Goal: Task Accomplishment & Management: Manage account settings

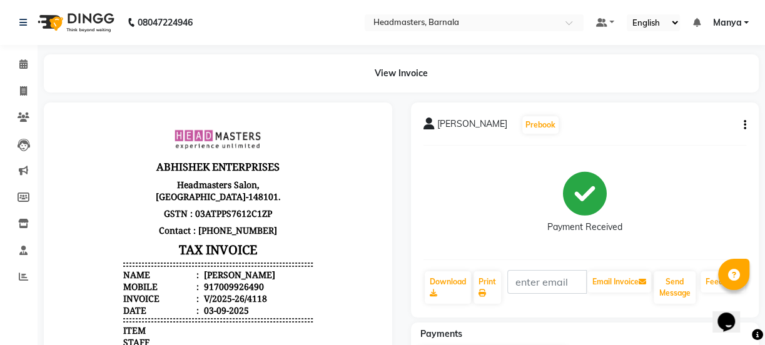
select select "service"
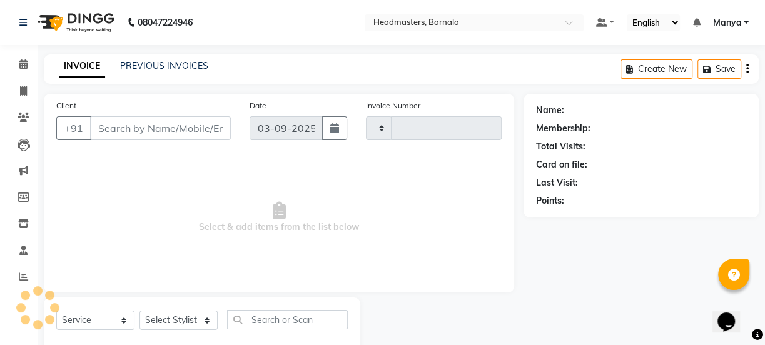
type input "4119"
select select "7526"
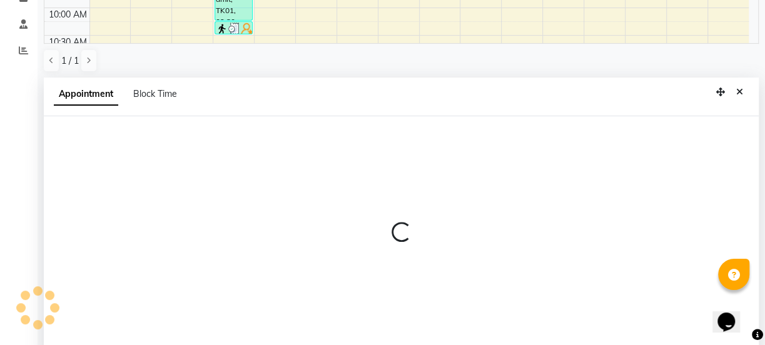
scroll to position [243, 0]
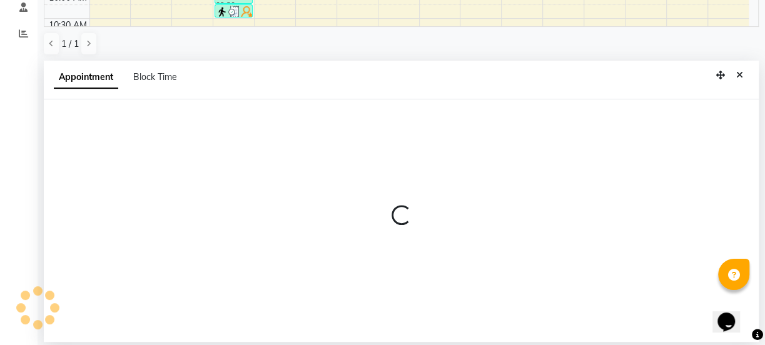
select select "71857"
select select "645"
select select "tentative"
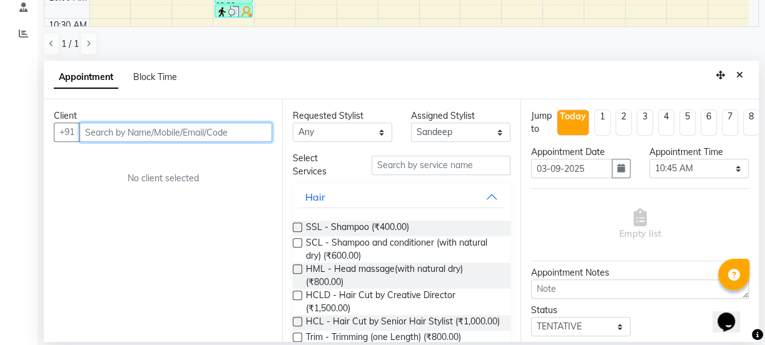
click at [178, 123] on input "text" at bounding box center [175, 132] width 193 height 19
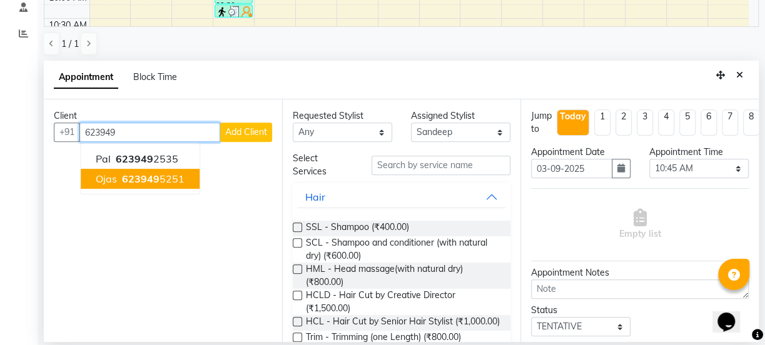
click at [181, 183] on ngb-highlight "623949 5251" at bounding box center [151, 179] width 65 height 13
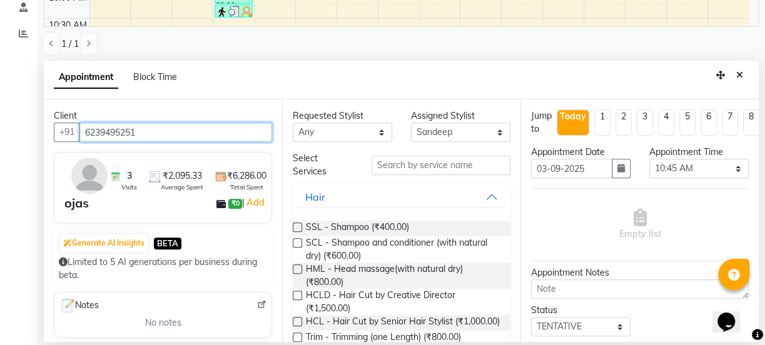
type input "6239495251"
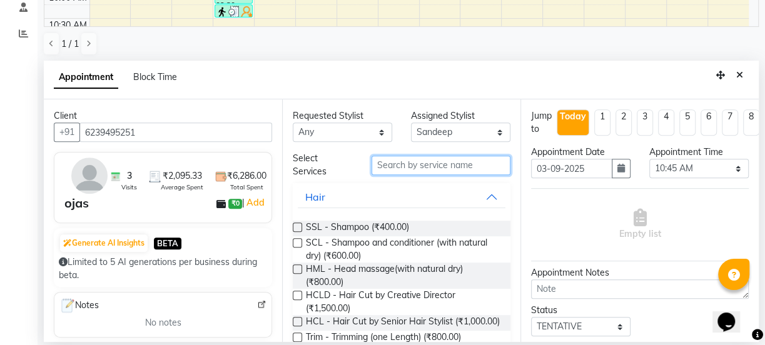
click at [407, 168] on input "text" at bounding box center [440, 165] width 139 height 19
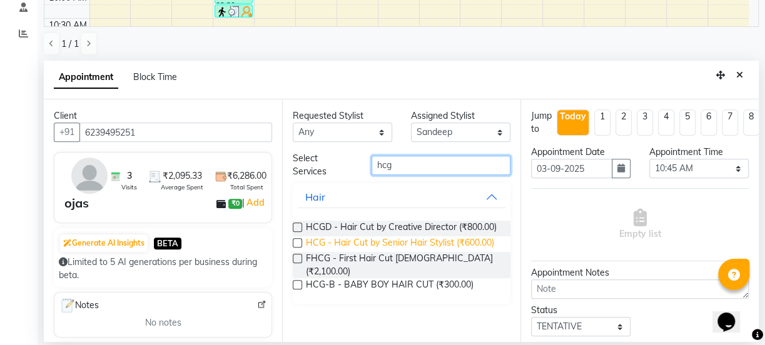
type input "hcg"
click at [388, 243] on span "HCG - Hair Cut by Senior Hair Stylist (₹600.00)" at bounding box center [400, 244] width 188 height 16
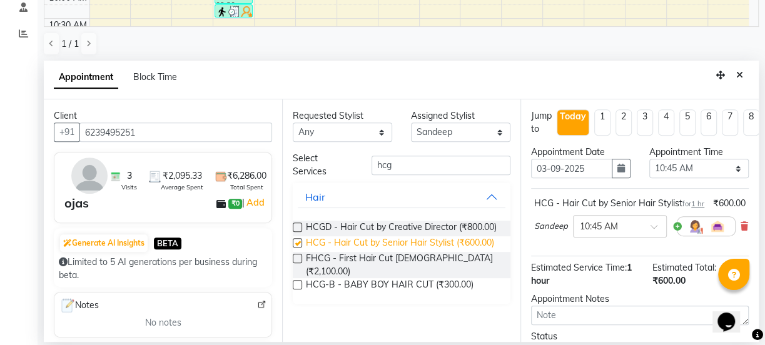
checkbox input "false"
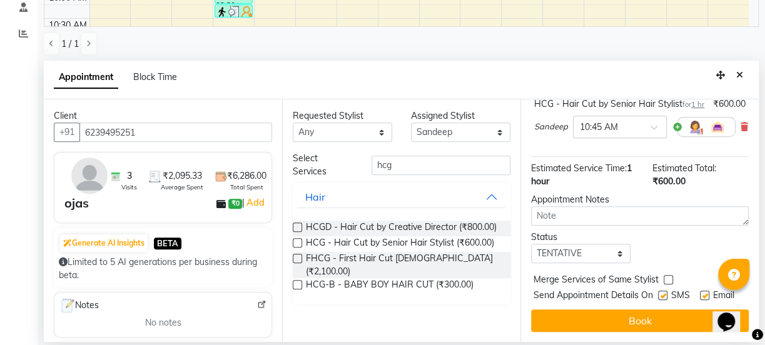
scroll to position [131, 0]
click at [368, 134] on select "Any Chandan Garry HARKETAN Jasvir Jyoti Lovedeep Singh Manya Neha Nikhil Pardee…" at bounding box center [342, 132] width 99 height 19
click at [425, 68] on div "Appointment Block Time" at bounding box center [401, 80] width 715 height 39
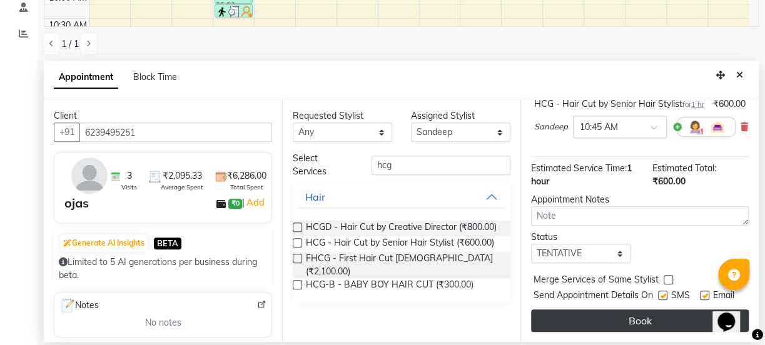
click at [637, 317] on button "Book" at bounding box center [640, 321] width 218 height 23
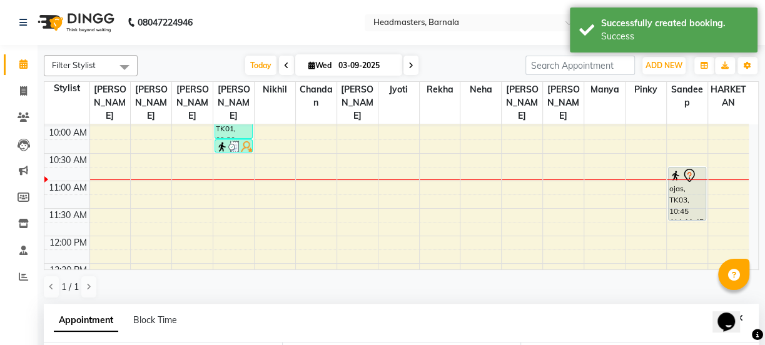
scroll to position [138, 0]
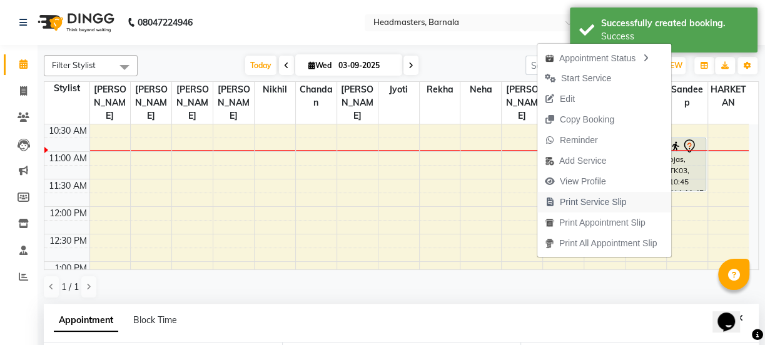
click at [616, 200] on span "Print Service Slip" at bounding box center [593, 202] width 67 height 13
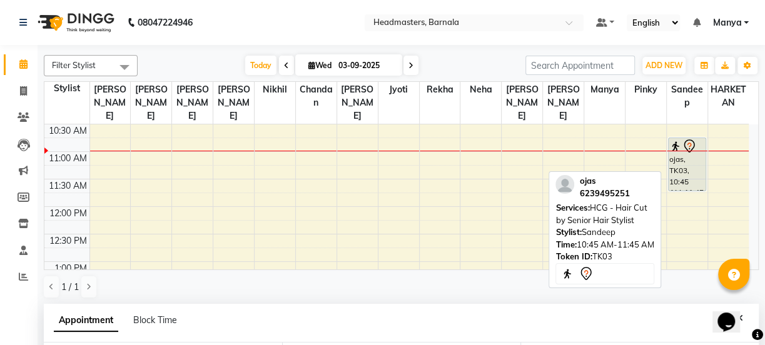
click at [684, 151] on div "ojas, TK03, 10:45 AM-11:45 AM, HCG - Hair Cut by Senior Hair Stylist" at bounding box center [687, 164] width 37 height 53
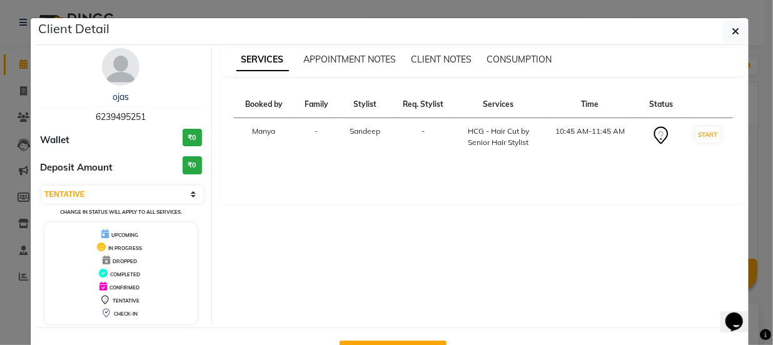
click at [700, 124] on td "START" at bounding box center [708, 137] width 49 height 38
click at [704, 127] on button "START" at bounding box center [708, 135] width 26 height 16
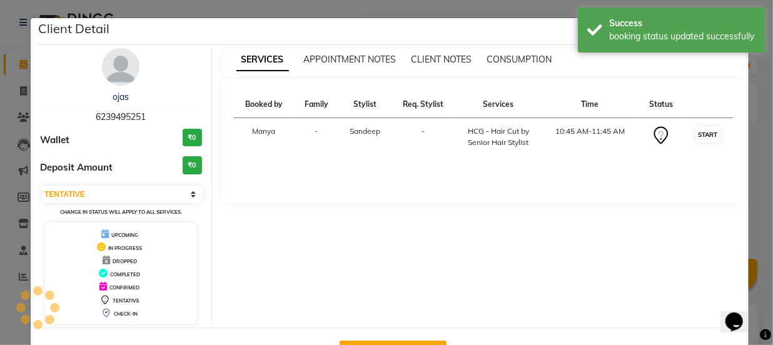
select select "1"
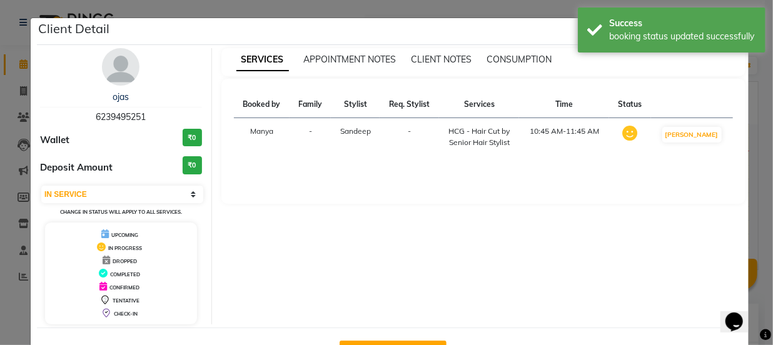
click at [500, 13] on ngb-modal-window "Client Detail ojas 6239495251 Wallet ₹0 Deposit Amount ₹0 Select IN SERVICE CON…" at bounding box center [386, 172] width 773 height 345
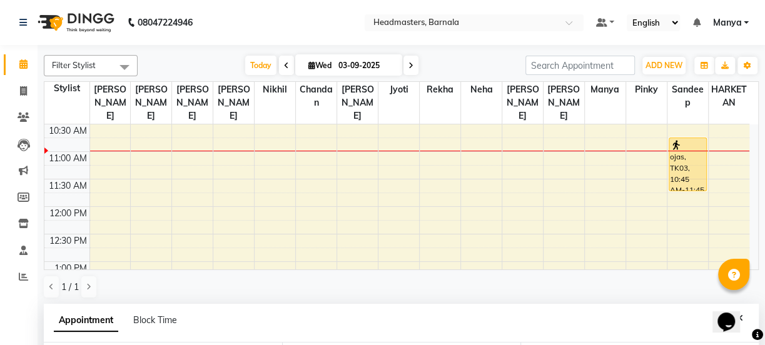
click at [232, 134] on div "8:00 AM 8:30 AM 9:00 AM 9:30 AM 10:00 AM 10:30 AM 11:00 AM 11:30 AM 12:00 PM 12…" at bounding box center [396, 344] width 705 height 715
select select "67277"
select select "tentative"
select select "645"
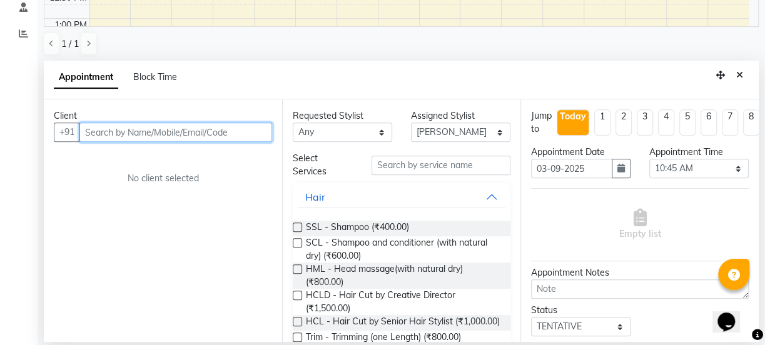
click at [138, 133] on input "text" at bounding box center [175, 132] width 193 height 19
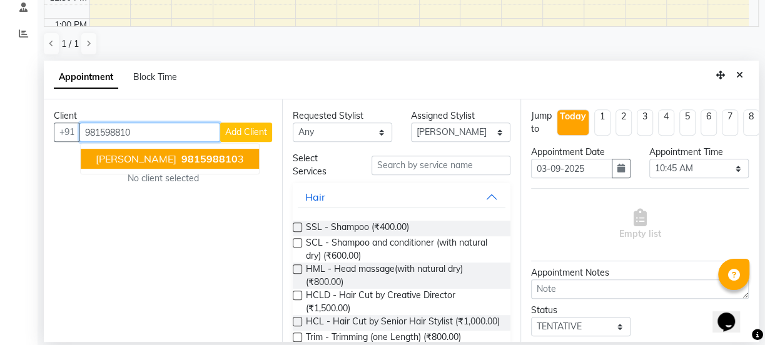
click at [207, 153] on span "981598810" at bounding box center [209, 159] width 56 height 13
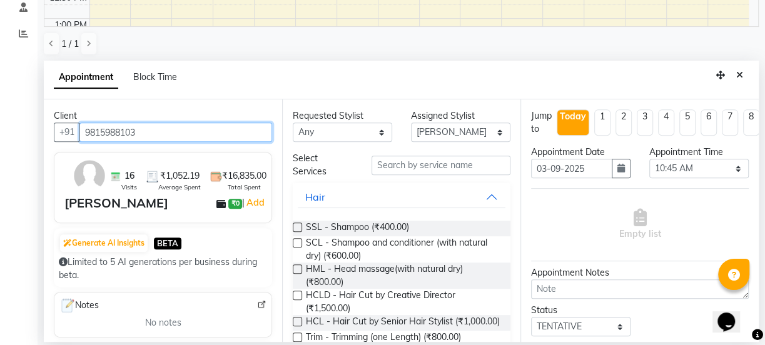
type input "9815988103"
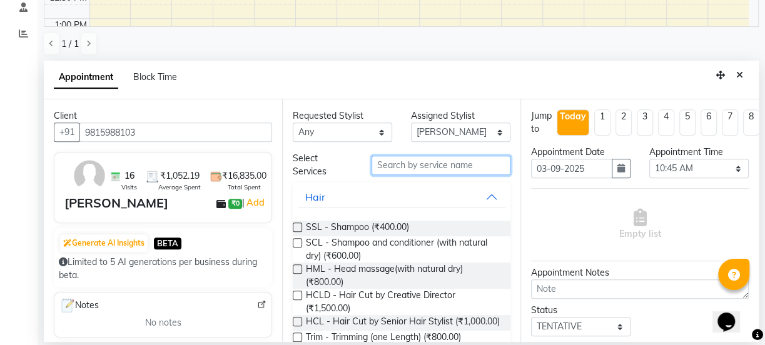
click at [462, 170] on input "text" at bounding box center [440, 165] width 139 height 19
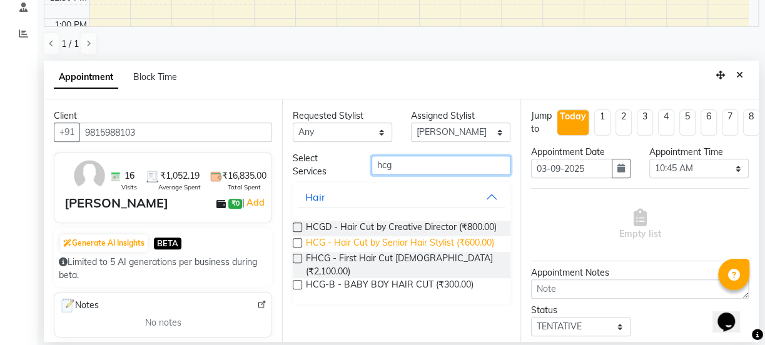
type input "hcg"
click at [469, 238] on span "HCG - Hair Cut by Senior Hair Stylist (₹600.00)" at bounding box center [400, 244] width 188 height 16
checkbox input "false"
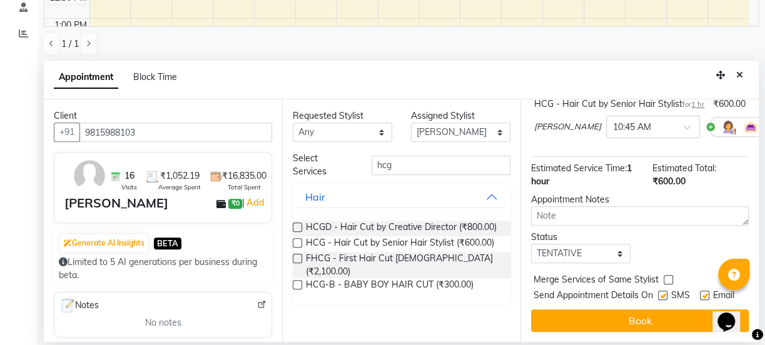
scroll to position [133, 0]
drag, startPoint x: 753, startPoint y: 179, endPoint x: 19, endPoint y: 4, distance: 754.9
click at [493, 198] on button "Hair" at bounding box center [402, 197] width 208 height 23
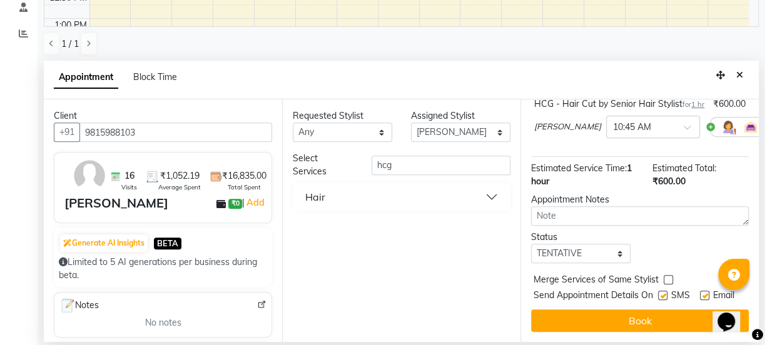
click at [482, 201] on button "Hair" at bounding box center [402, 197] width 208 height 23
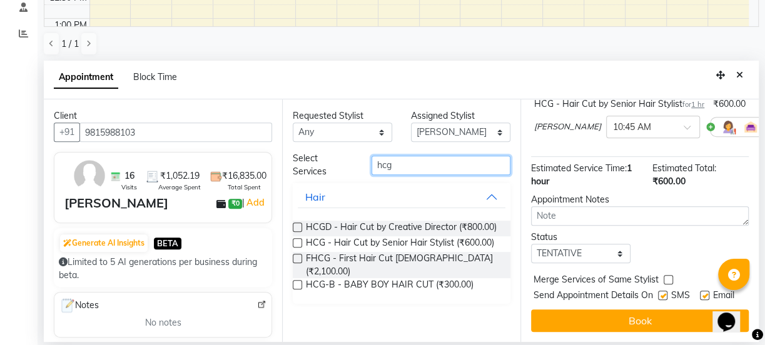
click at [425, 162] on input "hcg" at bounding box center [440, 165] width 139 height 19
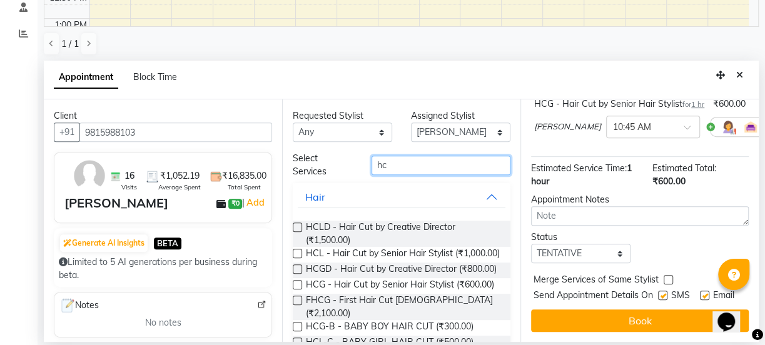
type input "h"
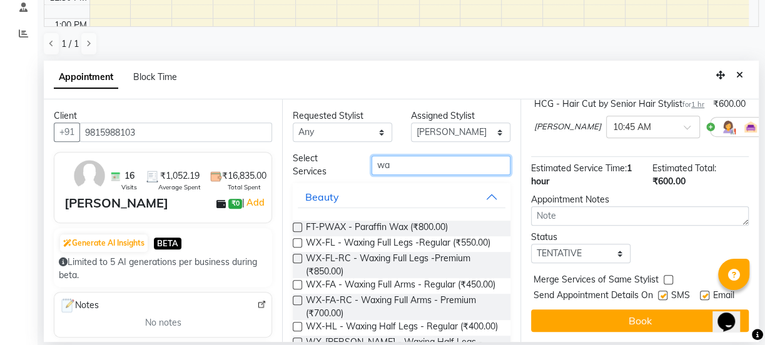
type input "wax"
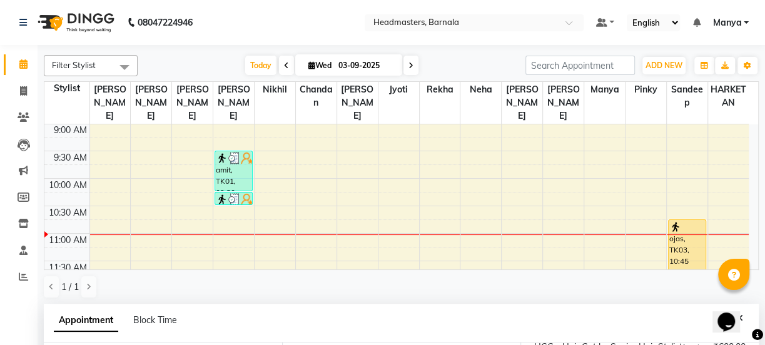
scroll to position [70, 0]
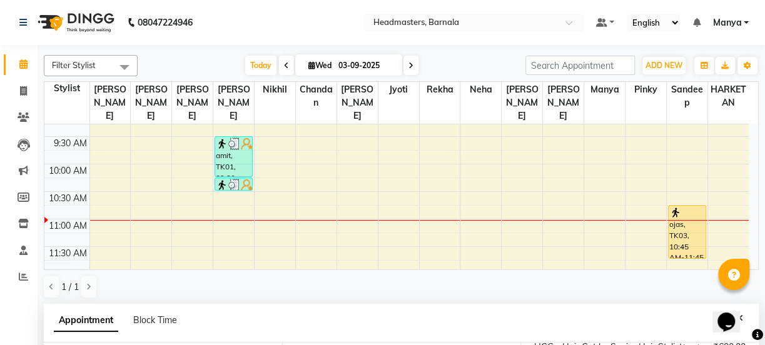
select select "67277"
select select "tentative"
select select "660"
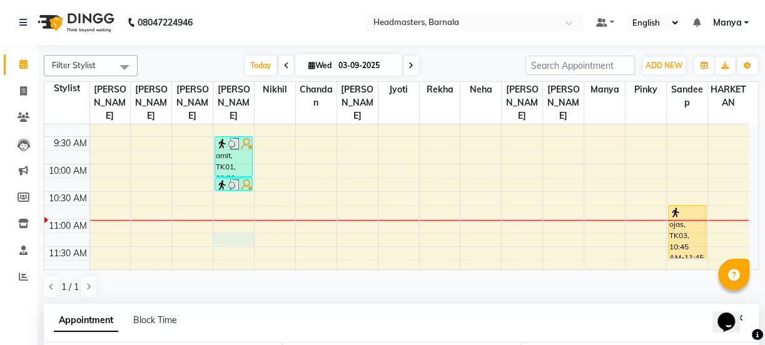
scroll to position [243, 0]
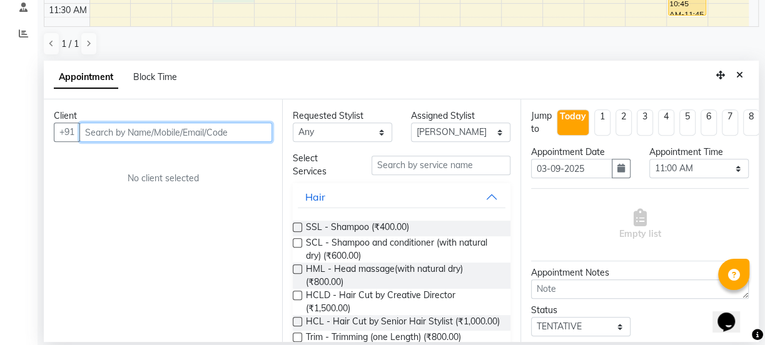
click at [194, 124] on input "text" at bounding box center [175, 132] width 193 height 19
type input "8"
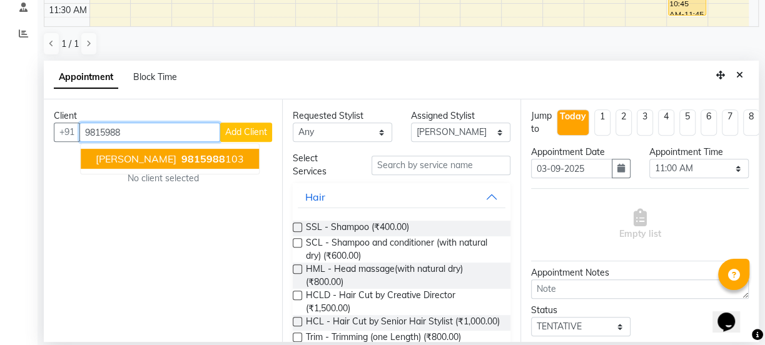
click at [193, 163] on span "9815988" at bounding box center [203, 159] width 44 height 13
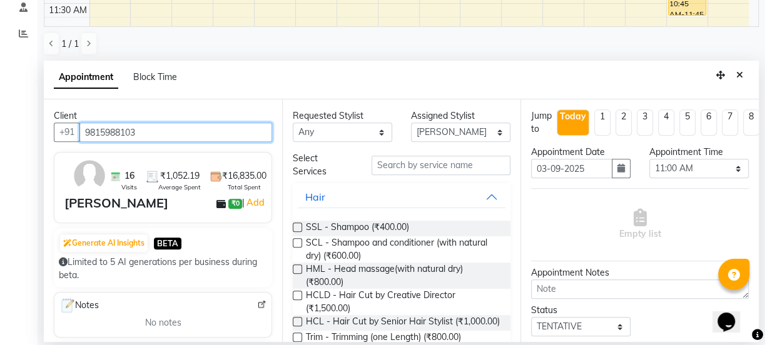
type input "9815988103"
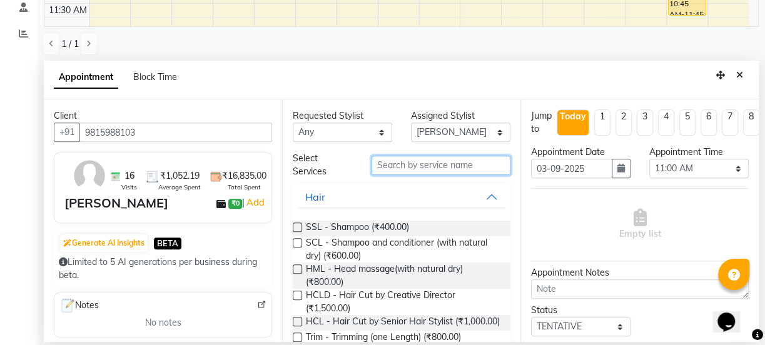
click at [445, 159] on input "text" at bounding box center [440, 165] width 139 height 19
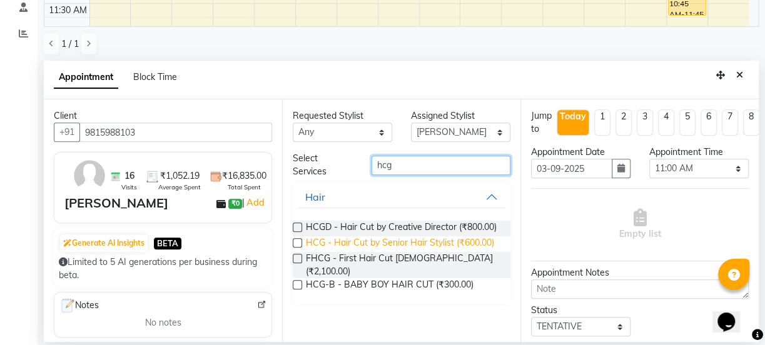
type input "hcg"
click at [450, 250] on span "HCG - Hair Cut by Senior Hair Stylist (₹600.00)" at bounding box center [400, 244] width 188 height 16
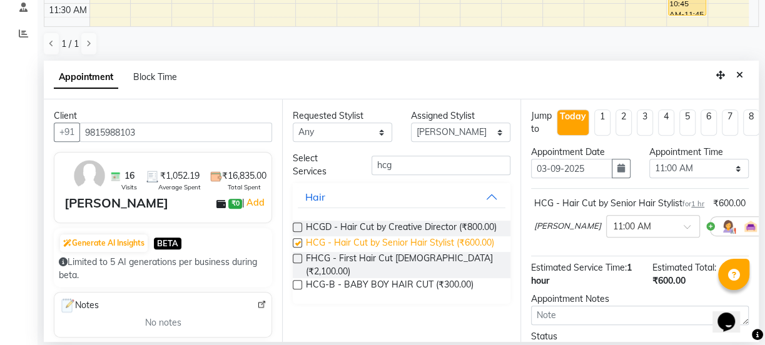
checkbox input "false"
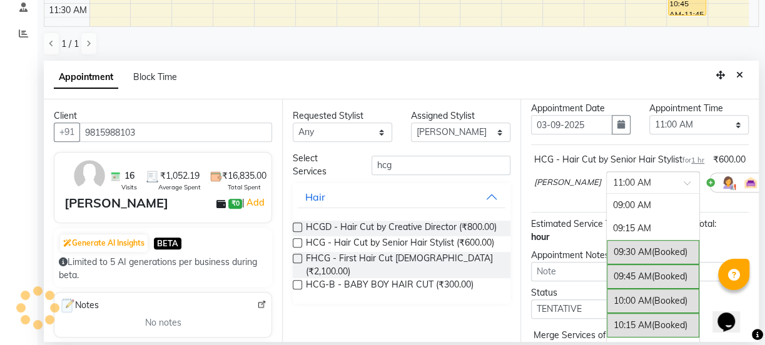
click at [619, 188] on input "text" at bounding box center [640, 181] width 55 height 13
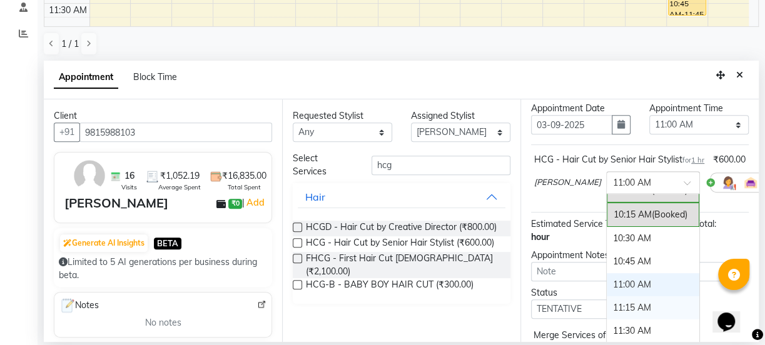
scroll to position [101, 0]
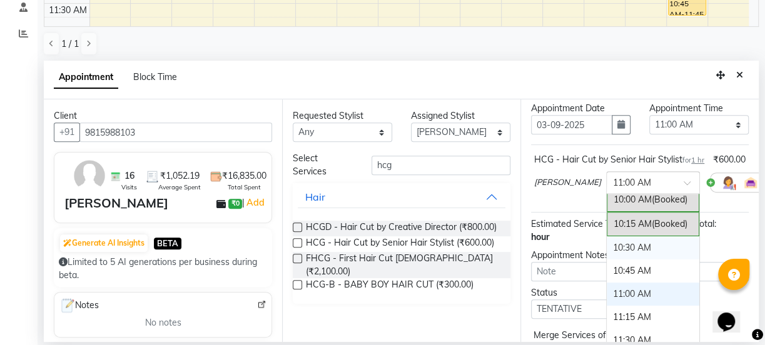
click at [607, 260] on div "10:30 AM" at bounding box center [653, 247] width 93 height 23
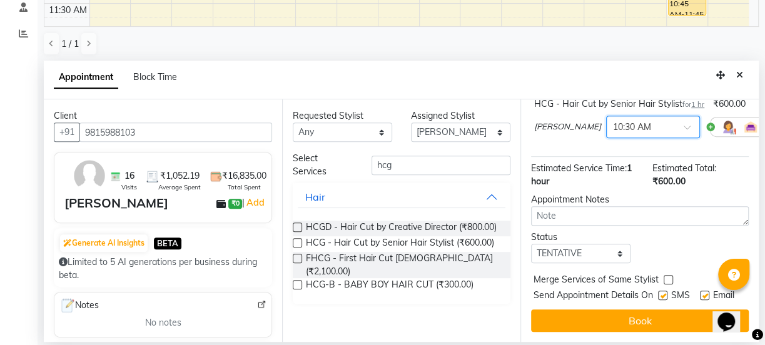
scroll to position [123, 0]
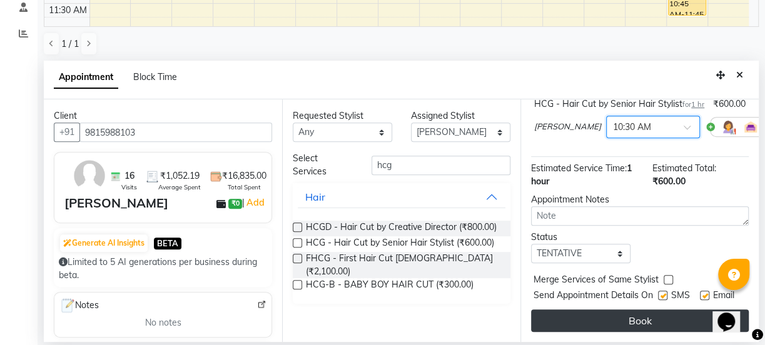
click at [642, 323] on button "Book" at bounding box center [640, 321] width 218 height 23
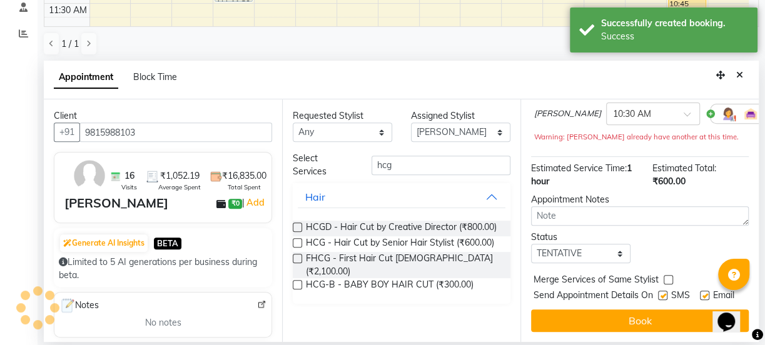
scroll to position [0, 0]
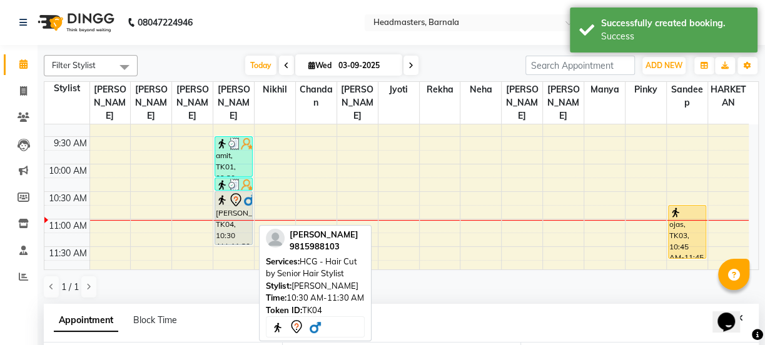
click at [236, 213] on div "[PERSON_NAME], TK04, 10:30 AM-11:30 AM, HCG - Hair Cut by Senior Hair Stylist" at bounding box center [233, 218] width 37 height 53
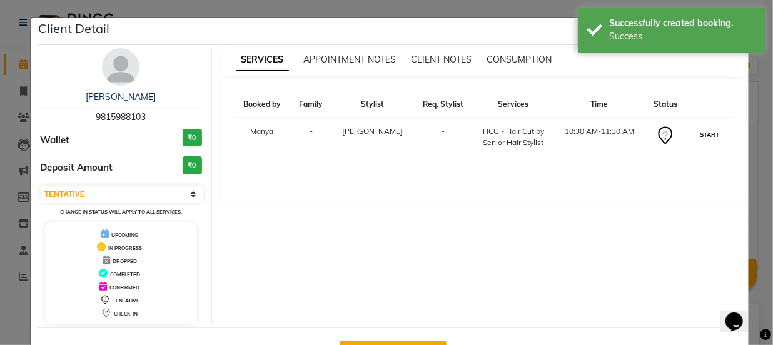
click at [707, 138] on button "START" at bounding box center [710, 135] width 26 height 16
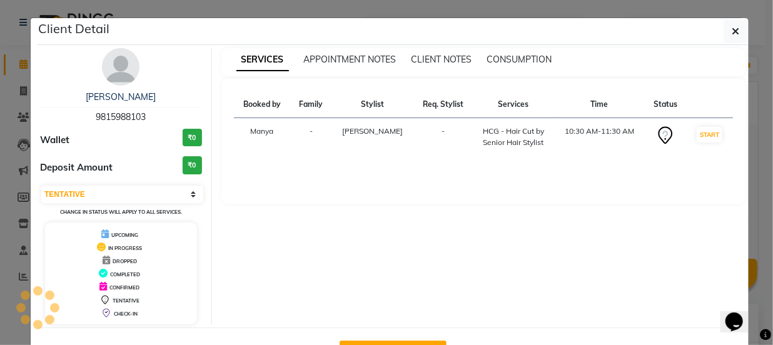
select select "1"
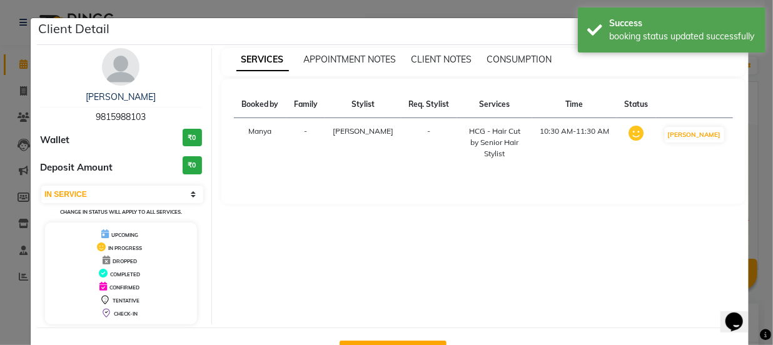
click at [492, 0] on ngb-modal-window "Client Detail Amrinder singh 9815988103 Wallet ₹0 Deposit Amount ₹0 Select IN S…" at bounding box center [386, 172] width 773 height 345
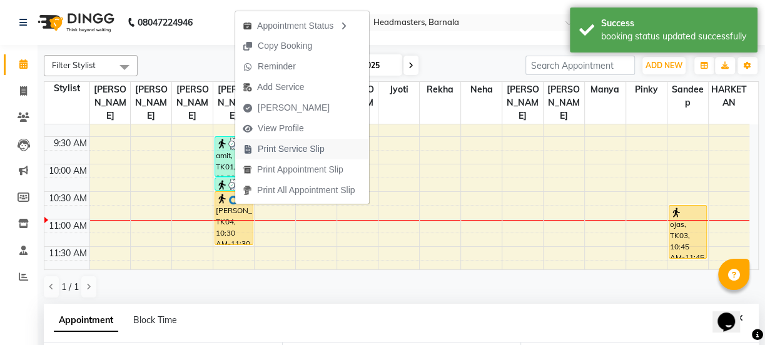
click at [287, 148] on span "Print Service Slip" at bounding box center [291, 149] width 67 height 13
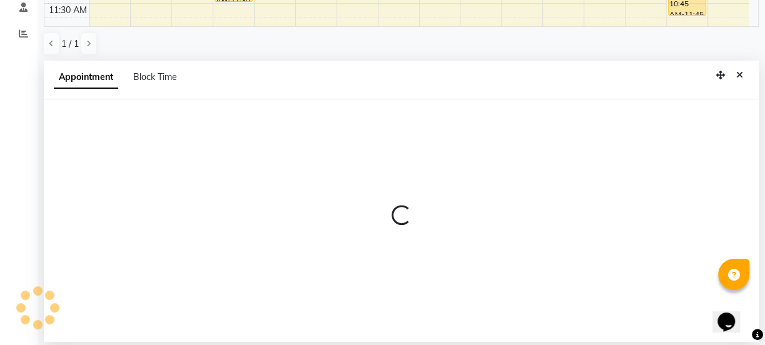
select select "67274"
select select "660"
select select "tentative"
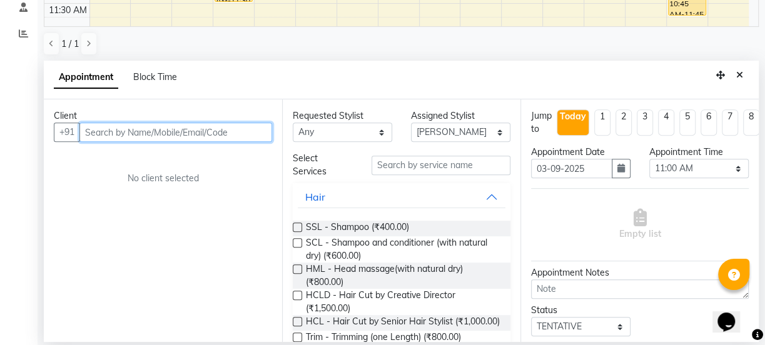
click at [150, 135] on input "text" at bounding box center [175, 132] width 193 height 19
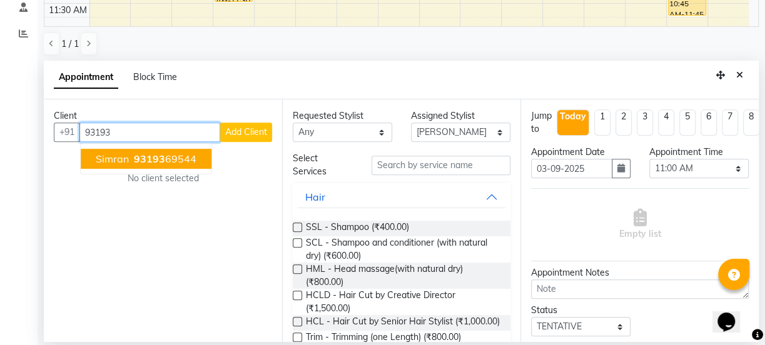
click at [181, 160] on ngb-highlight "93193 69544" at bounding box center [163, 159] width 65 height 13
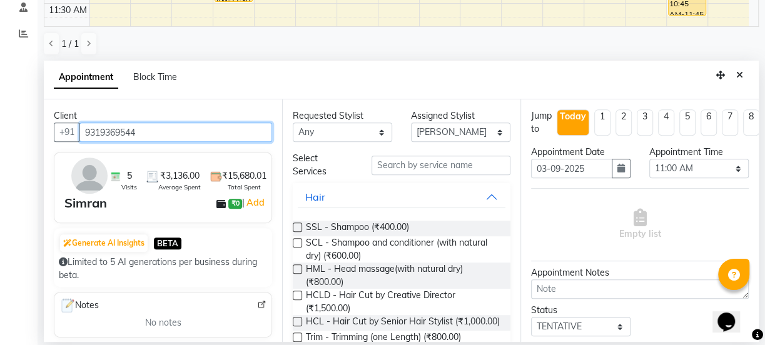
type input "9319369544"
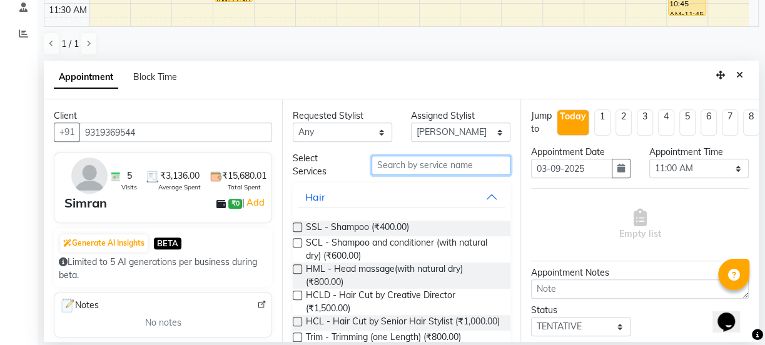
click at [425, 164] on input "text" at bounding box center [440, 165] width 139 height 19
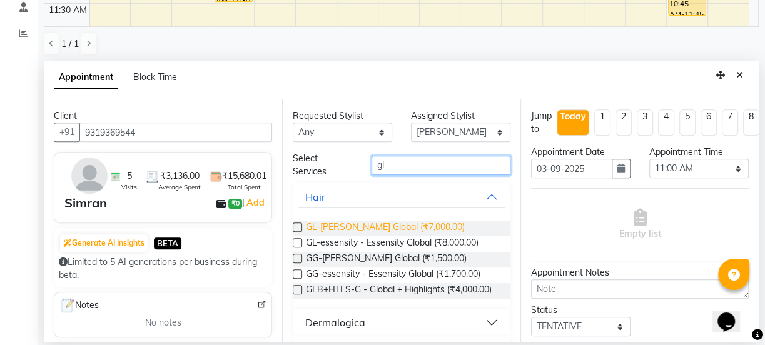
type input "gl"
click at [399, 225] on span "GL-igora - Igora Global (₹7,000.00)" at bounding box center [385, 229] width 159 height 16
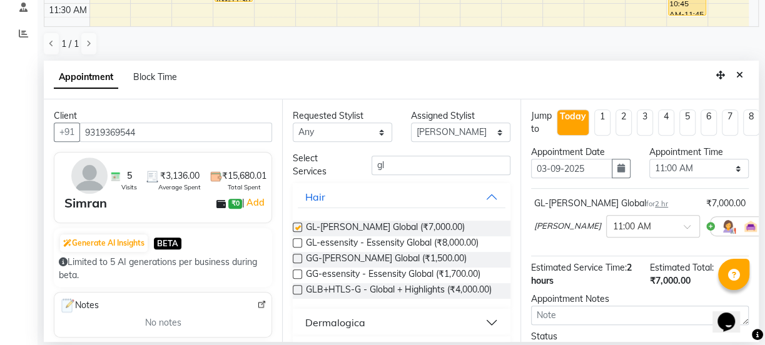
checkbox input "false"
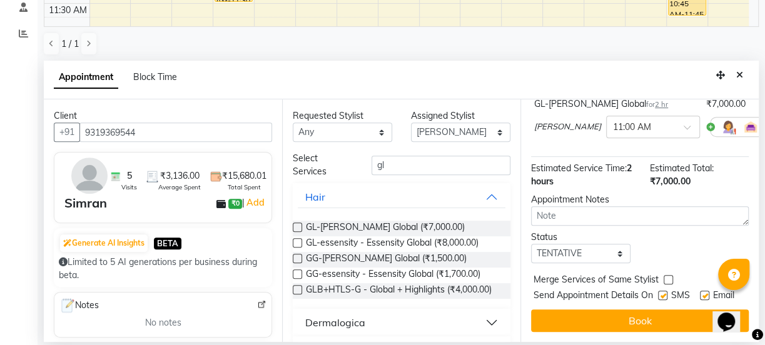
scroll to position [118, 0]
click at [615, 312] on button "Book" at bounding box center [640, 321] width 218 height 23
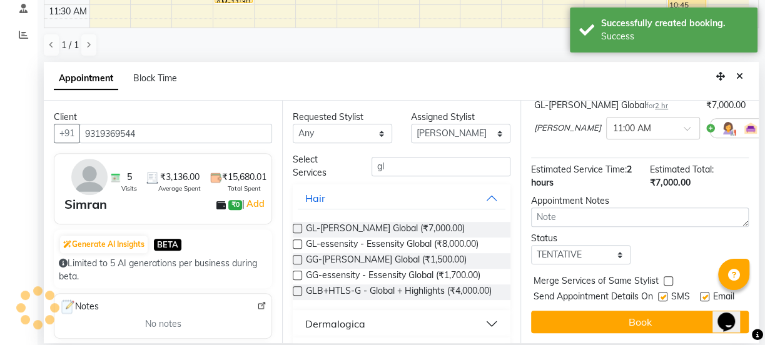
scroll to position [0, 0]
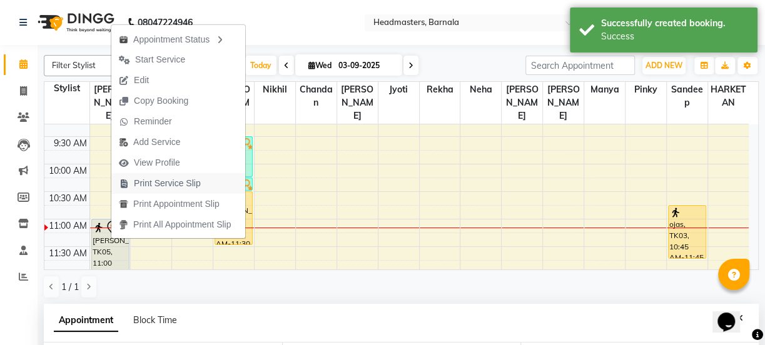
click at [159, 184] on span "Print Service Slip" at bounding box center [167, 183] width 67 height 13
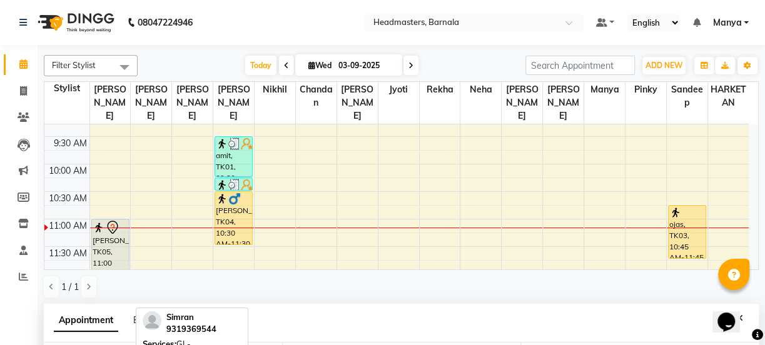
click at [100, 247] on div "[PERSON_NAME], TK05, 11:00 AM-01:00 PM, GL-[PERSON_NAME] Global" at bounding box center [110, 274] width 37 height 108
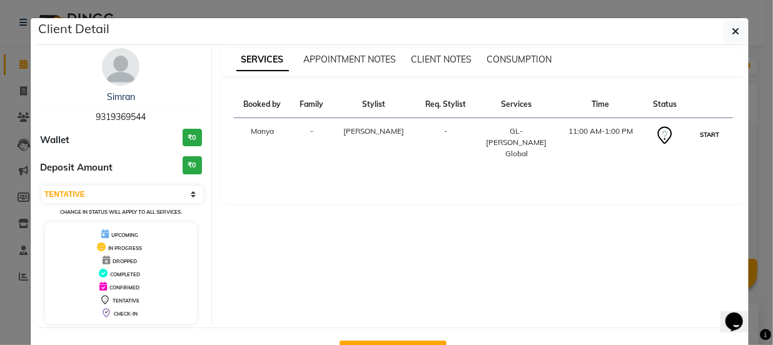
click at [702, 136] on button "START" at bounding box center [710, 135] width 26 height 16
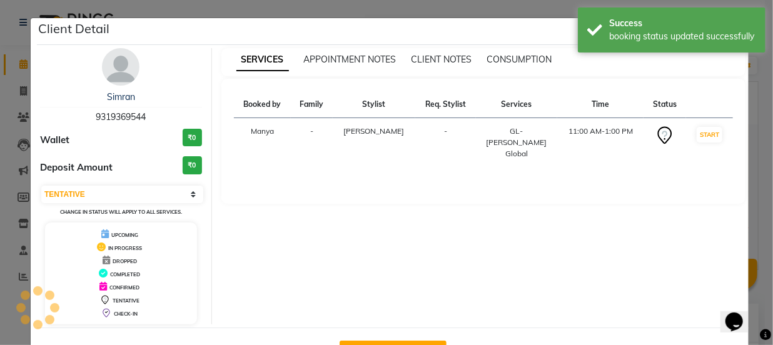
select select "1"
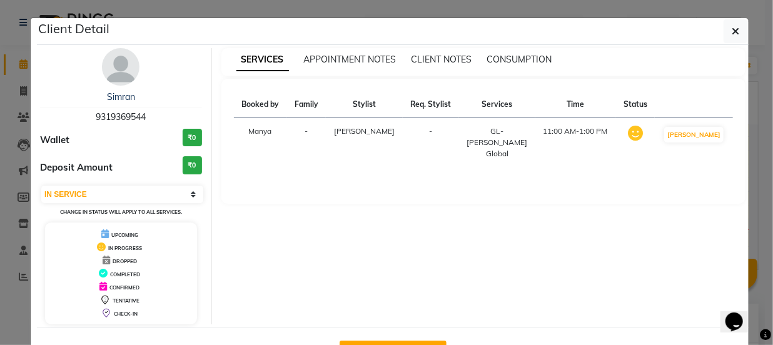
click at [662, 8] on ngb-modal-window "Client Detail Simran 9319369544 Wallet ₹0 Deposit Amount ₹0 Select IN SERVICE C…" at bounding box center [386, 172] width 773 height 345
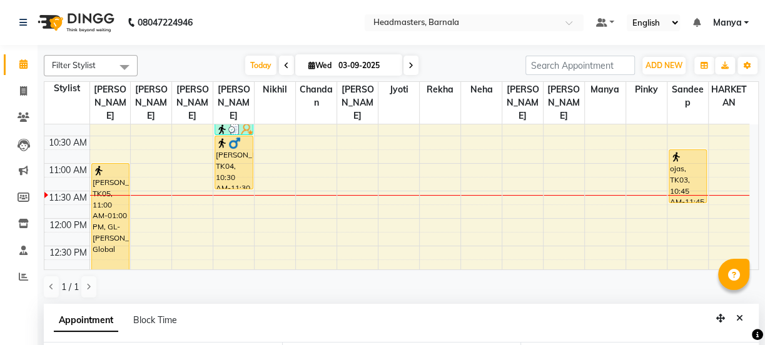
scroll to position [138, 0]
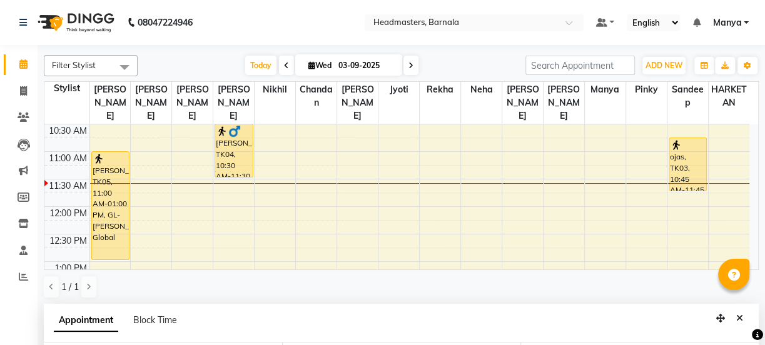
click at [185, 168] on div "8:00 AM 8:30 AM 9:00 AM 9:30 AM 10:00 AM 10:30 AM 11:00 AM 11:30 AM 12:00 PM 12…" at bounding box center [396, 344] width 705 height 715
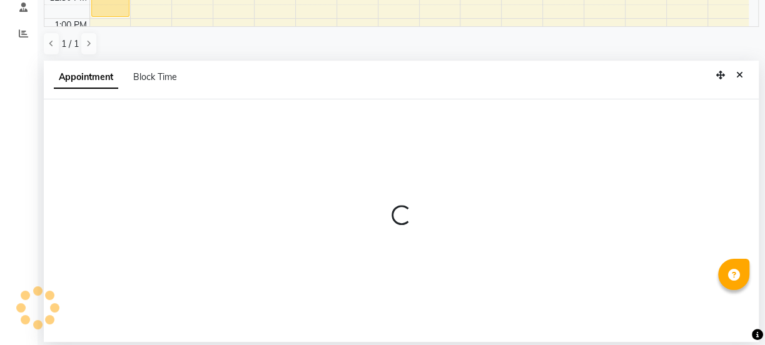
select select "67276"
select select "tentative"
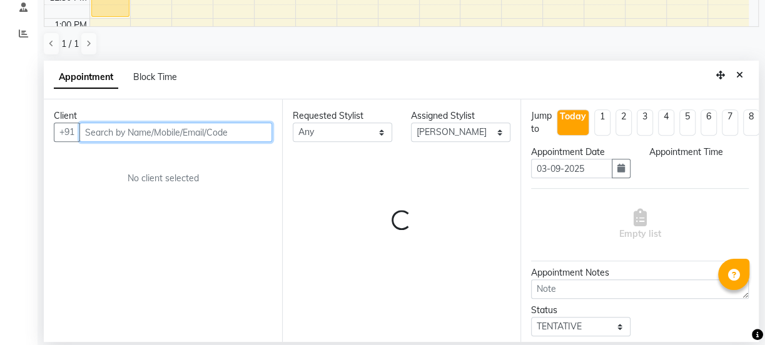
select select "690"
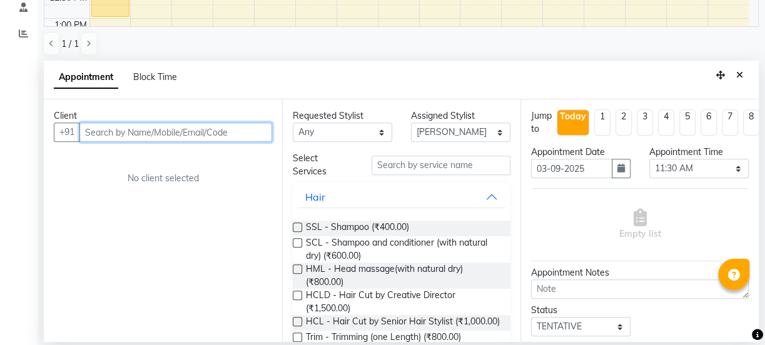
click at [106, 128] on input "text" at bounding box center [175, 132] width 193 height 19
click at [118, 132] on input "text" at bounding box center [175, 132] width 193 height 19
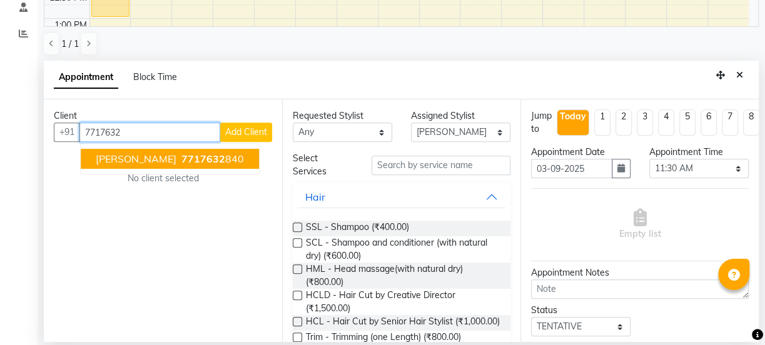
click at [181, 159] on span "7717632" at bounding box center [203, 159] width 44 height 13
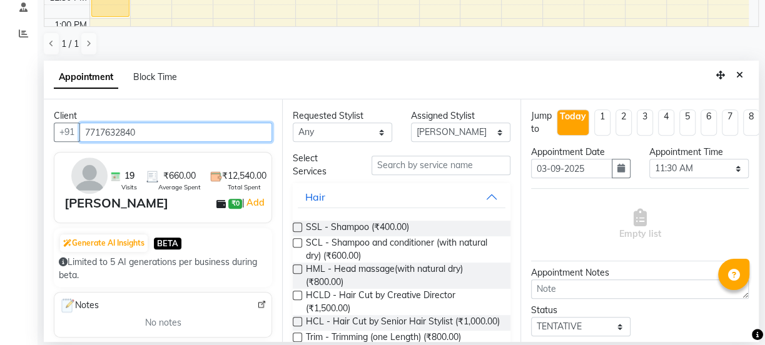
type input "7717632840"
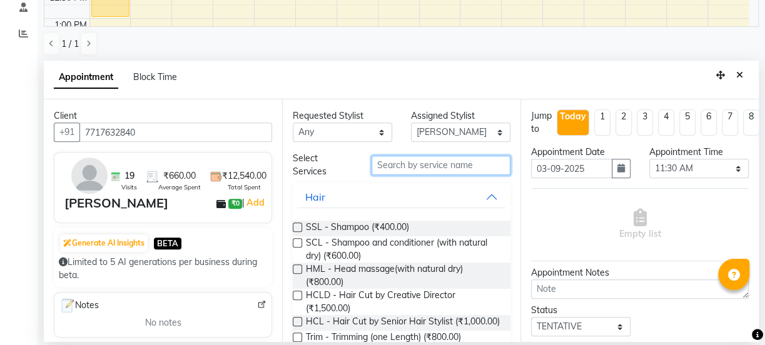
click at [437, 164] on input "text" at bounding box center [440, 165] width 139 height 19
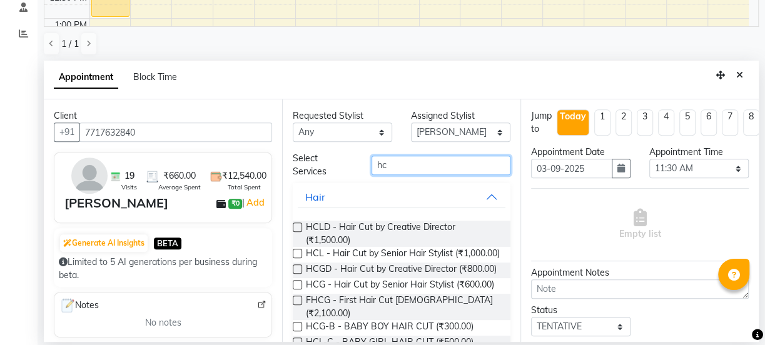
type input "hc"
click at [295, 274] on label at bounding box center [297, 269] width 9 height 9
click at [295, 275] on input "checkbox" at bounding box center [297, 270] width 8 height 8
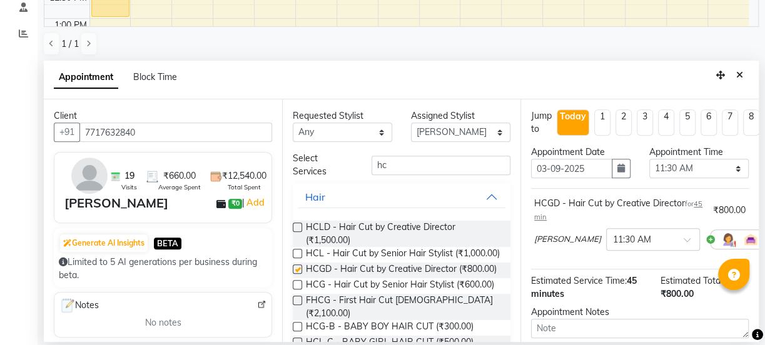
checkbox input "false"
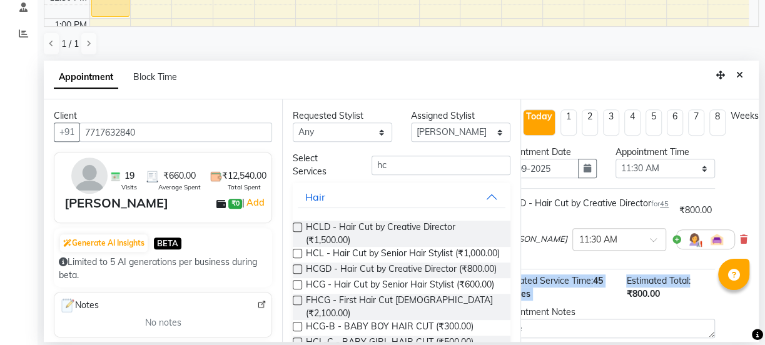
drag, startPoint x: 747, startPoint y: 233, endPoint x: 753, endPoint y: 273, distance: 40.5
click at [753, 273] on div "Jump to Today 1 2 3 4 5 6 7 8 Weeks Appointment Date 03-09-2025 Appointment Tim…" at bounding box center [639, 220] width 238 height 243
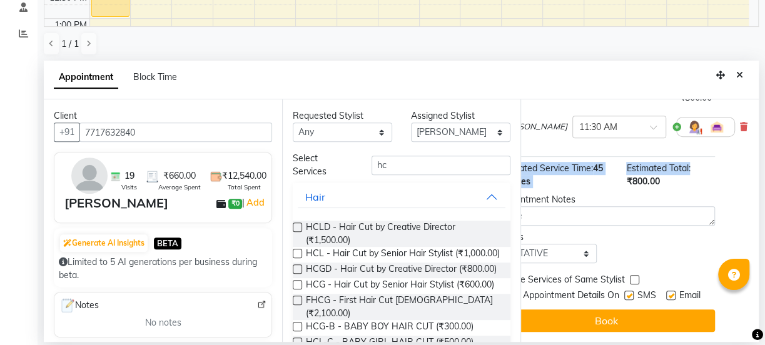
scroll to position [133, 42]
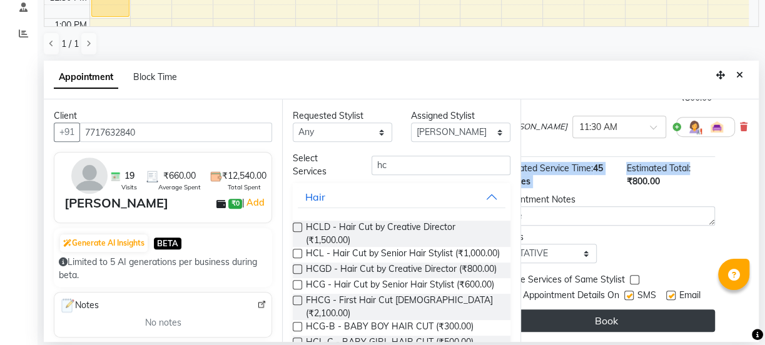
click at [629, 311] on button "Book" at bounding box center [606, 321] width 218 height 23
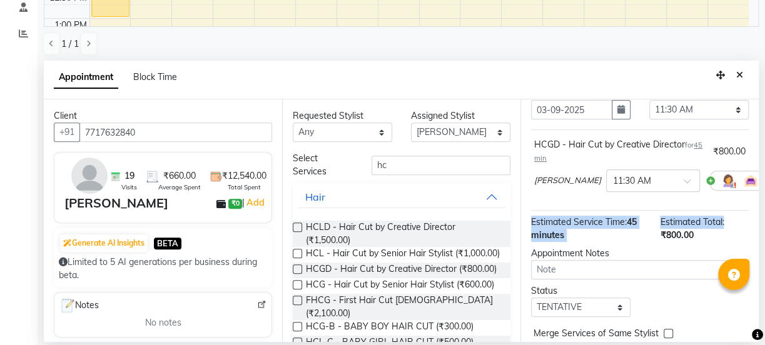
scroll to position [31, 0]
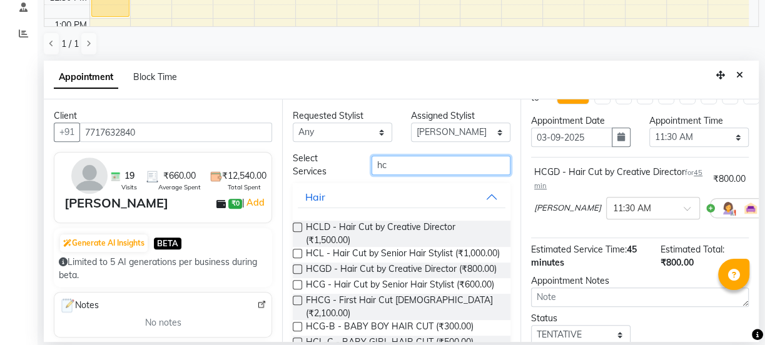
click at [431, 163] on input "hc" at bounding box center [440, 165] width 139 height 19
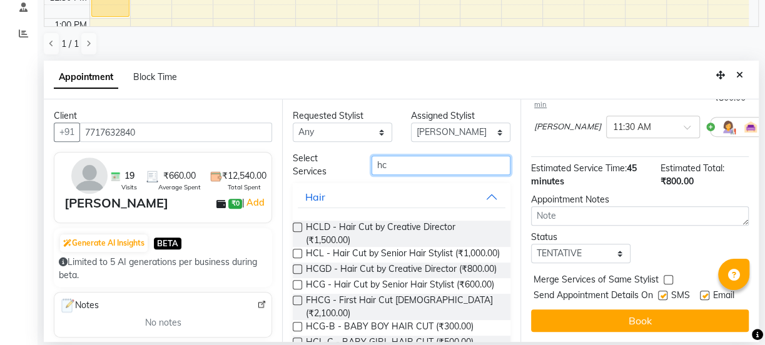
scroll to position [133, 0]
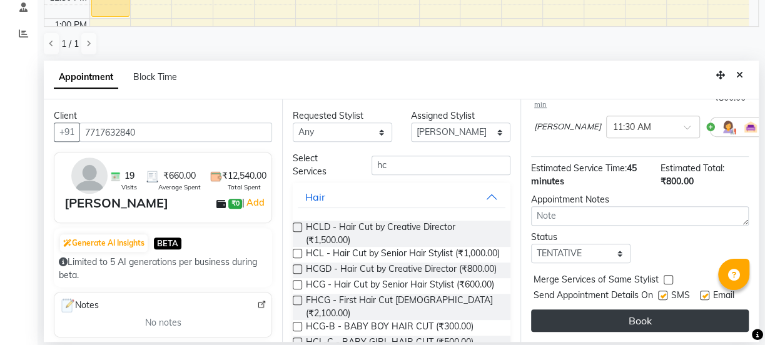
click at [608, 310] on button "Book" at bounding box center [640, 321] width 218 height 23
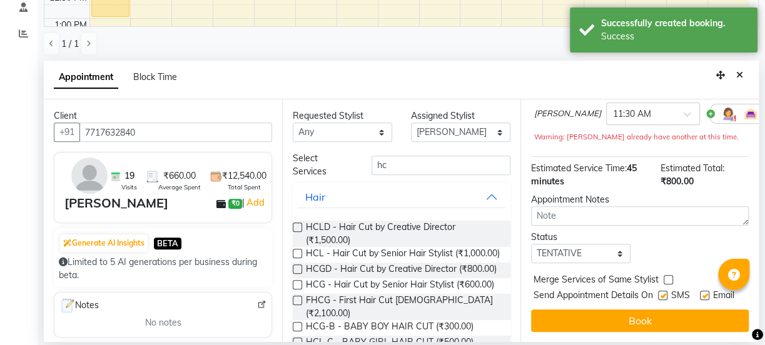
scroll to position [0, 0]
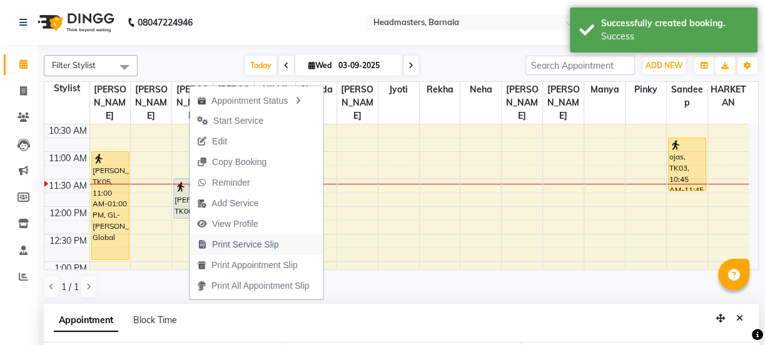
click at [254, 242] on span "Print Service Slip" at bounding box center [245, 244] width 67 height 13
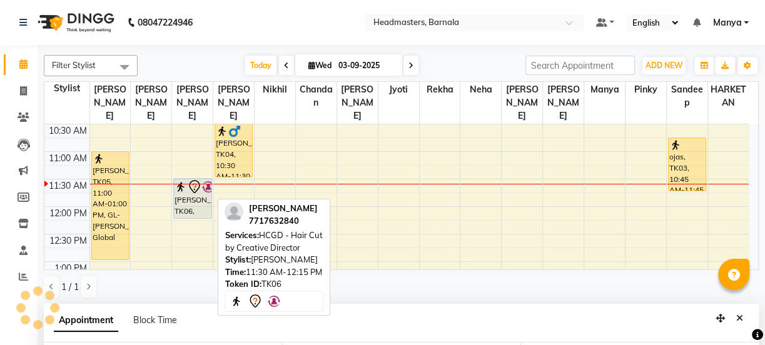
click at [188, 179] on icon at bounding box center [194, 186] width 15 height 15
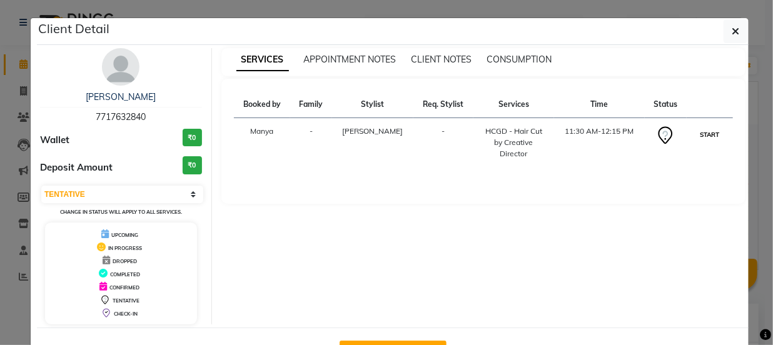
click at [699, 133] on button "START" at bounding box center [710, 135] width 26 height 16
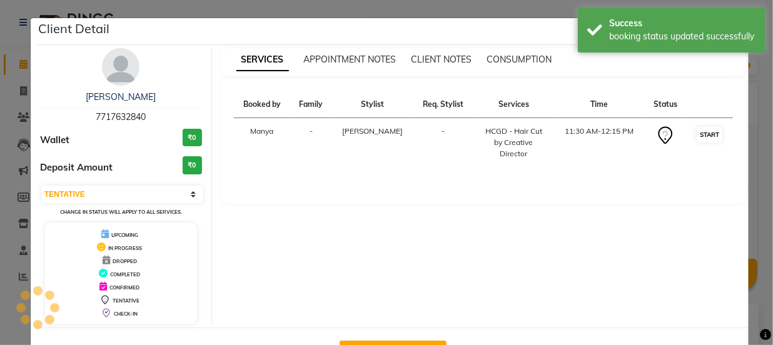
select select "1"
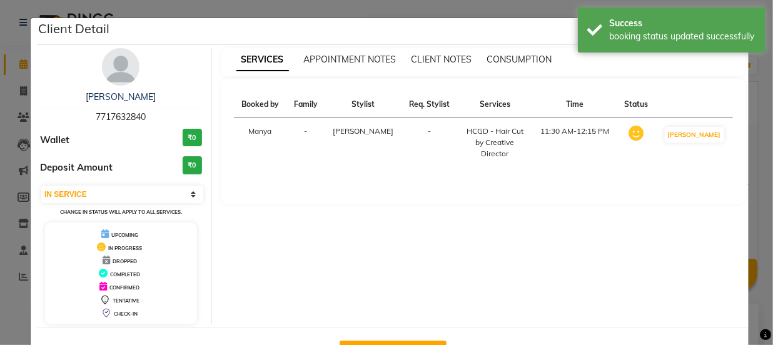
click at [537, 8] on ngb-modal-window "Client Detail Aashu 7717632840 Wallet ₹0 Deposit Amount ₹0 Select IN SERVICE CO…" at bounding box center [386, 172] width 773 height 345
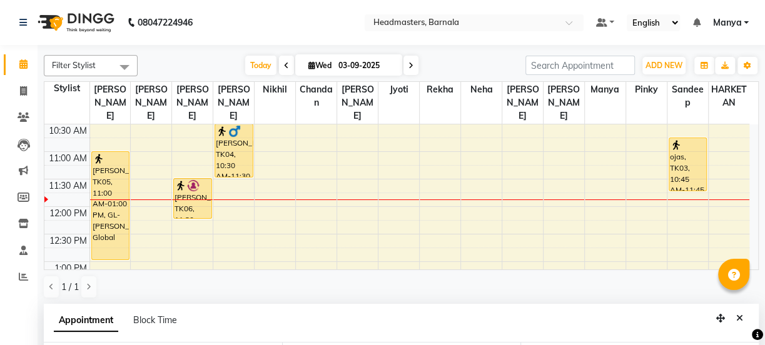
click at [113, 264] on div "8:00 AM 8:30 AM 9:00 AM 9:30 AM 10:00 AM 10:30 AM 11:00 AM 11:30 AM 12:00 PM 12…" at bounding box center [396, 344] width 705 height 715
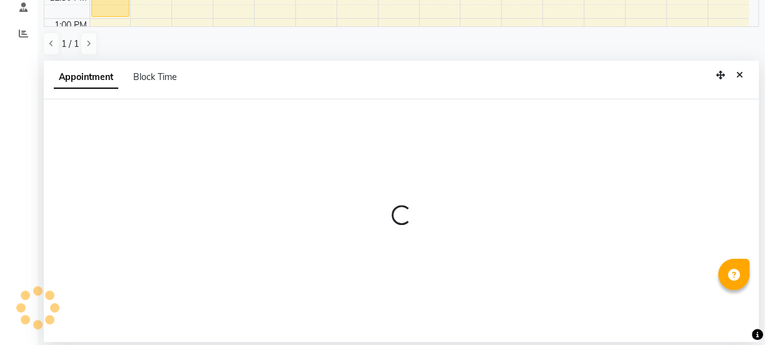
select select "67274"
select select "795"
select select "tentative"
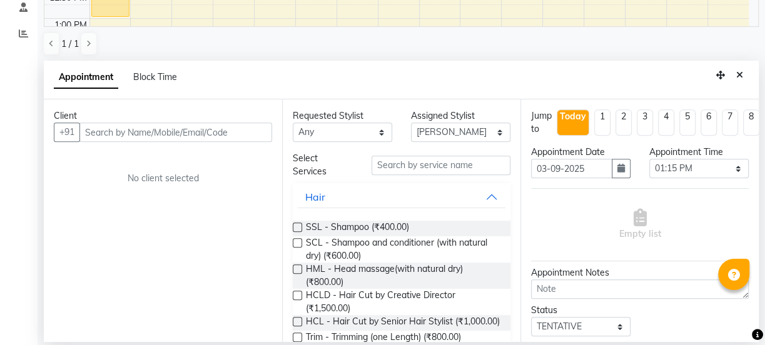
click at [166, 134] on input "text" at bounding box center [175, 132] width 193 height 19
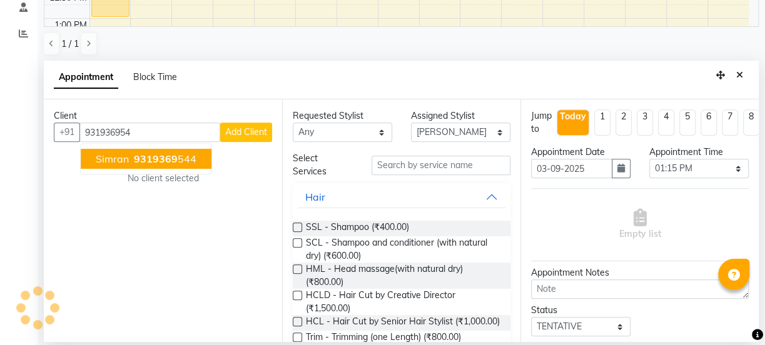
type input "9319369544"
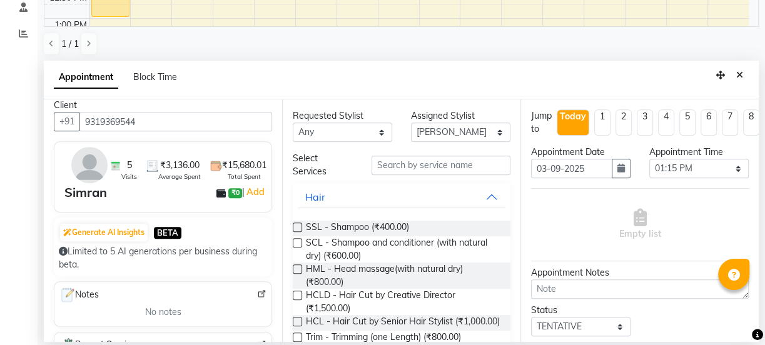
scroll to position [1, 0]
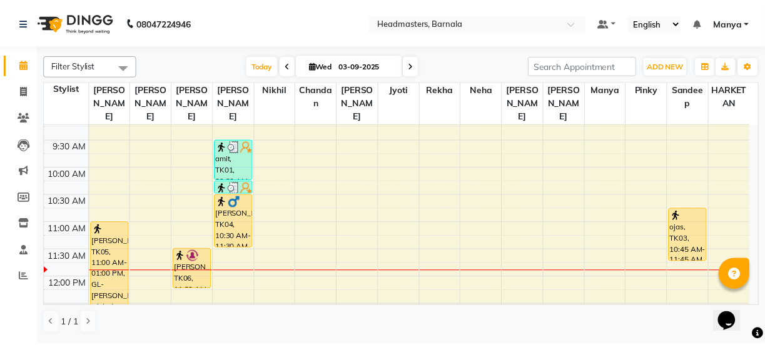
scroll to position [72, 0]
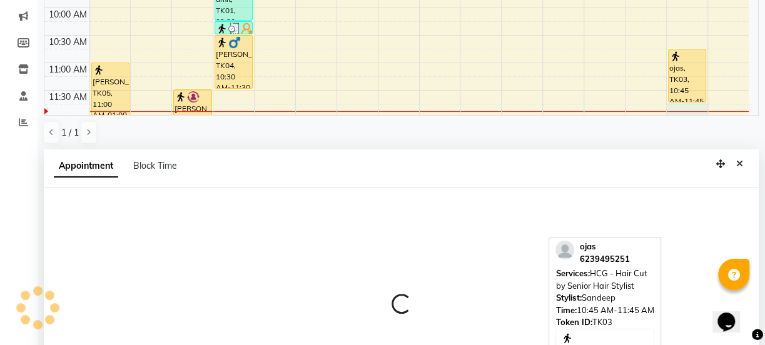
select select "71857"
select select "tentative"
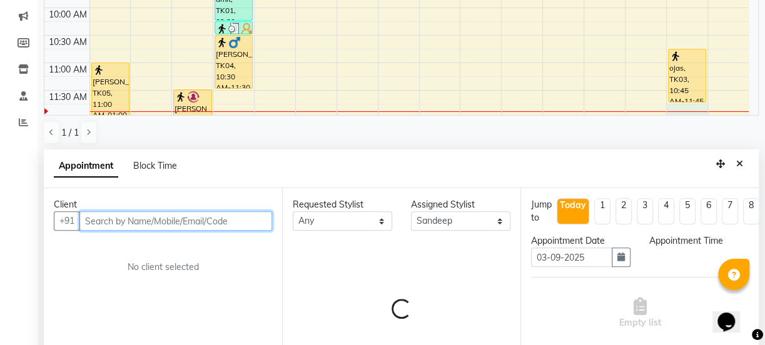
select select "705"
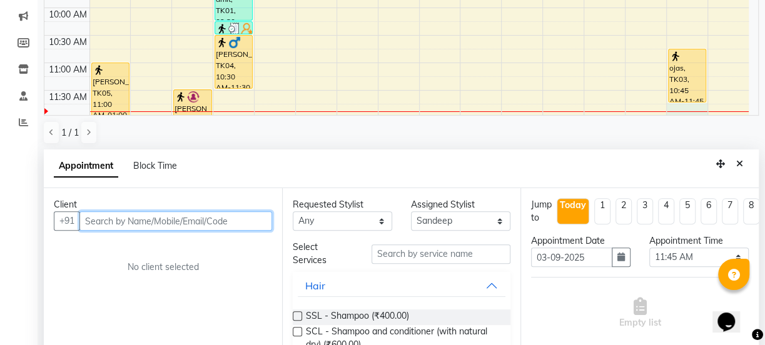
scroll to position [243, 0]
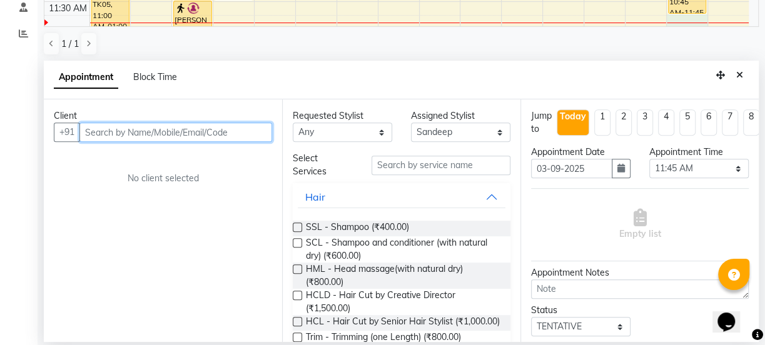
click at [232, 125] on input "text" at bounding box center [175, 132] width 193 height 19
click at [151, 128] on input "text" at bounding box center [175, 132] width 193 height 19
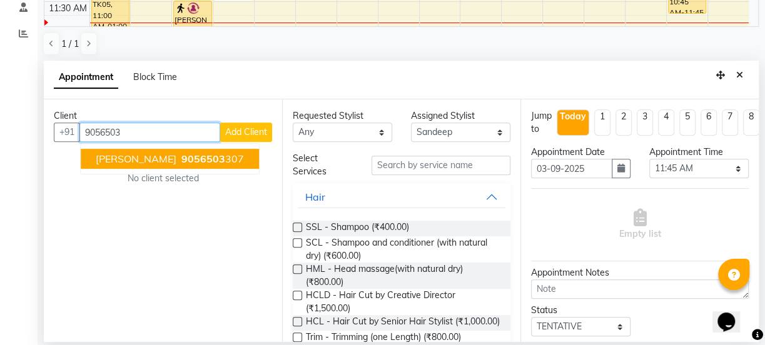
click at [151, 165] on button "Komalpreet singh 9056503 307" at bounding box center [170, 159] width 178 height 20
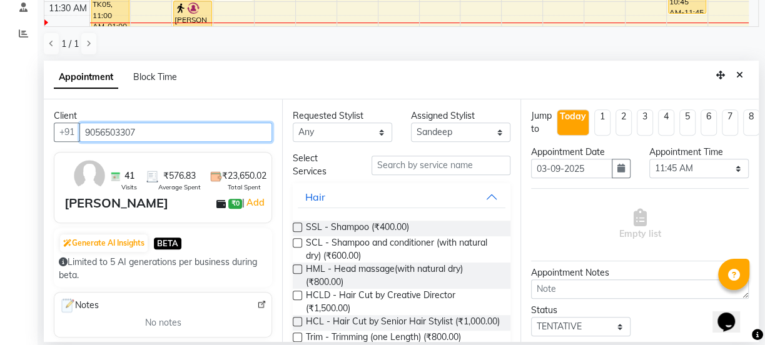
type input "9056503307"
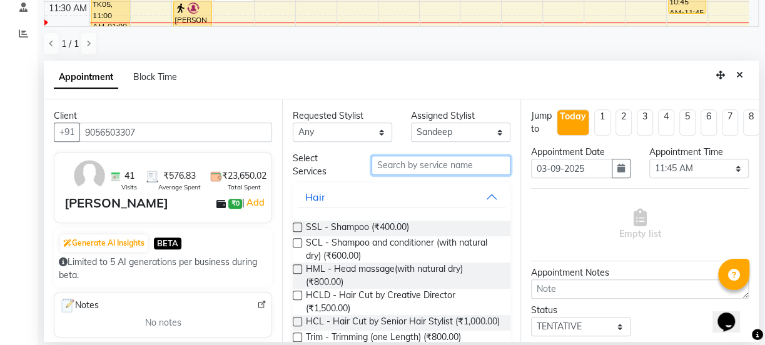
click at [462, 163] on input "text" at bounding box center [440, 165] width 139 height 19
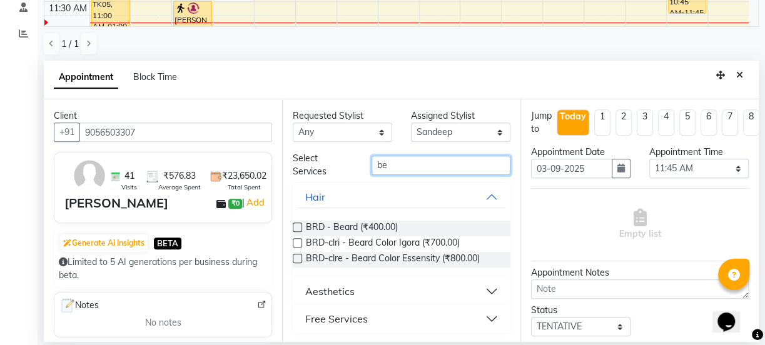
type input "be"
click at [296, 223] on label at bounding box center [297, 227] width 9 height 9
click at [296, 225] on input "checkbox" at bounding box center [297, 229] width 8 height 8
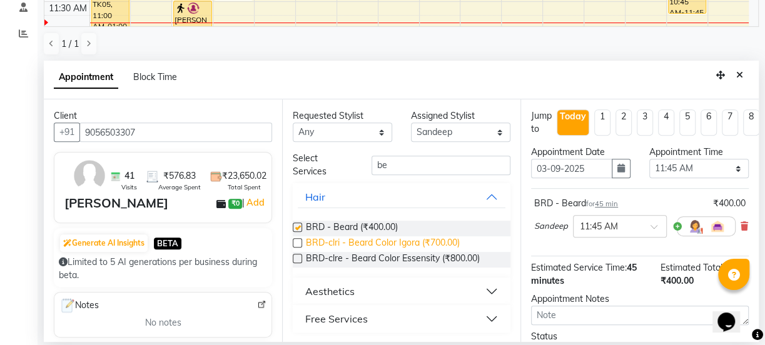
checkbox input "false"
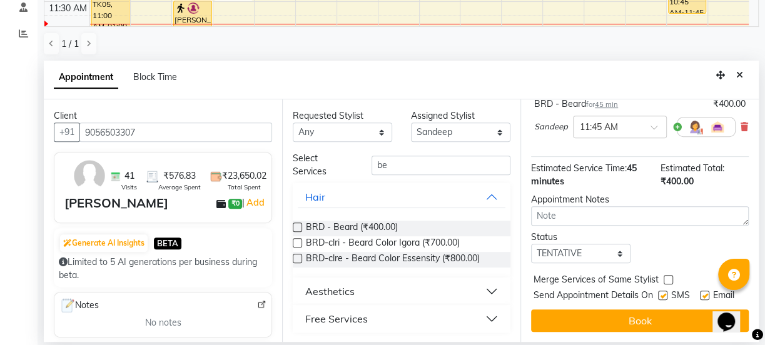
scroll to position [118, 0]
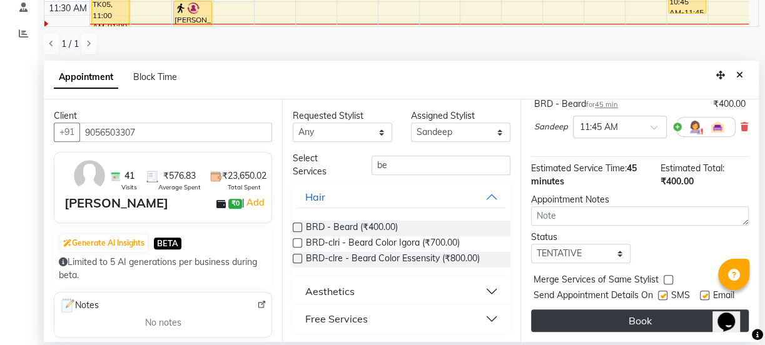
click at [623, 310] on button "Book" at bounding box center [640, 321] width 218 height 23
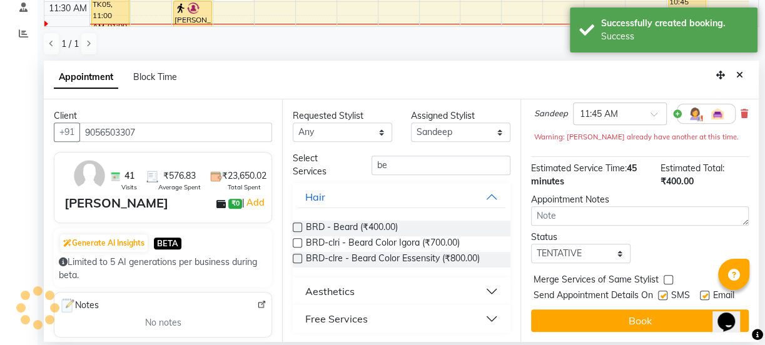
scroll to position [0, 0]
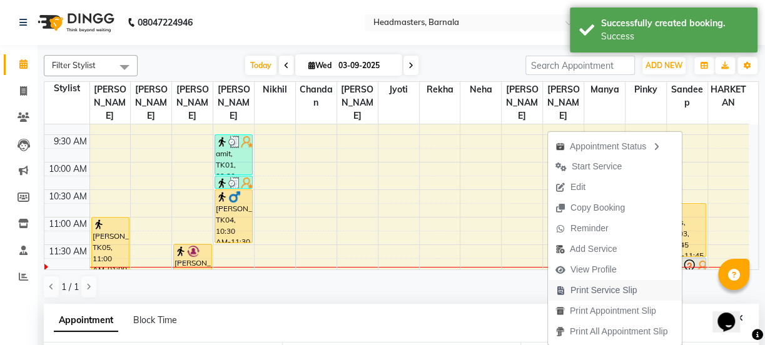
click at [630, 291] on span "Print Service Slip" at bounding box center [603, 290] width 67 height 13
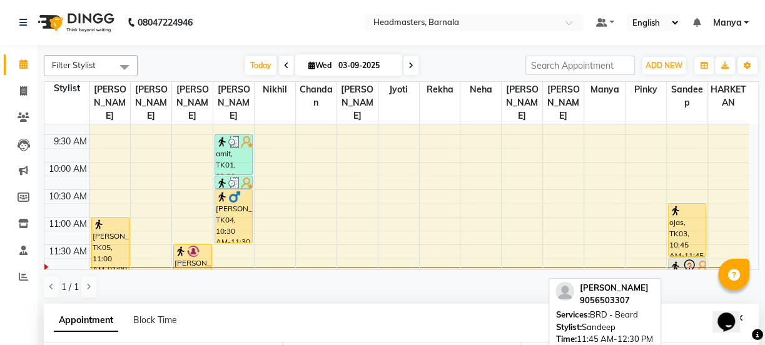
click at [675, 260] on img at bounding box center [675, 266] width 13 height 13
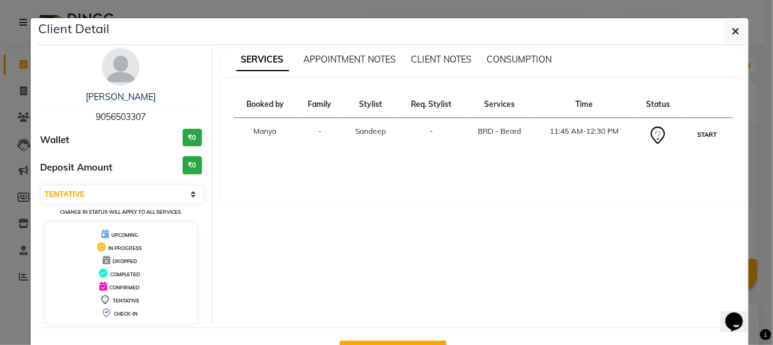
click at [697, 138] on button "START" at bounding box center [707, 135] width 26 height 16
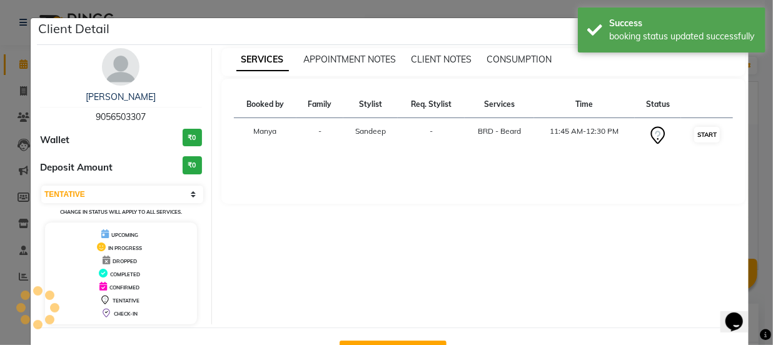
select select "1"
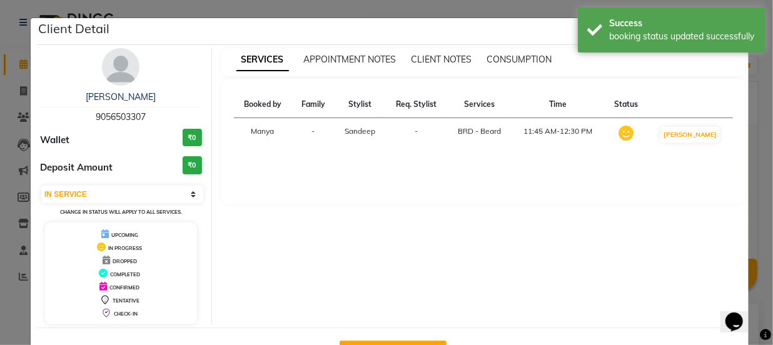
click at [576, 0] on ngb-modal-window "Client Detail Komalpreet singh 9056503307 Wallet ₹0 Deposit Amount ₹0 Select IN…" at bounding box center [386, 172] width 773 height 345
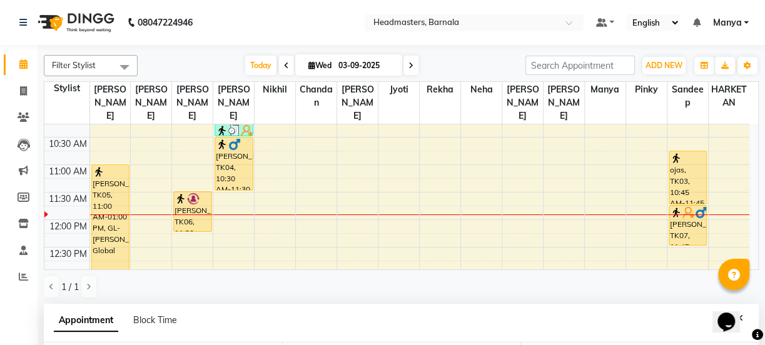
scroll to position [131, 0]
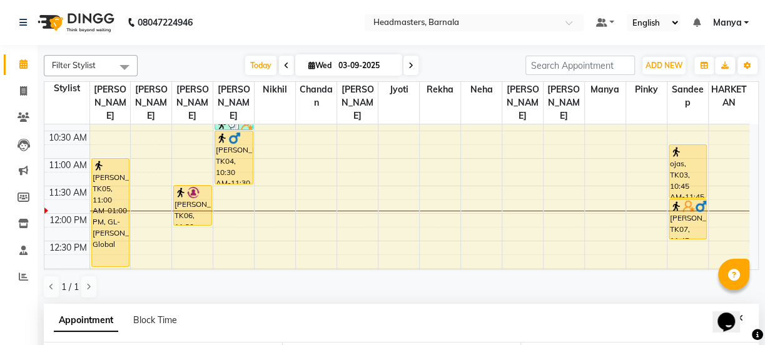
click at [118, 261] on div "8:00 AM 8:30 AM 9:00 AM 9:30 AM 10:00 AM 10:30 AM 11:00 AM 11:30 AM 12:00 PM 12…" at bounding box center [396, 351] width 705 height 715
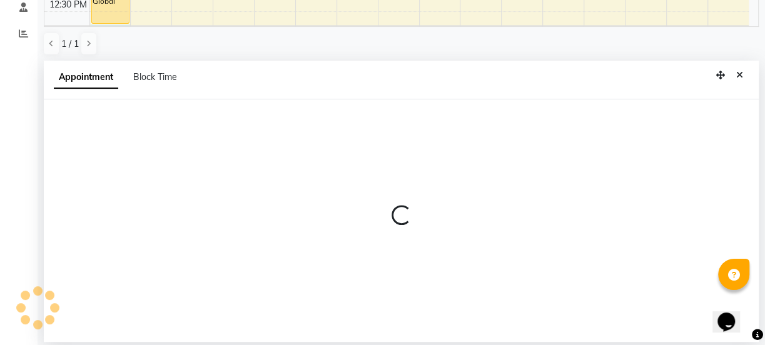
select select "67274"
select select "780"
select select "tentative"
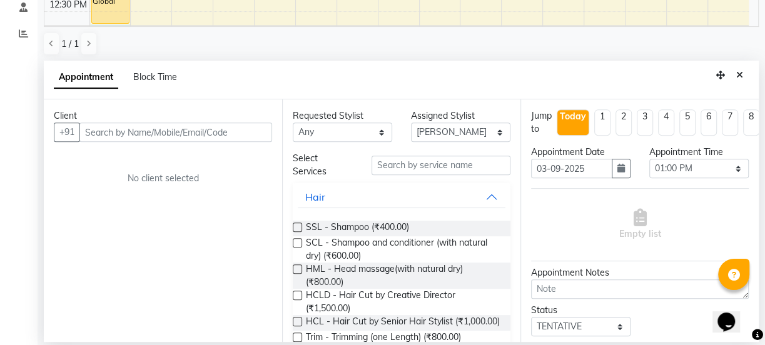
click at [168, 139] on input "text" at bounding box center [175, 132] width 193 height 19
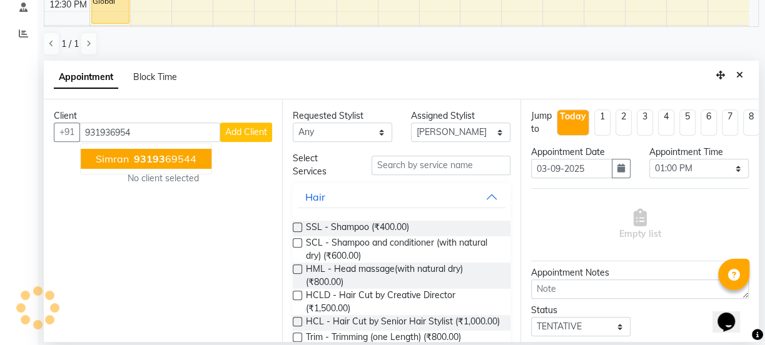
type input "9319369544"
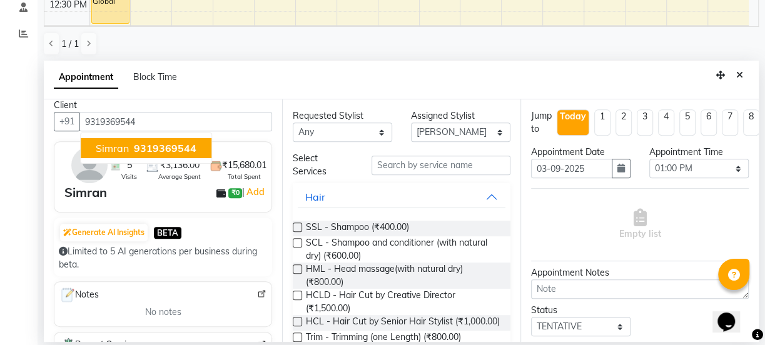
scroll to position [0, 0]
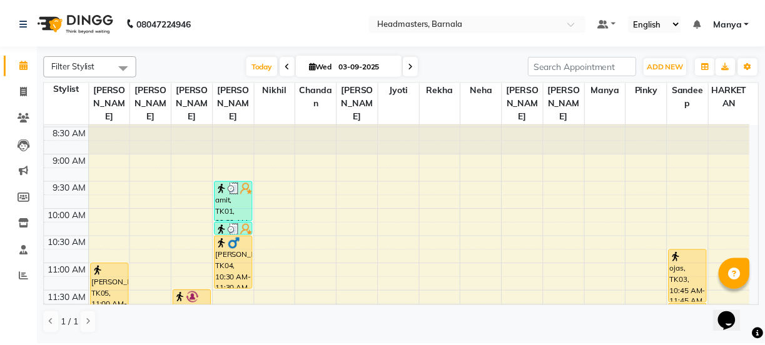
scroll to position [67, 0]
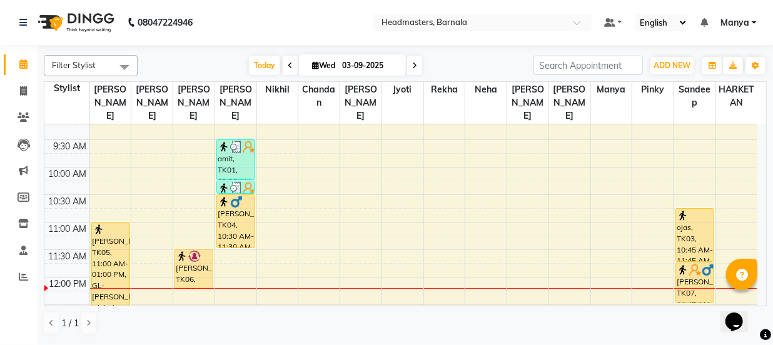
click at [235, 288] on div at bounding box center [235, 288] width 41 height 1
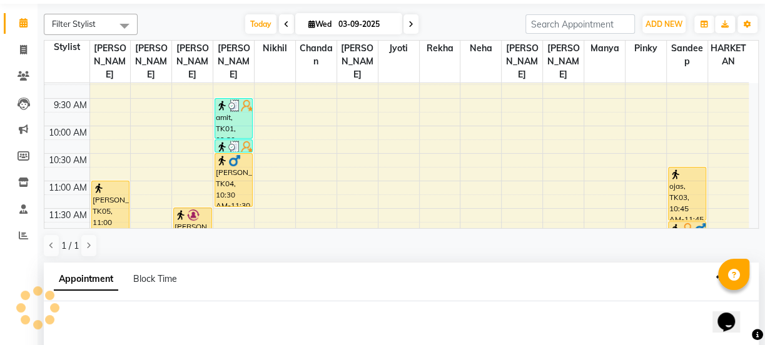
scroll to position [243, 0]
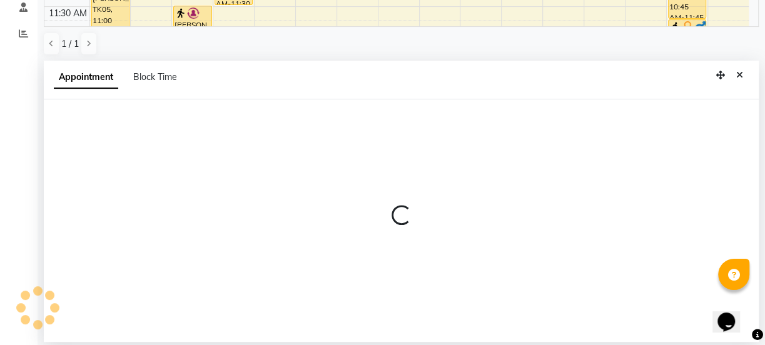
select select "67277"
select select "tentative"
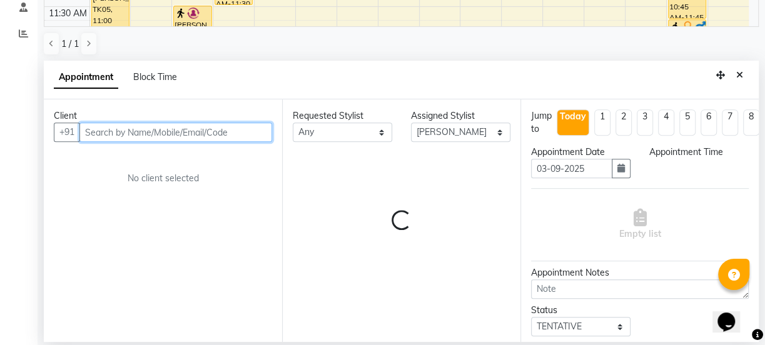
select select "720"
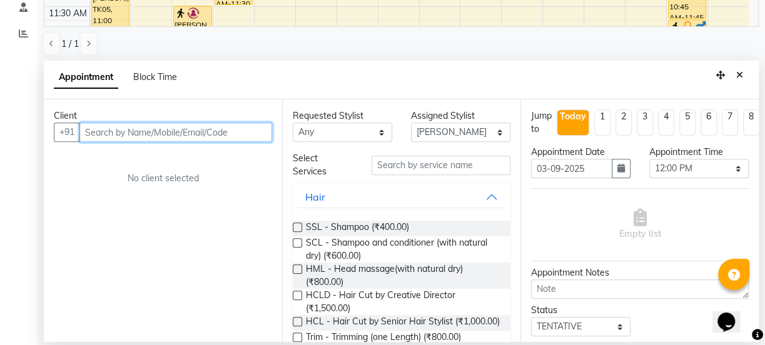
click at [141, 135] on input "text" at bounding box center [175, 132] width 193 height 19
click at [141, 135] on input "83" at bounding box center [175, 132] width 193 height 19
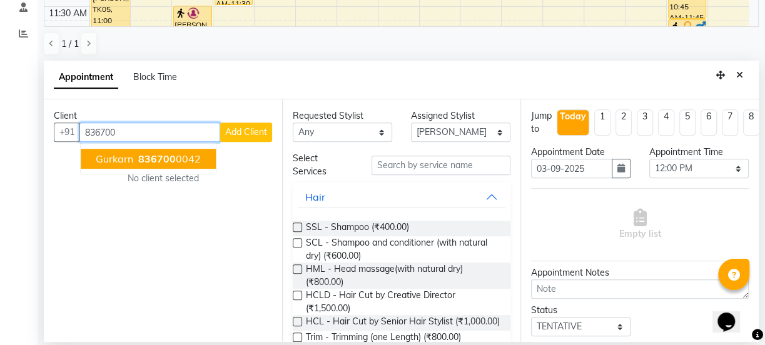
click at [151, 159] on span "836700" at bounding box center [157, 159] width 38 height 13
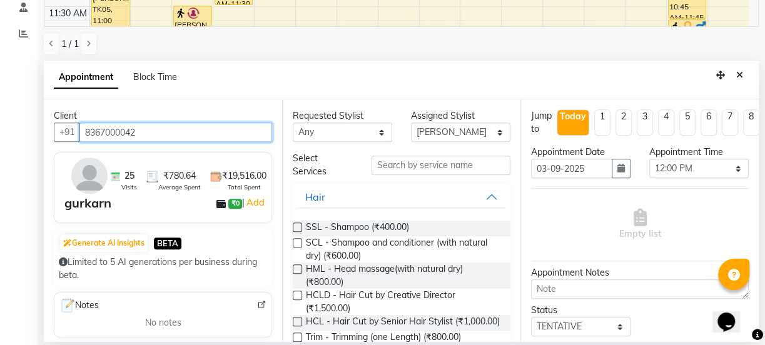
type input "8367000042"
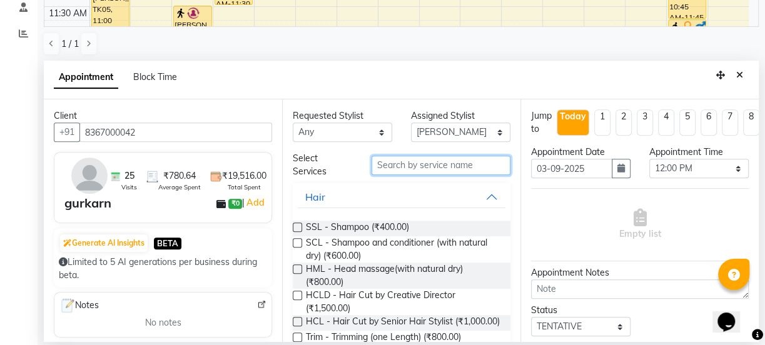
click at [425, 168] on input "text" at bounding box center [440, 165] width 139 height 19
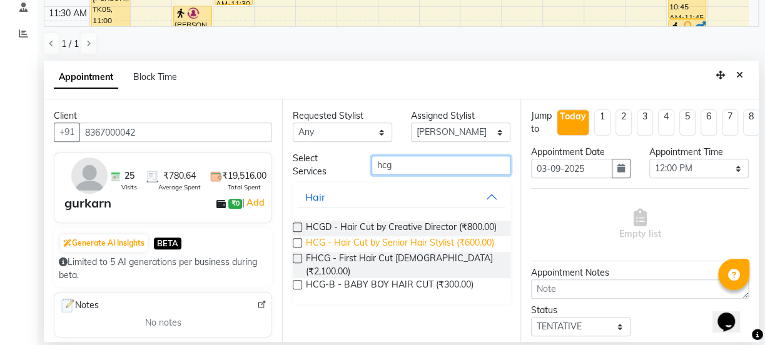
type input "hcg"
click at [356, 238] on span "HCG - Hair Cut by Senior Hair Stylist (₹600.00)" at bounding box center [400, 244] width 188 height 16
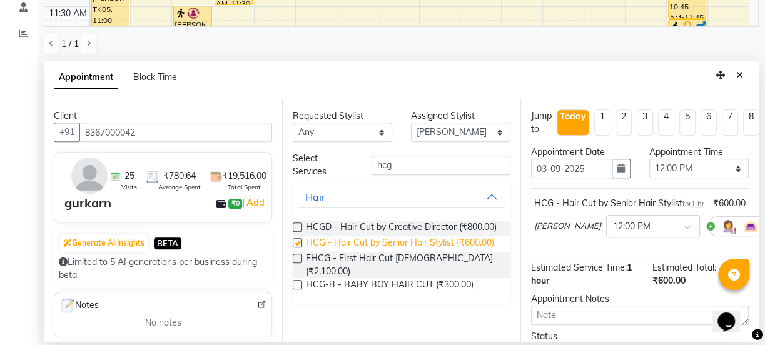
checkbox input "false"
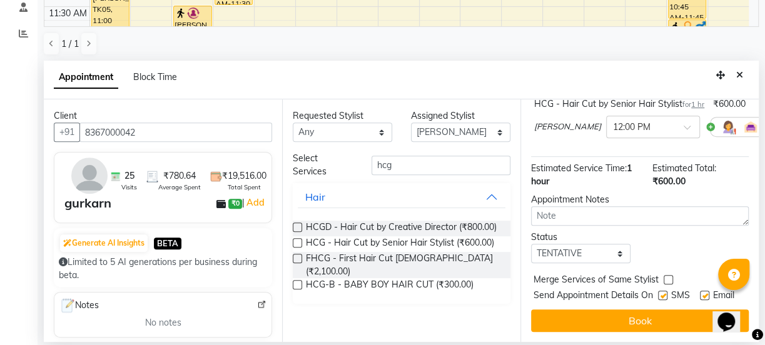
scroll to position [133, 0]
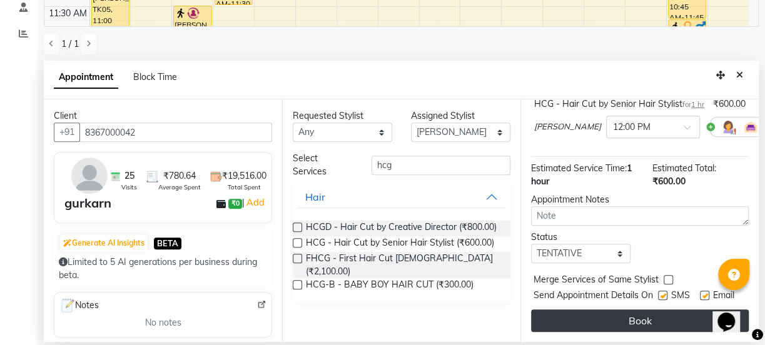
click at [637, 319] on button "Book" at bounding box center [640, 321] width 218 height 23
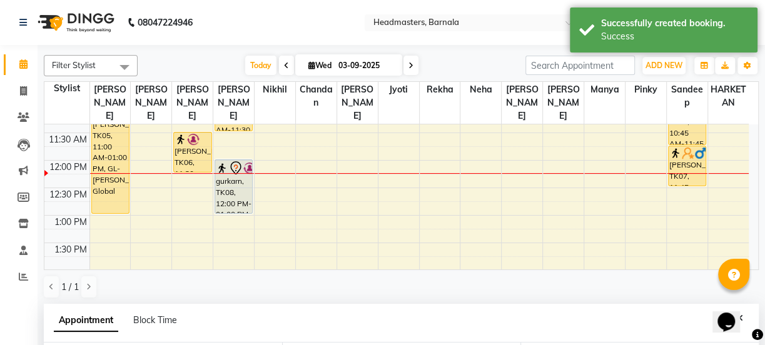
scroll to position [225, 0]
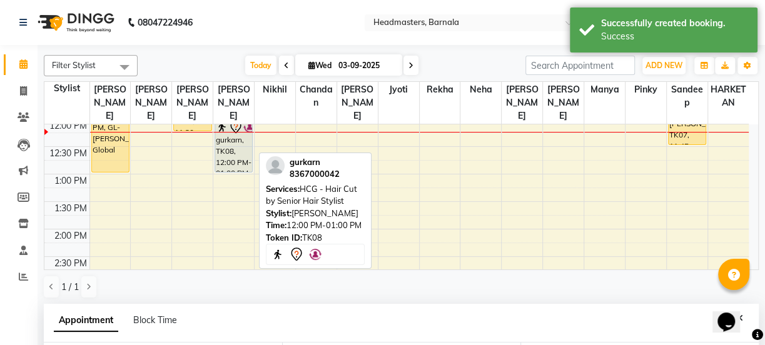
click at [235, 142] on div "gurkarn, TK08, 12:00 PM-01:00 PM, HCG - Hair Cut by Senior Hair Stylist" at bounding box center [233, 145] width 37 height 53
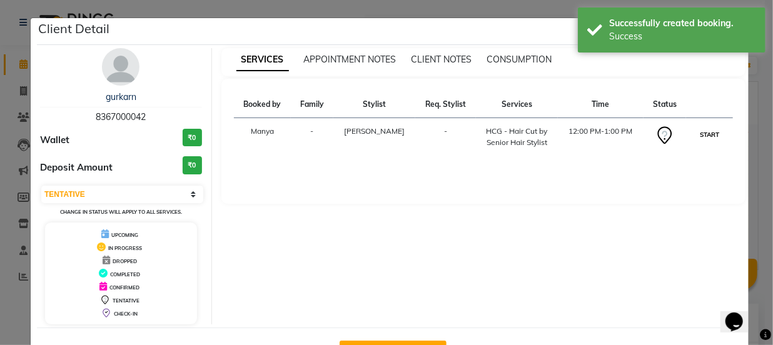
click at [714, 131] on button "START" at bounding box center [710, 135] width 26 height 16
select select "1"
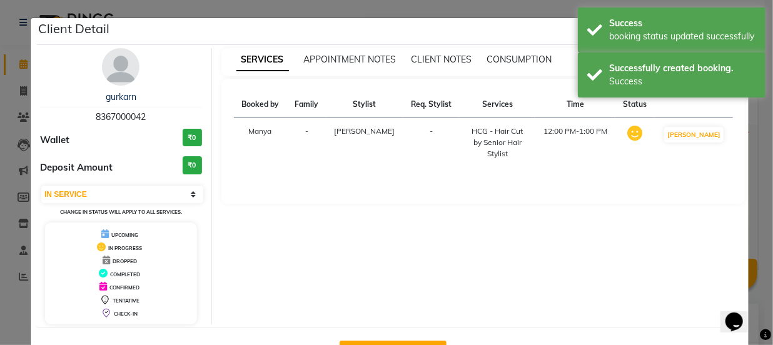
click at [510, 9] on ngb-modal-window "Client Detail gurkarn 8367000042 Wallet ₹0 Deposit Amount ₹0 Select IN SERVICE …" at bounding box center [386, 172] width 773 height 345
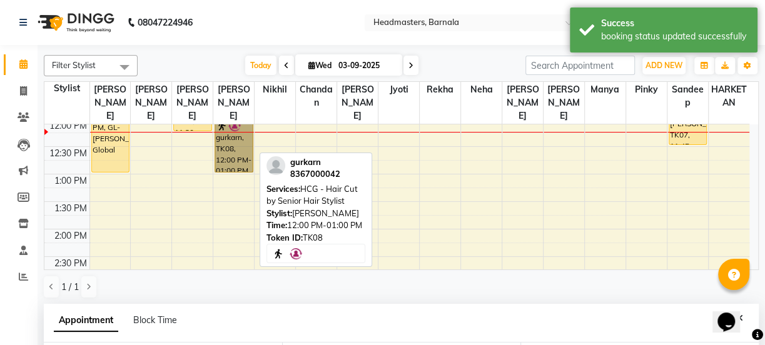
drag, startPoint x: 233, startPoint y: 144, endPoint x: 240, endPoint y: 141, distance: 7.0
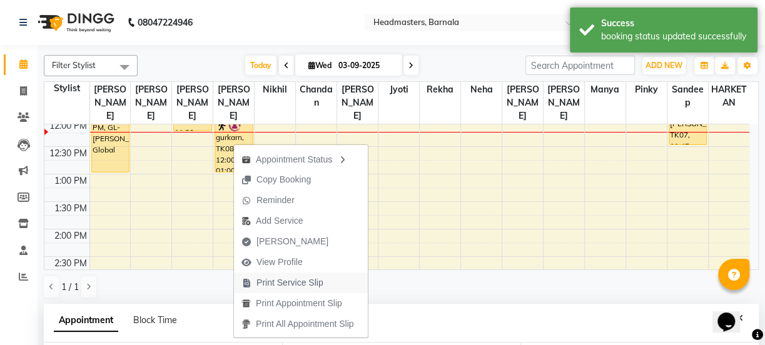
click at [300, 279] on span "Print Service Slip" at bounding box center [289, 282] width 67 height 13
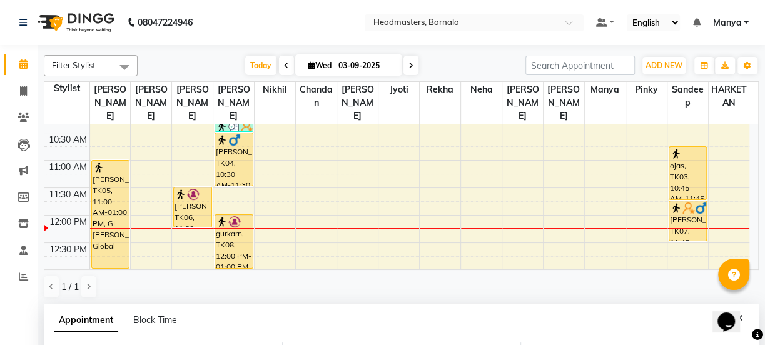
scroll to position [114, 0]
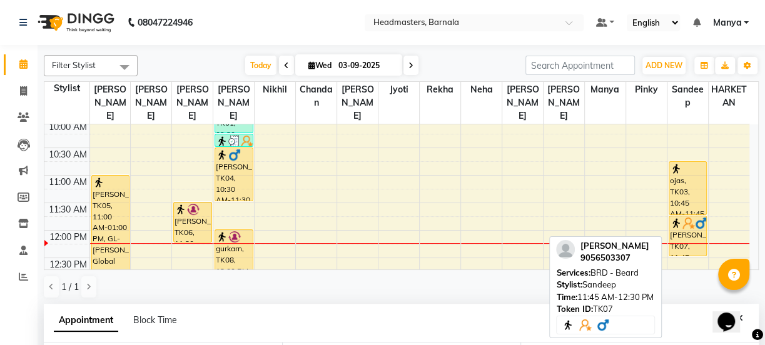
click at [690, 219] on div "[PERSON_NAME], TK07, 11:45 AM-12:30 PM, BRD - [PERSON_NAME]" at bounding box center [687, 235] width 37 height 39
select select "1"
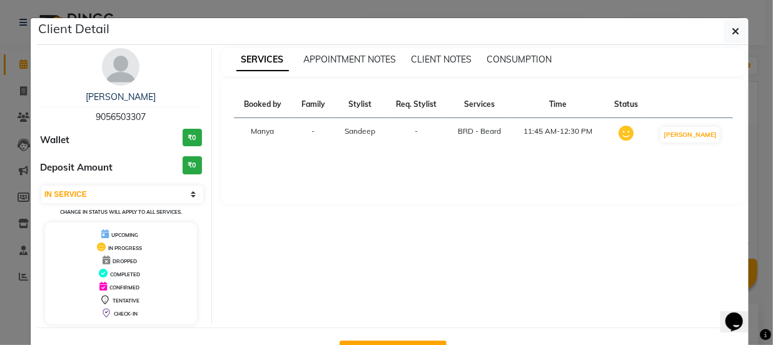
click at [412, 341] on button "Mark Done And Checkout" at bounding box center [393, 351] width 107 height 20
select select "service"
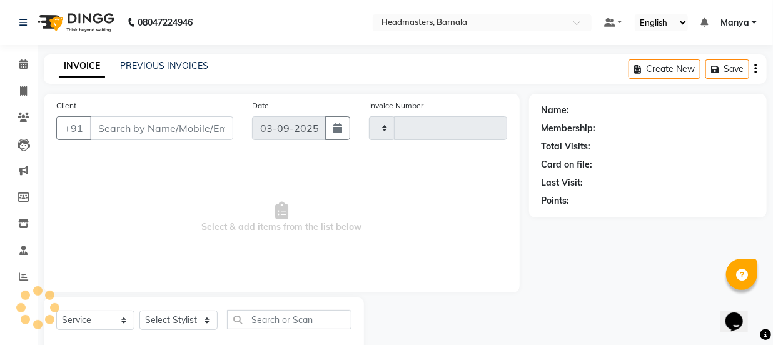
type input "4119"
select select "7526"
type input "9056503307"
select select "71857"
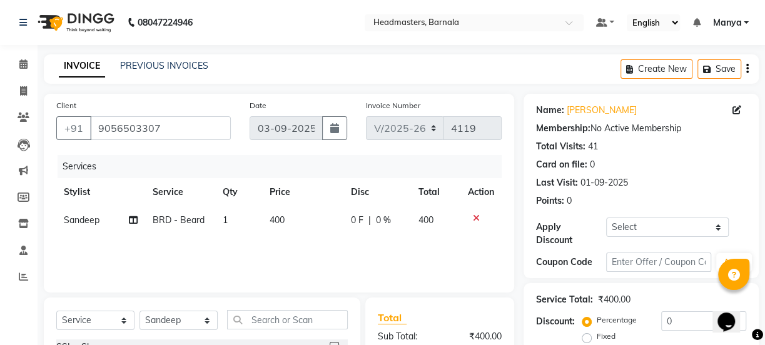
scroll to position [84, 0]
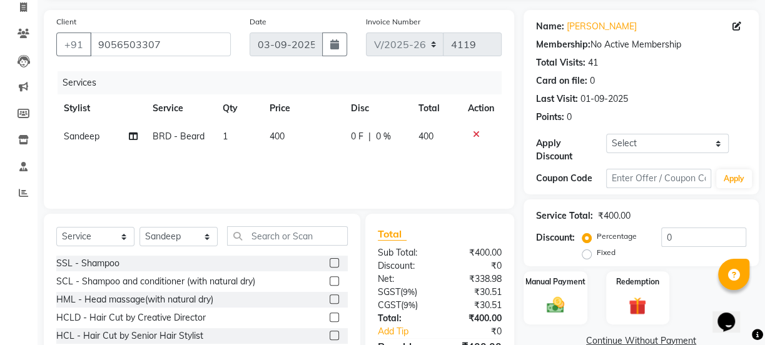
click at [602, 253] on label "Fixed" at bounding box center [606, 252] width 19 height 11
click at [593, 253] on input "Fixed" at bounding box center [589, 252] width 9 height 9
radio input "true"
drag, startPoint x: 764, startPoint y: 259, endPoint x: 766, endPoint y: 276, distance: 17.7
click at [765, 261] on html "08047224946 Select Location × Headmasters, Barnala Default Panel My Panel Engli…" at bounding box center [382, 88] width 765 height 345
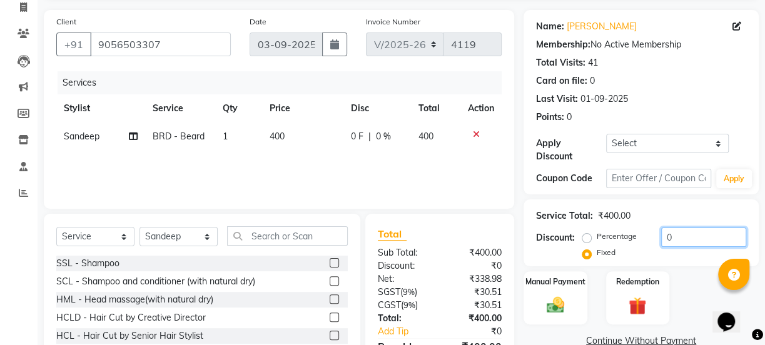
scroll to position [144, 0]
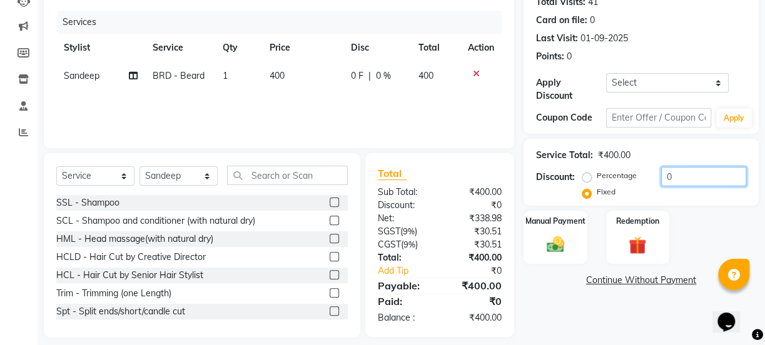
click at [687, 181] on input "0" at bounding box center [703, 176] width 85 height 19
type input "0250"
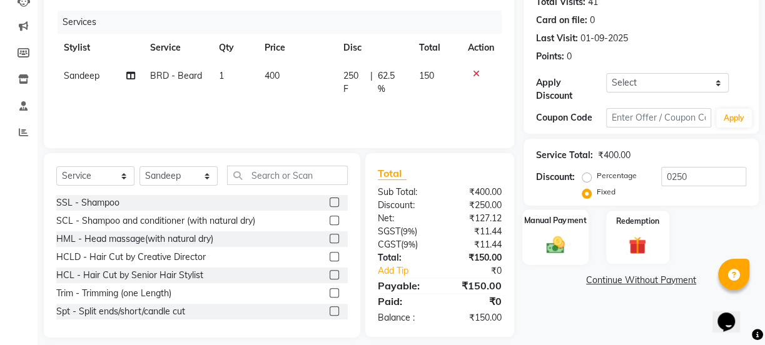
click at [559, 245] on img at bounding box center [555, 244] width 30 height 21
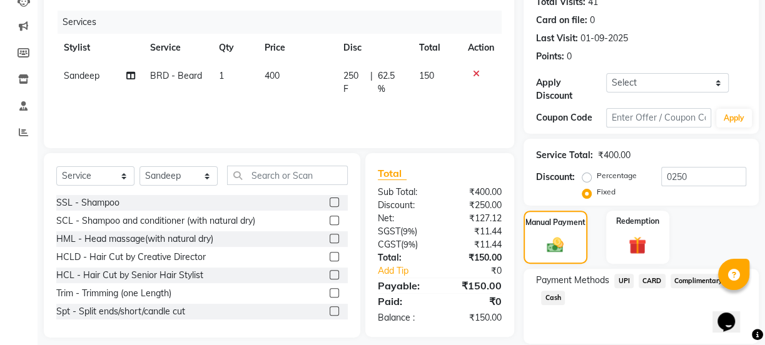
click at [555, 301] on span "Cash" at bounding box center [553, 298] width 24 height 14
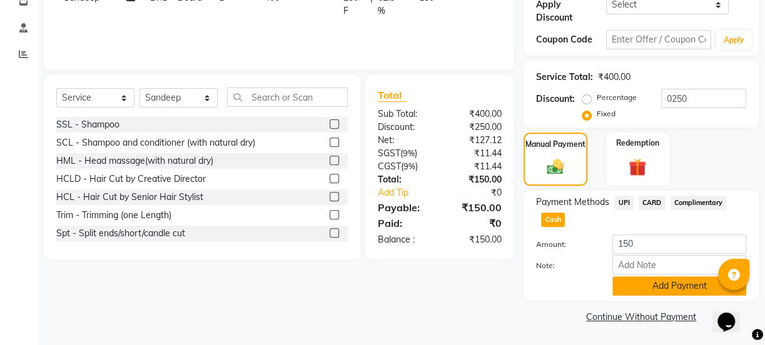
click at [654, 285] on button "Add Payment" at bounding box center [679, 285] width 134 height 19
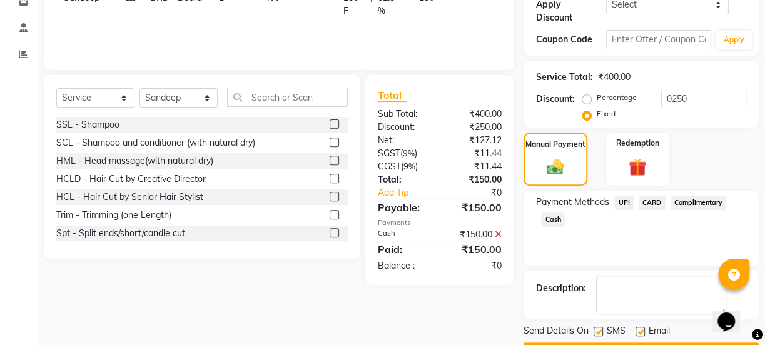
scroll to position [257, 0]
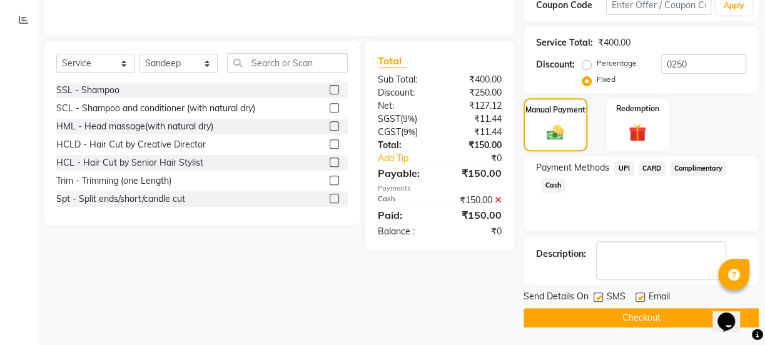
click at [646, 311] on button "Checkout" at bounding box center [640, 317] width 235 height 19
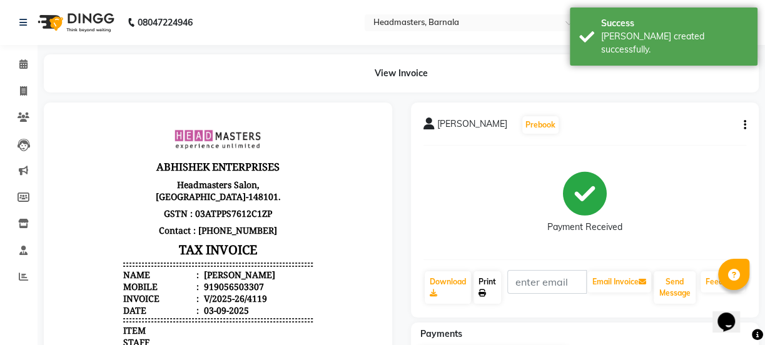
click at [482, 290] on icon at bounding box center [482, 294] width 8 height 8
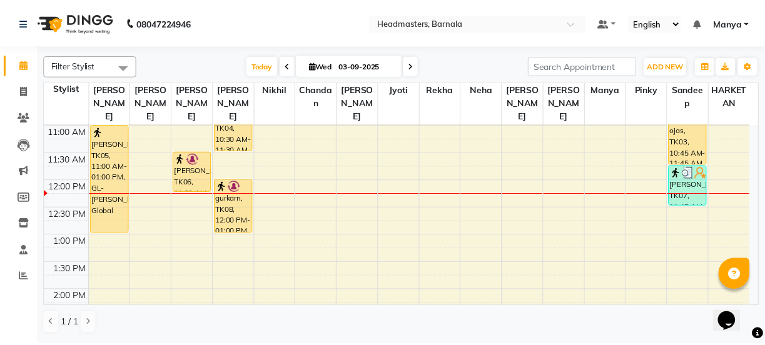
scroll to position [178, 0]
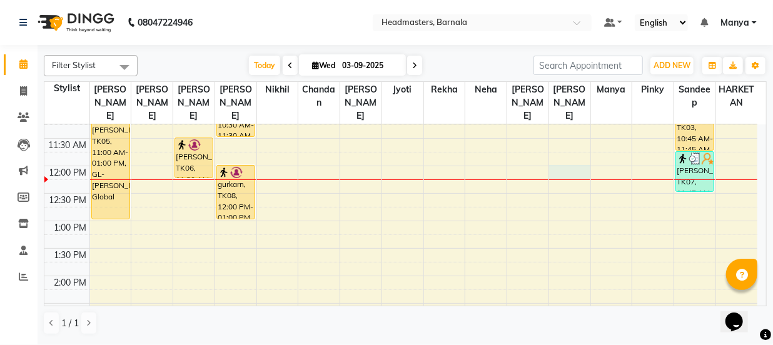
click at [571, 179] on td at bounding box center [423, 186] width 668 height 14
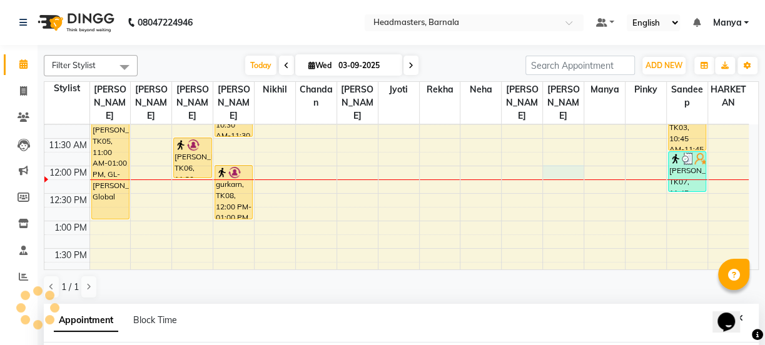
select select "67288"
select select "tentative"
select select "720"
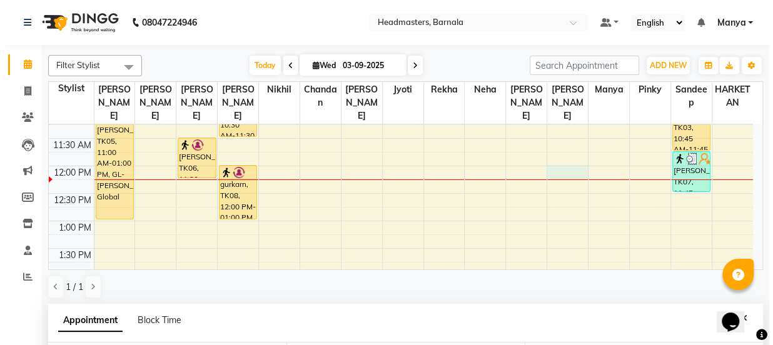
scroll to position [243, 0]
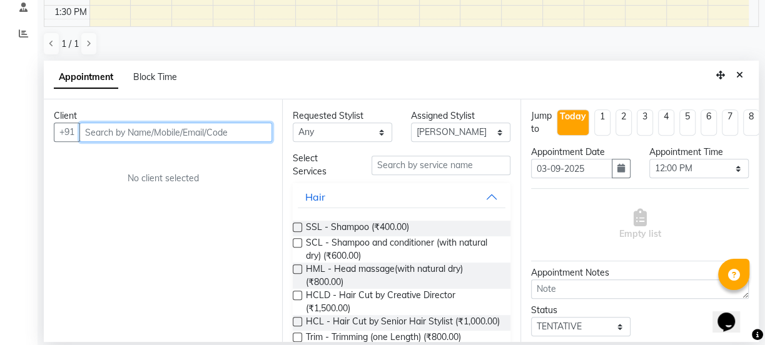
click at [221, 134] on input "text" at bounding box center [175, 132] width 193 height 19
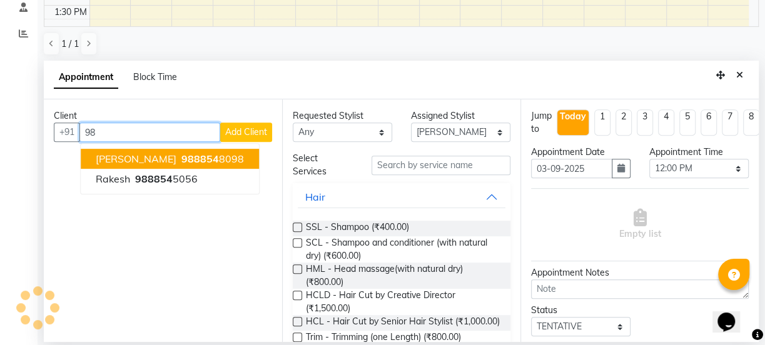
type input "9"
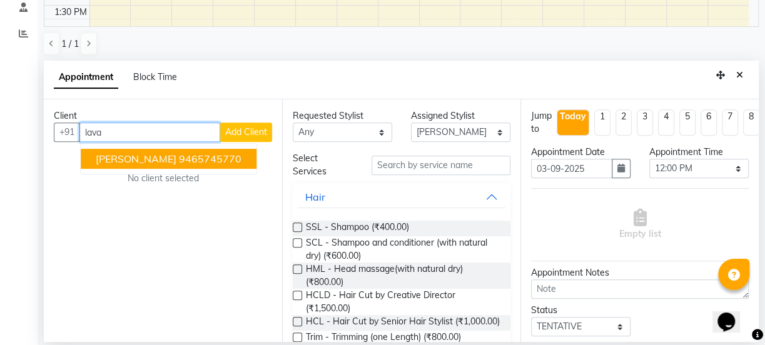
click at [124, 134] on input "lava" at bounding box center [149, 132] width 141 height 19
type input "l"
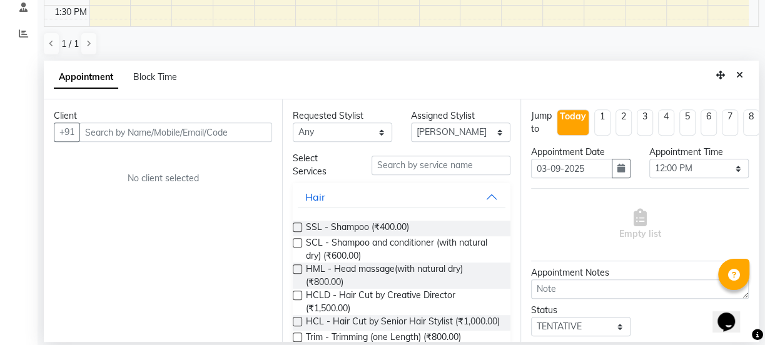
click at [105, 121] on div "Client" at bounding box center [163, 115] width 218 height 13
click at [103, 134] on input "text" at bounding box center [175, 132] width 193 height 19
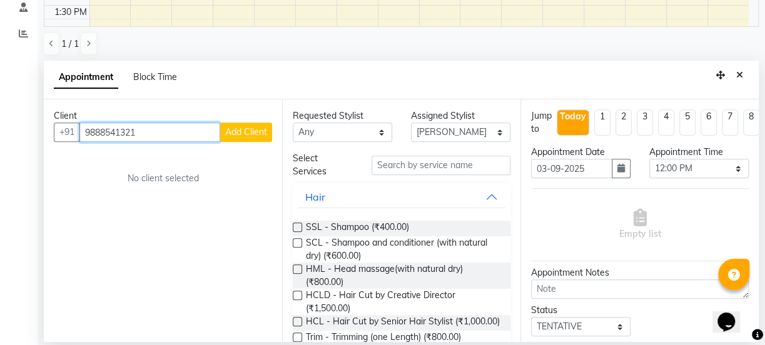
type input "9888541321"
click at [231, 132] on span "Add Client" at bounding box center [246, 131] width 42 height 11
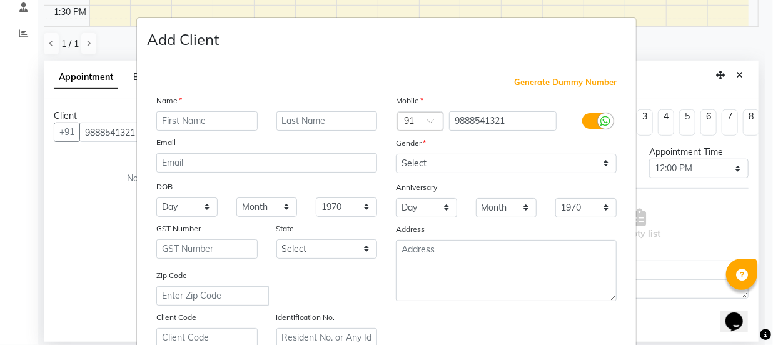
click at [210, 119] on input "text" at bounding box center [206, 120] width 101 height 19
type input "lavan"
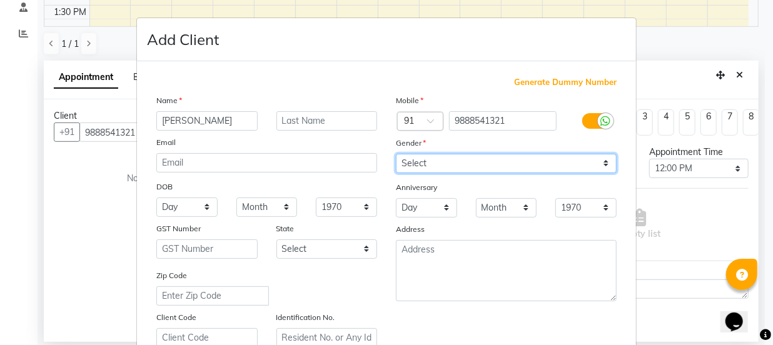
click at [457, 164] on select "Select Male Female Other Prefer Not To Say" at bounding box center [506, 163] width 221 height 19
select select "male"
click at [396, 154] on select "Select Male Female Other Prefer Not To Say" at bounding box center [506, 163] width 221 height 19
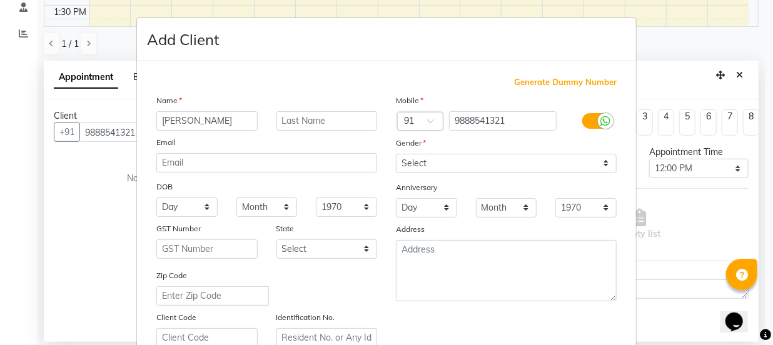
click at [296, 131] on div "Name lavan Email DOB Day 01 02 03 04 05 06 07 08 09 10 11 12 13 14 15 16 17 18 …" at bounding box center [267, 221] width 240 height 254
click at [304, 126] on input "text" at bounding box center [326, 120] width 101 height 19
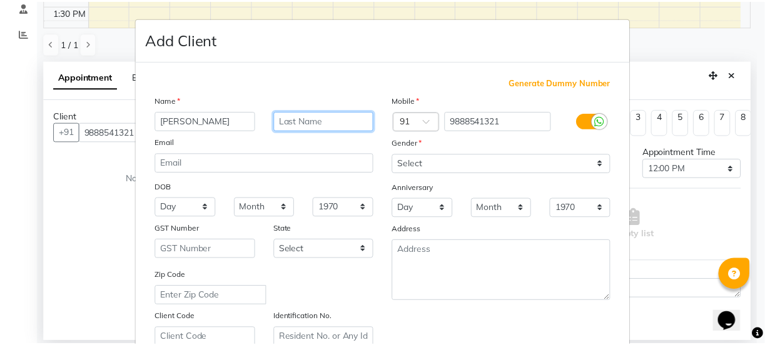
scroll to position [236, 0]
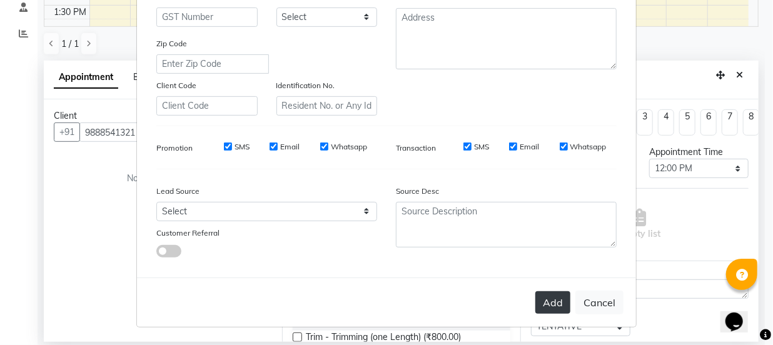
click at [553, 308] on button "Add" at bounding box center [552, 302] width 35 height 23
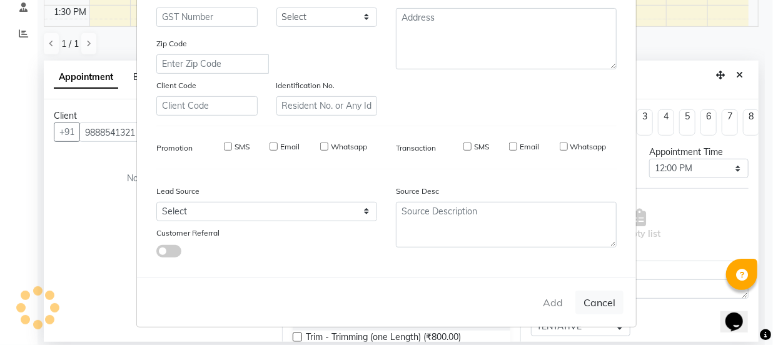
select select
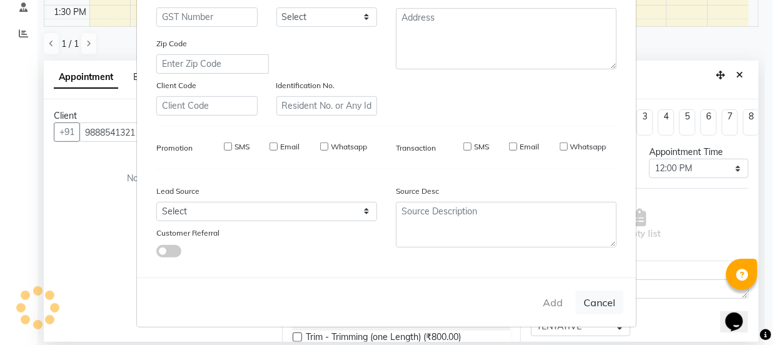
select select
checkbox input "false"
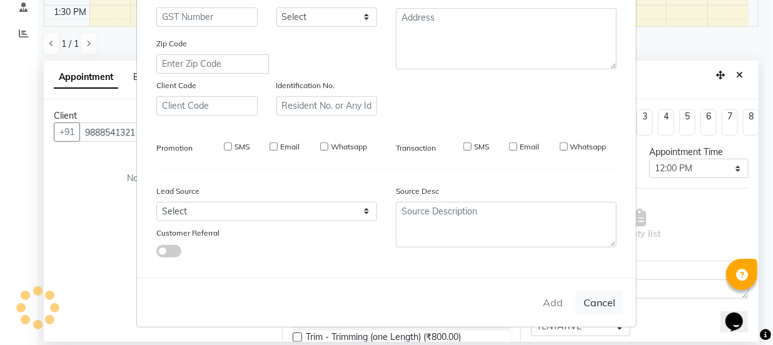
checkbox input "false"
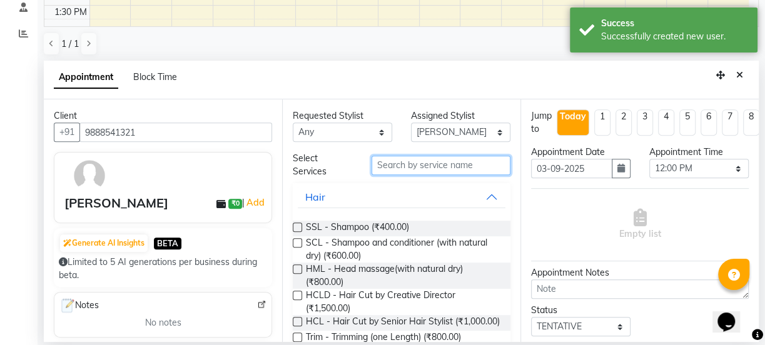
click at [438, 167] on input "text" at bounding box center [440, 165] width 139 height 19
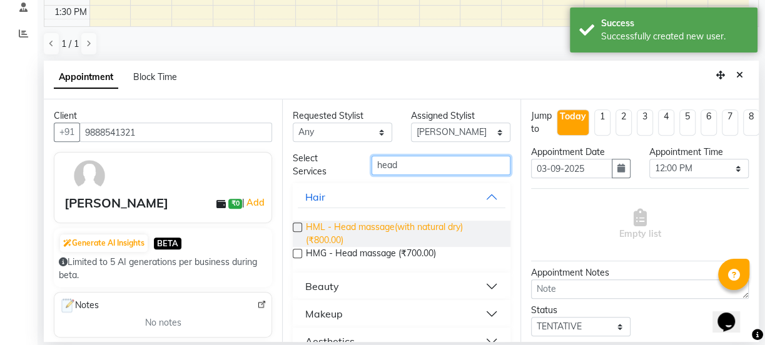
type input "head"
click at [421, 235] on span "HML - Head massage(with natural dry) (₹800.00)" at bounding box center [403, 234] width 194 height 26
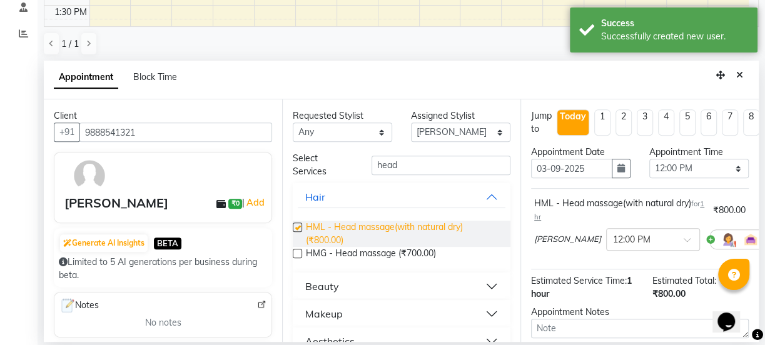
checkbox input "false"
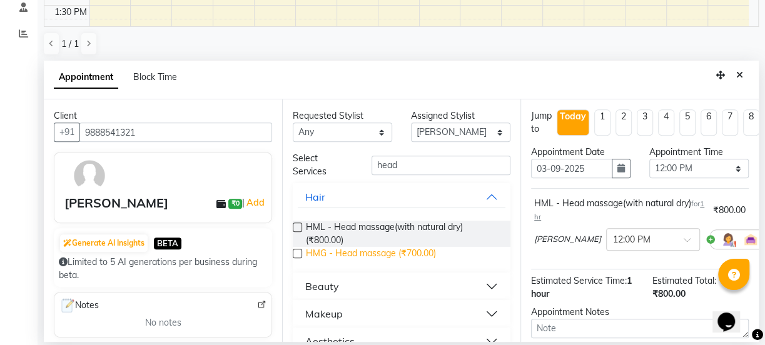
click at [384, 250] on span "HMG - Head massage (₹700.00)" at bounding box center [371, 255] width 130 height 16
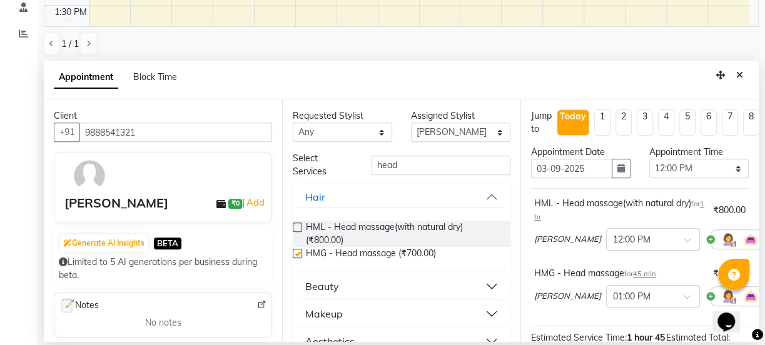
checkbox input "false"
click at [744, 236] on div "Jump to Today 1 2 3 4 5 6 7 8 Weeks Appointment Date 03-09-2025 Appointment Tim…" at bounding box center [639, 220] width 238 height 243
click at [772, 243] on icon at bounding box center [778, 239] width 8 height 9
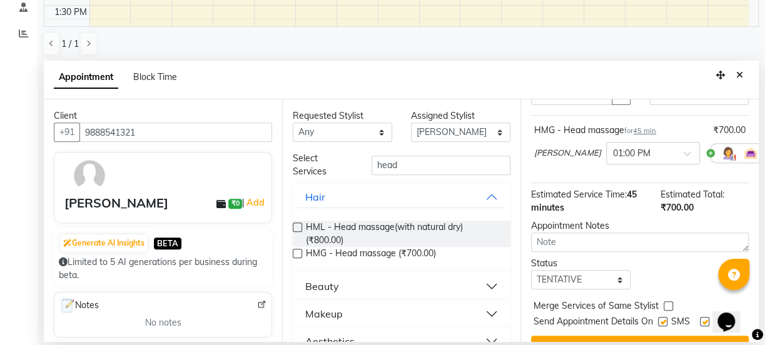
scroll to position [118, 0]
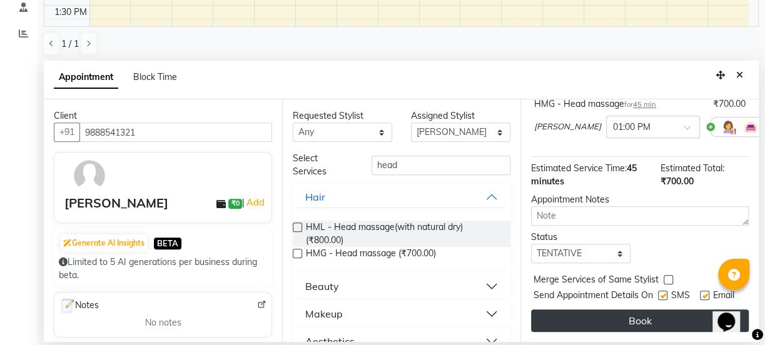
click at [633, 310] on button "Book" at bounding box center [640, 321] width 218 height 23
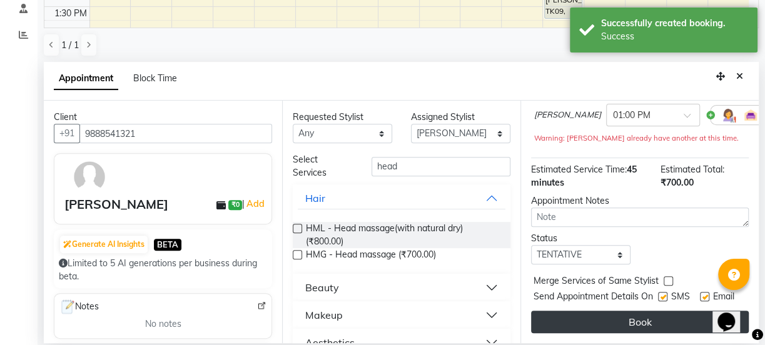
scroll to position [0, 0]
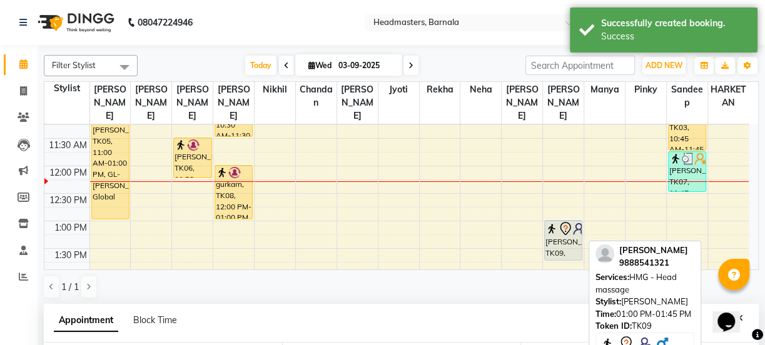
click at [563, 228] on div "[PERSON_NAME], TK09, 01:00 PM-01:45 PM, HMG - Head massage" at bounding box center [563, 240] width 37 height 39
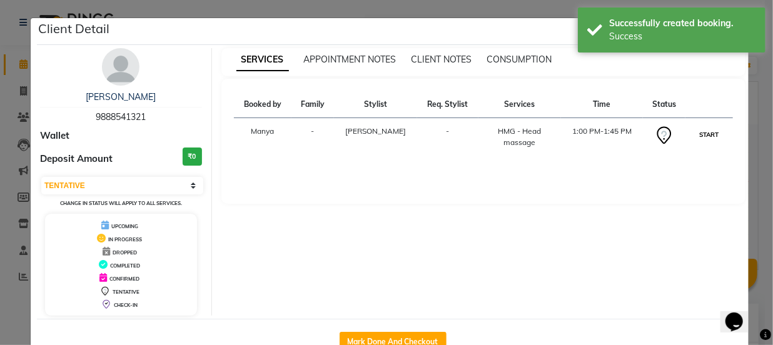
click at [699, 136] on button "START" at bounding box center [710, 135] width 26 height 16
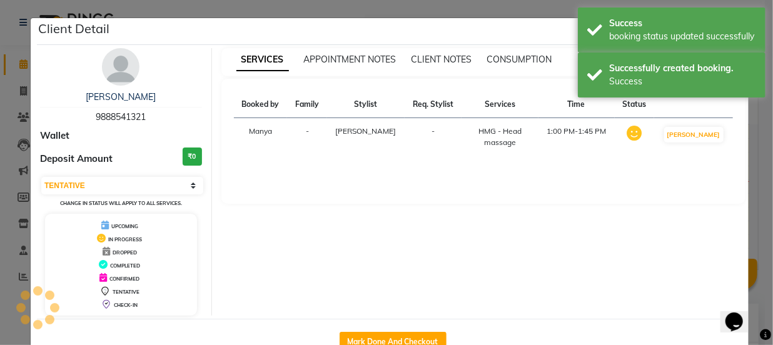
select select "1"
click at [546, 1] on ngb-modal-window "Client Detail lavan 9888541321 Wallet Deposit Amount ₹0 Select IN SERVICE CONFI…" at bounding box center [386, 172] width 773 height 345
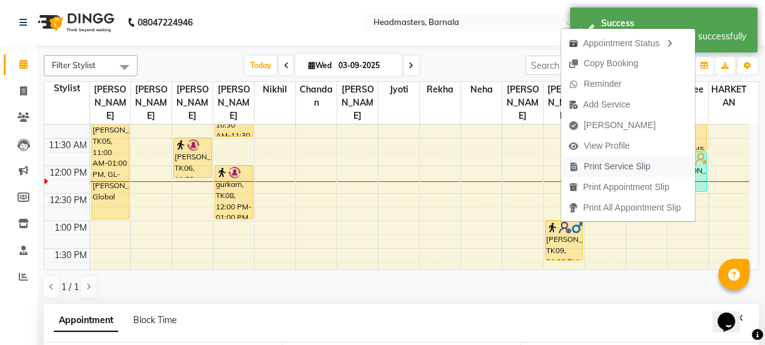
click at [600, 167] on span "Print Service Slip" at bounding box center [616, 166] width 67 height 13
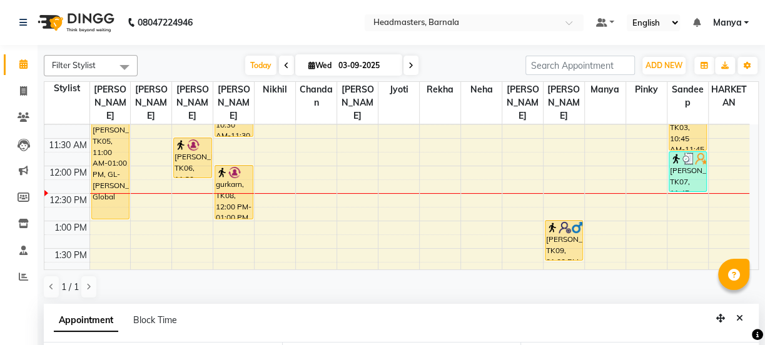
click at [444, 285] on div "1 / 1" at bounding box center [401, 287] width 715 height 24
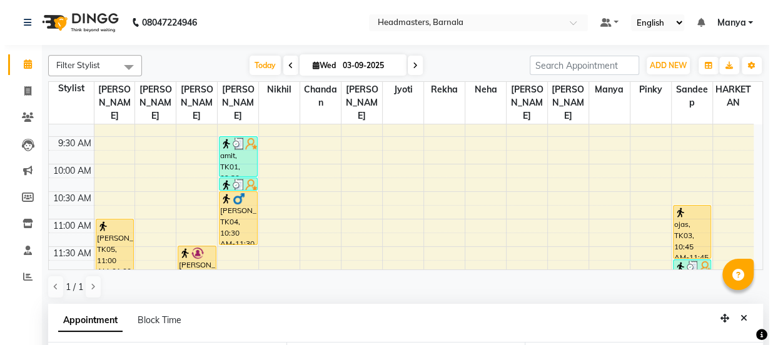
scroll to position [61, 0]
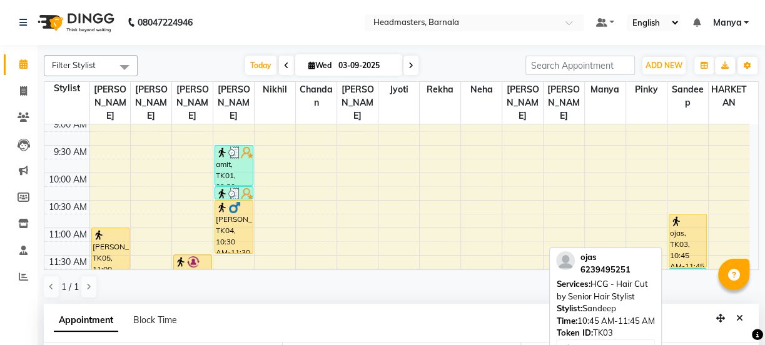
click at [680, 216] on div "ojas, TK03, 10:45 AM-11:45 AM, HCG - Hair Cut by Senior Hair Stylist" at bounding box center [687, 241] width 37 height 53
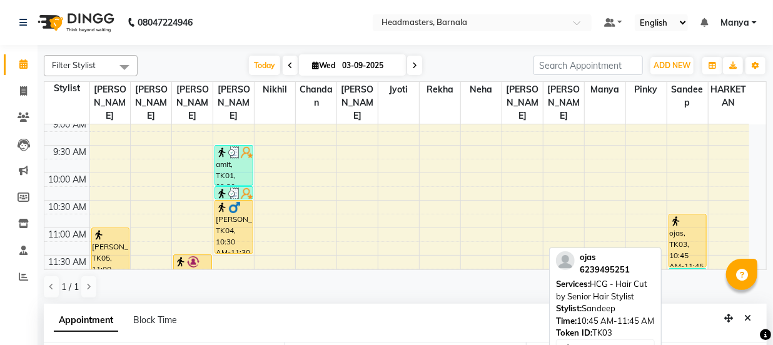
select select "1"
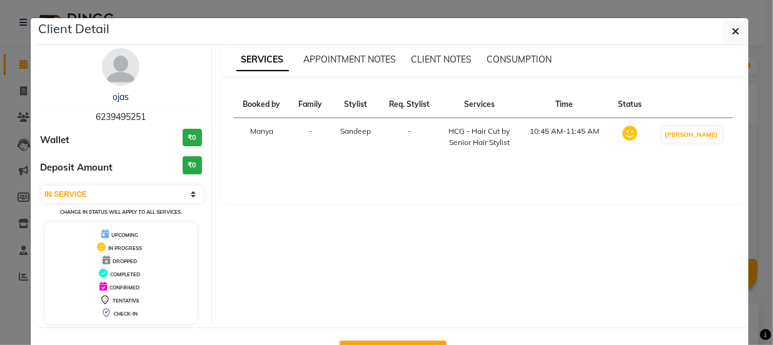
click at [424, 341] on button "Mark Done And Checkout" at bounding box center [393, 351] width 107 height 20
select select "service"
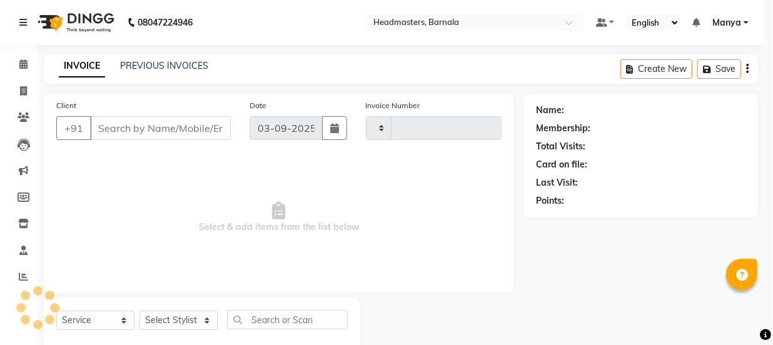
type input "4120"
select select "7526"
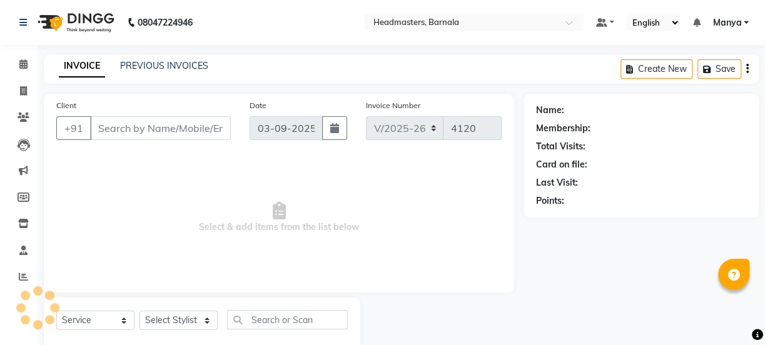
type input "6239495251"
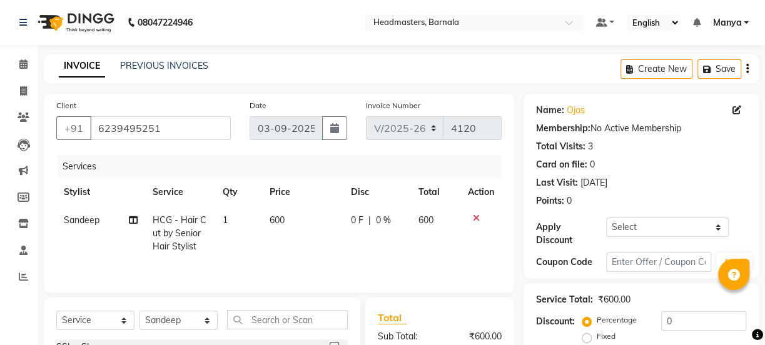
scroll to position [106, 0]
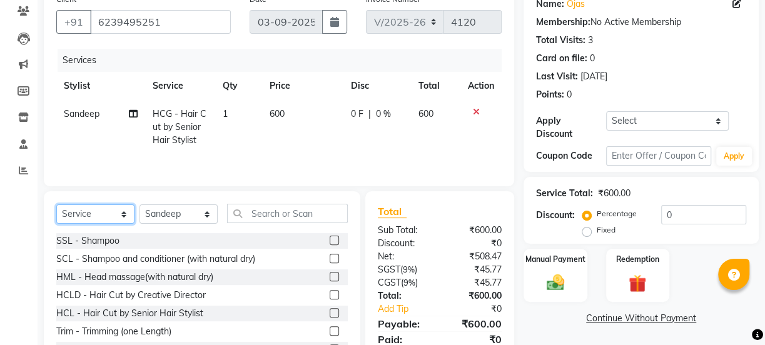
click at [98, 211] on select "Select Service Product Membership Package Voucher Prepaid Gift Card" at bounding box center [95, 213] width 78 height 19
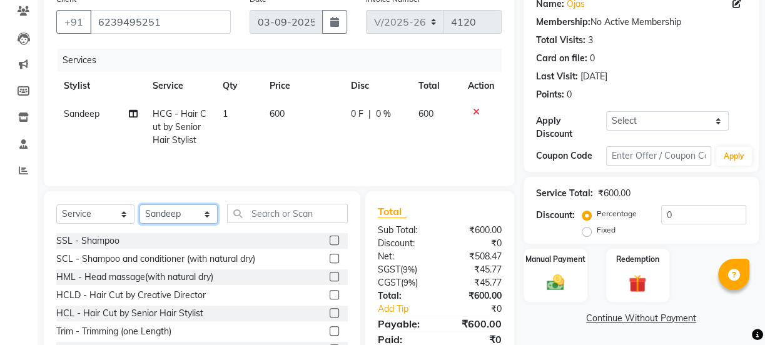
click at [186, 212] on select "Select Stylist [PERSON_NAME] [PERSON_NAME] [PERSON_NAME] [PERSON_NAME] Neha Nik…" at bounding box center [178, 213] width 78 height 19
select select "67279"
click at [139, 204] on select "Select Stylist [PERSON_NAME] [PERSON_NAME] [PERSON_NAME] [PERSON_NAME] Neha Nik…" at bounding box center [178, 213] width 78 height 19
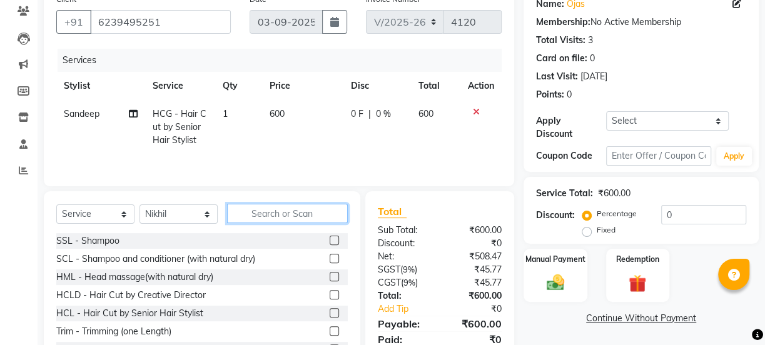
click at [278, 216] on input "text" at bounding box center [287, 213] width 121 height 19
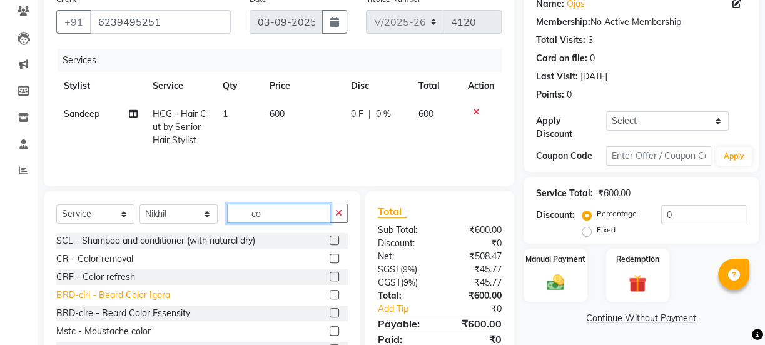
type input "co"
click at [130, 298] on div "BRD-clri - Beard Color Igora" at bounding box center [113, 295] width 114 height 13
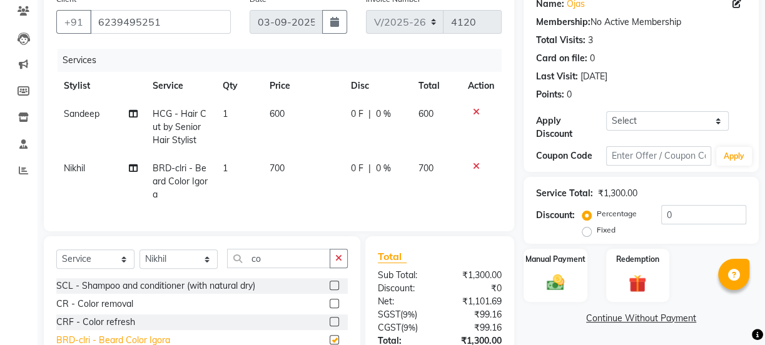
checkbox input "false"
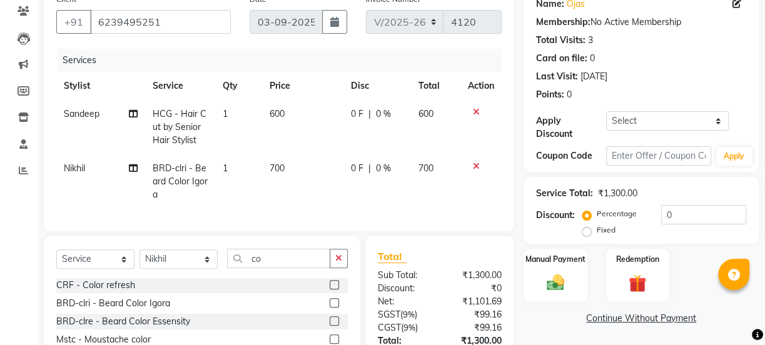
scroll to position [39, 0]
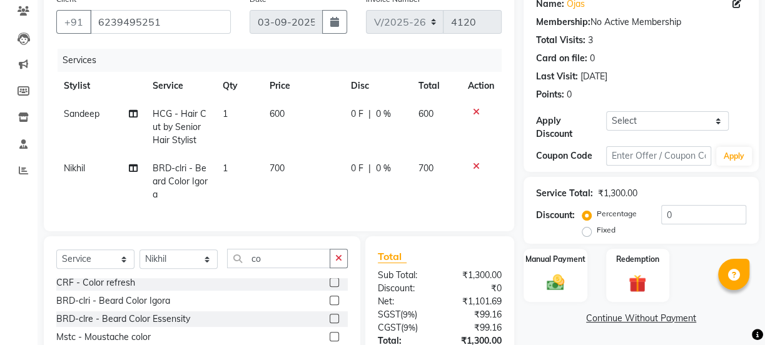
click at [136, 290] on div "CRF - Color refresh" at bounding box center [201, 283] width 291 height 16
click at [330, 287] on label at bounding box center [334, 282] width 9 height 9
click at [330, 287] on input "checkbox" at bounding box center [334, 283] width 8 height 8
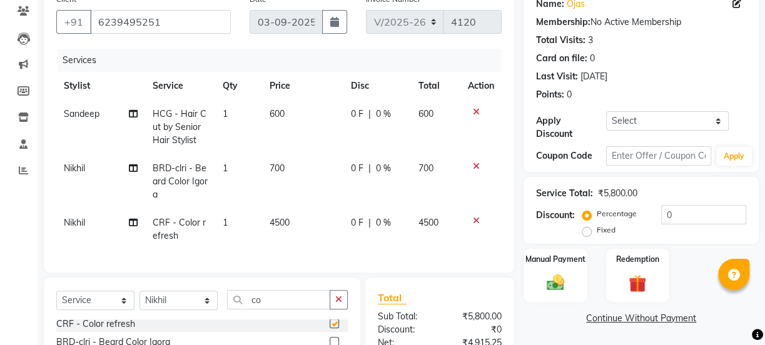
checkbox input "false"
click at [473, 217] on icon at bounding box center [476, 220] width 7 height 9
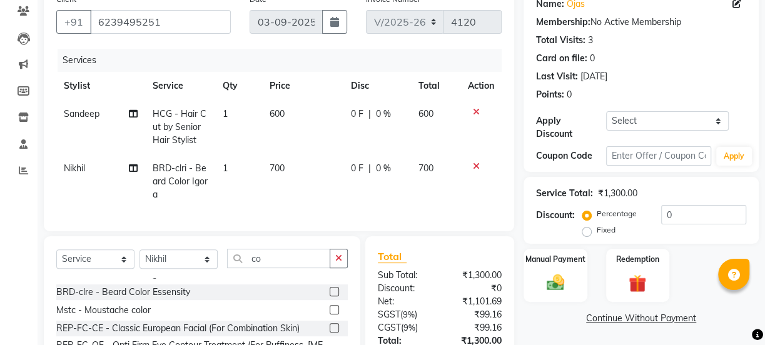
scroll to position [69, 0]
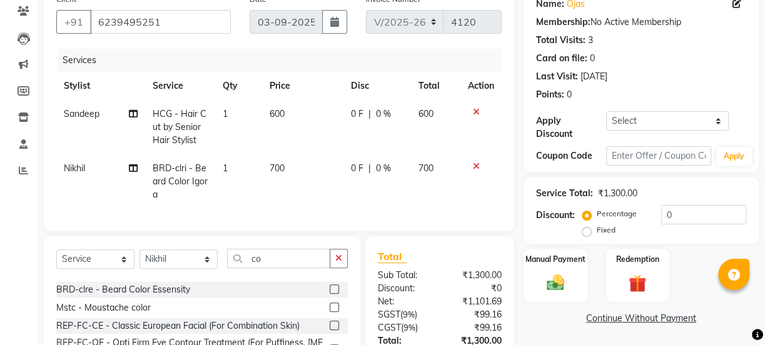
click at [207, 298] on div "BRD-clre - Beard Color Essensity" at bounding box center [201, 290] width 291 height 16
click at [330, 294] on label at bounding box center [334, 289] width 9 height 9
click at [330, 294] on input "checkbox" at bounding box center [334, 290] width 8 height 8
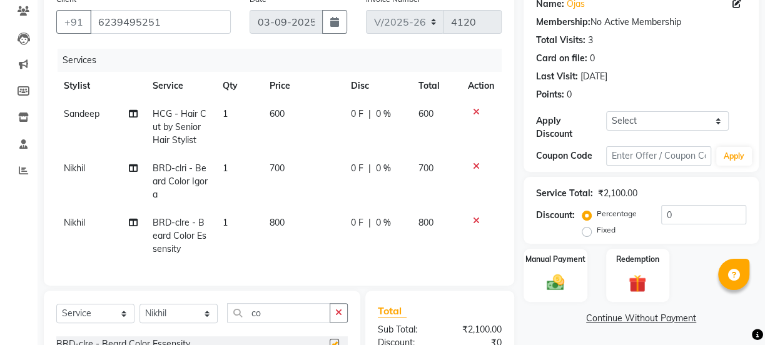
checkbox input "false"
click at [478, 164] on icon at bounding box center [476, 166] width 7 height 9
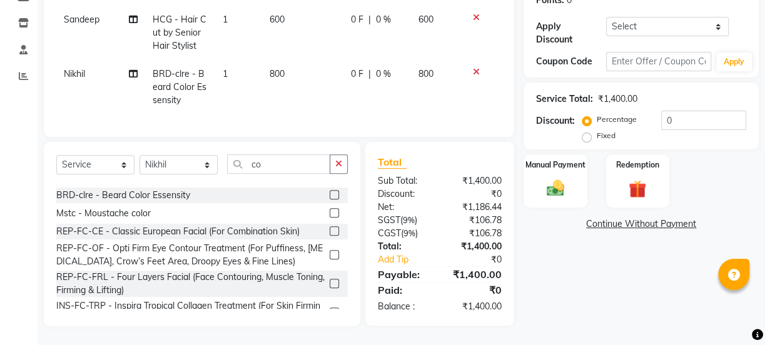
scroll to position [0, 0]
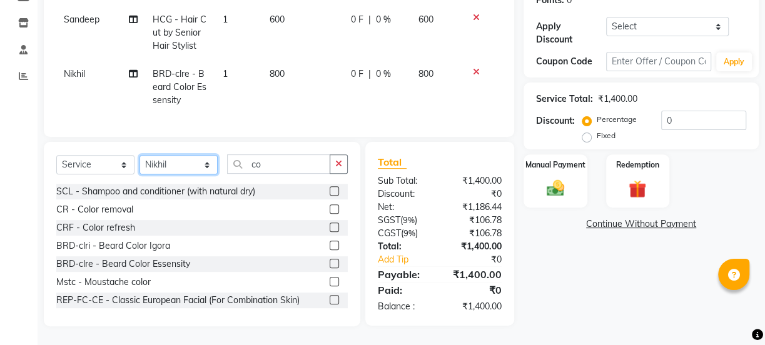
click at [183, 164] on select "Select Stylist [PERSON_NAME] [PERSON_NAME] [PERSON_NAME] [PERSON_NAME] Neha Nik…" at bounding box center [178, 164] width 78 height 19
click at [139, 155] on select "Select Stylist [PERSON_NAME] [PERSON_NAME] [PERSON_NAME] [PERSON_NAME] Neha Nik…" at bounding box center [178, 164] width 78 height 19
click at [344, 167] on button "button" at bounding box center [339, 163] width 18 height 19
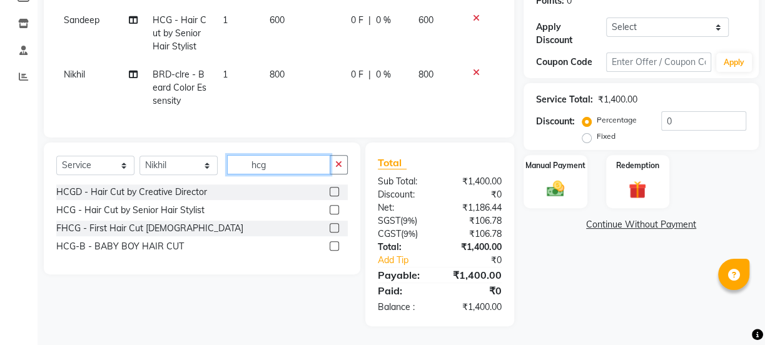
scroll to position [209, 0]
type input "hcg"
click at [337, 228] on label at bounding box center [334, 227] width 9 height 9
click at [337, 228] on input "checkbox" at bounding box center [334, 229] width 8 height 8
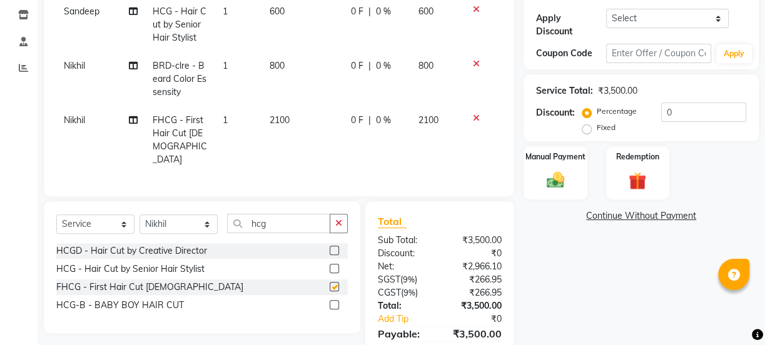
checkbox input "false"
click at [475, 119] on icon at bounding box center [476, 118] width 7 height 9
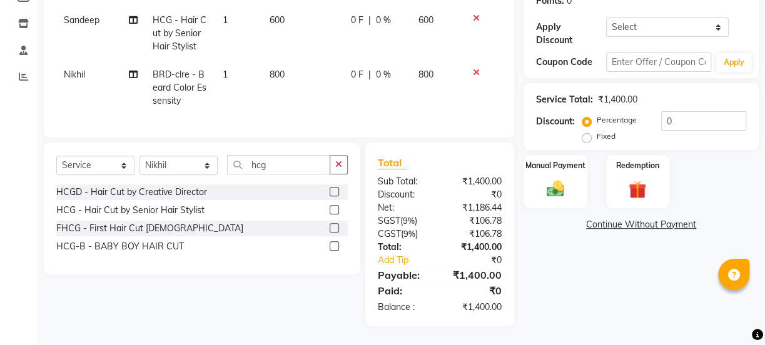
click at [331, 205] on label at bounding box center [334, 209] width 9 height 9
click at [331, 206] on input "checkbox" at bounding box center [334, 210] width 8 height 8
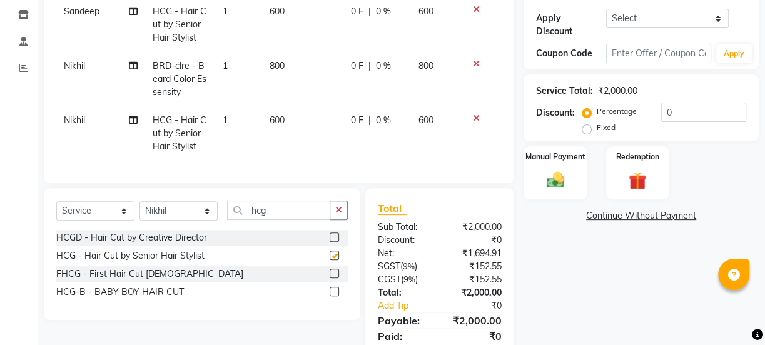
checkbox input "false"
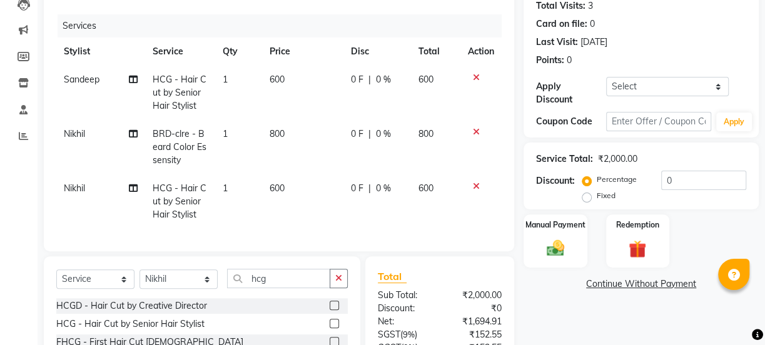
scroll to position [126, 0]
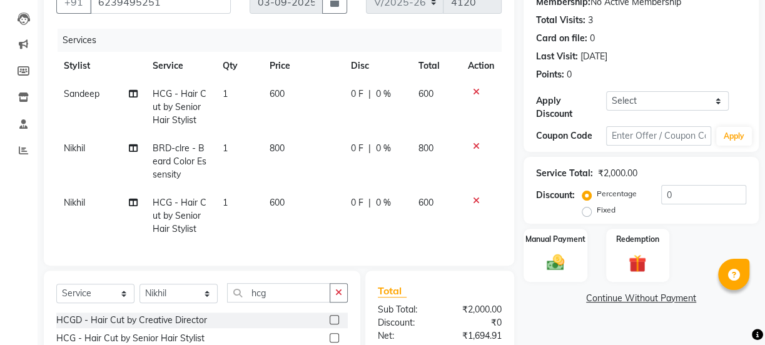
click at [600, 206] on label "Fixed" at bounding box center [606, 209] width 19 height 11
click at [593, 206] on input "Fixed" at bounding box center [589, 210] width 9 height 9
radio input "true"
click at [678, 190] on input "0" at bounding box center [703, 194] width 85 height 19
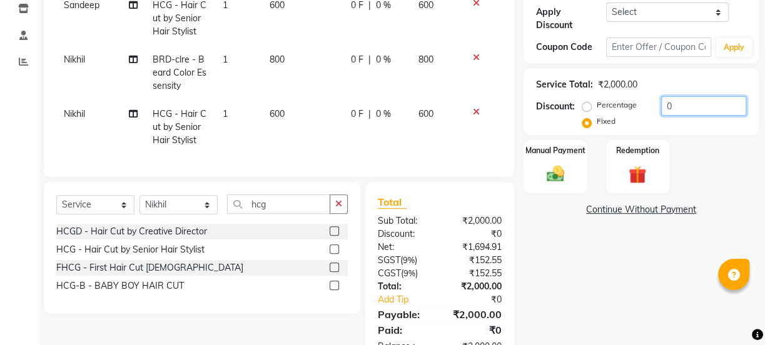
click at [688, 107] on input "0" at bounding box center [703, 105] width 85 height 19
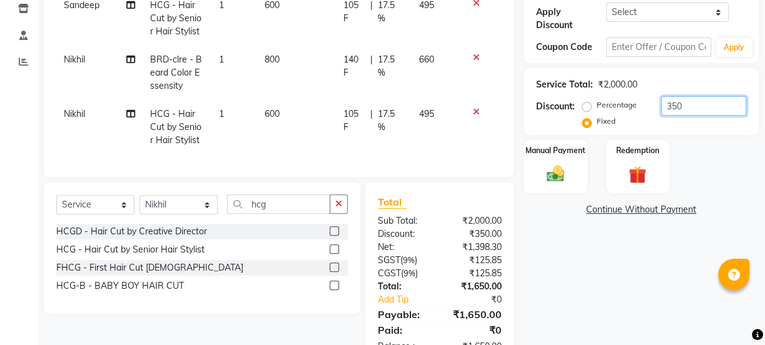
scroll to position [263, 0]
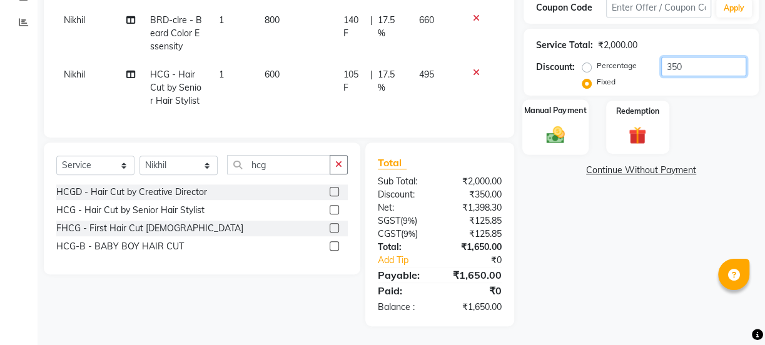
type input "350"
click at [558, 124] on img at bounding box center [555, 134] width 30 height 21
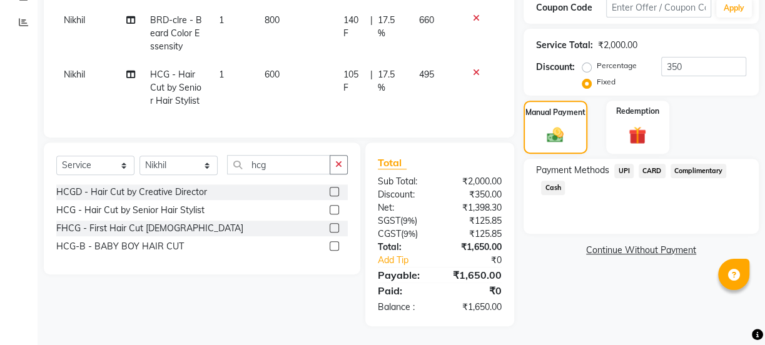
click at [553, 181] on span "Cash" at bounding box center [553, 188] width 24 height 14
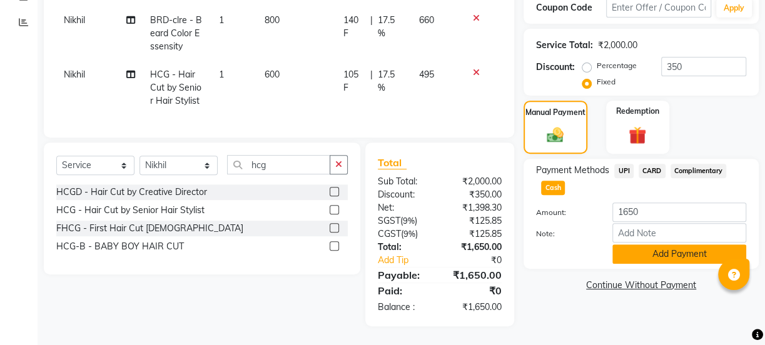
click at [669, 248] on button "Add Payment" at bounding box center [679, 254] width 134 height 19
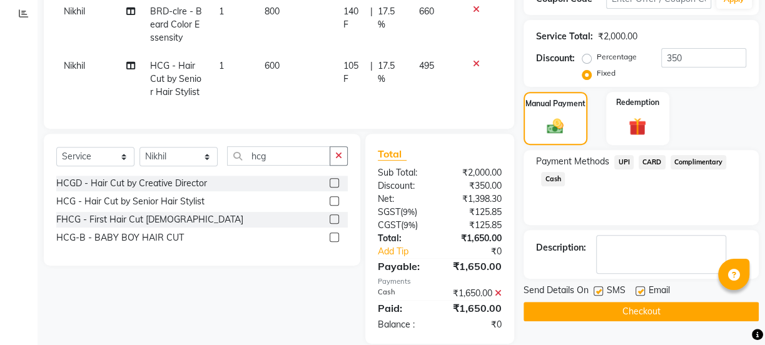
click at [674, 307] on button "Checkout" at bounding box center [640, 311] width 235 height 19
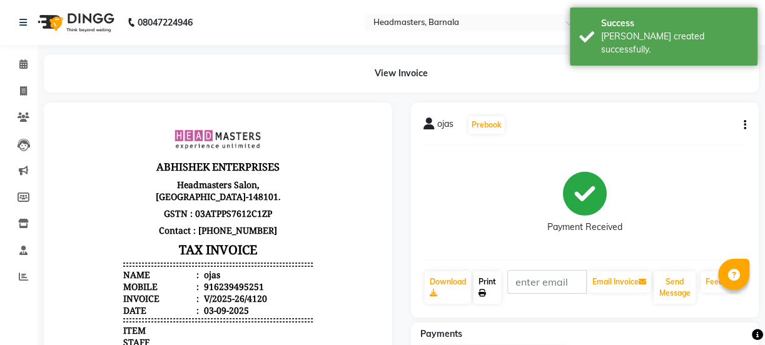
click at [488, 290] on link "Print" at bounding box center [487, 287] width 28 height 33
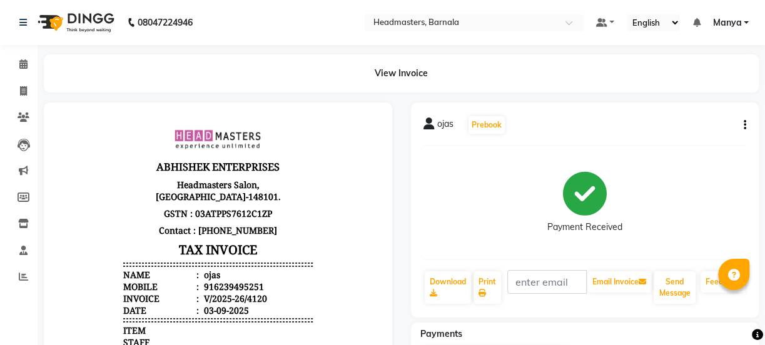
select select "service"
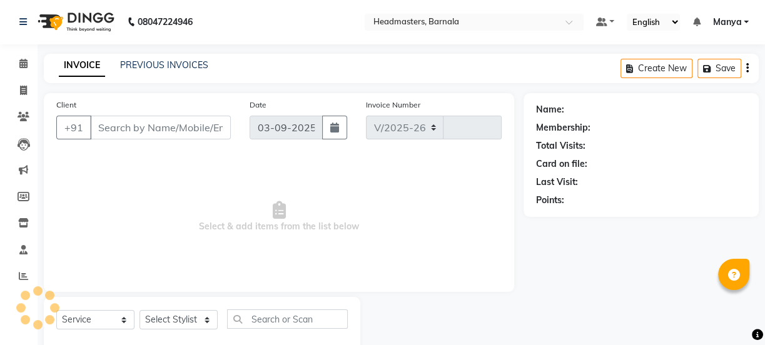
select select "7526"
type input "4121"
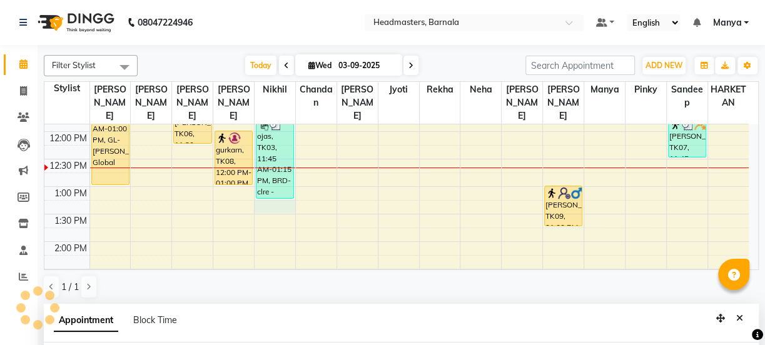
scroll to position [243, 0]
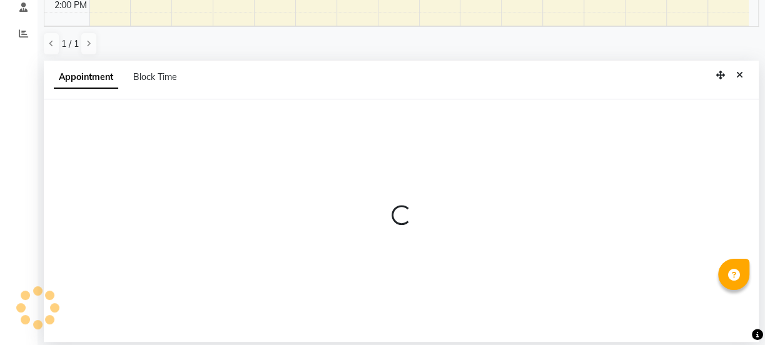
select select "67279"
select select "tentative"
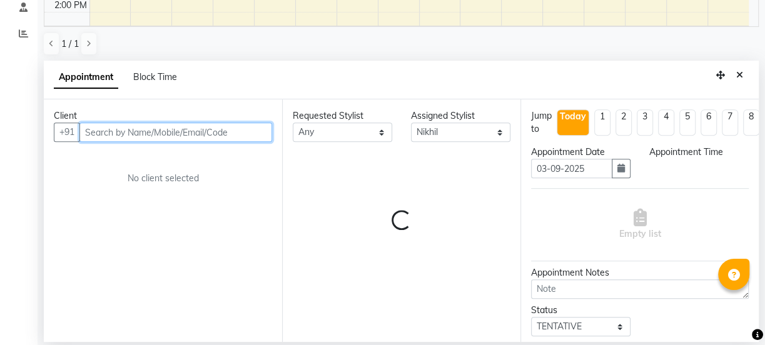
select select "795"
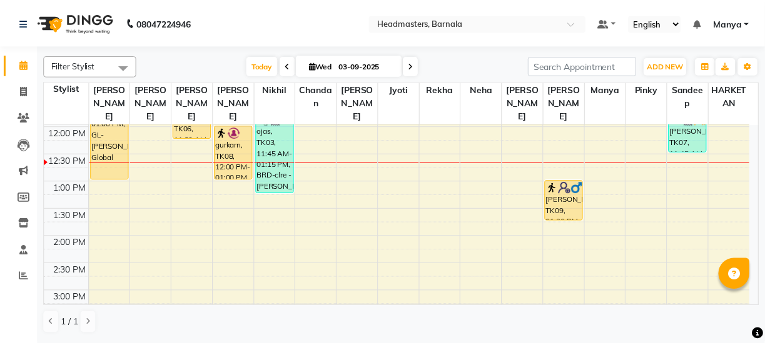
scroll to position [238, 0]
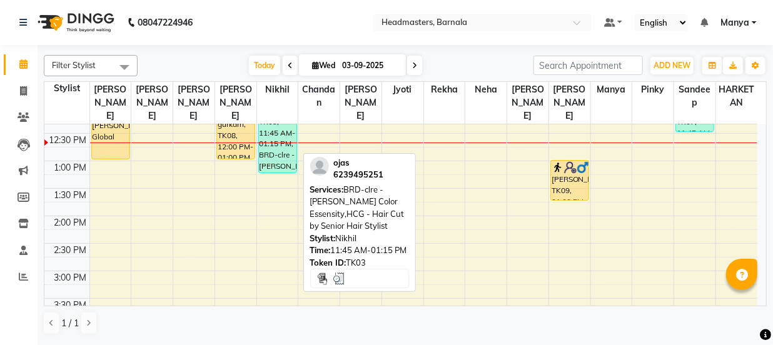
click at [277, 159] on link "ojas, TK03, 11:45 AM-01:15 PM, BRD-clre - Beard Color Essensity,HCG - Hair Cut …" at bounding box center [277, 132] width 39 height 82
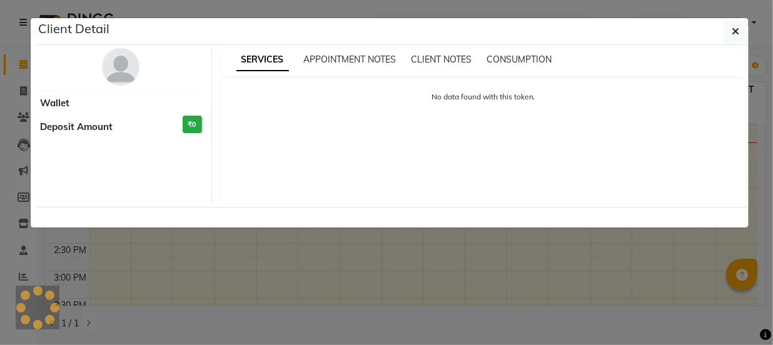
select select "3"
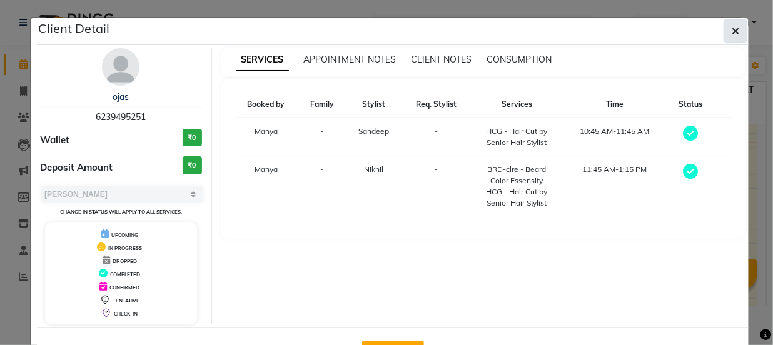
click at [734, 29] on icon "button" at bounding box center [736, 31] width 8 height 10
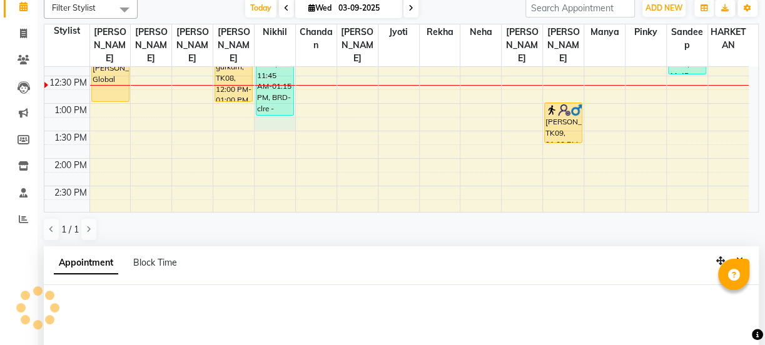
select select "67279"
select select "tentative"
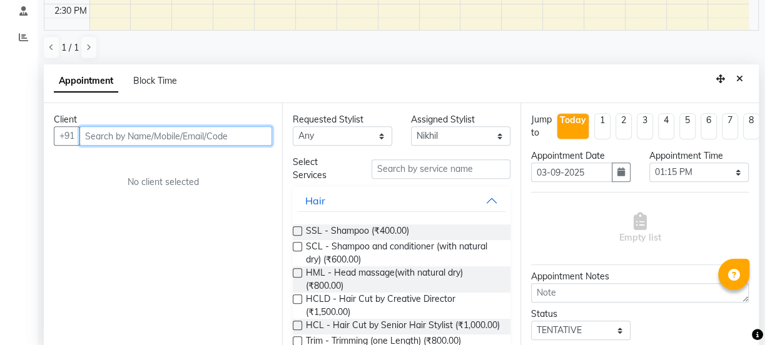
scroll to position [243, 0]
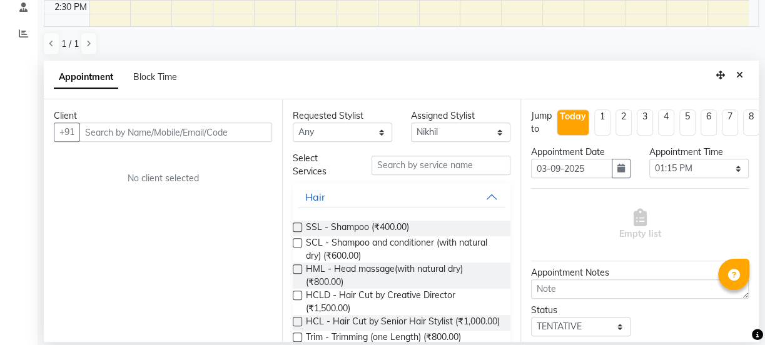
click at [698, 155] on div "Appointment Time" at bounding box center [698, 152] width 99 height 13
click at [699, 168] on select "Select 09:00 AM 09:15 AM 09:30 AM 09:45 AM 10:00 AM 10:15 AM 10:30 AM 10:45 AM …" at bounding box center [698, 168] width 99 height 19
select select "765"
click at [649, 159] on select "Select 09:00 AM 09:15 AM 09:30 AM 09:45 AM 10:00 AM 10:15 AM 10:30 AM 10:45 AM …" at bounding box center [698, 168] width 99 height 19
click at [114, 132] on input "text" at bounding box center [175, 132] width 193 height 19
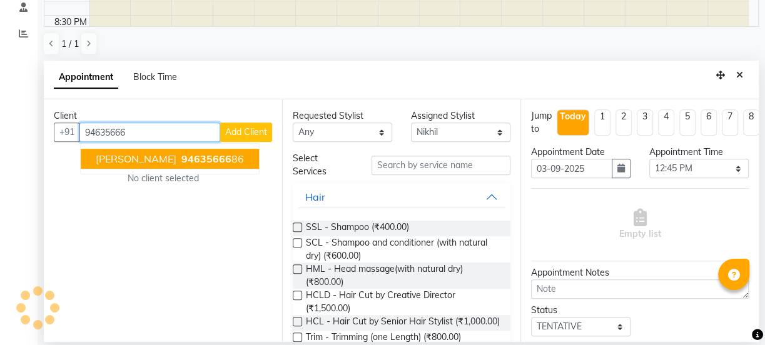
click at [194, 159] on span "94635666" at bounding box center [206, 159] width 50 height 13
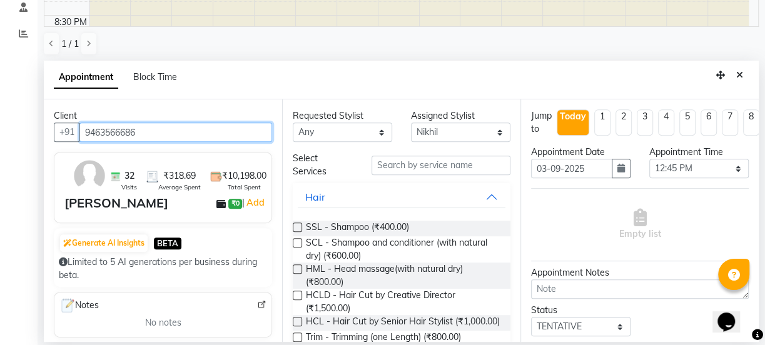
scroll to position [0, 0]
type input "9463566686"
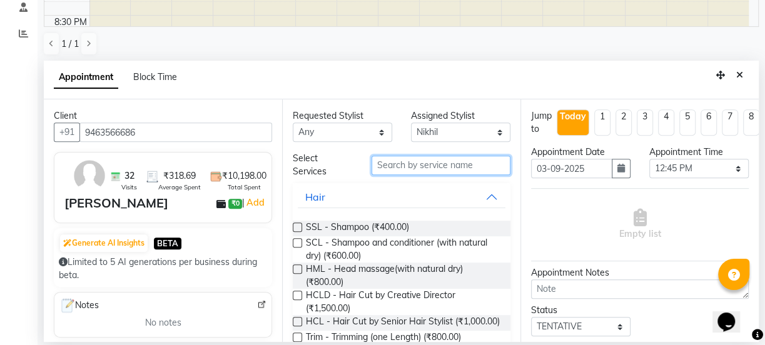
click at [413, 164] on input "text" at bounding box center [440, 165] width 139 height 19
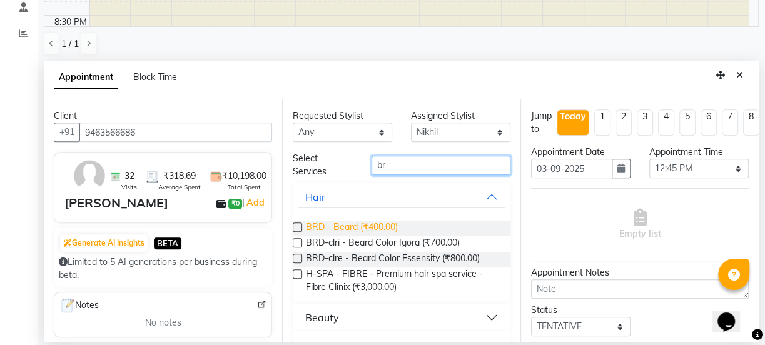
type input "br"
click at [387, 228] on span "BRD - Beard (₹400.00)" at bounding box center [352, 229] width 92 height 16
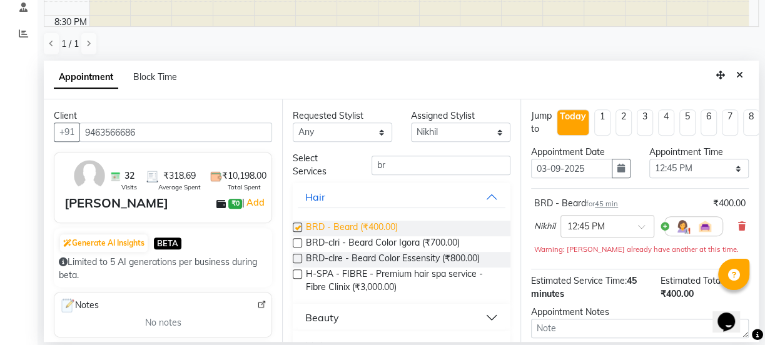
checkbox input "false"
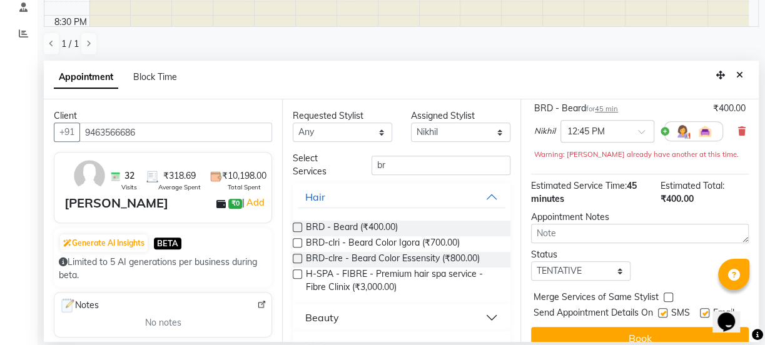
scroll to position [131, 0]
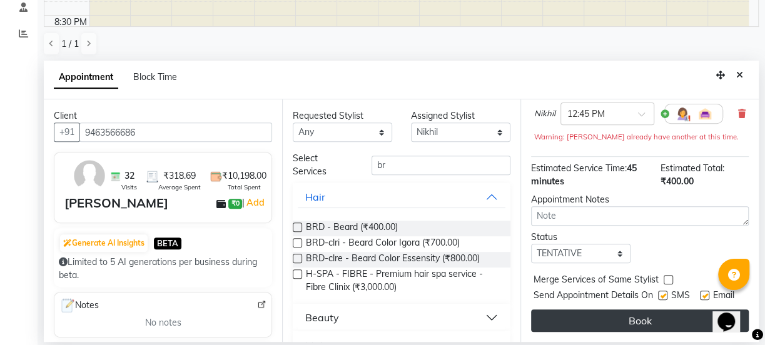
click at [642, 310] on button "Book" at bounding box center [640, 321] width 218 height 23
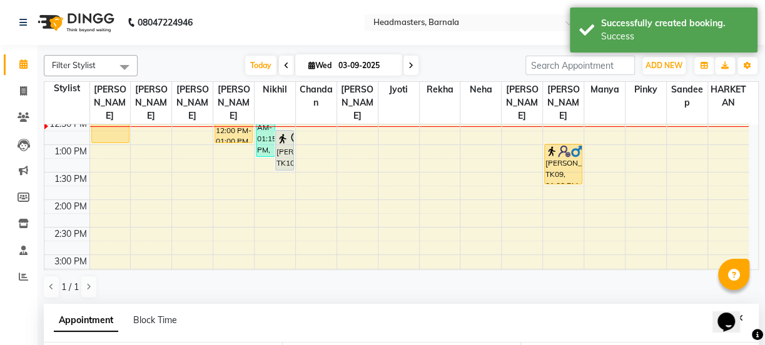
scroll to position [175, 0]
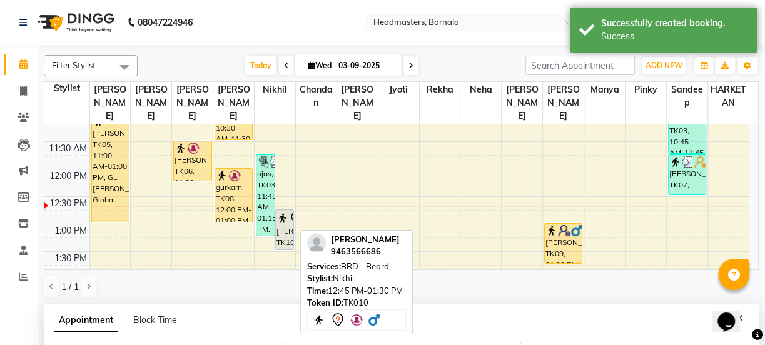
click at [285, 212] on img at bounding box center [282, 218] width 13 height 13
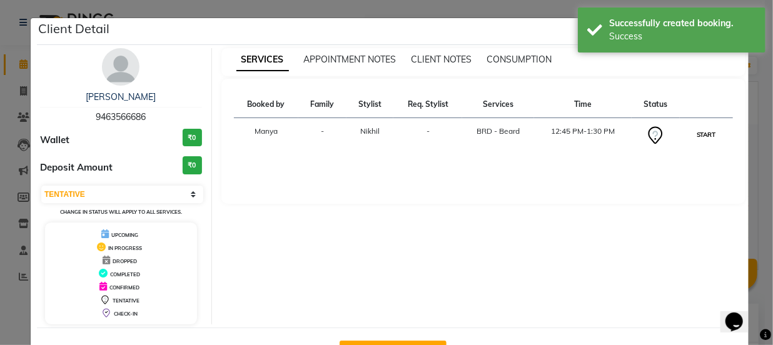
click at [705, 133] on button "START" at bounding box center [707, 135] width 26 height 16
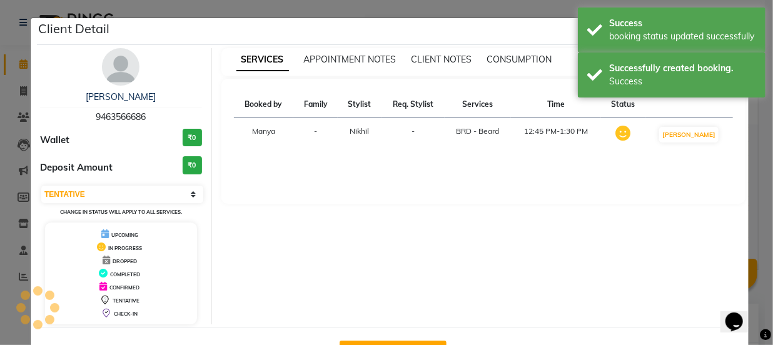
select select "1"
click at [542, 13] on ngb-modal-window "Client Detail Rajveer singh 9463566686 Wallet ₹0 Deposit Amount ₹0 Select IN SE…" at bounding box center [386, 172] width 773 height 345
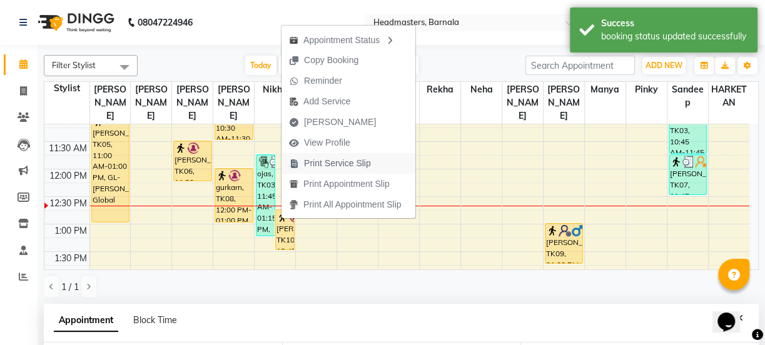
click at [322, 163] on span "Print Service Slip" at bounding box center [337, 163] width 67 height 13
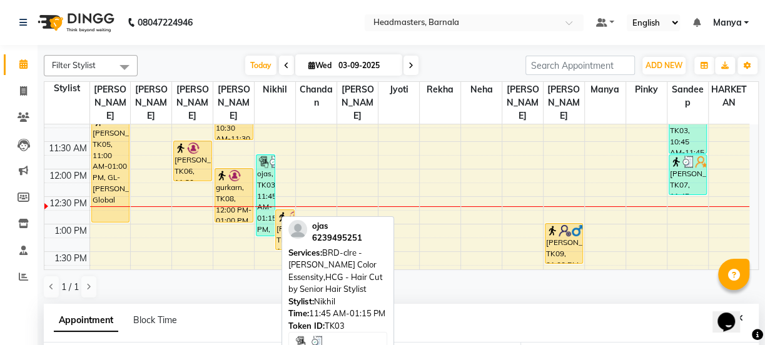
click at [268, 167] on div "ojas, TK03, 11:45 AM-01:15 PM, BRD-clre - Beard Color Essensity,HCG - Hair Cut …" at bounding box center [265, 195] width 18 height 81
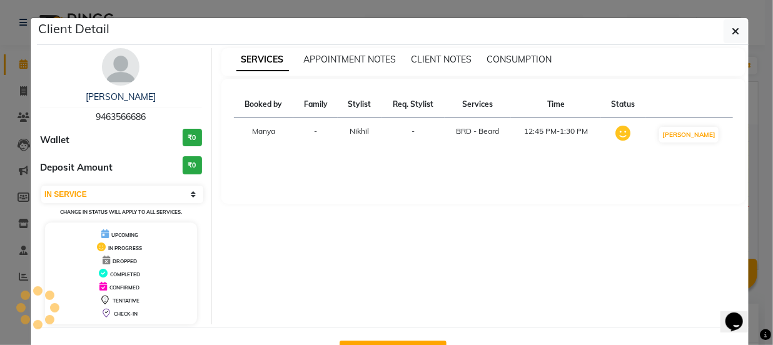
select select "3"
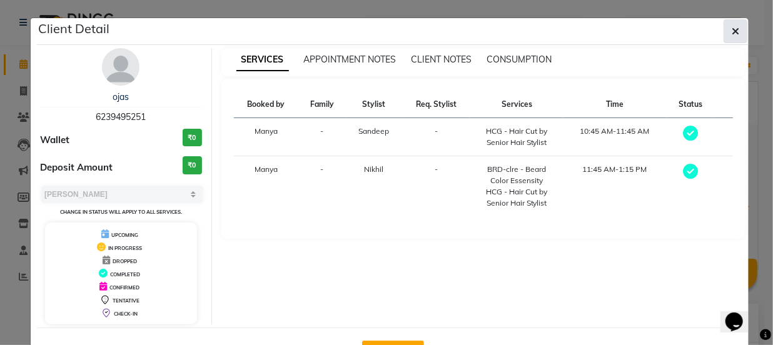
drag, startPoint x: 268, startPoint y: 167, endPoint x: 730, endPoint y: 26, distance: 483.1
click at [732, 26] on icon "button" at bounding box center [736, 31] width 8 height 10
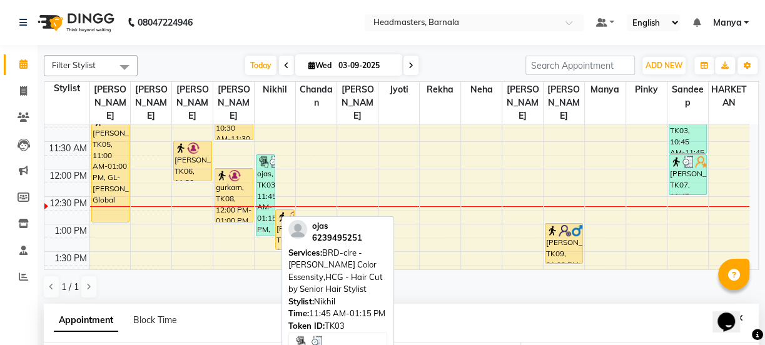
drag, startPoint x: 263, startPoint y: 169, endPoint x: 269, endPoint y: 157, distance: 13.4
click at [269, 157] on div "ojas, TK03, 11:45 AM-01:15 PM, BRD-clre - Beard Color Essensity,HCG - Hair Cut …" at bounding box center [265, 195] width 18 height 81
select select "3"
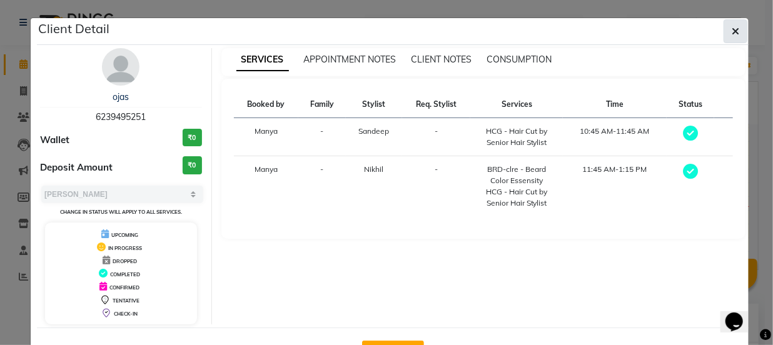
click at [732, 28] on icon "button" at bounding box center [736, 31] width 8 height 10
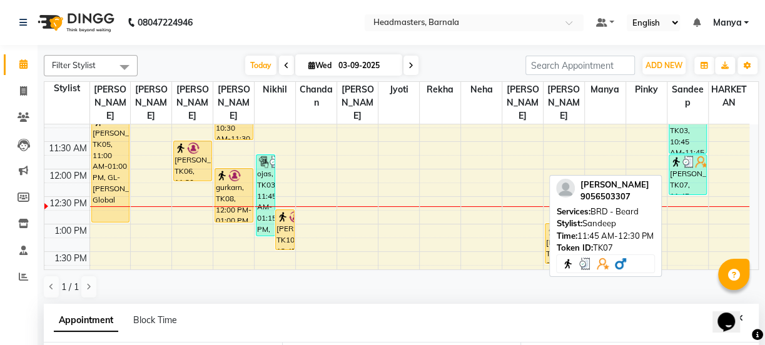
click at [689, 156] on img at bounding box center [688, 162] width 13 height 13
select select "3"
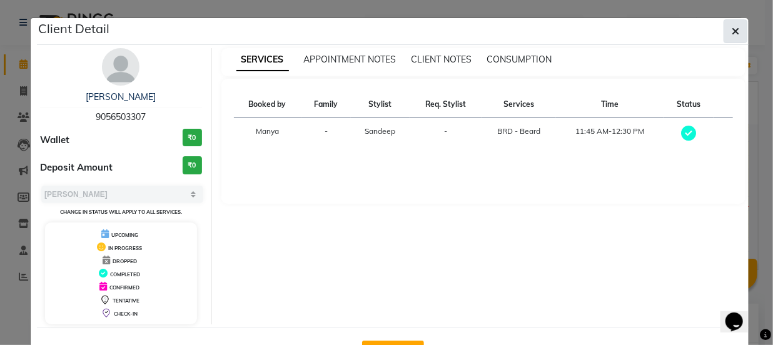
click at [734, 31] on icon "button" at bounding box center [736, 31] width 8 height 10
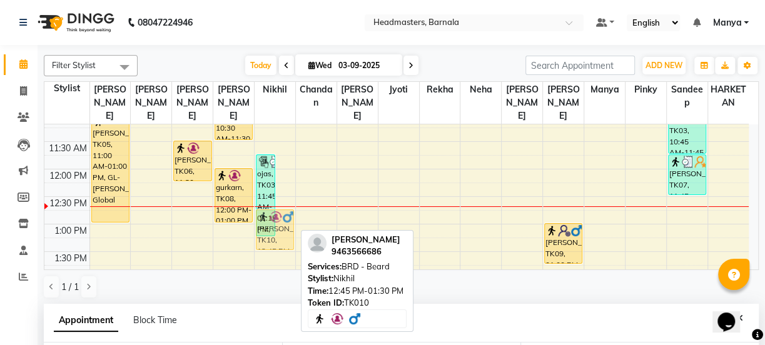
click at [293, 212] on div "ojas, TK03, 11:45 AM-01:15 PM, BRD-clre - Beard Color Essensity,HCG - Hair Cut …" at bounding box center [275, 306] width 41 height 715
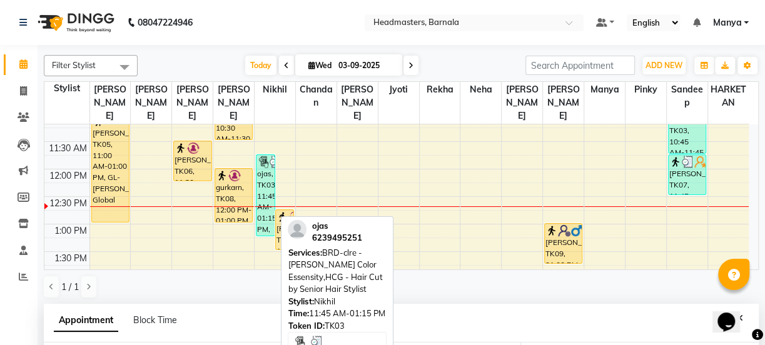
click at [266, 188] on div "ojas, TK03, 11:45 AM-01:15 PM, BRD-clre - Beard Color Essensity,HCG - Hair Cut …" at bounding box center [265, 195] width 18 height 81
select select "3"
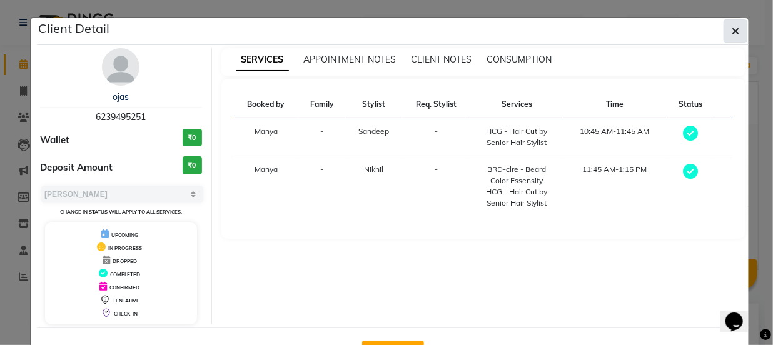
click at [732, 31] on icon "button" at bounding box center [736, 31] width 8 height 10
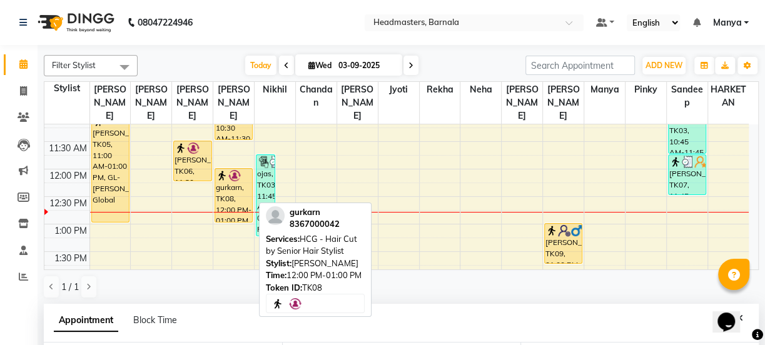
click at [228, 177] on div "gurkarn, TK08, 12:00 PM-01:00 PM, HCG - Hair Cut by Senior Hair Stylist" at bounding box center [233, 195] width 37 height 53
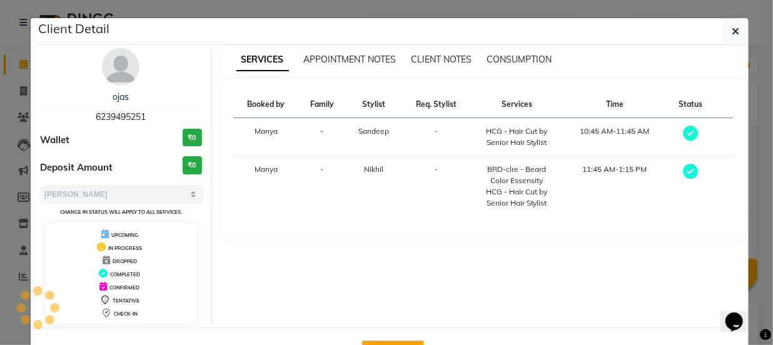
select select "1"
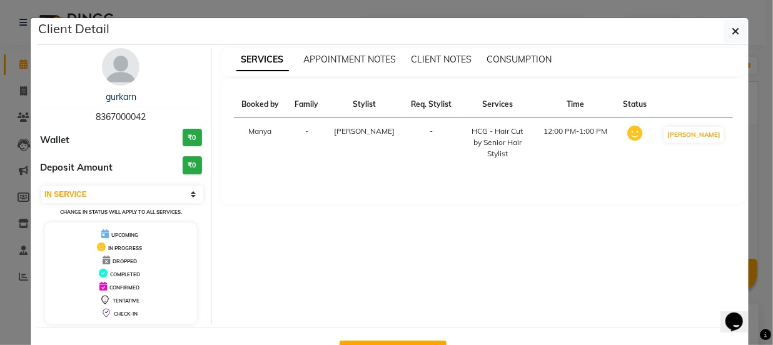
click at [431, 343] on button "Mark Done And Checkout" at bounding box center [393, 351] width 107 height 20
select select "service"
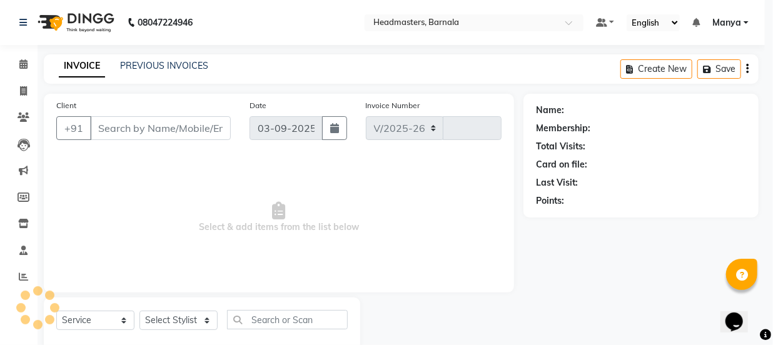
select select "7526"
type input "4121"
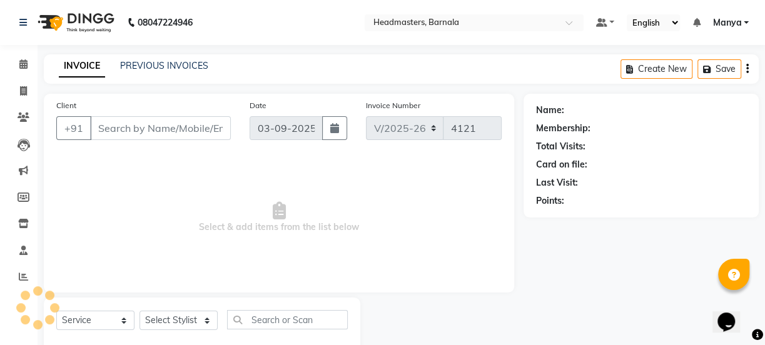
type input "8367000042"
select select "67277"
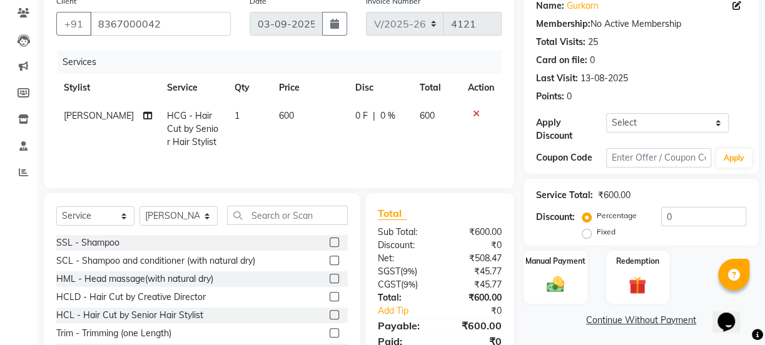
scroll to position [109, 0]
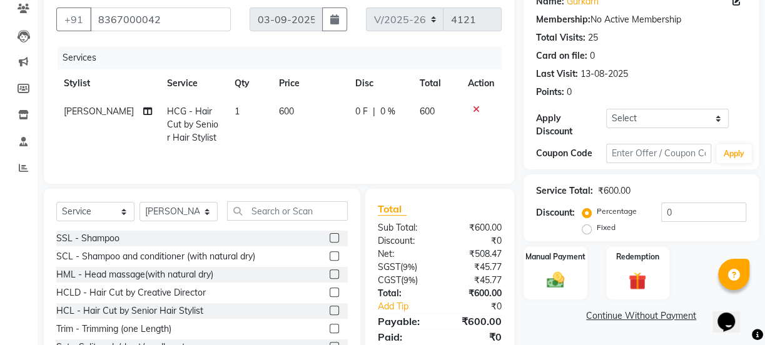
click at [594, 227] on div "Fixed" at bounding box center [600, 227] width 31 height 15
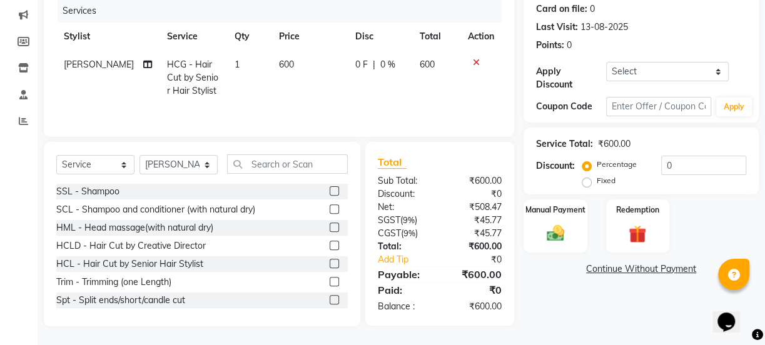
click at [597, 181] on label "Fixed" at bounding box center [606, 180] width 19 height 11
click at [585, 181] on input "Fixed" at bounding box center [589, 180] width 9 height 9
radio input "true"
click at [694, 168] on input "0" at bounding box center [703, 165] width 85 height 19
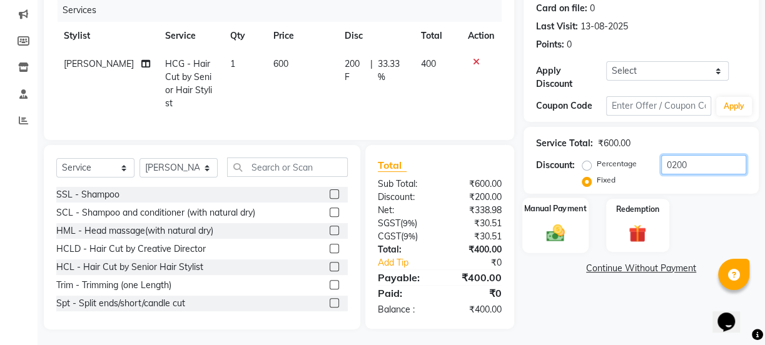
type input "0200"
click at [554, 235] on img at bounding box center [555, 232] width 30 height 21
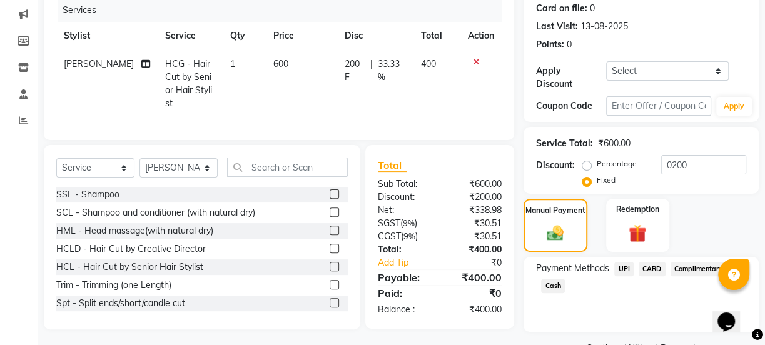
click at [556, 287] on span "Cash" at bounding box center [553, 286] width 24 height 14
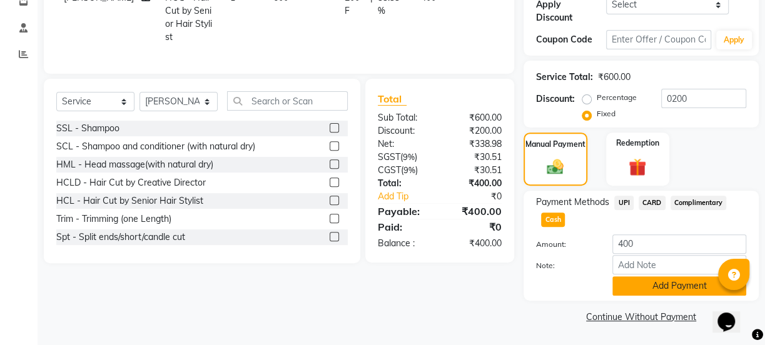
click at [647, 290] on button "Add Payment" at bounding box center [679, 285] width 134 height 19
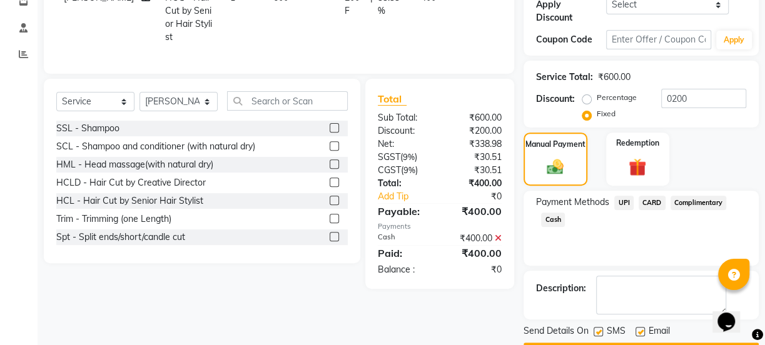
scroll to position [257, 0]
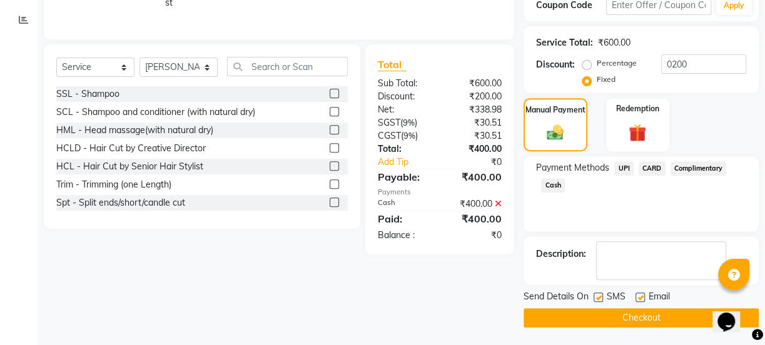
click at [657, 319] on button "Checkout" at bounding box center [640, 317] width 235 height 19
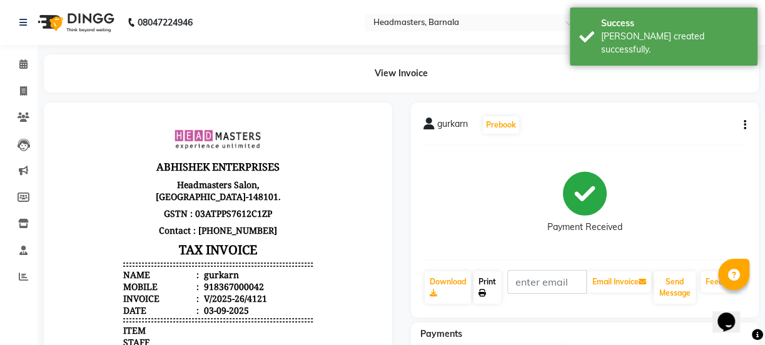
click at [492, 290] on link "Print" at bounding box center [487, 287] width 28 height 33
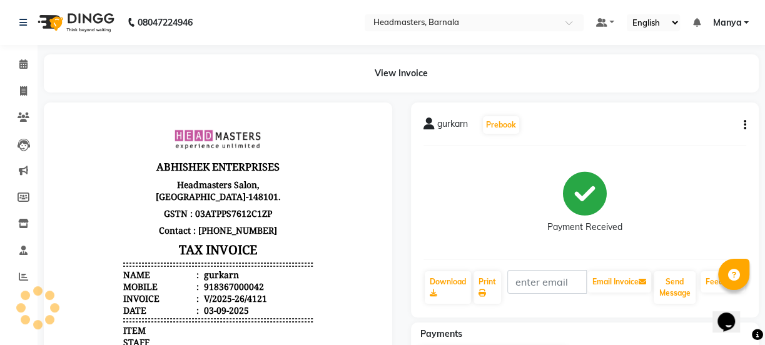
select select "service"
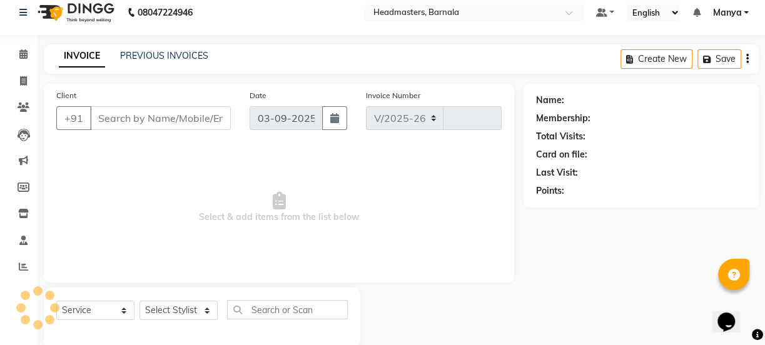
select select "7526"
type input "4122"
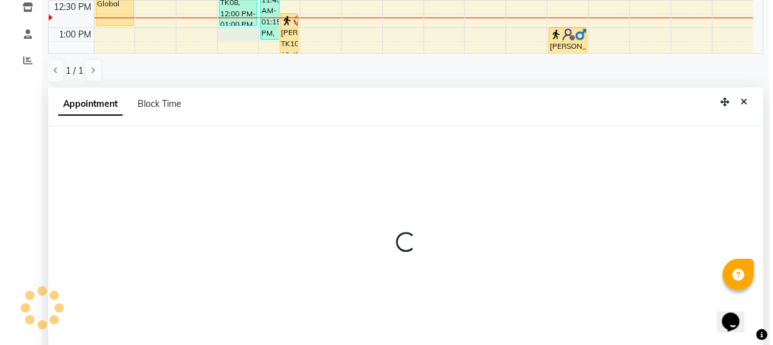
scroll to position [243, 0]
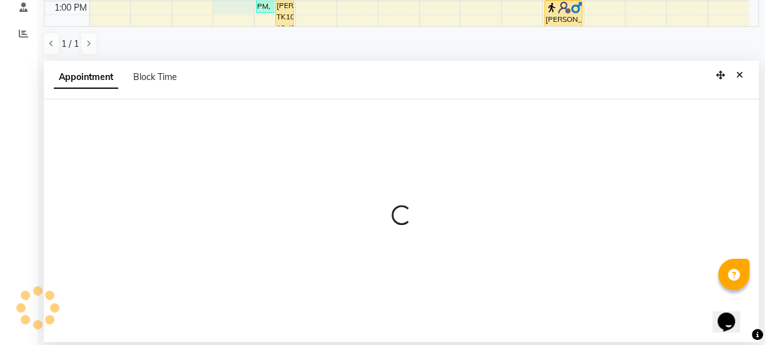
select select "67277"
select select "780"
select select "tentative"
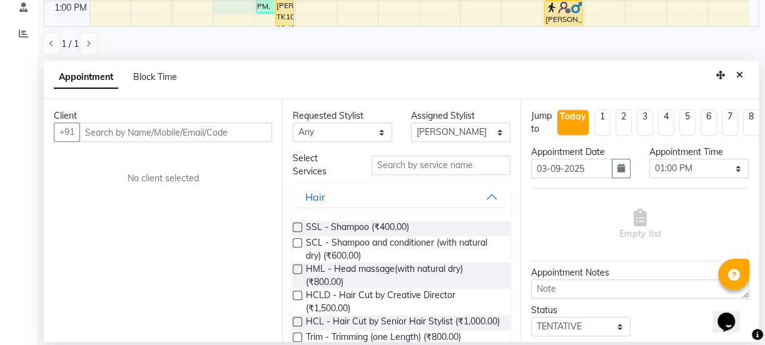
click at [164, 124] on input "text" at bounding box center [175, 132] width 193 height 19
type input "9877658585"
click at [245, 137] on button "Add Client" at bounding box center [246, 132] width 52 height 19
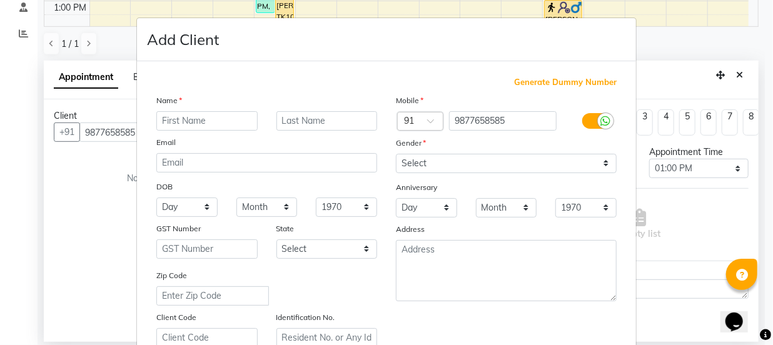
click at [211, 126] on input "text" at bounding box center [206, 120] width 101 height 19
type input "parry"
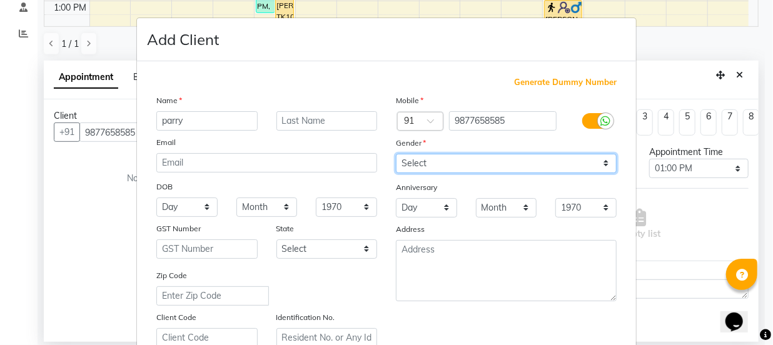
click at [452, 163] on select "Select Male Female Other Prefer Not To Say" at bounding box center [506, 163] width 221 height 19
select select "male"
click at [396, 154] on select "Select Male Female Other Prefer Not To Say" at bounding box center [506, 163] width 221 height 19
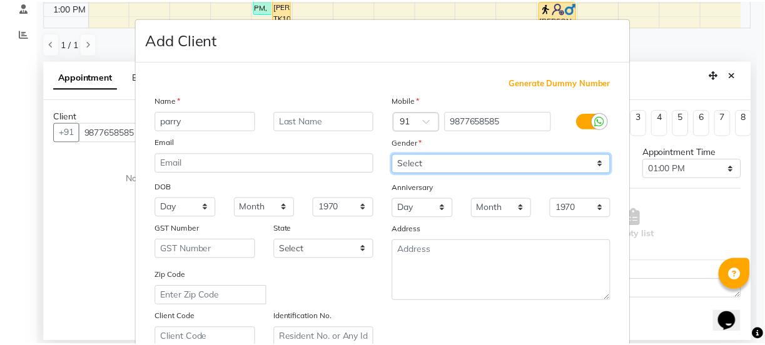
scroll to position [236, 0]
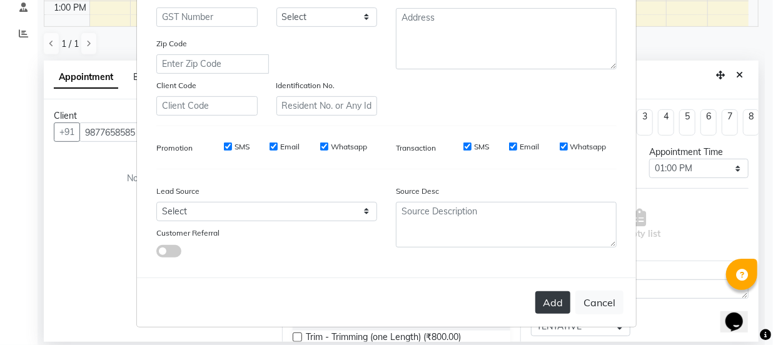
click at [543, 298] on button "Add" at bounding box center [552, 302] width 35 height 23
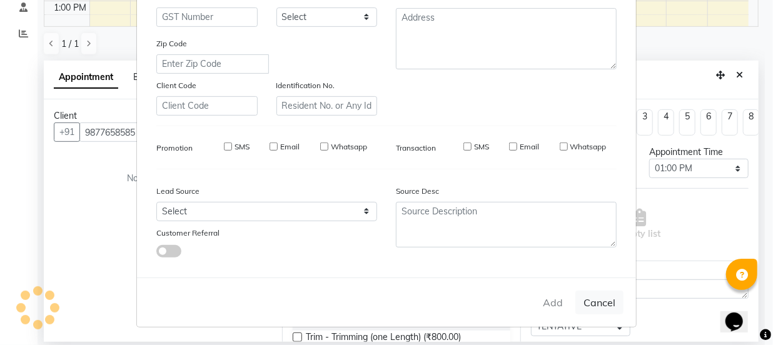
select select
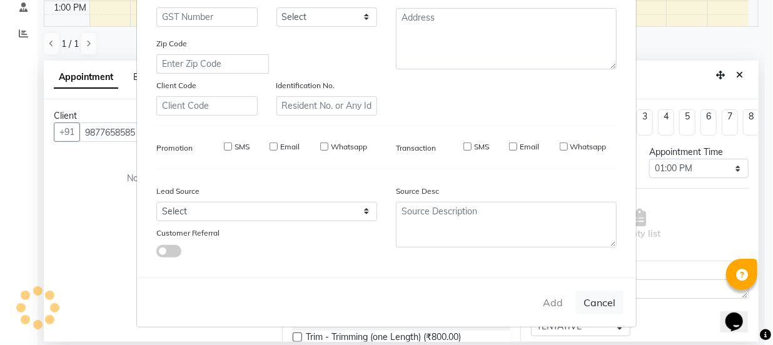
select select
checkbox input "false"
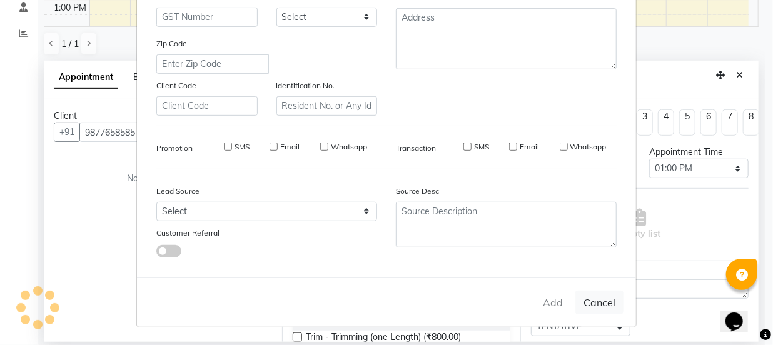
checkbox input "false"
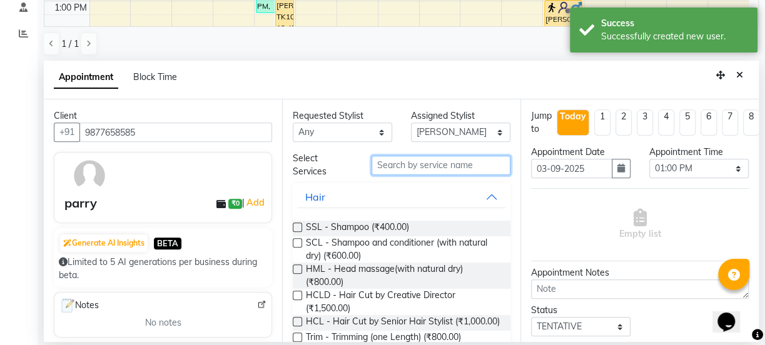
click at [418, 159] on input "text" at bounding box center [440, 165] width 139 height 19
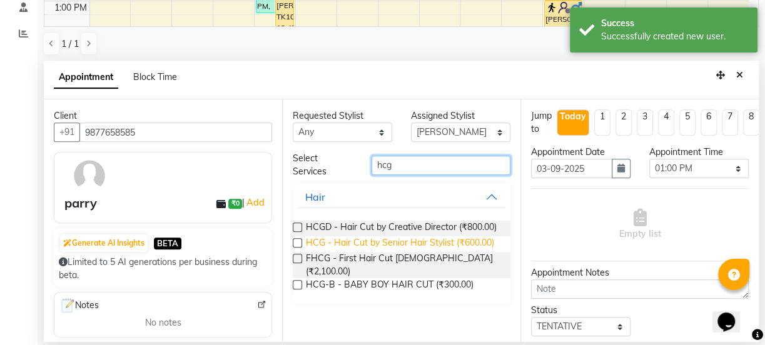
type input "hcg"
click at [453, 244] on span "HCG - Hair Cut by Senior Hair Stylist (₹600.00)" at bounding box center [400, 244] width 188 height 16
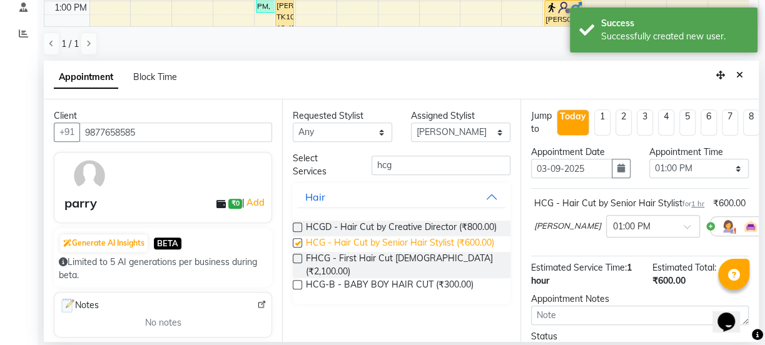
checkbox input "false"
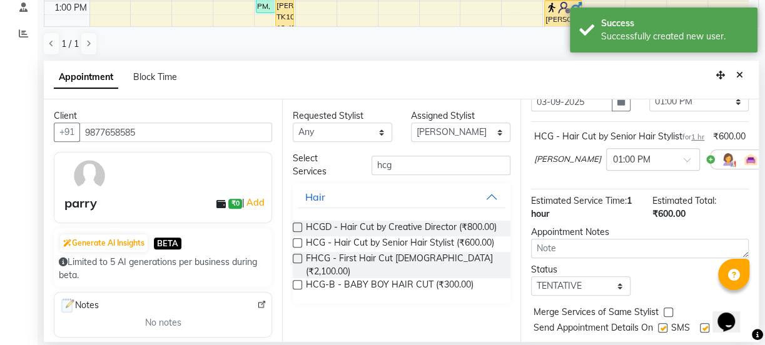
scroll to position [114, 0]
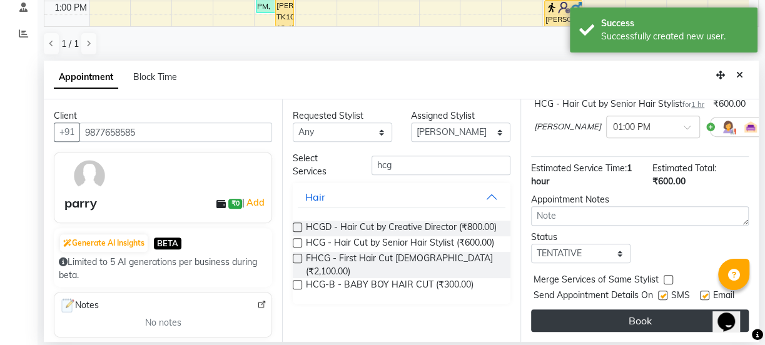
click at [601, 325] on button "Book" at bounding box center [640, 321] width 218 height 23
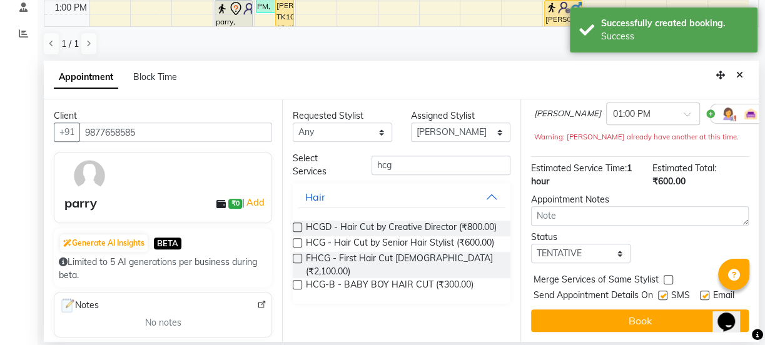
scroll to position [0, 0]
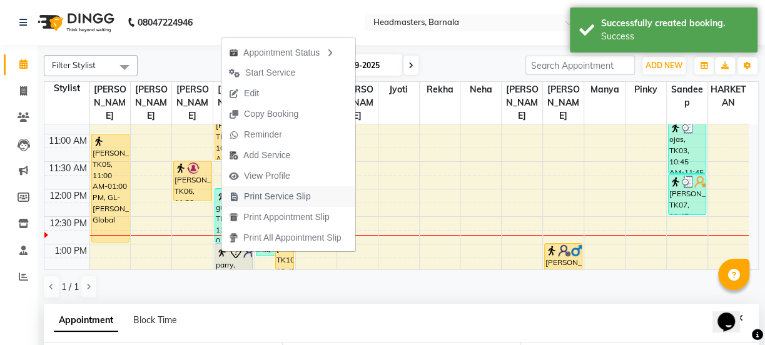
click at [275, 194] on span "Print Service Slip" at bounding box center [277, 196] width 67 height 13
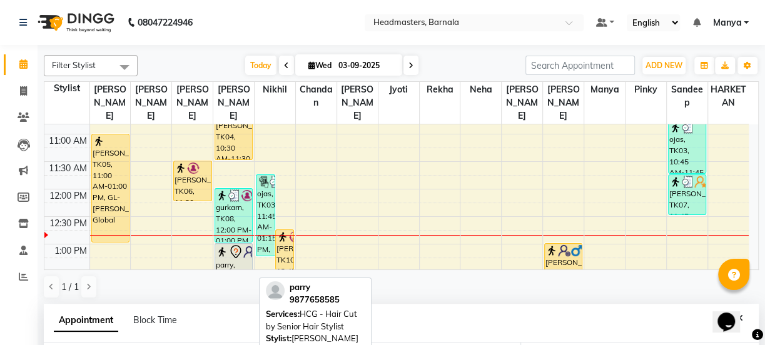
click at [231, 258] on div "parry, TK11, 01:00 PM-02:00 PM, HCG - Hair Cut by Senior Hair Stylist" at bounding box center [233, 270] width 37 height 53
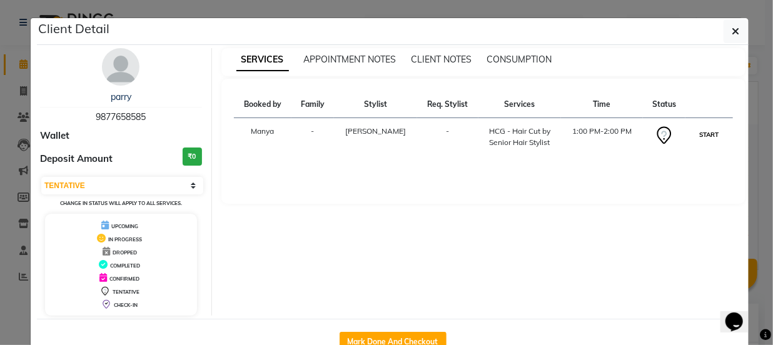
click at [704, 133] on button "START" at bounding box center [710, 135] width 26 height 16
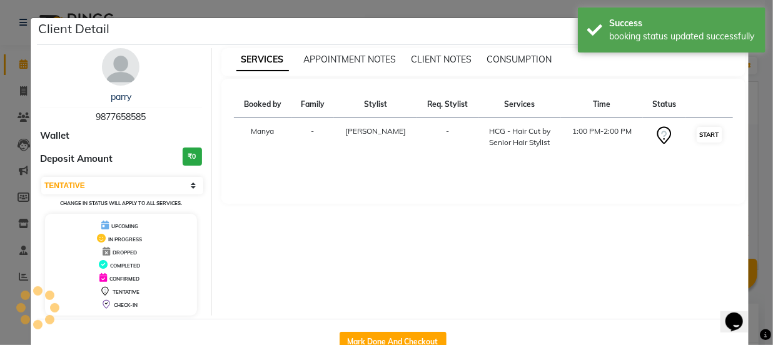
select select "1"
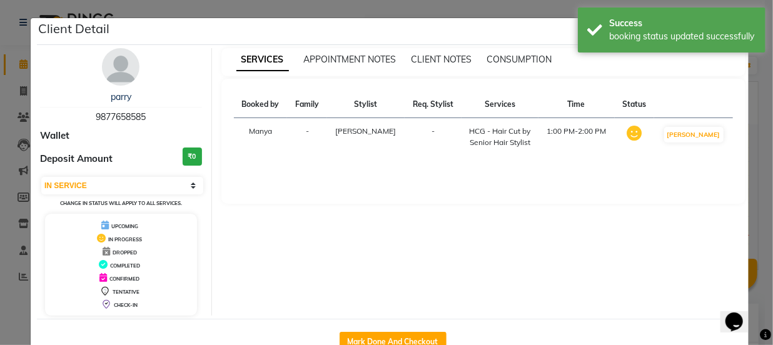
click at [552, 25] on div "Client Detail" at bounding box center [393, 31] width 712 height 27
click at [550, 11] on ngb-modal-window "Client Detail parry 9877658585 Wallet Deposit Amount ₹0 Select IN SERVICE CONFI…" at bounding box center [386, 172] width 773 height 345
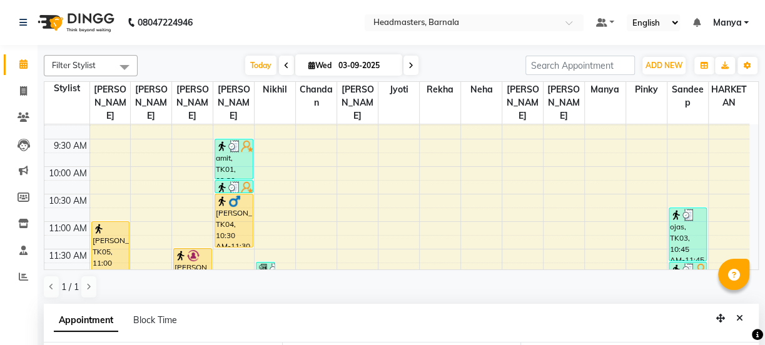
scroll to position [64, 0]
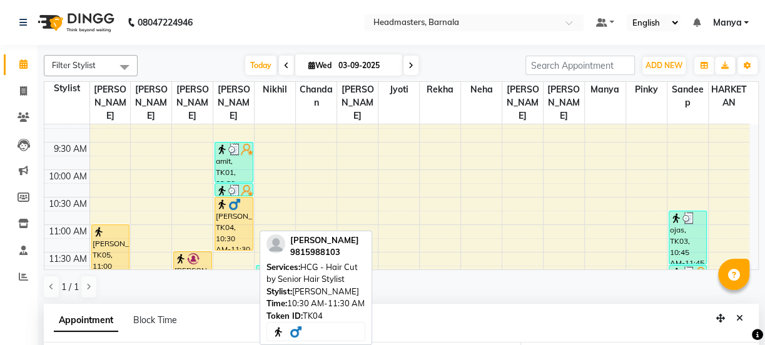
click at [238, 200] on div "[PERSON_NAME], TK04, 10:30 AM-11:30 AM, HCG - Hair Cut by Senior Hair Stylist" at bounding box center [233, 224] width 37 height 53
select select "1"
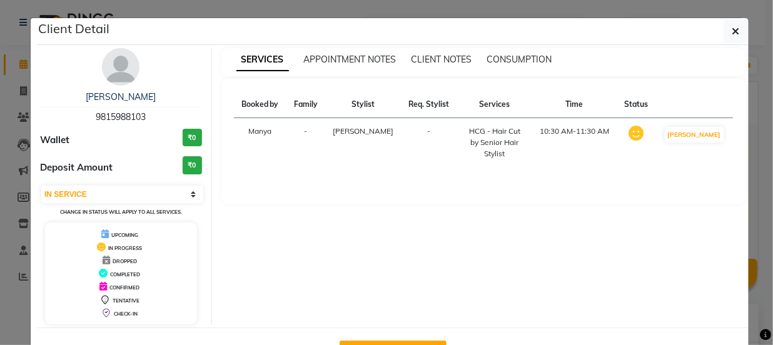
click at [416, 343] on button "Mark Done And Checkout" at bounding box center [393, 351] width 107 height 20
select select "service"
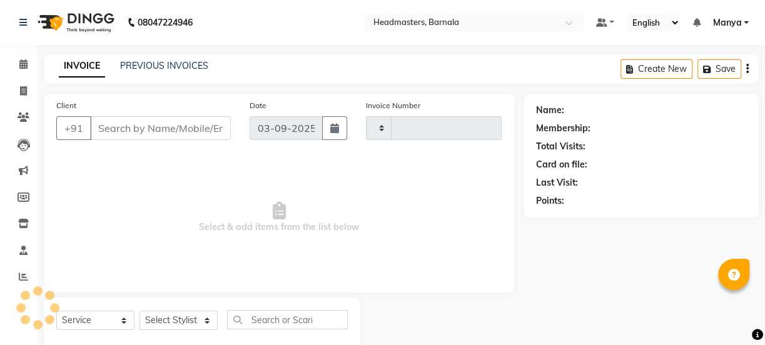
type input "4122"
select select "7526"
type input "9815988103"
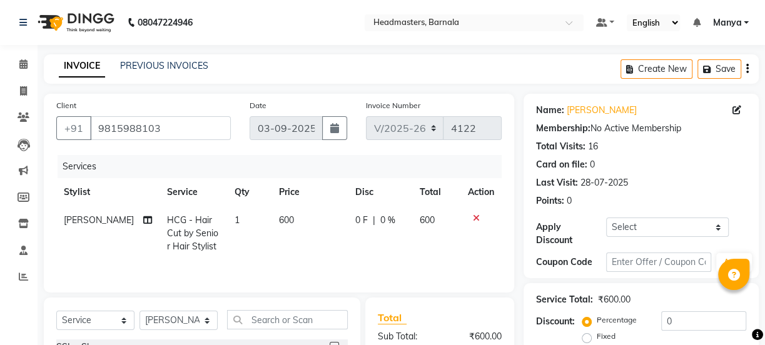
scroll to position [89, 0]
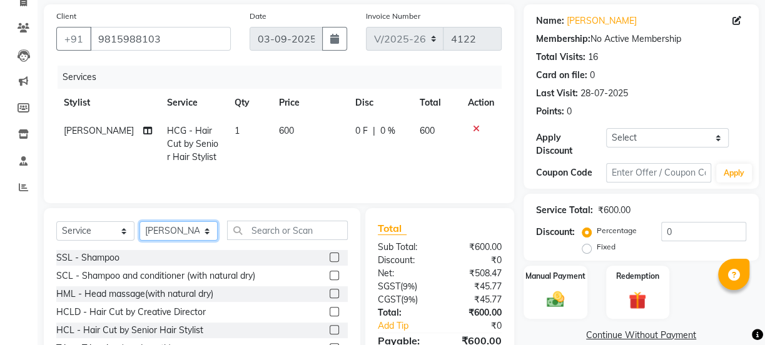
click at [198, 235] on select "Select Stylist Chandan Garry HARKETAN Jasvir Jyoti Lovedeep Singh Manya Neha Ni…" at bounding box center [178, 230] width 78 height 19
select select "71856"
click at [139, 221] on select "Select Stylist Chandan Garry HARKETAN Jasvir Jyoti Lovedeep Singh Manya Neha Ni…" at bounding box center [178, 230] width 78 height 19
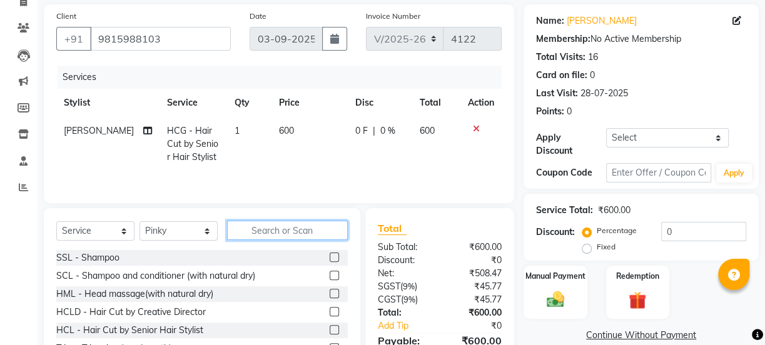
click at [301, 232] on input "text" at bounding box center [287, 230] width 121 height 19
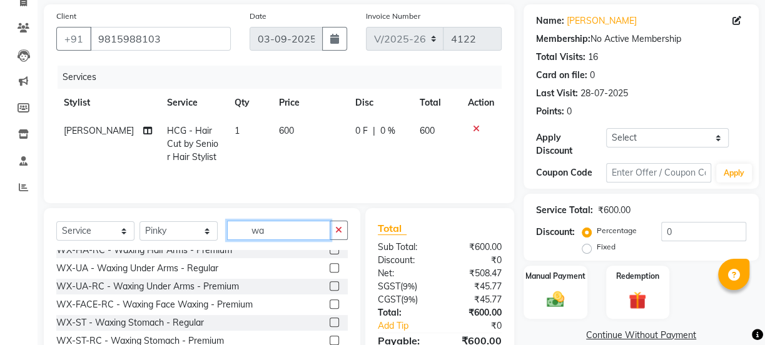
scroll to position [162, 0]
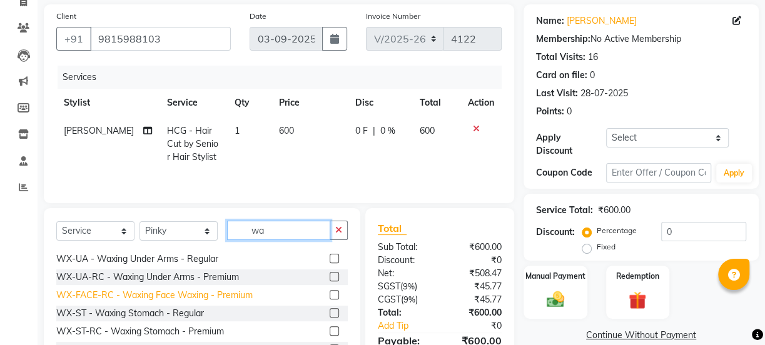
type input "wa"
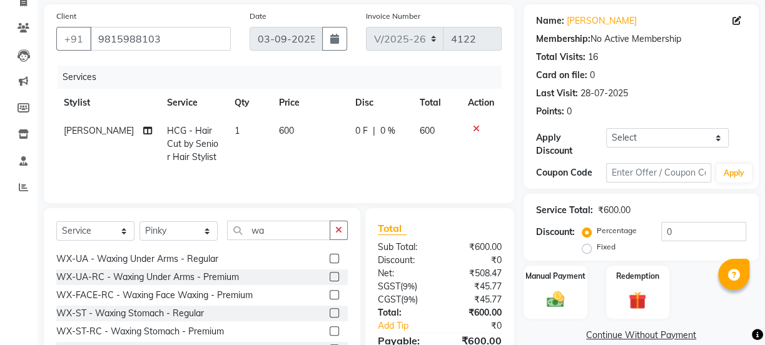
click at [176, 294] on div "WX-FACE-RC - Waxing Face Waxing - Premium" at bounding box center [154, 295] width 196 height 13
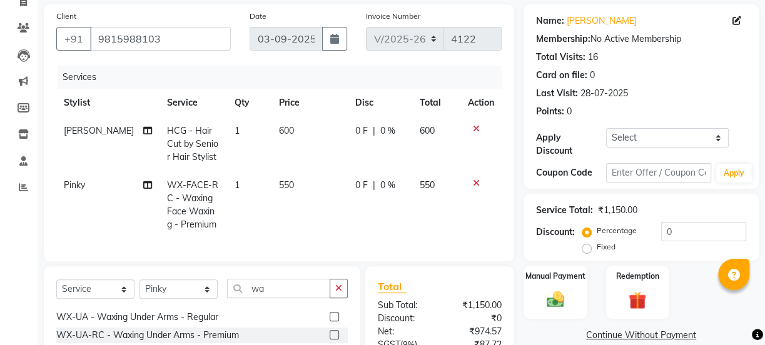
checkbox input "false"
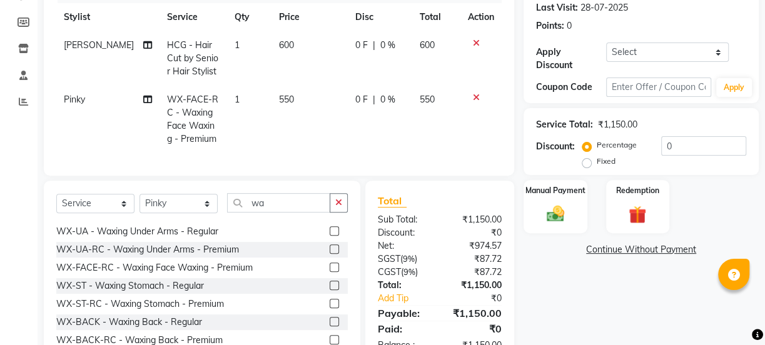
click at [598, 163] on label "Fixed" at bounding box center [606, 161] width 19 height 11
click at [593, 163] on input "Fixed" at bounding box center [589, 161] width 9 height 9
radio input "true"
click at [692, 158] on div "Percentage Fixed 0" at bounding box center [665, 153] width 161 height 34
click at [691, 148] on input "0" at bounding box center [703, 145] width 85 height 19
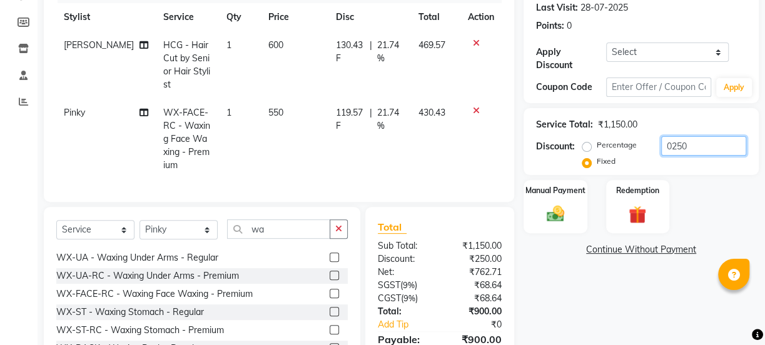
scroll to position [223, 0]
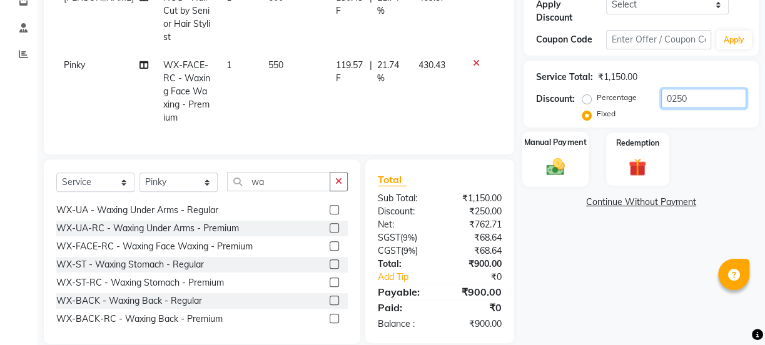
type input "0250"
click at [566, 164] on img at bounding box center [555, 166] width 30 height 21
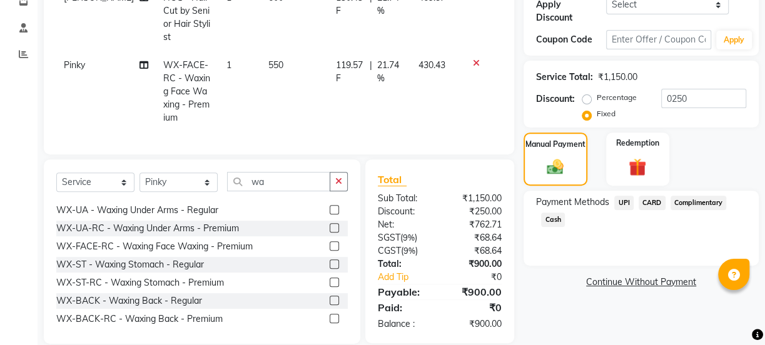
click at [627, 202] on span "UPI" at bounding box center [623, 203] width 19 height 14
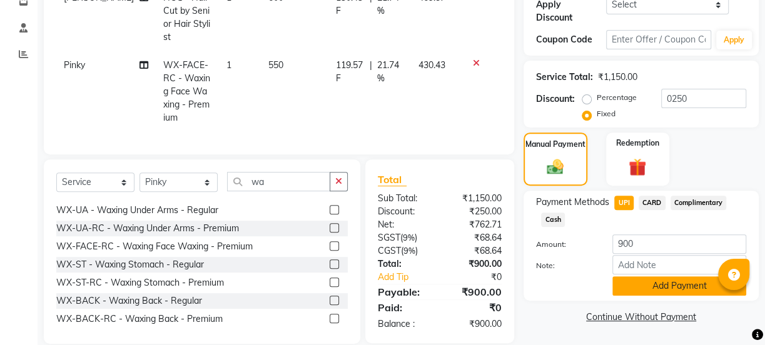
click at [654, 281] on button "Add Payment" at bounding box center [679, 285] width 134 height 19
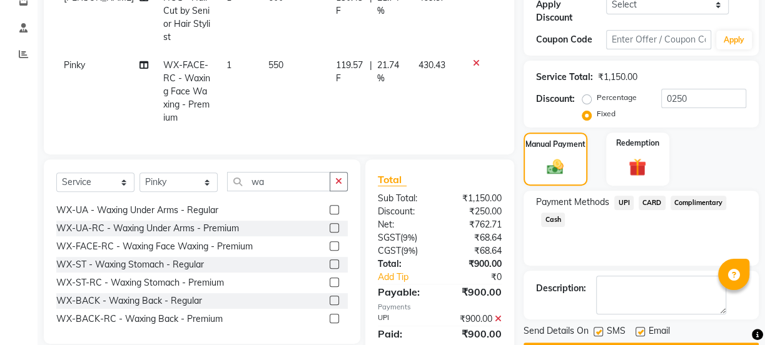
scroll to position [257, 0]
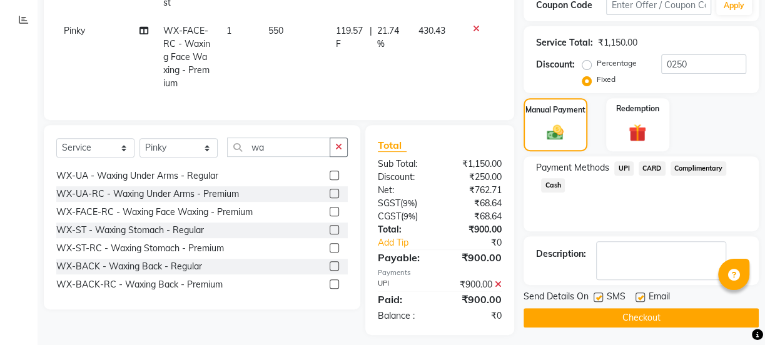
click at [649, 319] on button "Checkout" at bounding box center [640, 317] width 235 height 19
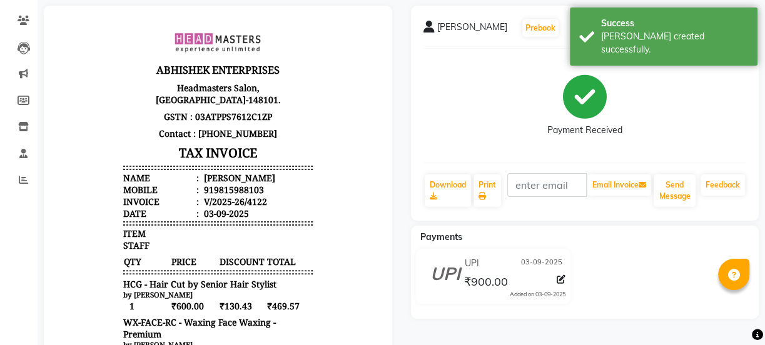
scroll to position [100, 0]
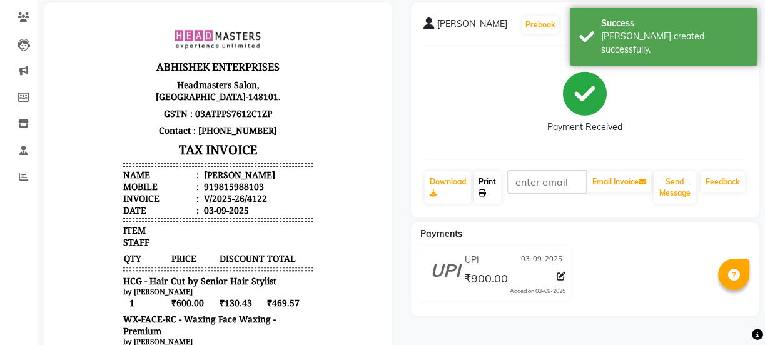
click at [486, 193] on icon at bounding box center [482, 193] width 8 height 8
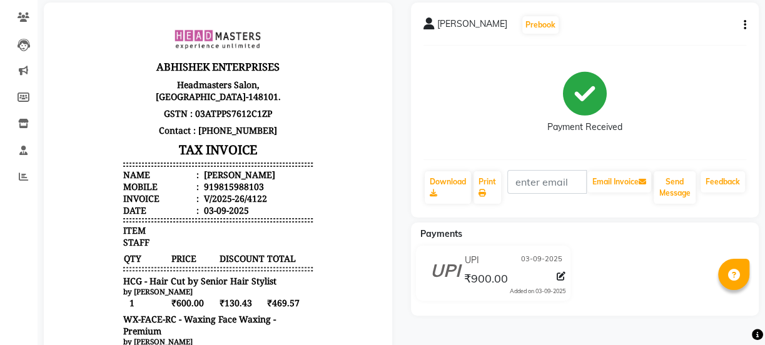
select select "service"
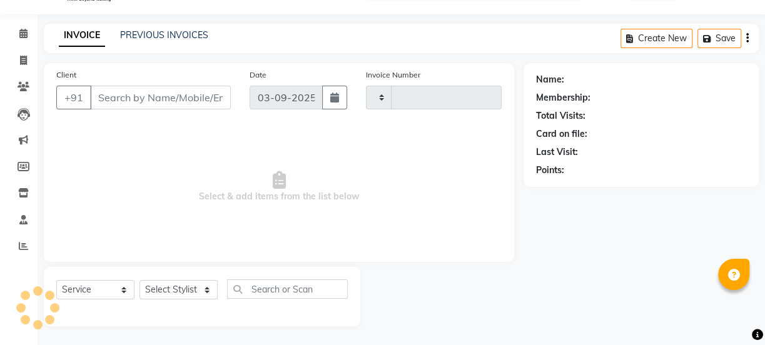
type input "4123"
select select "7526"
type input "9815988103"
select select "71856"
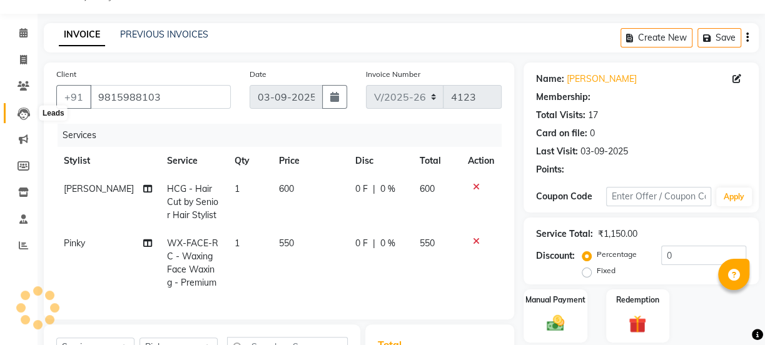
scroll to position [101, 0]
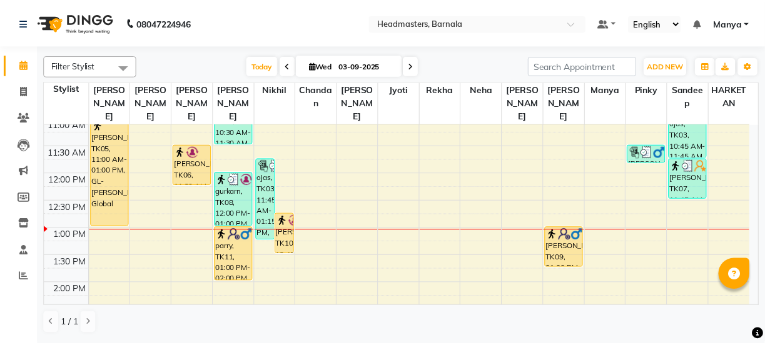
scroll to position [176, 0]
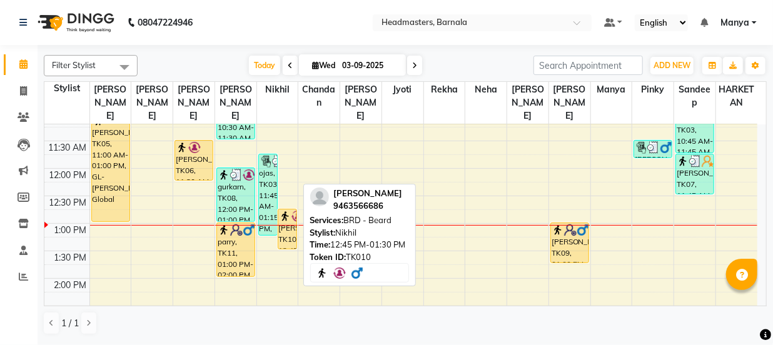
click at [290, 221] on div "Rajveer singh, TK10, 12:45 PM-01:30 PM, BRD - Beard" at bounding box center [287, 229] width 18 height 39
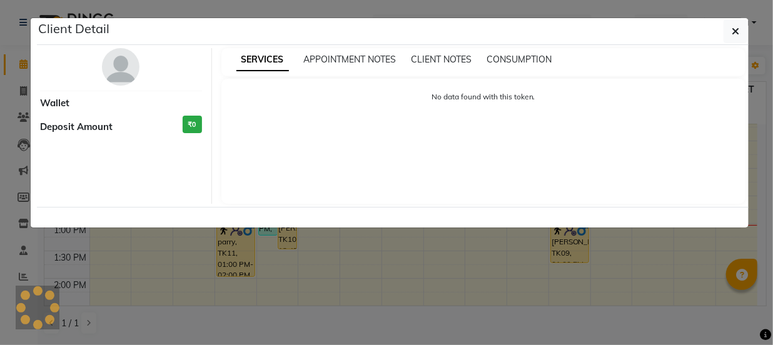
select select "1"
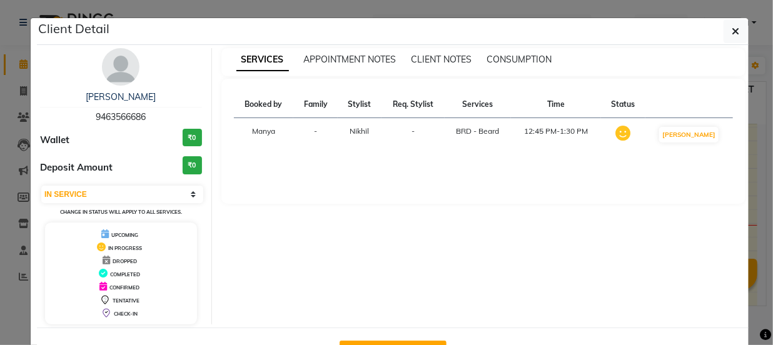
click at [433, 343] on button "Mark Done And Checkout" at bounding box center [393, 351] width 107 height 20
select select "service"
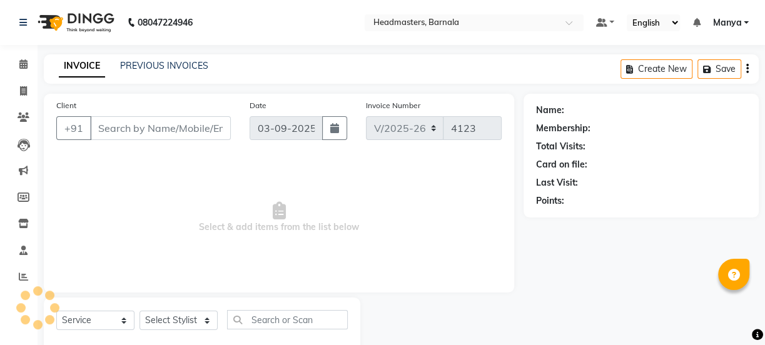
type input "9463566686"
select select "67279"
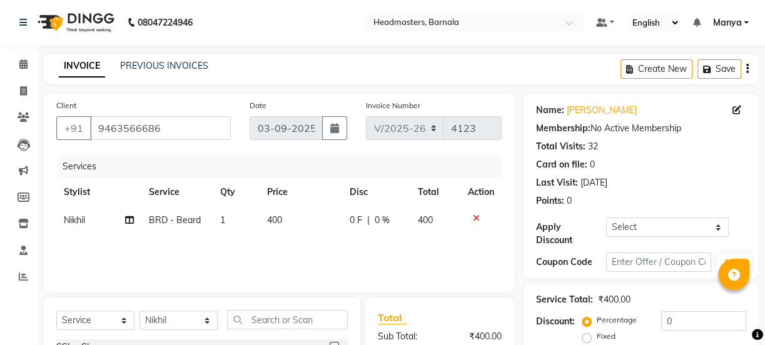
scroll to position [94, 0]
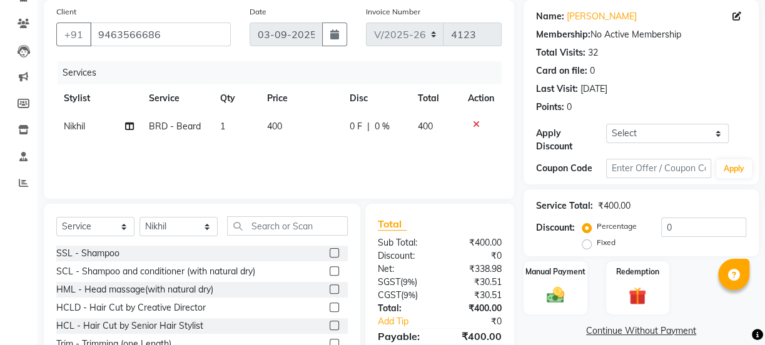
click at [597, 240] on label "Fixed" at bounding box center [606, 242] width 19 height 11
click at [593, 240] on input "Fixed" at bounding box center [589, 242] width 9 height 9
radio input "true"
click at [567, 293] on img at bounding box center [555, 295] width 30 height 21
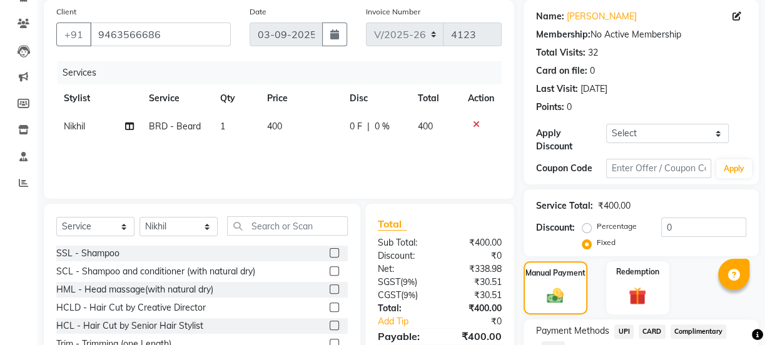
scroll to position [188, 0]
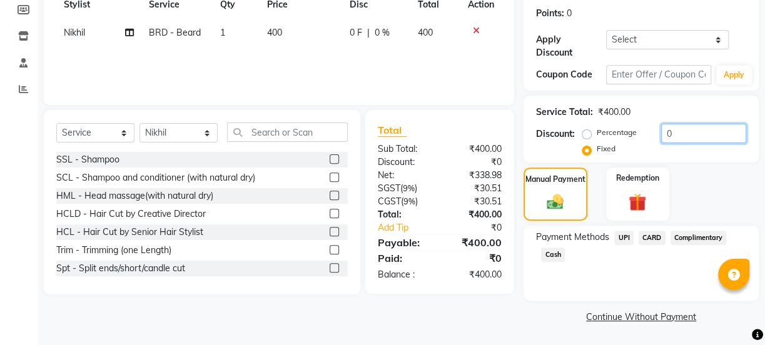
click at [684, 131] on input "0" at bounding box center [703, 133] width 85 height 19
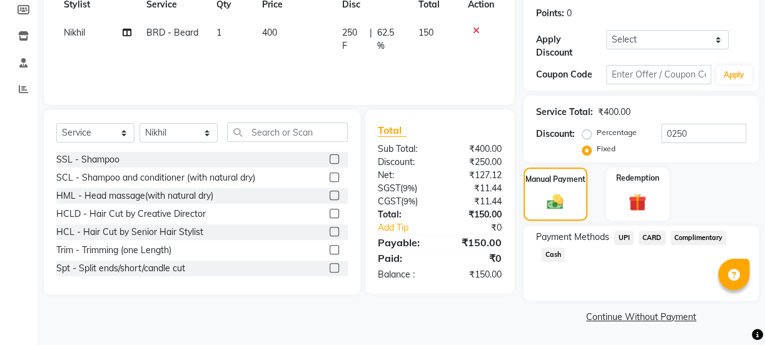
click at [547, 254] on span "Cash" at bounding box center [553, 255] width 24 height 14
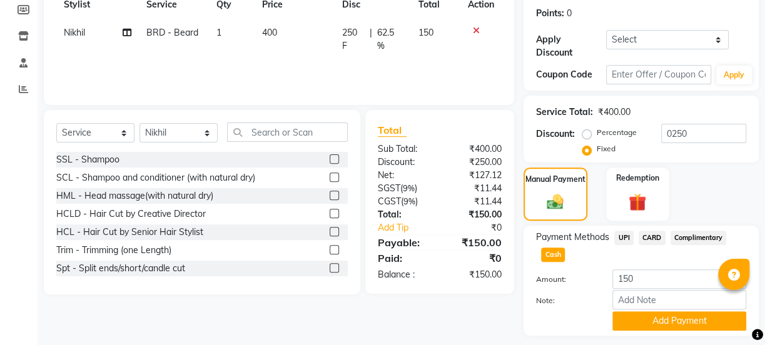
scroll to position [223, 0]
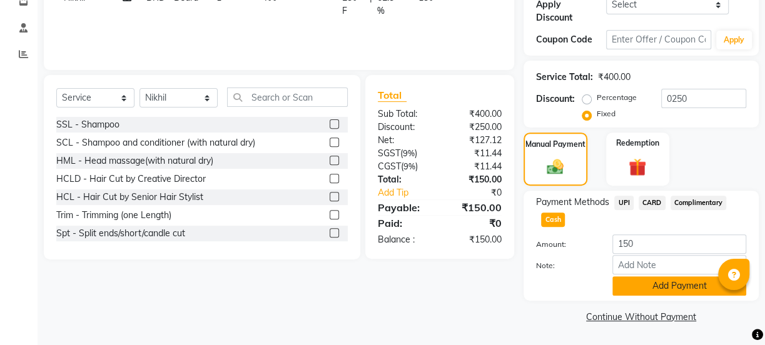
click at [656, 286] on button "Add Payment" at bounding box center [679, 285] width 134 height 19
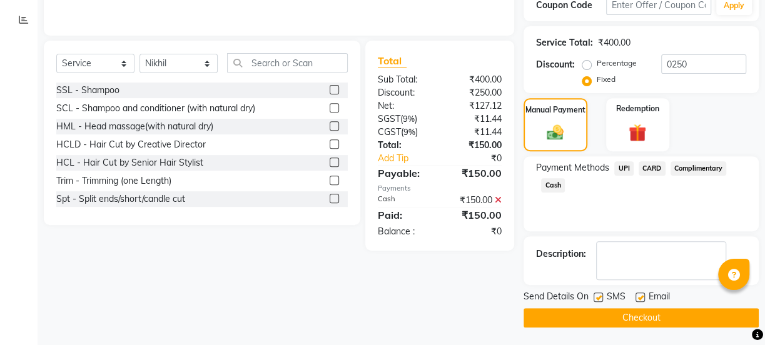
scroll to position [224, 0]
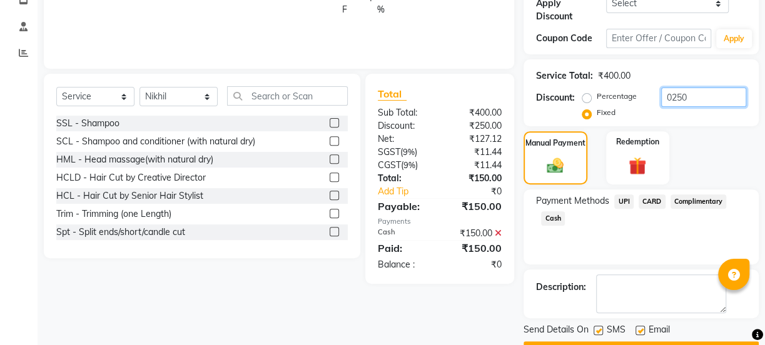
click at [699, 99] on input "0250" at bounding box center [703, 97] width 85 height 19
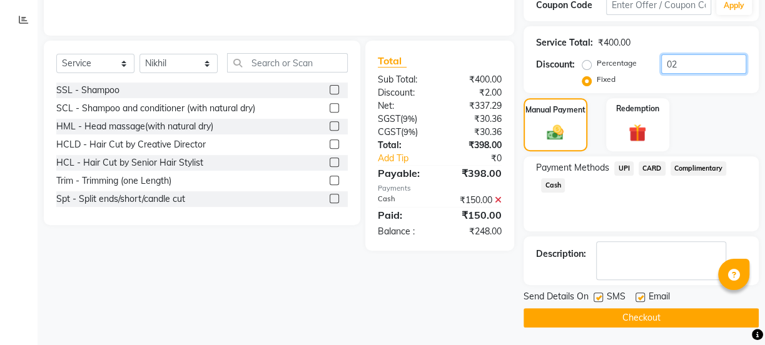
type input "0"
drag, startPoint x: 593, startPoint y: 74, endPoint x: 605, endPoint y: 71, distance: 11.7
click at [594, 75] on div "Fixed" at bounding box center [600, 79] width 31 height 15
click at [690, 53] on div "Service Total: ₹400.00 Discount: Percentage Fixed" at bounding box center [641, 59] width 210 height 57
click at [689, 65] on input "number" at bounding box center [703, 63] width 85 height 19
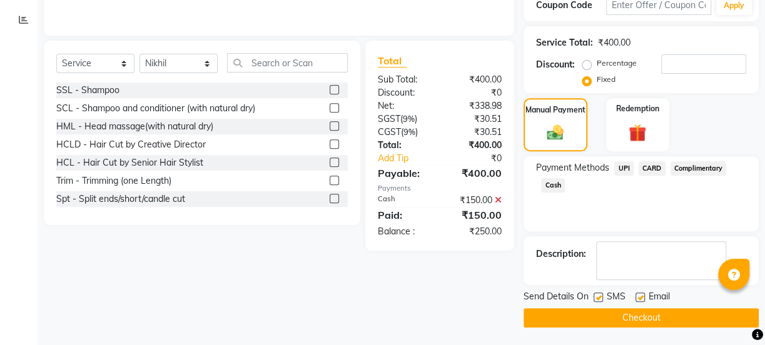
click at [498, 200] on icon at bounding box center [498, 200] width 7 height 9
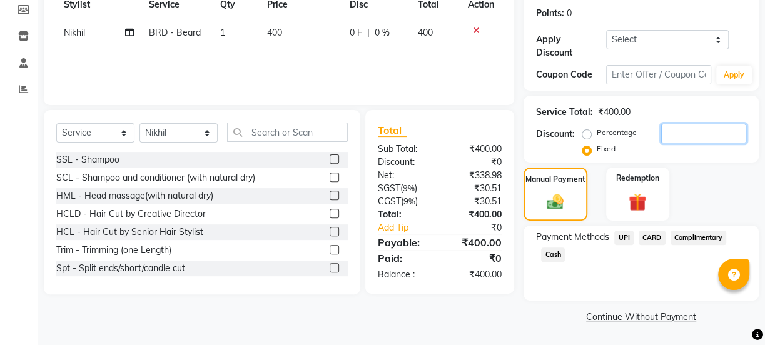
click at [673, 137] on input "number" at bounding box center [703, 133] width 85 height 19
type input "200"
click at [547, 256] on span "Cash" at bounding box center [553, 255] width 24 height 14
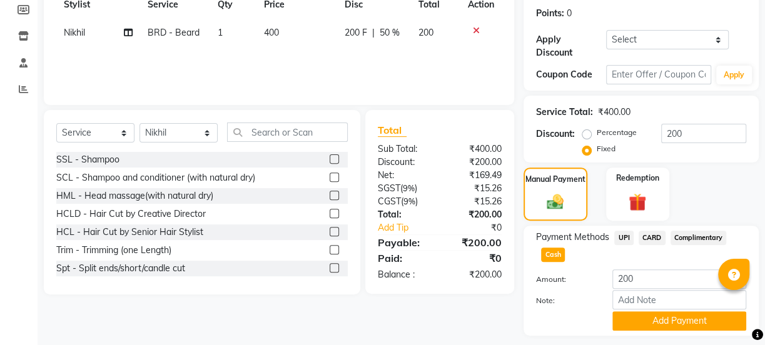
scroll to position [223, 0]
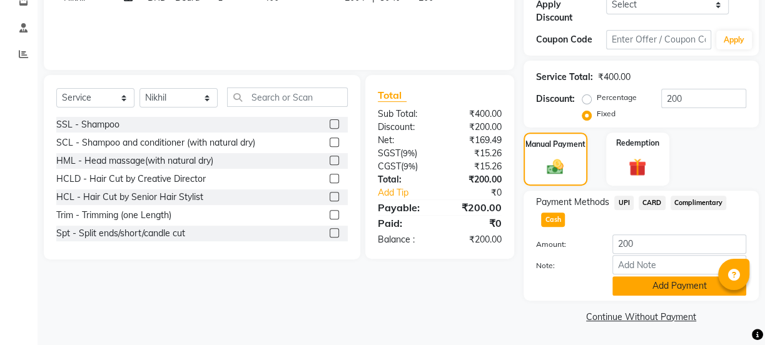
click at [659, 288] on button "Add Payment" at bounding box center [679, 285] width 134 height 19
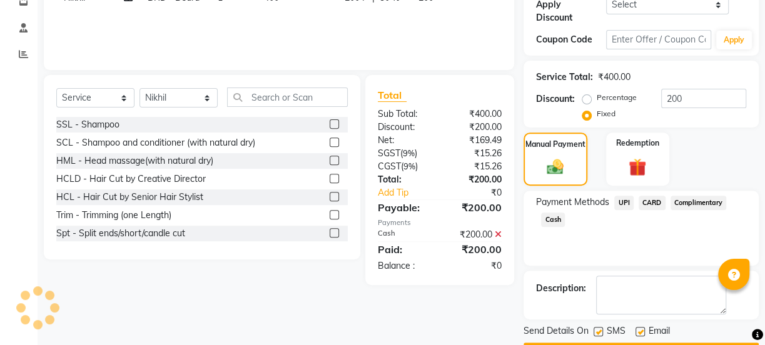
scroll to position [257, 0]
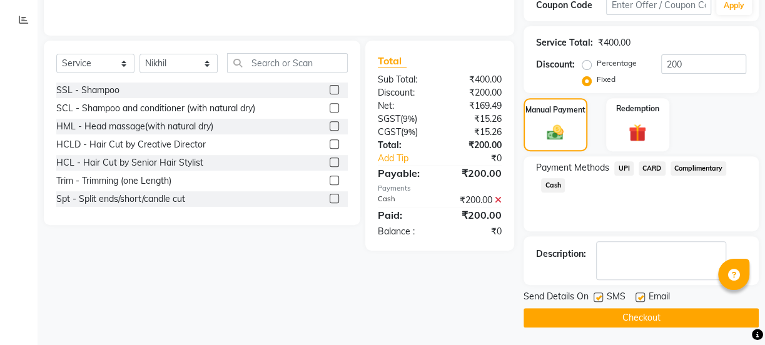
click at [657, 318] on button "Checkout" at bounding box center [640, 317] width 235 height 19
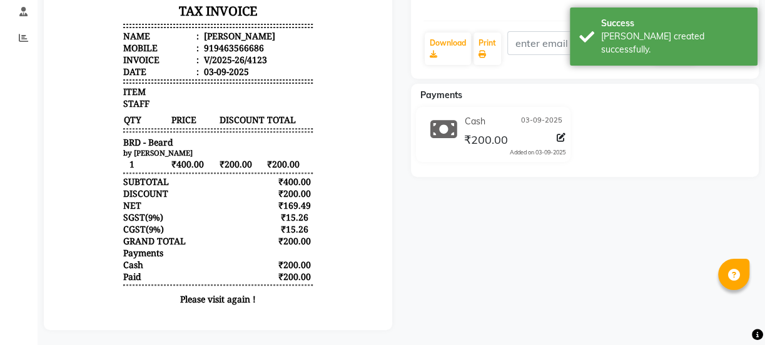
scroll to position [251, 0]
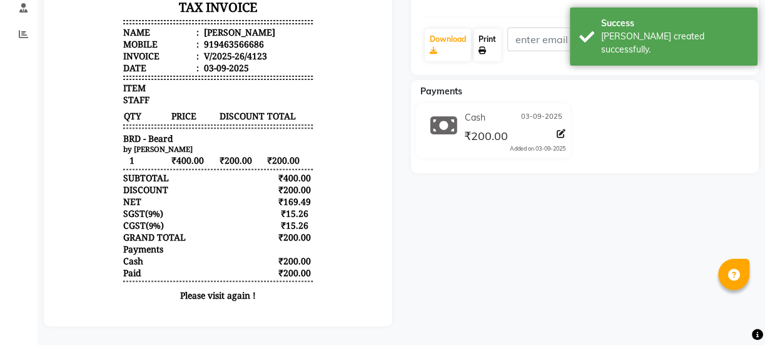
click at [482, 47] on icon at bounding box center [482, 51] width 8 height 8
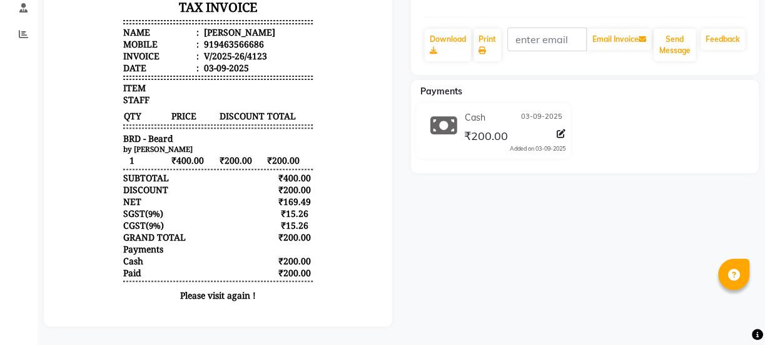
select select "service"
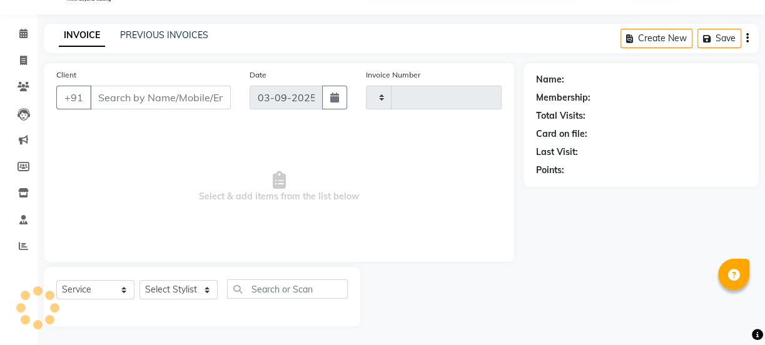
scroll to position [31, 0]
type input "4124"
select select "7526"
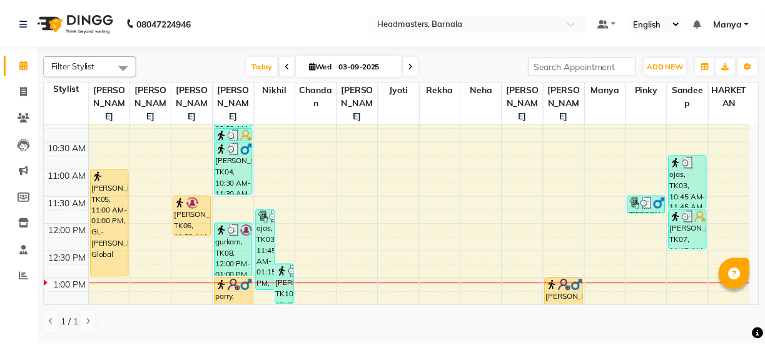
scroll to position [134, 0]
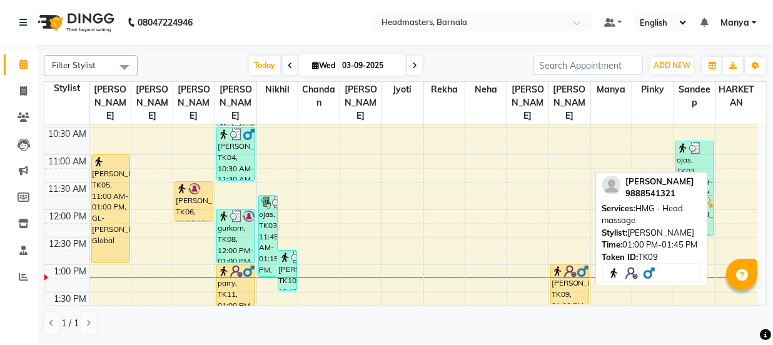
click at [565, 278] on div "lavan, TK09, 01:00 PM-01:45 PM, HMG - Head massage" at bounding box center [570, 284] width 38 height 39
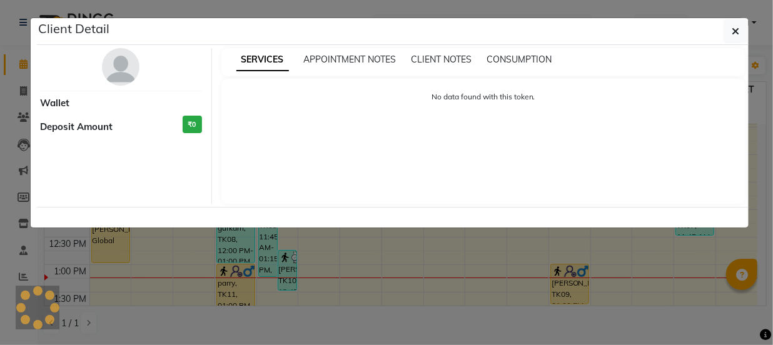
select select "1"
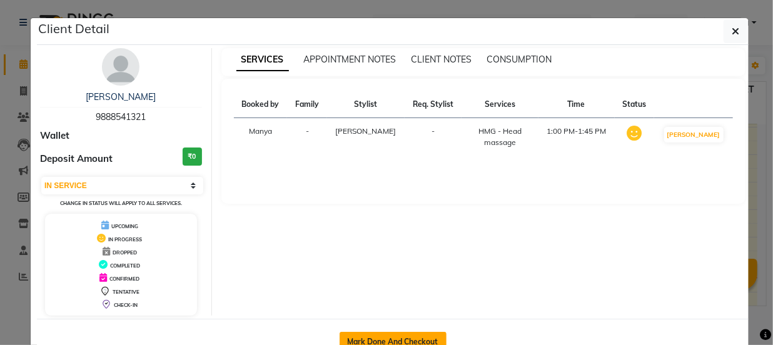
click at [391, 340] on button "Mark Done And Checkout" at bounding box center [393, 342] width 107 height 20
select select "service"
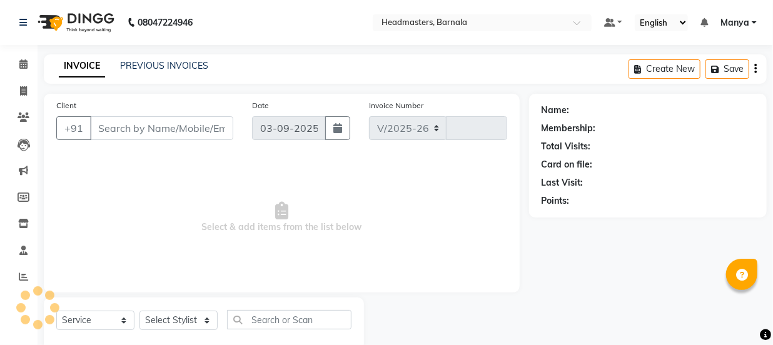
select select "7526"
type input "4124"
type input "9888541321"
select select "67288"
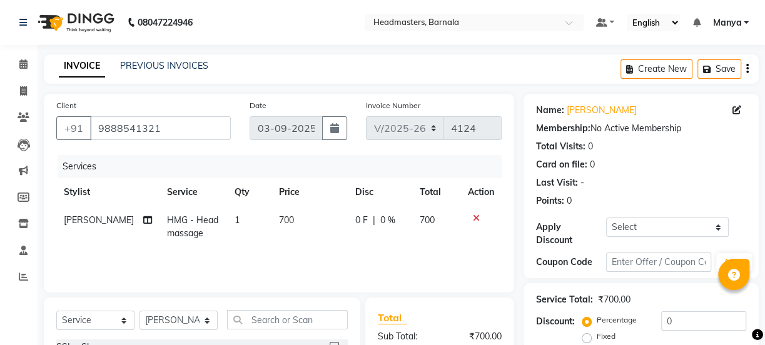
scroll to position [156, 0]
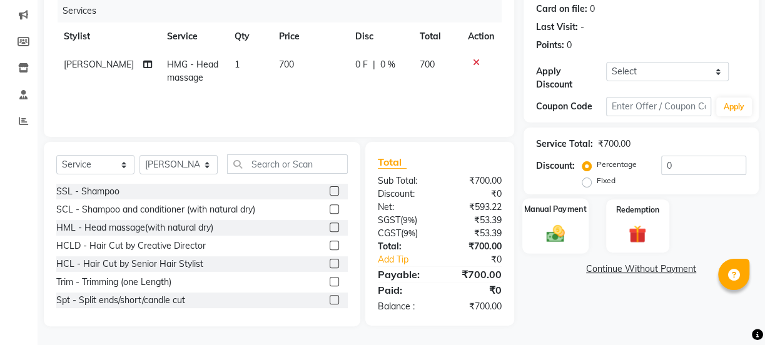
click at [546, 231] on img at bounding box center [555, 233] width 30 height 21
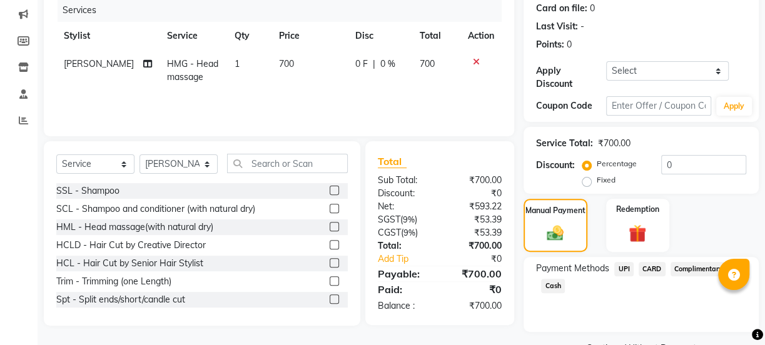
click at [560, 287] on span "Cash" at bounding box center [553, 286] width 24 height 14
click at [597, 183] on label "Fixed" at bounding box center [606, 179] width 19 height 11
click at [585, 183] on input "Fixed" at bounding box center [589, 180] width 9 height 9
radio input "true"
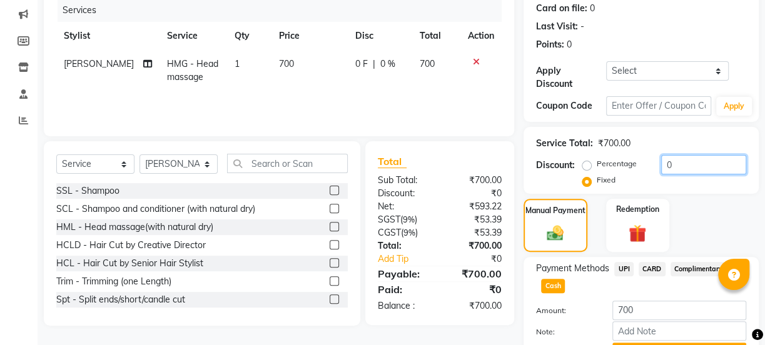
click at [665, 169] on input "0" at bounding box center [703, 164] width 85 height 19
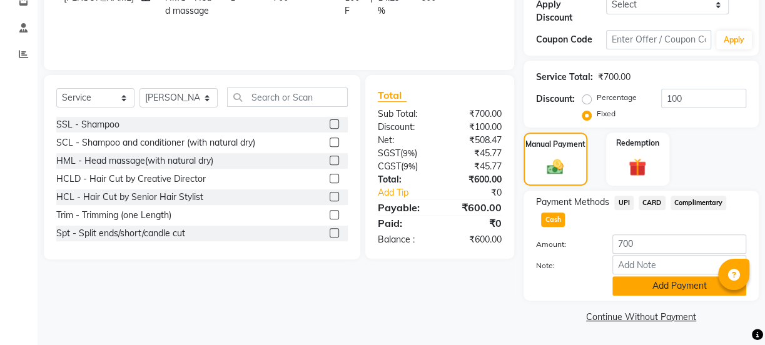
click at [630, 291] on button "Add Payment" at bounding box center [679, 285] width 134 height 19
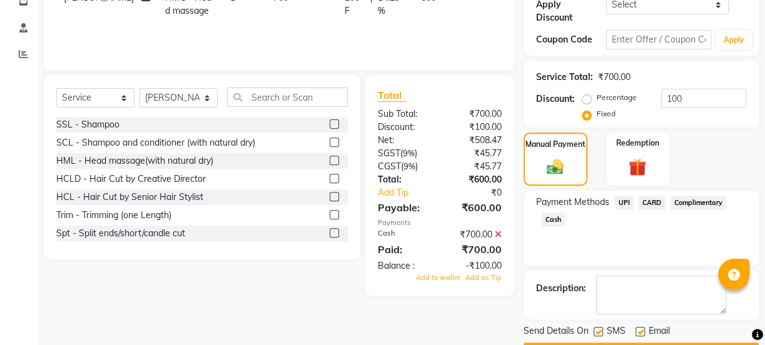
scroll to position [257, 0]
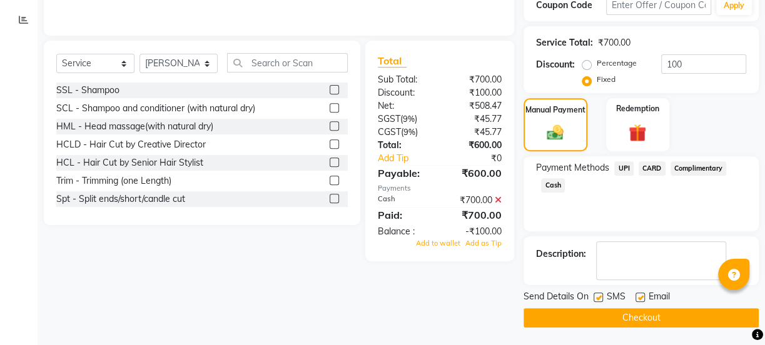
click at [636, 318] on button "Checkout" at bounding box center [640, 317] width 235 height 19
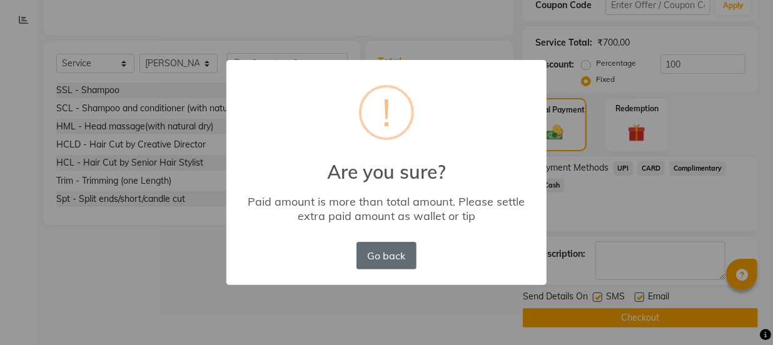
click at [380, 263] on button "Go back" at bounding box center [386, 256] width 60 height 28
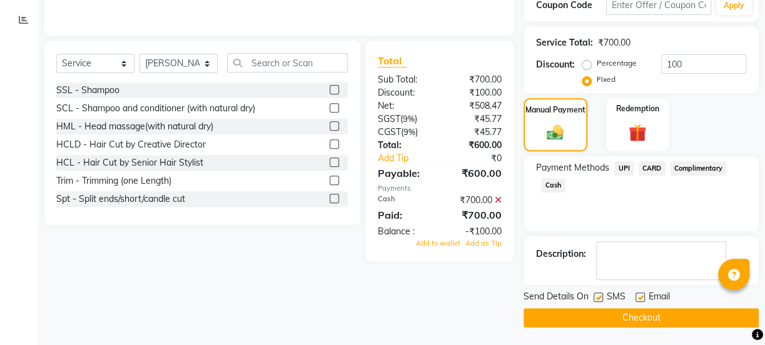
click at [498, 200] on icon at bounding box center [498, 200] width 7 height 9
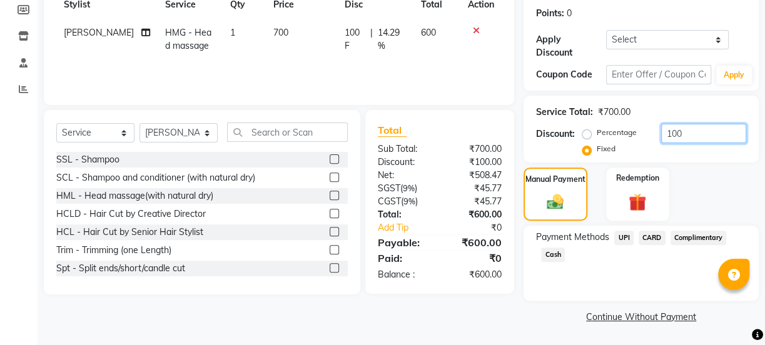
click at [682, 132] on input "100" at bounding box center [703, 133] width 85 height 19
type input "1"
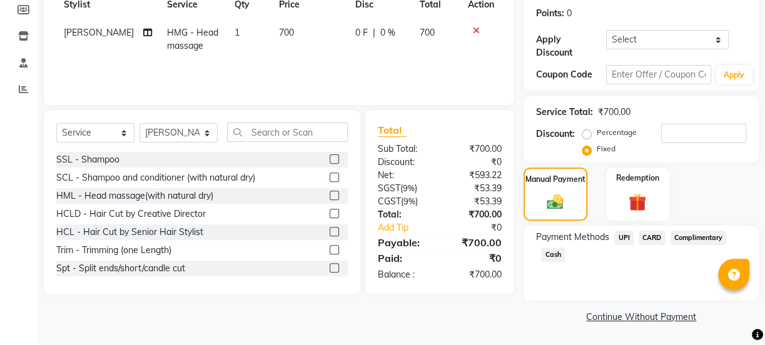
click at [550, 256] on span "Cash" at bounding box center [553, 255] width 24 height 14
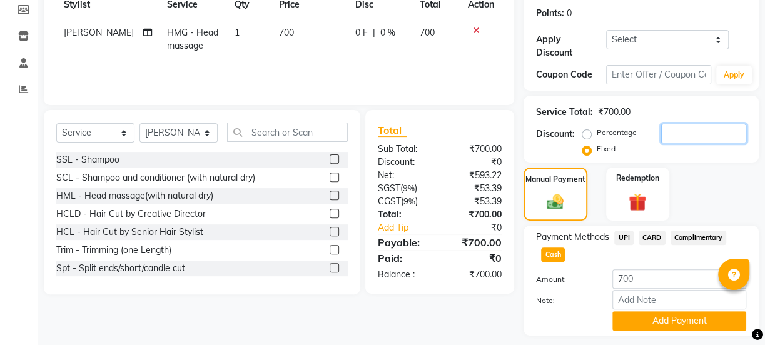
click at [675, 135] on input "number" at bounding box center [703, 133] width 85 height 19
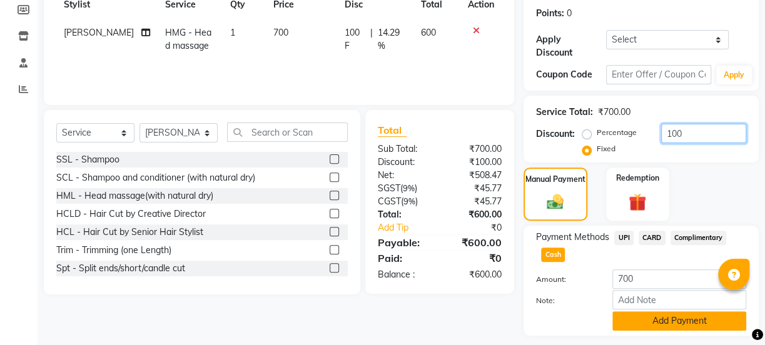
type input "100"
click at [653, 327] on button "Add Payment" at bounding box center [679, 320] width 134 height 19
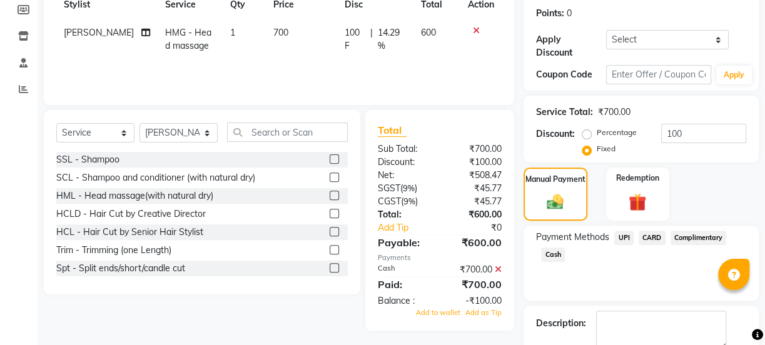
scroll to position [257, 0]
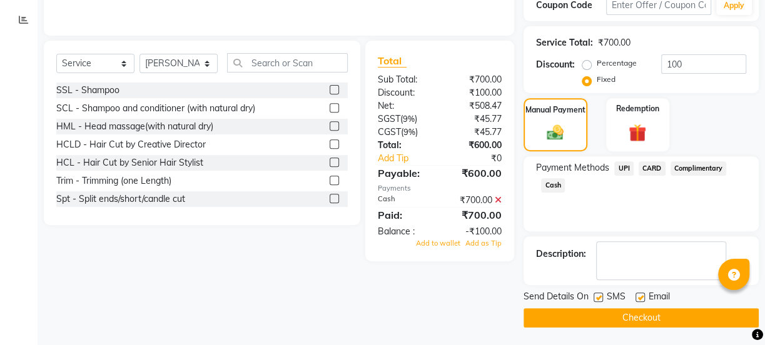
click at [611, 318] on button "Checkout" at bounding box center [640, 317] width 235 height 19
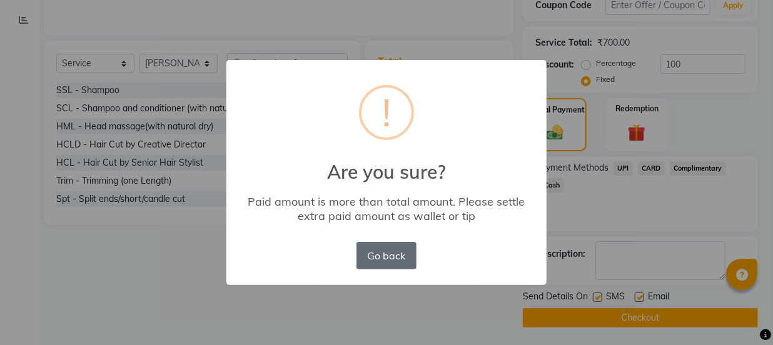
click at [370, 253] on button "Go back" at bounding box center [386, 256] width 60 height 28
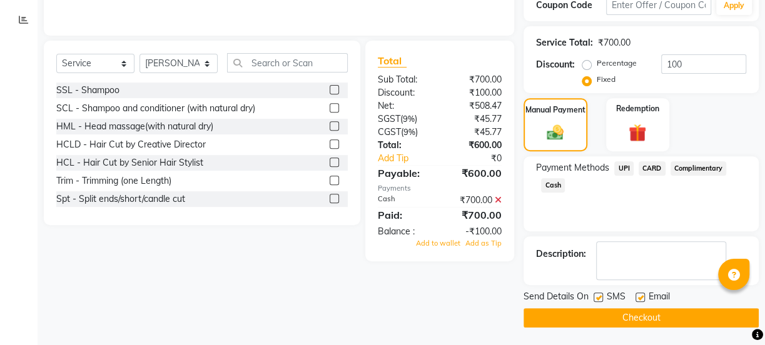
click at [498, 203] on icon at bounding box center [498, 200] width 7 height 9
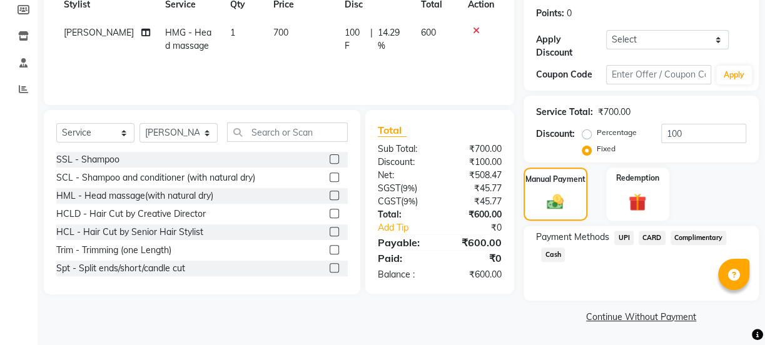
scroll to position [188, 0]
click at [555, 256] on span "Cash" at bounding box center [553, 255] width 24 height 14
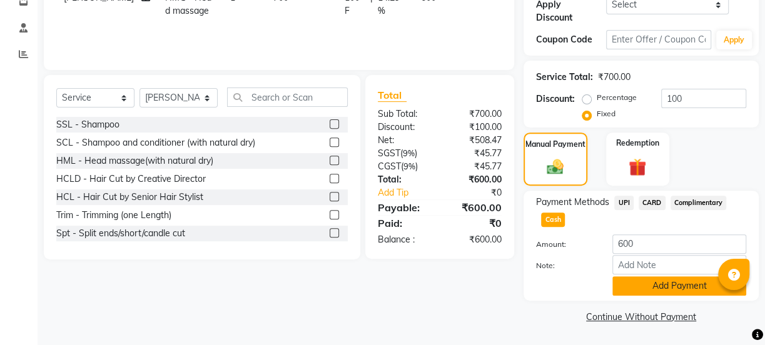
click at [657, 288] on button "Add Payment" at bounding box center [679, 285] width 134 height 19
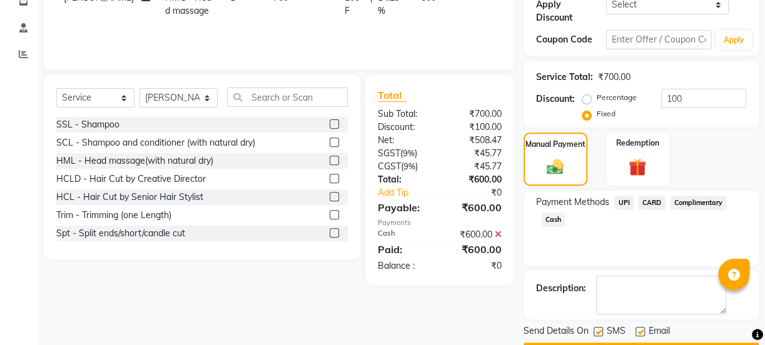
scroll to position [257, 0]
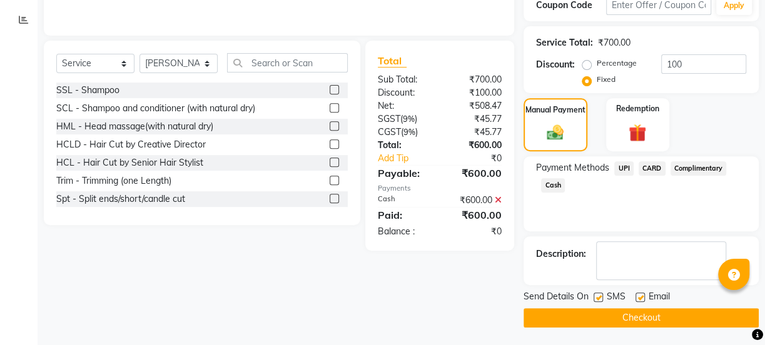
click at [680, 322] on button "Checkout" at bounding box center [640, 317] width 235 height 19
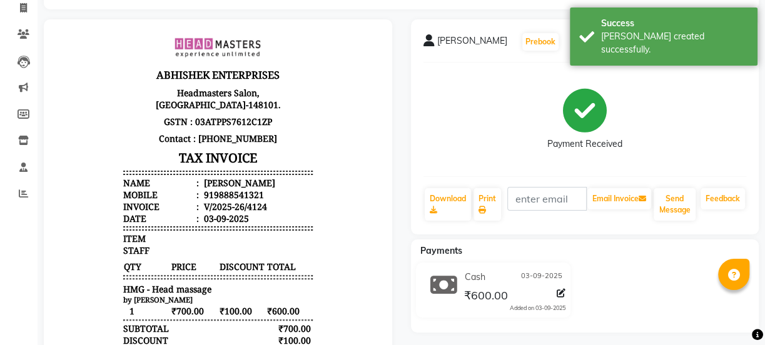
scroll to position [80, 0]
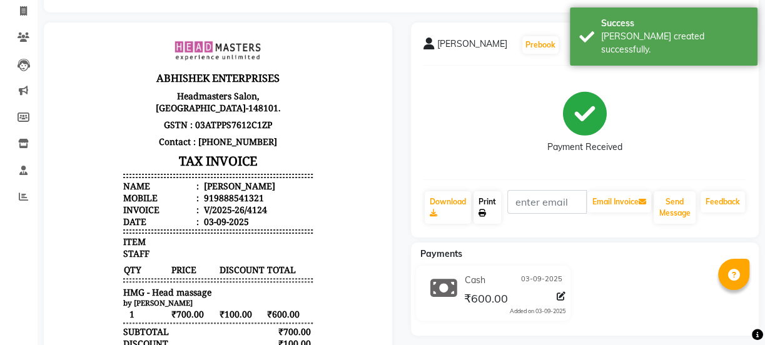
click at [478, 204] on link "Print" at bounding box center [487, 207] width 28 height 33
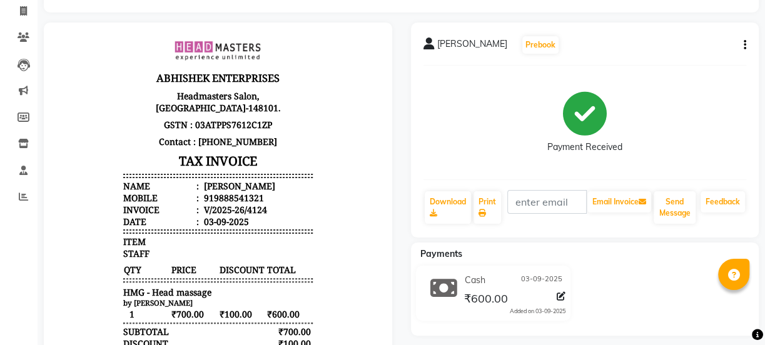
select select "service"
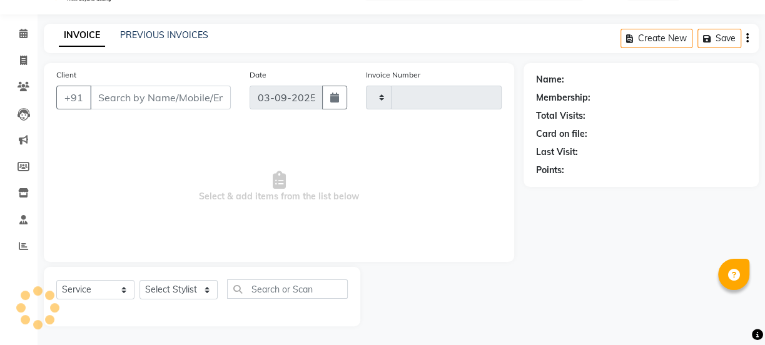
scroll to position [31, 0]
type input "4125"
select select "7526"
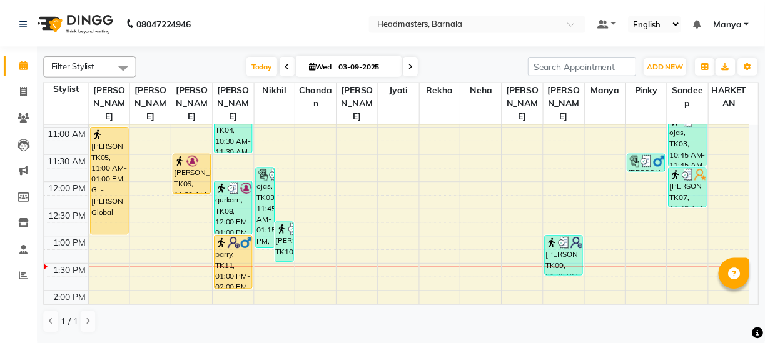
scroll to position [167, 0]
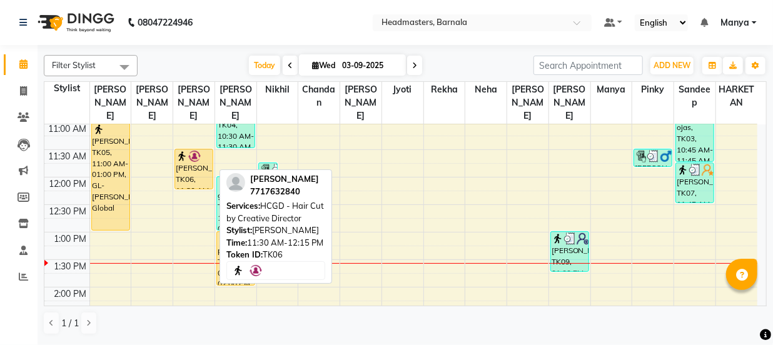
click at [194, 153] on div "[PERSON_NAME], TK06, 11:30 AM-12:15 PM, HCGD - Hair Cut by Creative Director" at bounding box center [194, 168] width 38 height 39
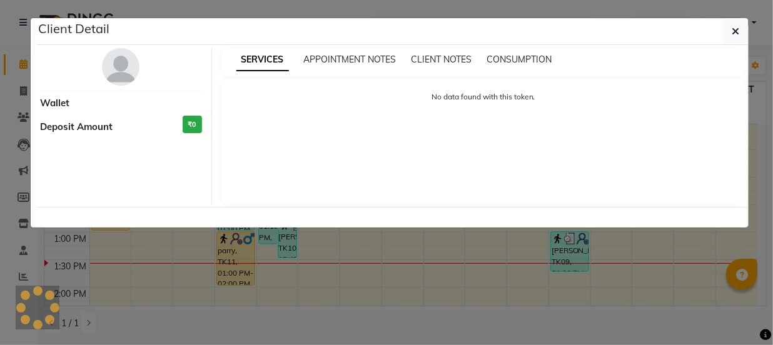
select select "1"
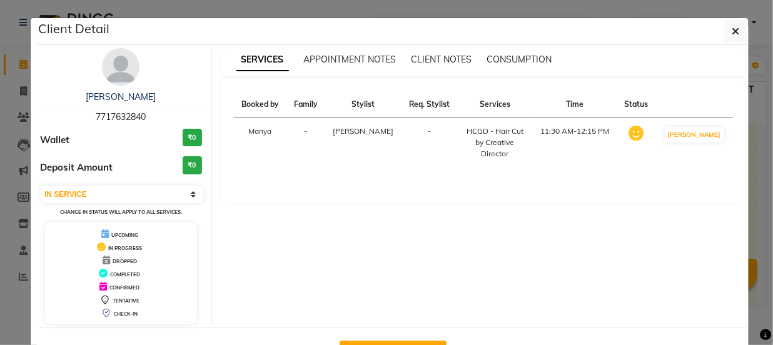
click at [427, 343] on button "Mark Done And Checkout" at bounding box center [393, 351] width 107 height 20
select select "service"
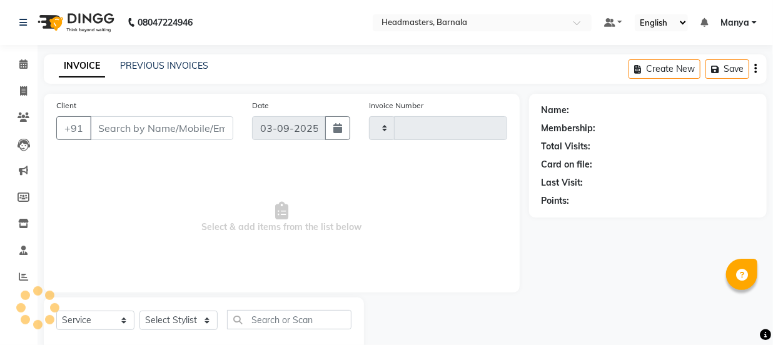
type input "4125"
select select "7526"
type input "7717632840"
select select "67276"
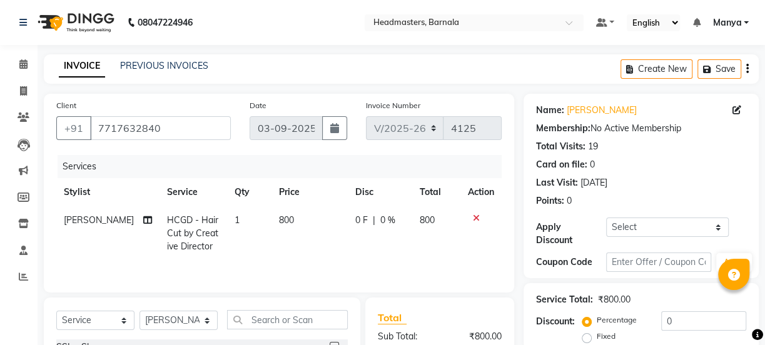
scroll to position [72, 0]
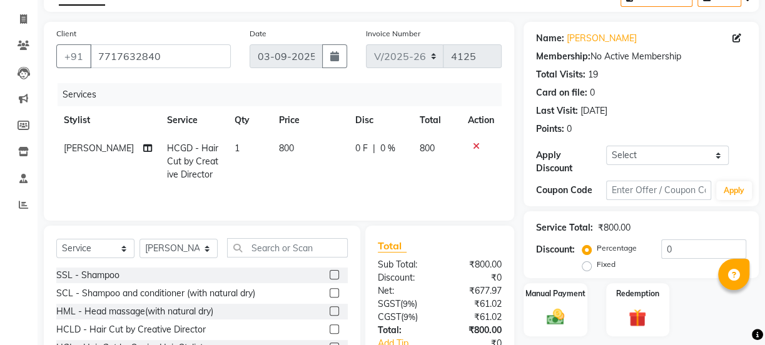
click at [602, 265] on label "Fixed" at bounding box center [606, 264] width 19 height 11
click at [593, 265] on input "Fixed" at bounding box center [589, 264] width 9 height 9
radio input "true"
click at [682, 247] on input "0" at bounding box center [703, 249] width 85 height 19
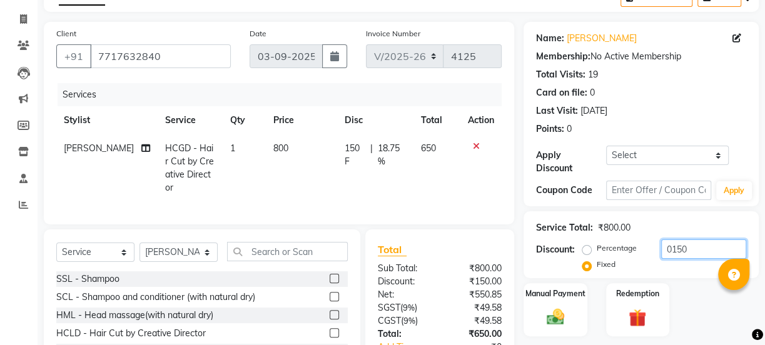
scroll to position [156, 0]
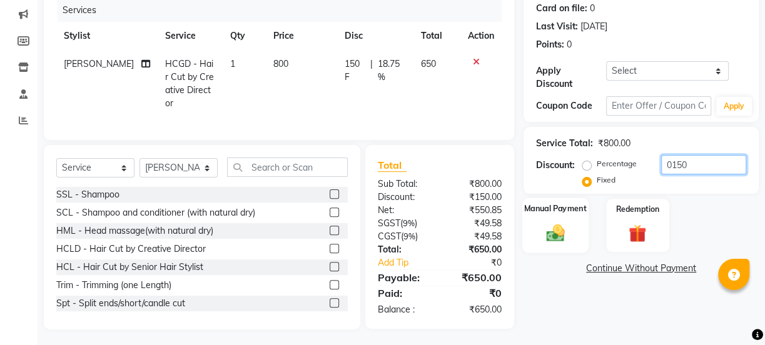
type input "0150"
click at [562, 237] on img at bounding box center [555, 232] width 30 height 21
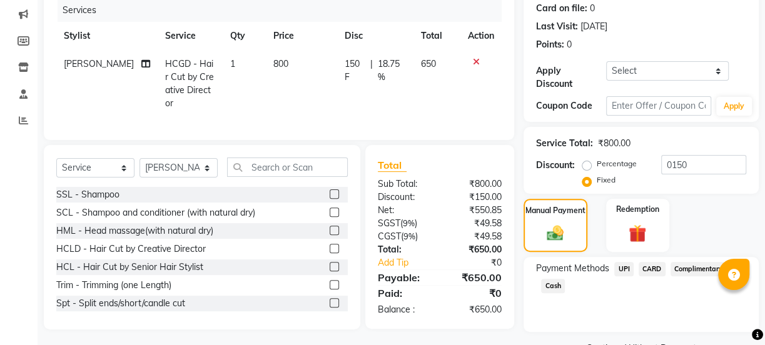
click at [555, 285] on span "Cash" at bounding box center [553, 286] width 24 height 14
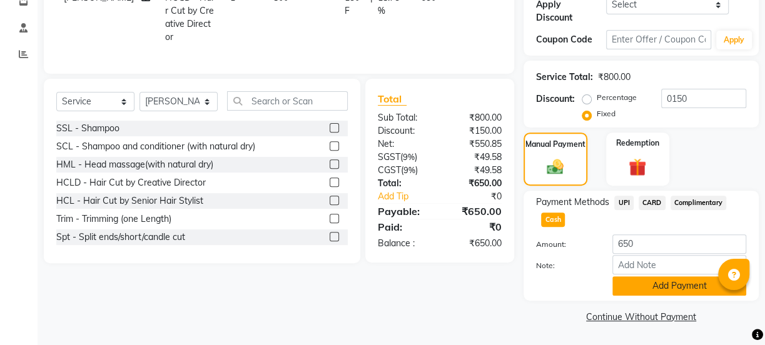
click at [678, 286] on button "Add Payment" at bounding box center [679, 285] width 134 height 19
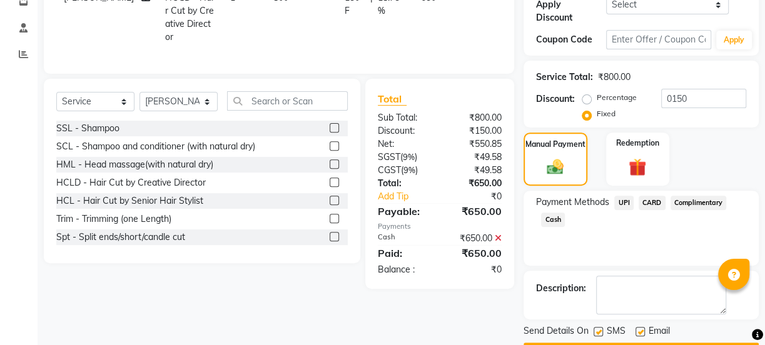
scroll to position [257, 0]
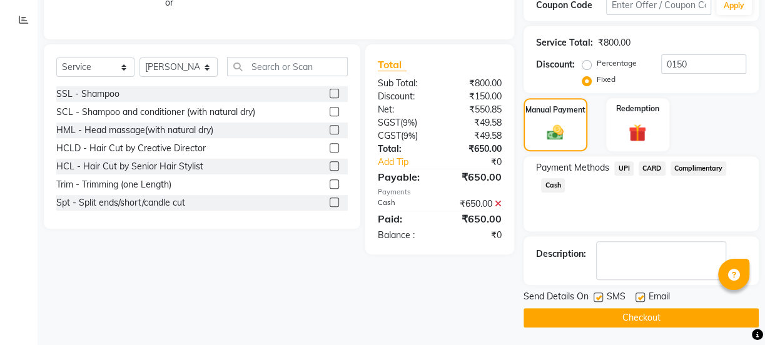
click at [657, 322] on button "Checkout" at bounding box center [640, 317] width 235 height 19
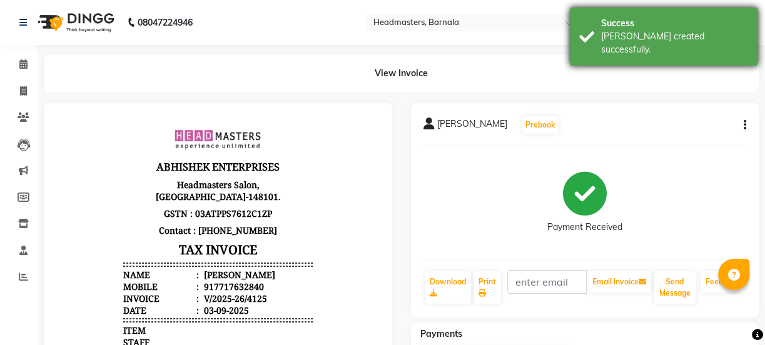
scroll to position [251, 0]
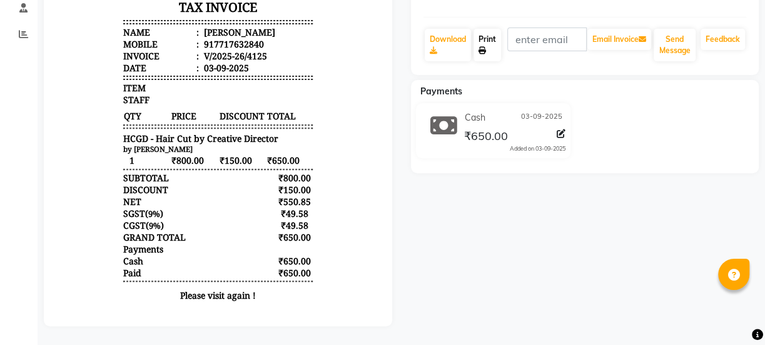
click at [492, 35] on link "Print" at bounding box center [487, 45] width 28 height 33
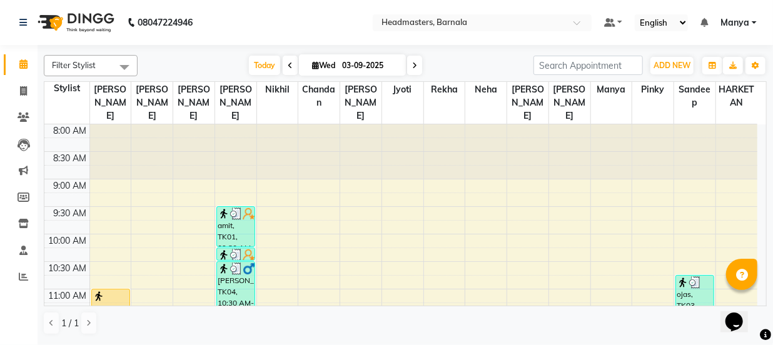
click at [769, 288] on div "Filter Stylist Select All [PERSON_NAME] [PERSON_NAME] [PERSON_NAME] [PERSON_NAM…" at bounding box center [405, 194] width 735 height 298
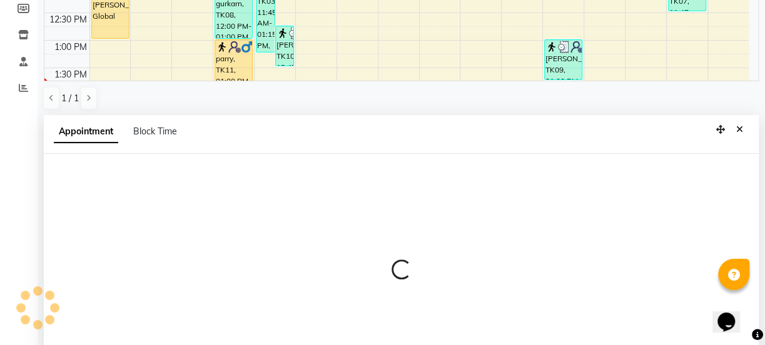
scroll to position [243, 0]
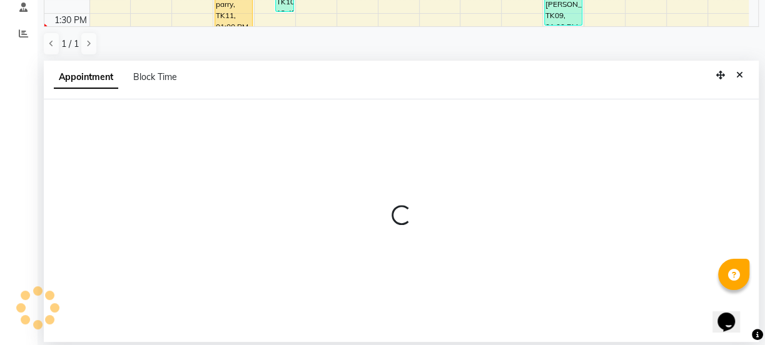
select select "88993"
select select "tentative"
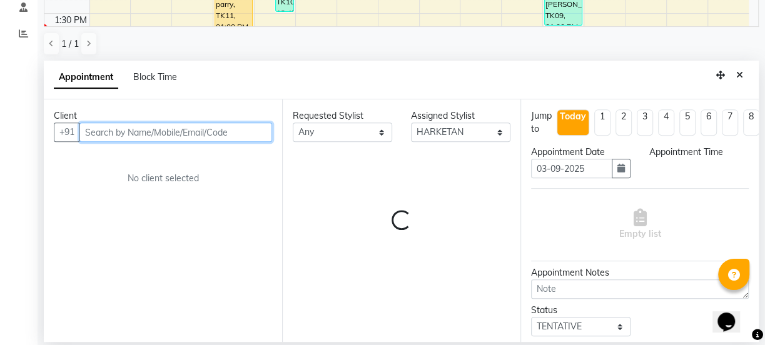
select select "825"
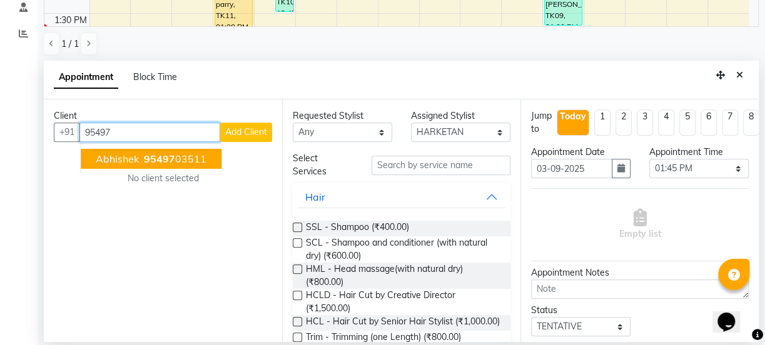
click at [152, 160] on span "95497" at bounding box center [159, 159] width 31 height 13
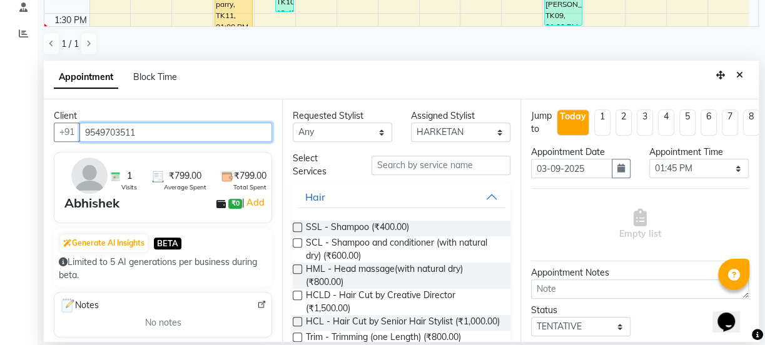
type input "9549703511"
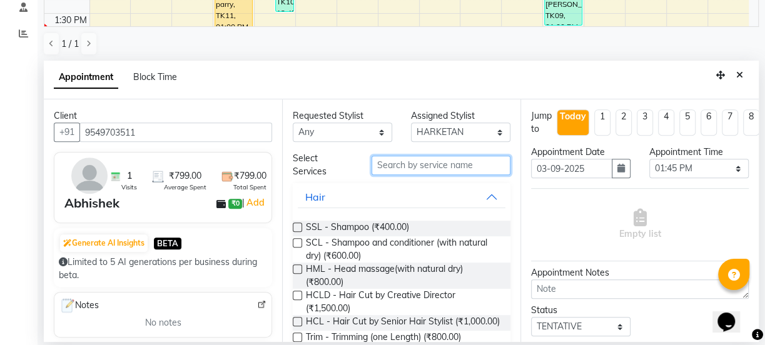
click at [382, 163] on input "text" at bounding box center [440, 165] width 139 height 19
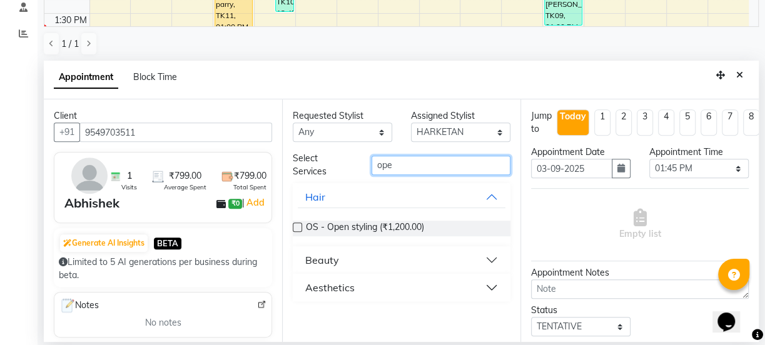
type input "ope"
click at [301, 226] on label at bounding box center [297, 227] width 9 height 9
click at [301, 226] on input "checkbox" at bounding box center [297, 229] width 8 height 8
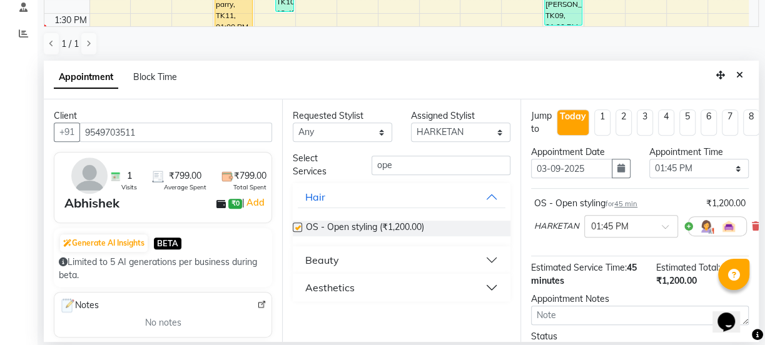
checkbox input "false"
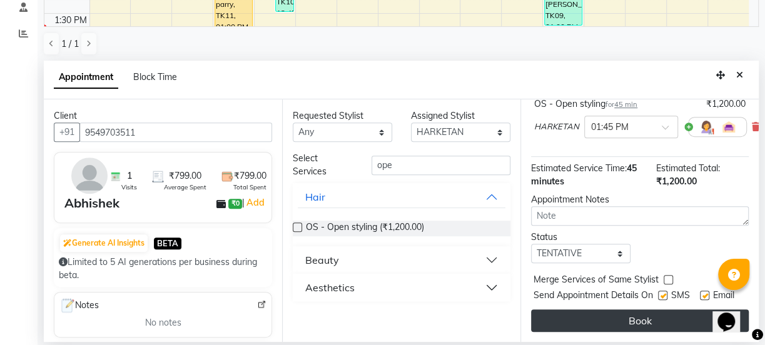
click at [615, 310] on button "Book" at bounding box center [640, 321] width 218 height 23
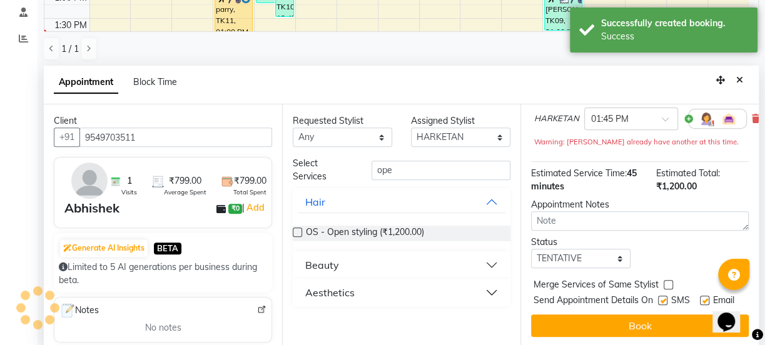
scroll to position [0, 0]
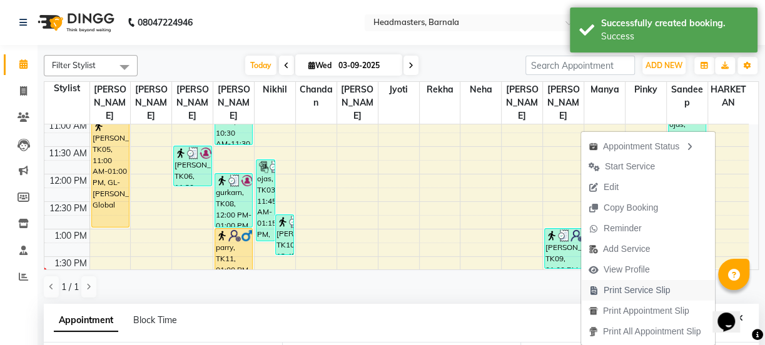
click at [649, 291] on span "Print Service Slip" at bounding box center [636, 290] width 67 height 13
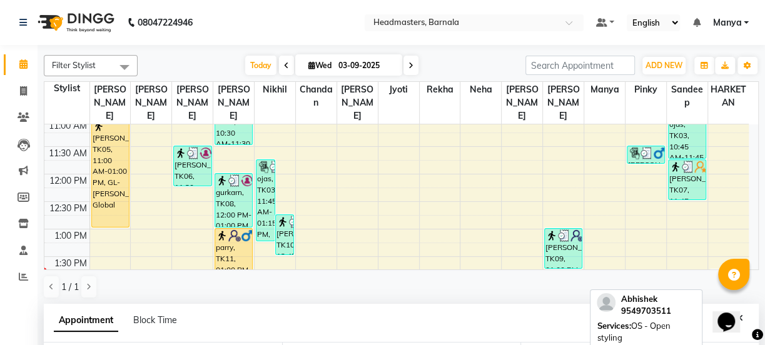
click at [715, 272] on img at bounding box center [716, 278] width 13 height 13
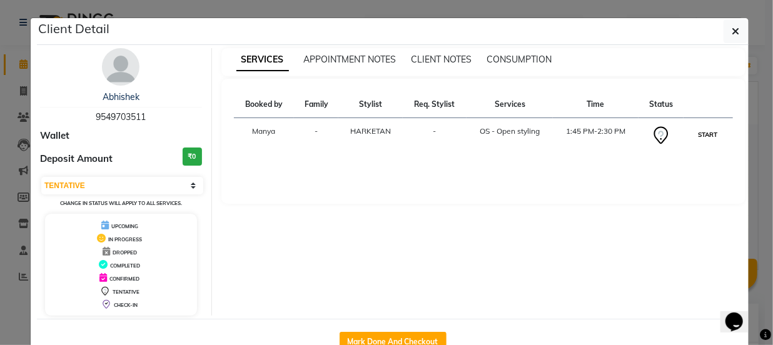
click at [707, 133] on button "START" at bounding box center [708, 135] width 26 height 16
select select "1"
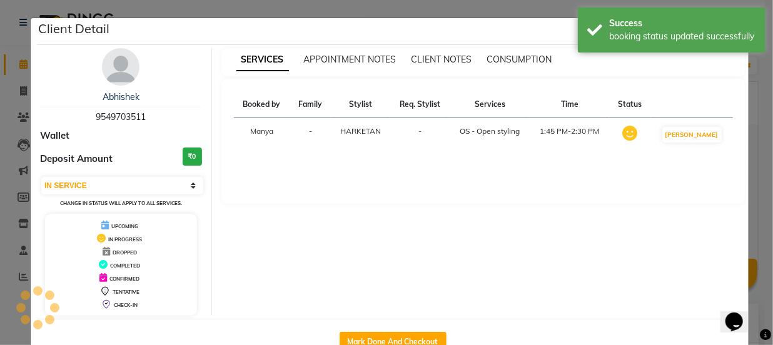
click at [0, 327] on ngb-modal-window "Client Detail Abhishek 9549703511 Wallet Deposit Amount ₹0 Select IN SERVICE CO…" at bounding box center [386, 172] width 773 height 345
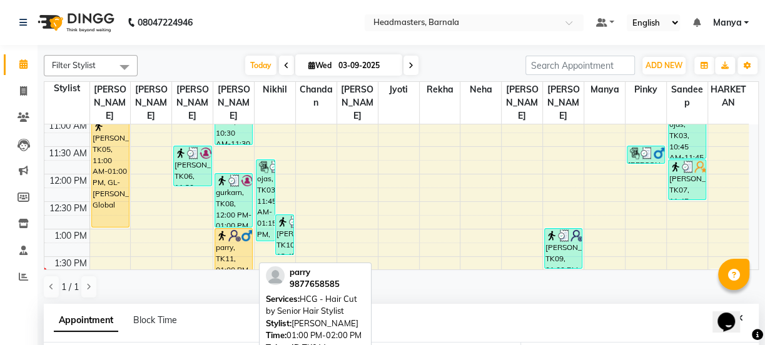
click at [238, 236] on div "parry, TK11, 01:00 PM-02:00 PM, HCG - Hair Cut by Senior Hair Stylist" at bounding box center [233, 255] width 37 height 53
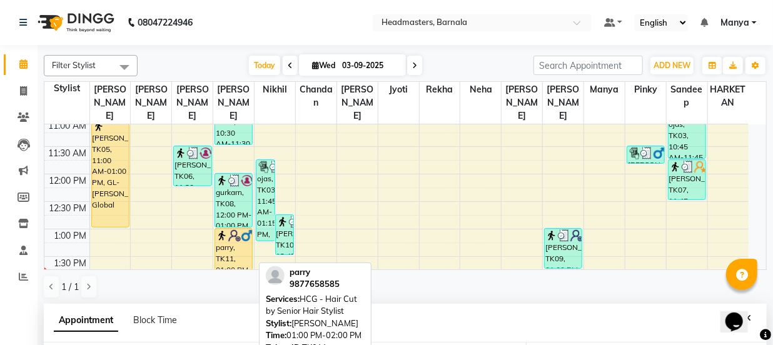
select select "1"
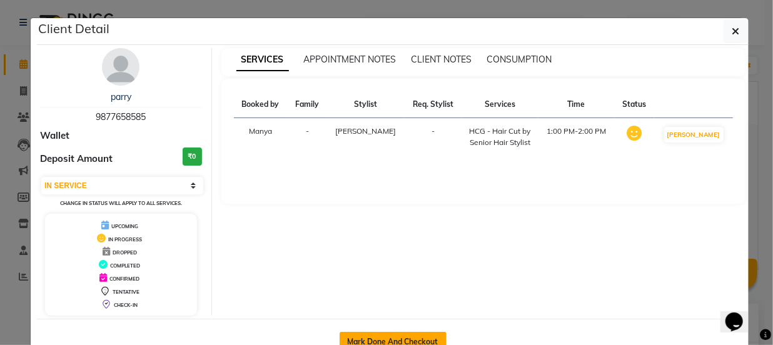
click at [422, 338] on button "Mark Done And Checkout" at bounding box center [393, 342] width 107 height 20
select select "service"
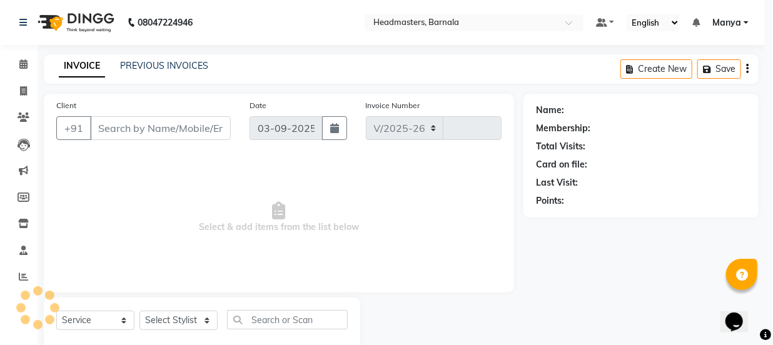
select select "7526"
type input "4126"
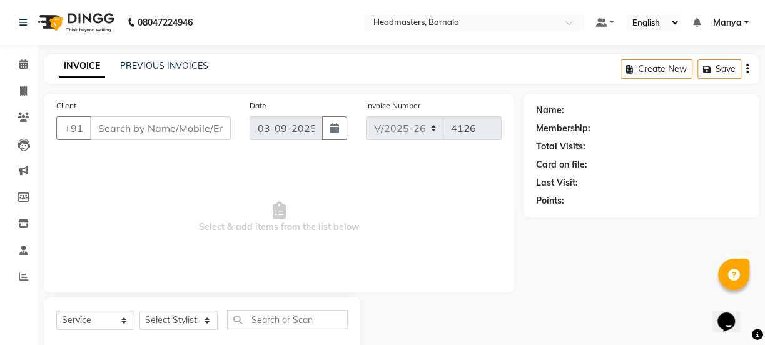
type input "9877658585"
select select "67277"
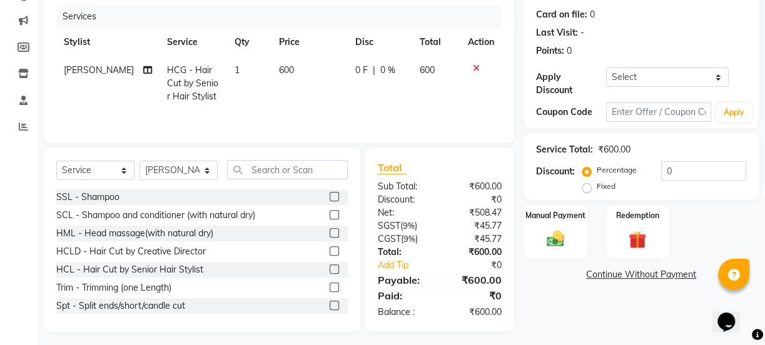
scroll to position [156, 0]
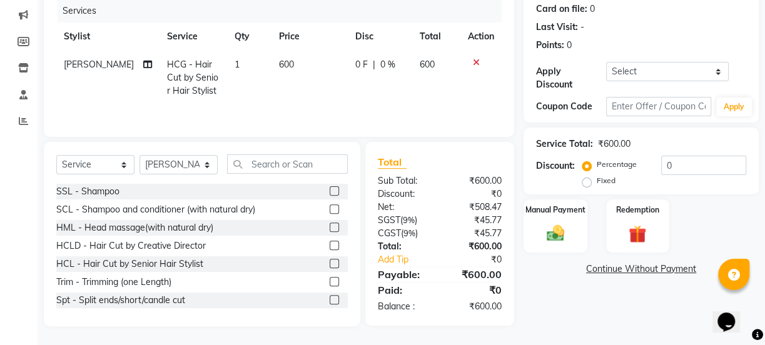
click at [597, 183] on label "Fixed" at bounding box center [606, 180] width 19 height 11
click at [590, 183] on input "Fixed" at bounding box center [589, 180] width 9 height 9
radio input "true"
click at [700, 163] on input "0" at bounding box center [703, 165] width 85 height 19
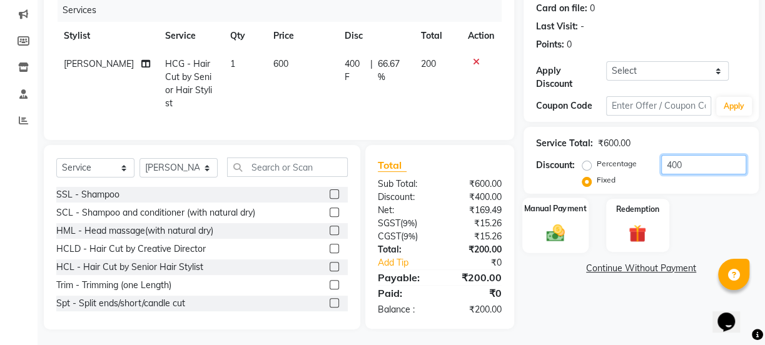
type input "400"
click at [570, 210] on label "Manual Payment" at bounding box center [555, 209] width 63 height 12
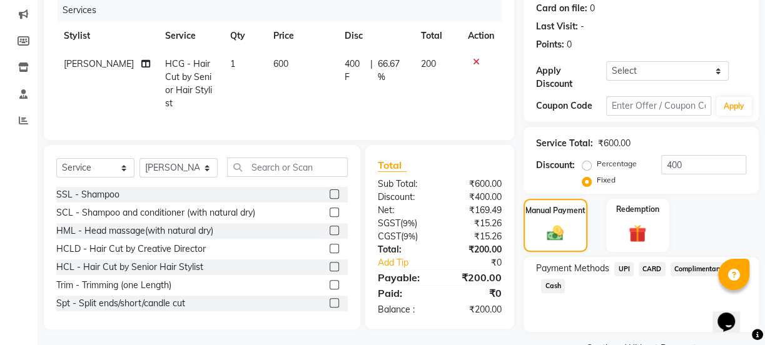
click at [552, 283] on span "Cash" at bounding box center [553, 286] width 24 height 14
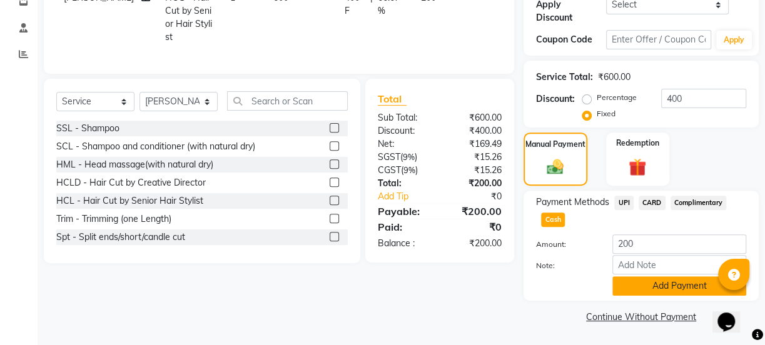
click at [685, 281] on button "Add Payment" at bounding box center [679, 285] width 134 height 19
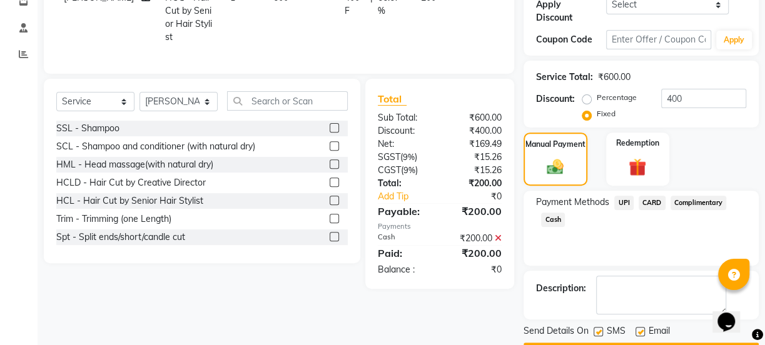
scroll to position [257, 0]
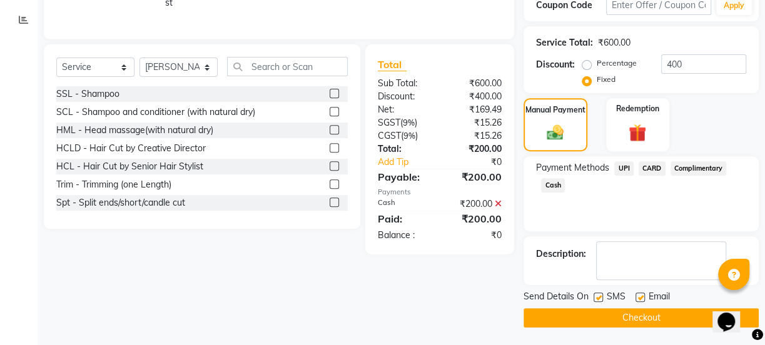
click at [674, 315] on button "Checkout" at bounding box center [640, 317] width 235 height 19
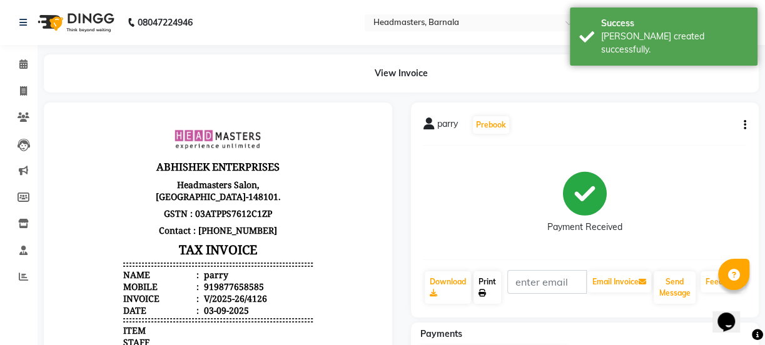
click at [492, 280] on link "Print" at bounding box center [487, 287] width 28 height 33
select select "service"
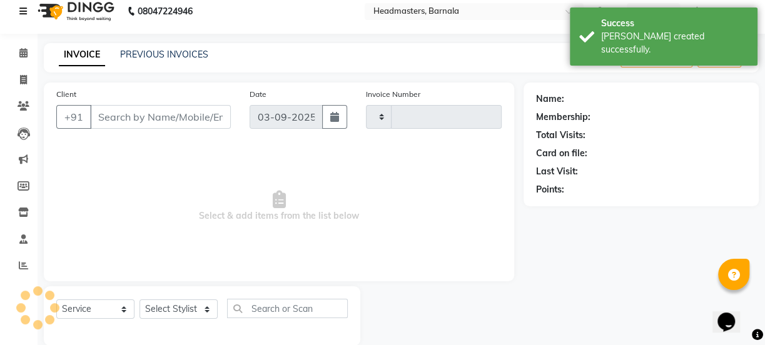
type input "4127"
select select "7526"
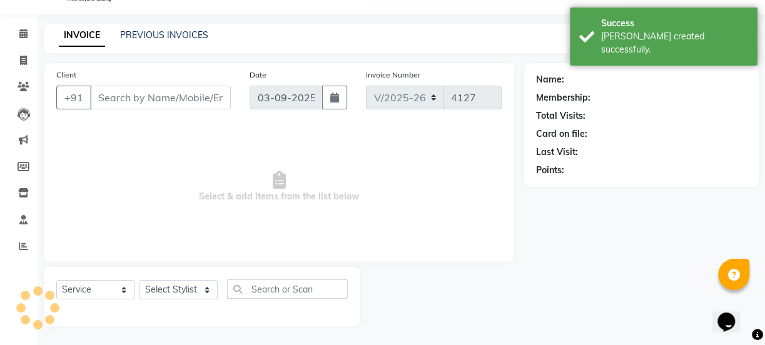
type input "9877658585"
select select "67277"
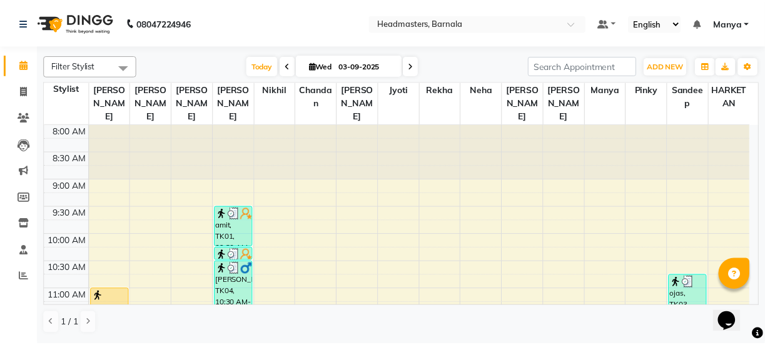
scroll to position [170, 0]
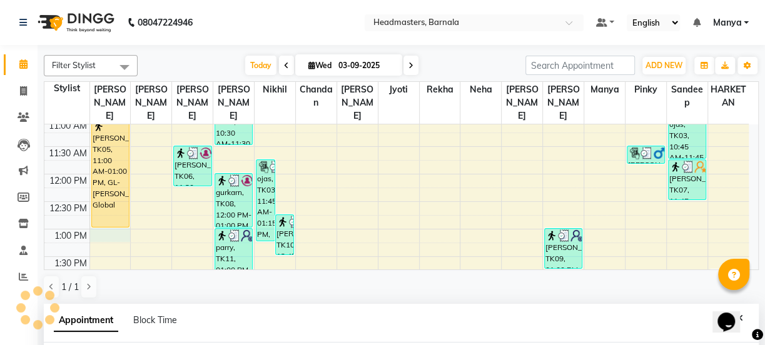
select select "67274"
select select "tentative"
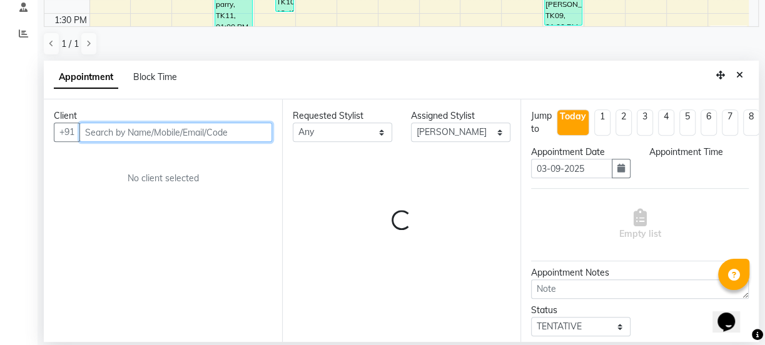
select select "780"
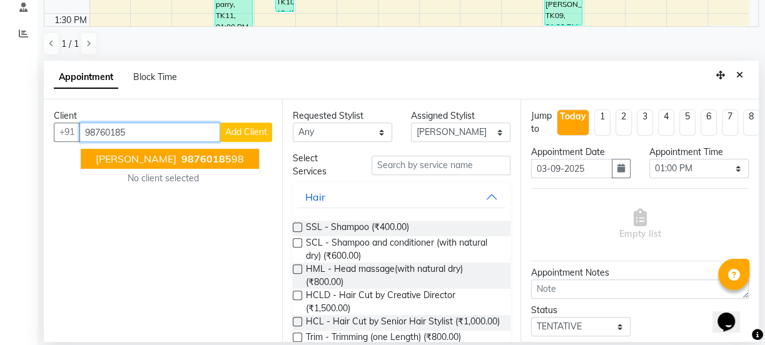
drag, startPoint x: 150, startPoint y: 151, endPoint x: 153, endPoint y: 157, distance: 7.0
click at [153, 157] on button "[PERSON_NAME] 98760185 98" at bounding box center [170, 159] width 178 height 20
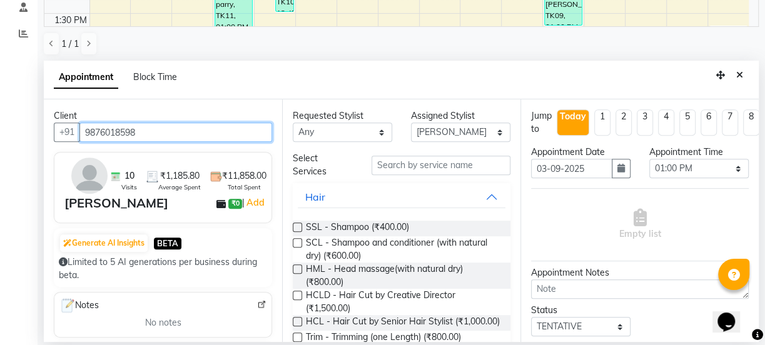
type input "9876018598"
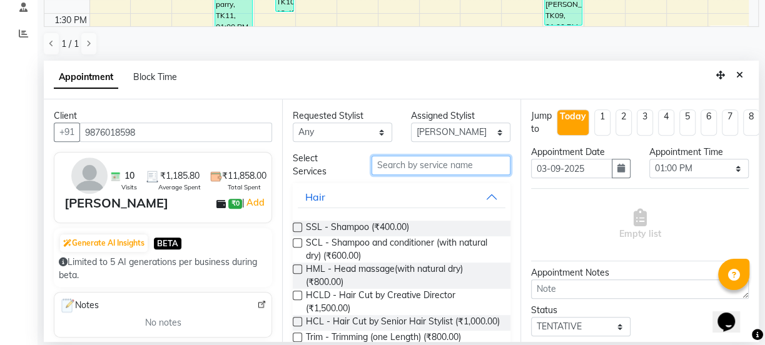
click at [402, 164] on input "text" at bounding box center [440, 165] width 139 height 19
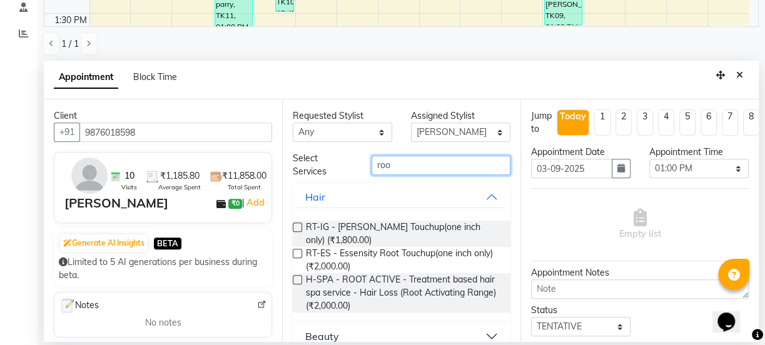
type input "roo"
click at [299, 225] on label at bounding box center [297, 227] width 9 height 9
click at [299, 225] on input "checkbox" at bounding box center [297, 229] width 8 height 8
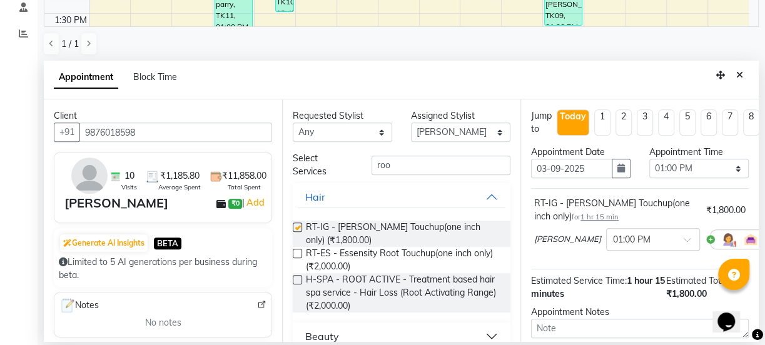
checkbox input "false"
click at [758, 305] on div "Filter Stylist Select All [PERSON_NAME] [PERSON_NAME] [PERSON_NAME] [PERSON_NAM…" at bounding box center [401, 73] width 727 height 543
click at [747, 300] on div "Opens Chat This icon Opens the chat window." at bounding box center [732, 300] width 30 height 0
click at [752, 311] on html "Opens Chat This icon Opens the chat window." at bounding box center [732, 314] width 40 height 38
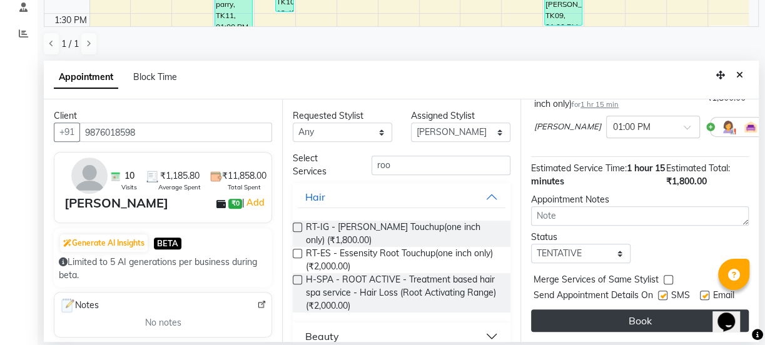
click at [660, 311] on button "Book" at bounding box center [640, 321] width 218 height 23
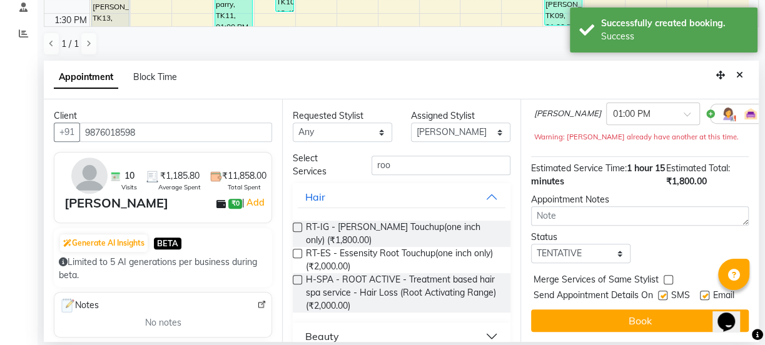
scroll to position [0, 0]
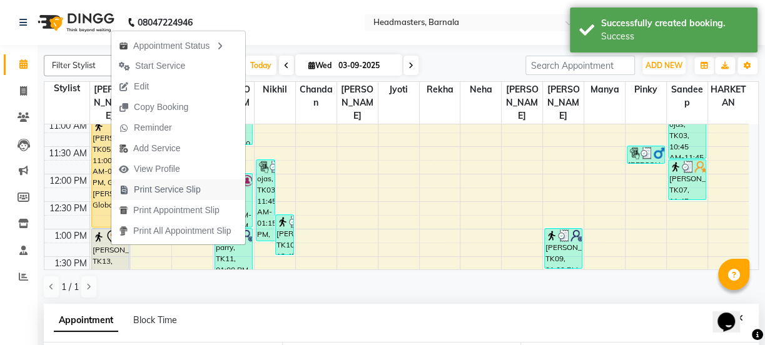
click at [165, 191] on span "Print Service Slip" at bounding box center [167, 189] width 67 height 13
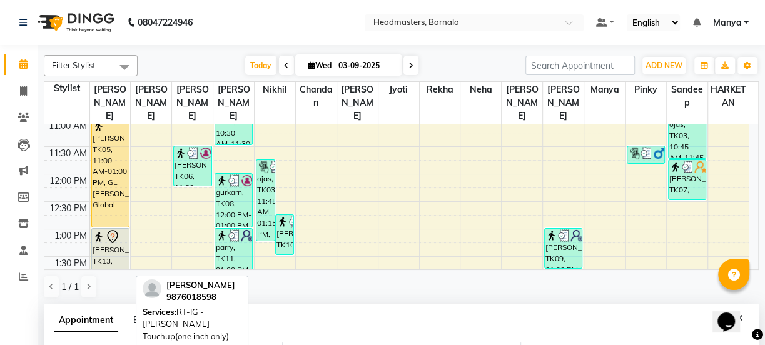
click at [116, 238] on div "[PERSON_NAME], TK13, 01:00 PM-02:15 PM, RT-IG - [PERSON_NAME] Touchup(one inch …" at bounding box center [110, 262] width 37 height 66
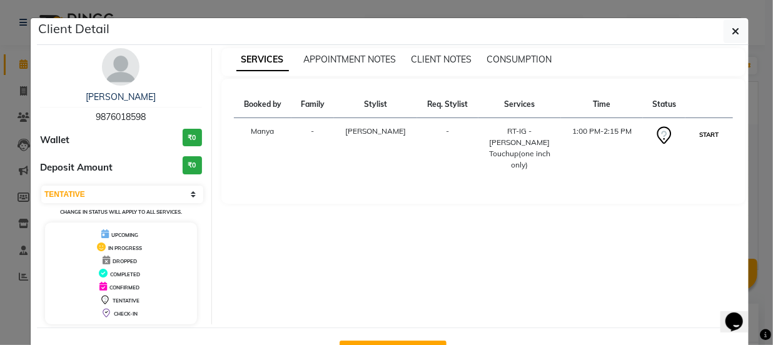
click at [702, 131] on button "START" at bounding box center [710, 135] width 26 height 16
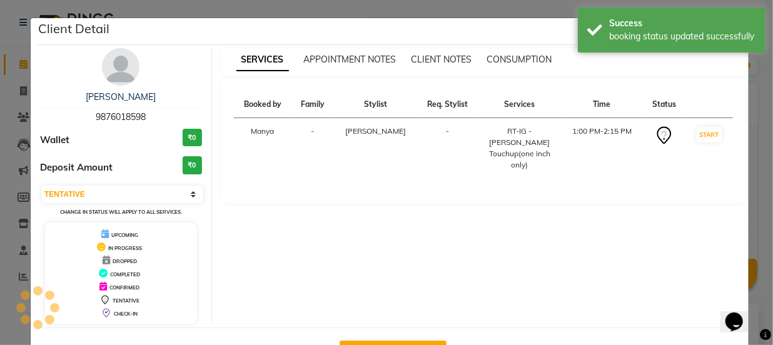
select select "1"
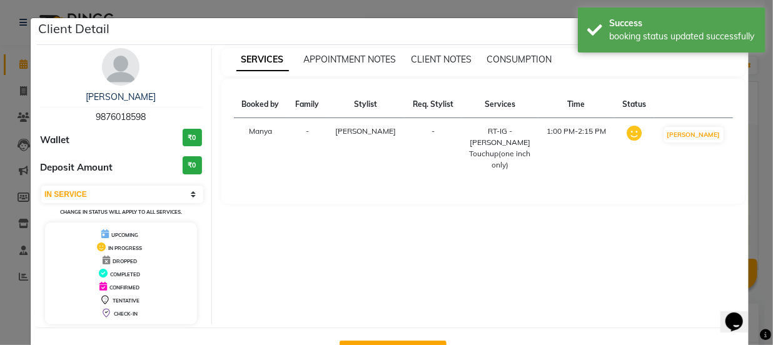
click at [6, 240] on ngb-modal-window "Client Detail [PERSON_NAME] 9876018598 Wallet ₹0 Deposit Amount ₹0 Select IN SE…" at bounding box center [386, 172] width 773 height 345
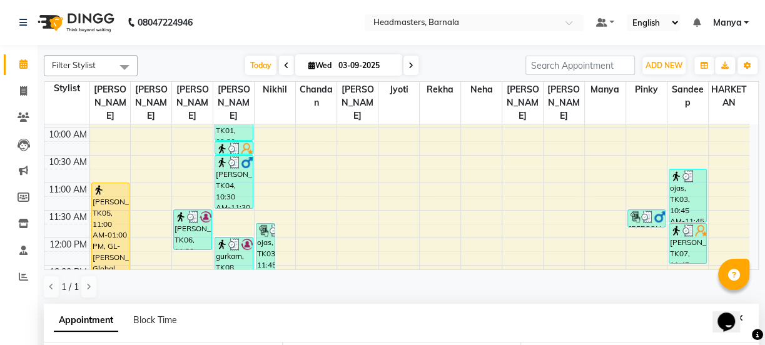
scroll to position [100, 0]
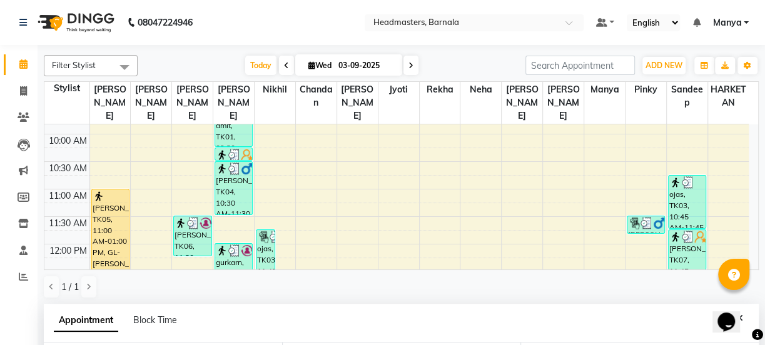
click at [749, 183] on div "8:00 AM 8:30 AM 9:00 AM 9:30 AM 10:00 AM 10:30 AM 11:00 AM 11:30 AM 12:00 PM 12…" at bounding box center [401, 196] width 714 height 145
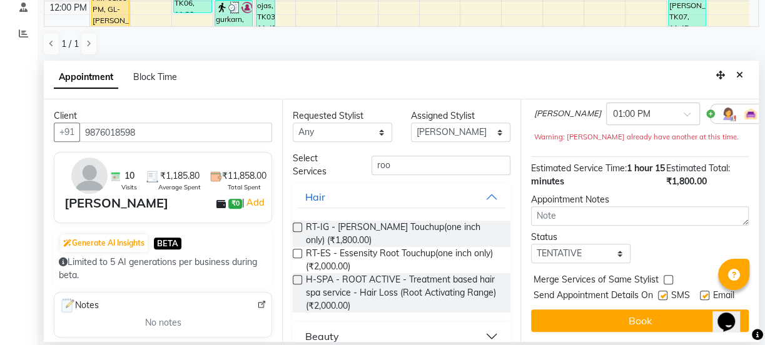
drag, startPoint x: 737, startPoint y: 74, endPoint x: 749, endPoint y: 78, distance: 12.5
click at [738, 74] on icon "Close" at bounding box center [739, 75] width 7 height 9
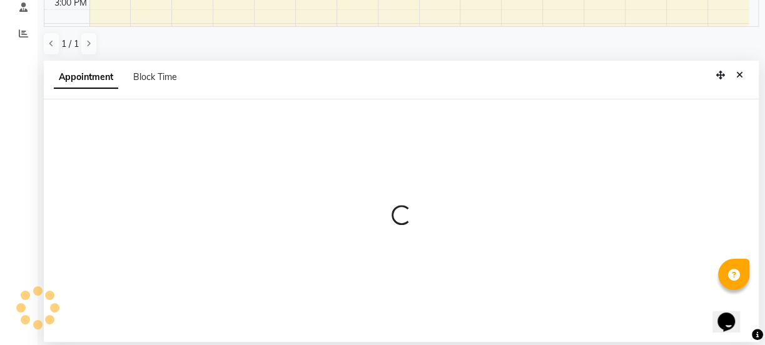
select select "71857"
select select "tentative"
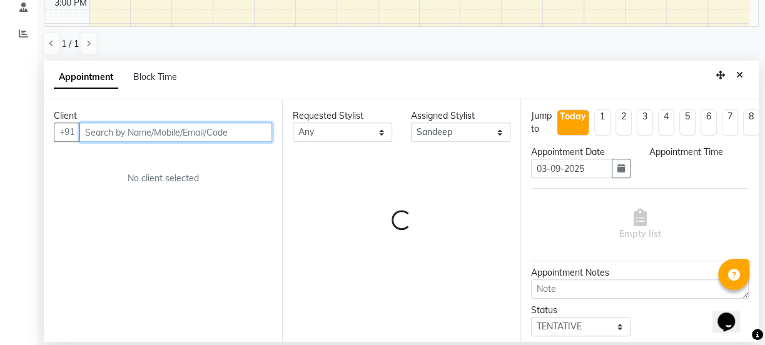
select select "825"
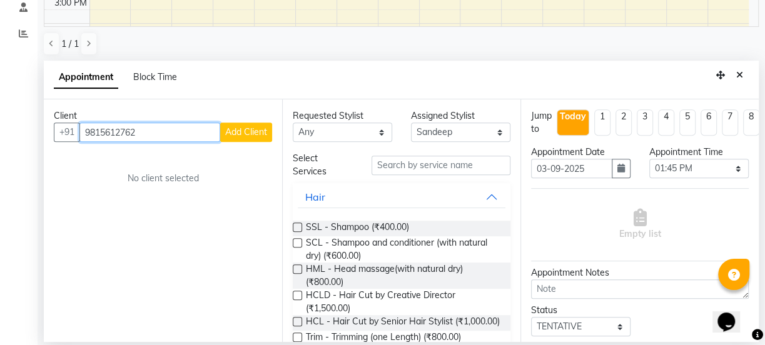
type input "9815612762"
click at [239, 132] on span "Add Client" at bounding box center [246, 131] width 42 height 11
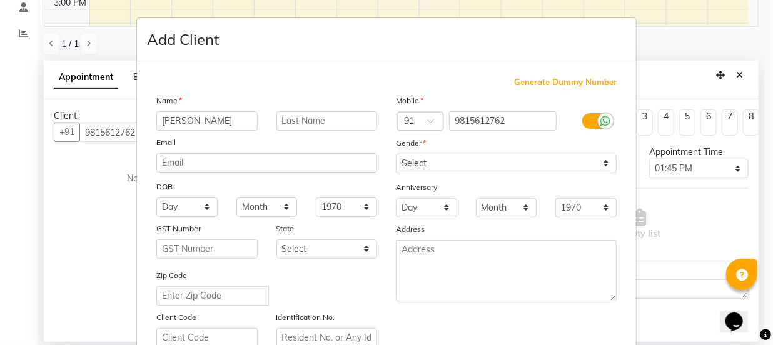
type input "[PERSON_NAME]"
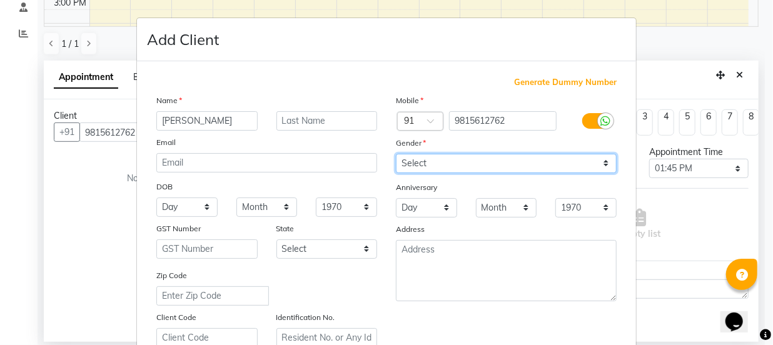
click at [430, 158] on select "Select [DEMOGRAPHIC_DATA] [DEMOGRAPHIC_DATA] Other Prefer Not To Say" at bounding box center [506, 163] width 221 height 19
select select "[DEMOGRAPHIC_DATA]"
click at [396, 154] on select "Select [DEMOGRAPHIC_DATA] [DEMOGRAPHIC_DATA] Other Prefer Not To Say" at bounding box center [506, 163] width 221 height 19
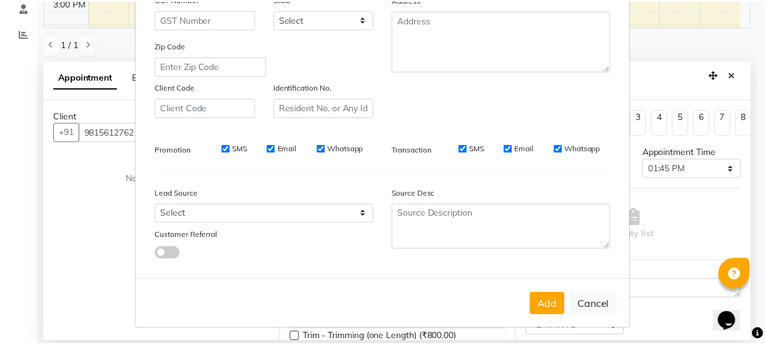
scroll to position [236, 0]
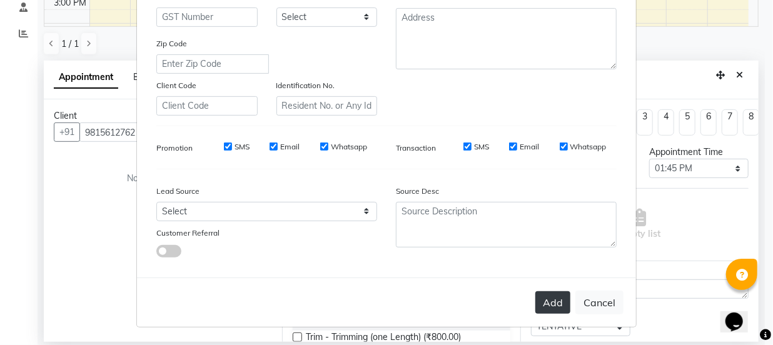
click at [542, 304] on button "Add" at bounding box center [552, 302] width 35 height 23
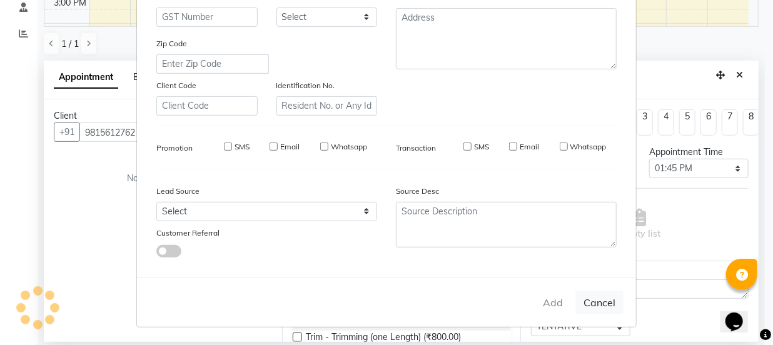
select select
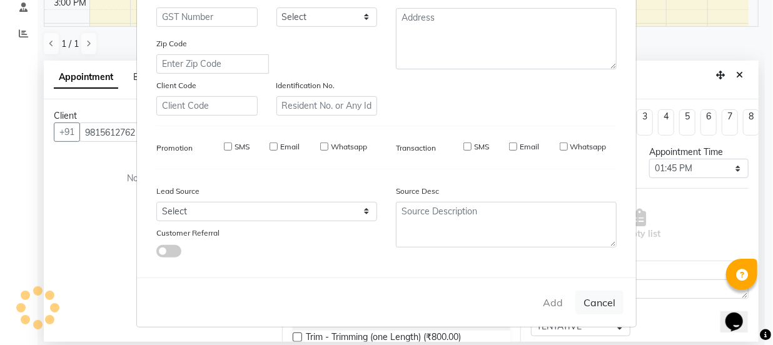
select select
checkbox input "false"
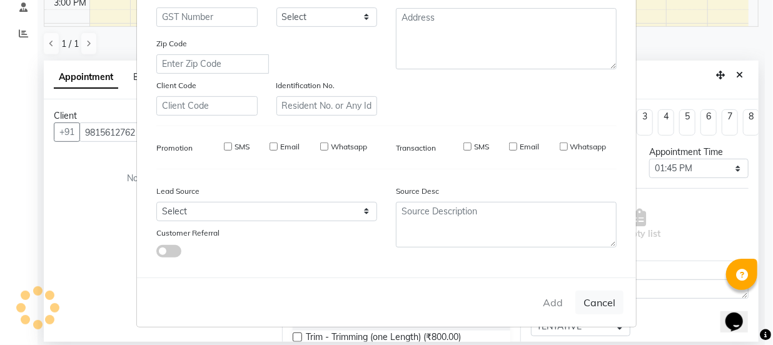
checkbox input "false"
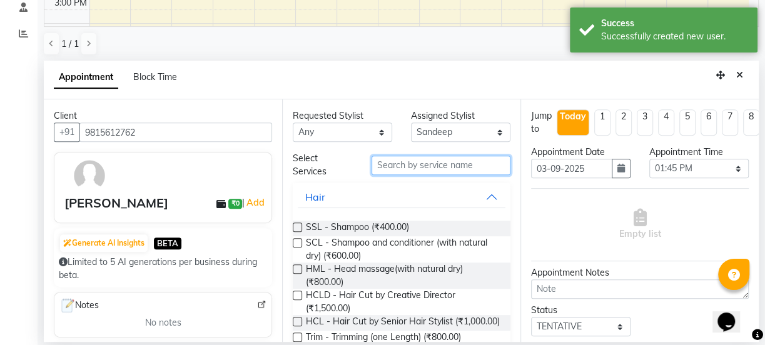
click at [413, 161] on input "text" at bounding box center [440, 165] width 139 height 19
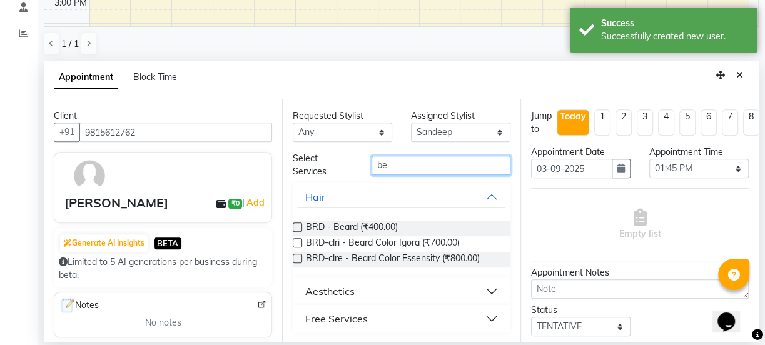
type input "be"
click at [300, 227] on label at bounding box center [297, 227] width 9 height 9
click at [300, 227] on input "checkbox" at bounding box center [297, 229] width 8 height 8
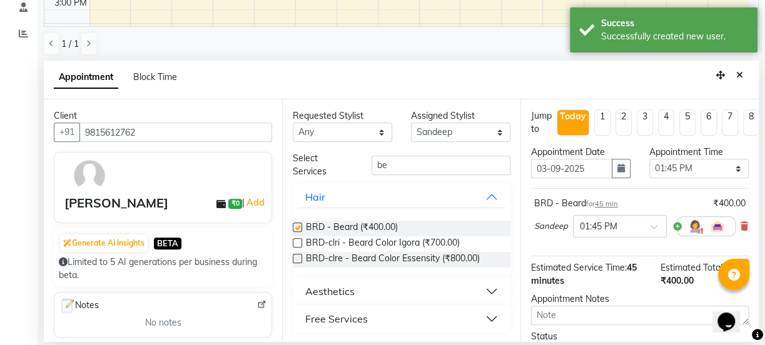
checkbox input "false"
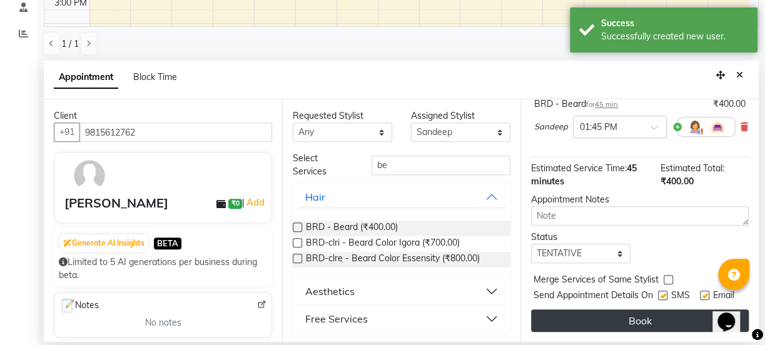
click at [659, 310] on button "Book" at bounding box center [640, 321] width 218 height 23
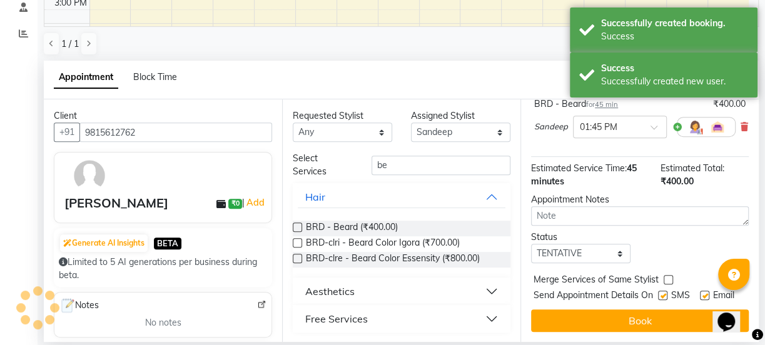
scroll to position [0, 0]
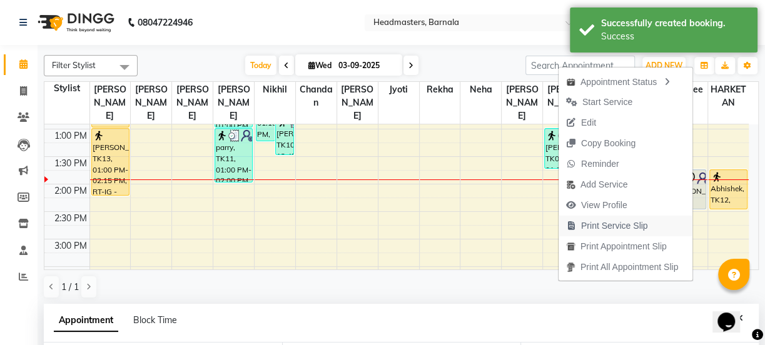
click at [595, 225] on span "Print Service Slip" at bounding box center [614, 226] width 67 height 13
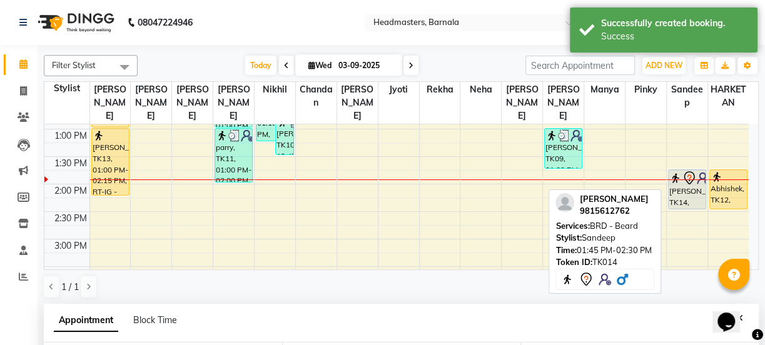
click at [680, 181] on div "[PERSON_NAME], TK14, 01:45 PM-02:30 PM, BRD - [PERSON_NAME]" at bounding box center [687, 189] width 37 height 39
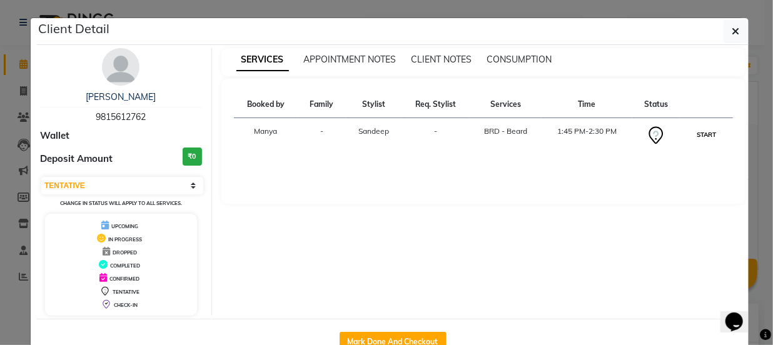
click at [705, 134] on button "START" at bounding box center [707, 135] width 26 height 16
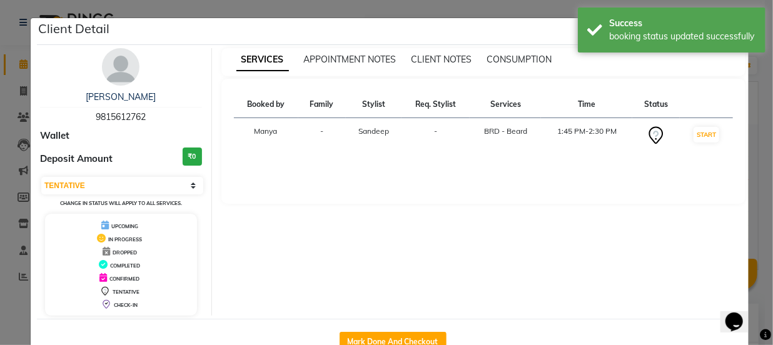
select select "1"
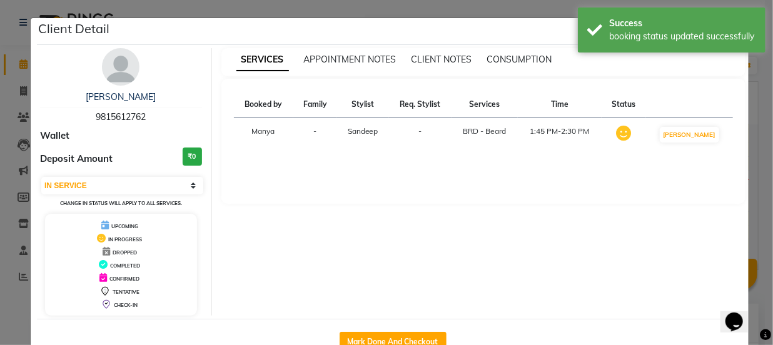
click at [0, 265] on ngb-modal-window "Client Detail [PERSON_NAME] 9815612762 Wallet Deposit Amount ₹0 Select IN SERVI…" at bounding box center [386, 172] width 773 height 345
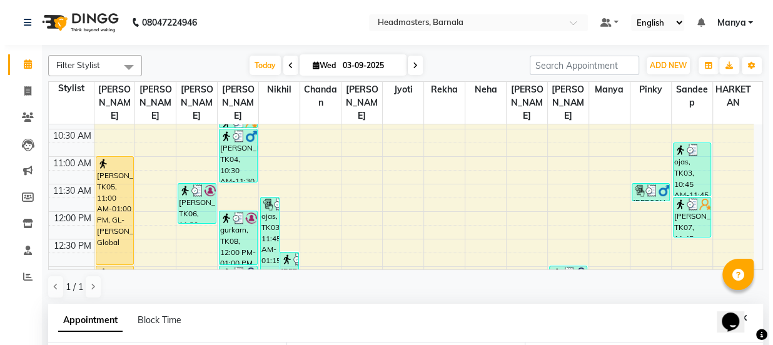
scroll to position [121, 0]
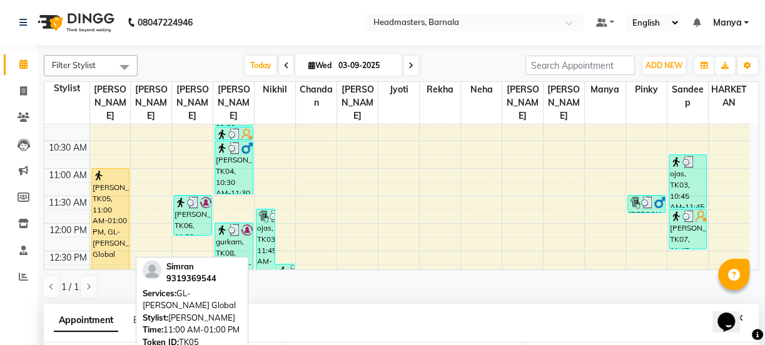
click at [112, 176] on div "[PERSON_NAME], TK05, 11:00 AM-01:00 PM, GL-[PERSON_NAME] Global" at bounding box center [110, 223] width 37 height 108
select select "1"
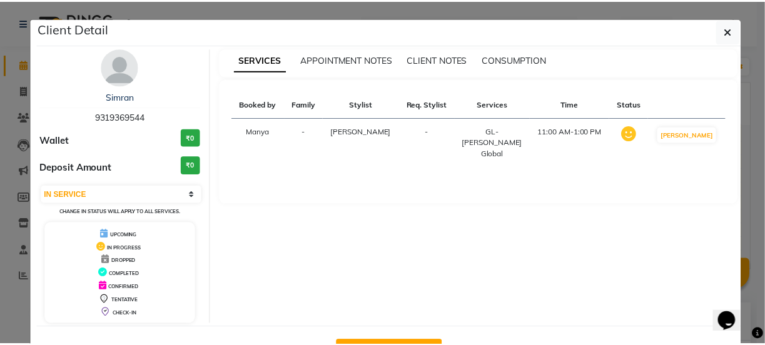
scroll to position [45, 0]
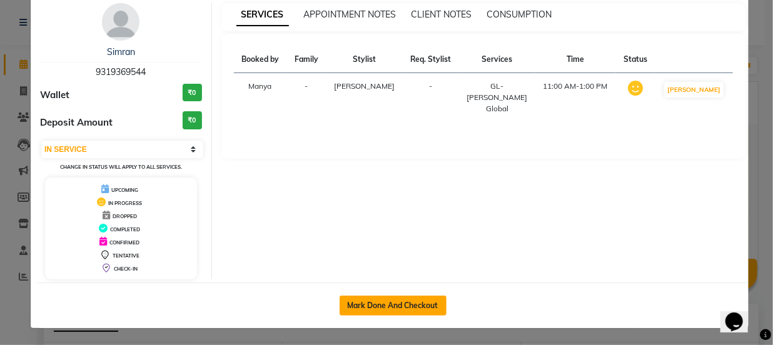
click at [425, 299] on button "Mark Done And Checkout" at bounding box center [393, 306] width 107 height 20
select select "service"
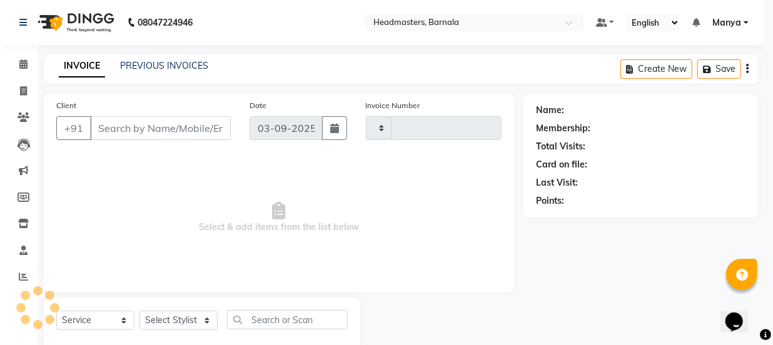
type input "4127"
select select "7526"
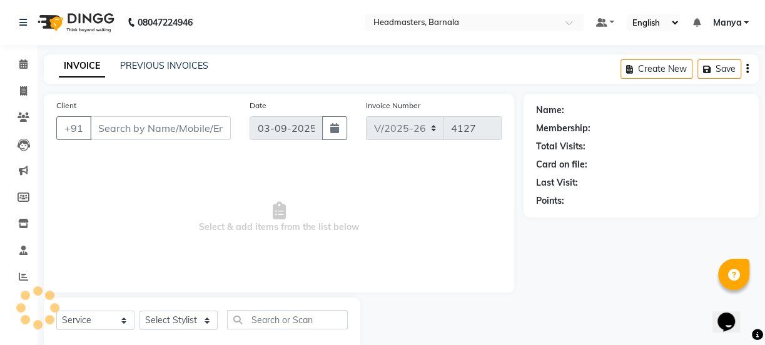
type input "9319369544"
select select "67274"
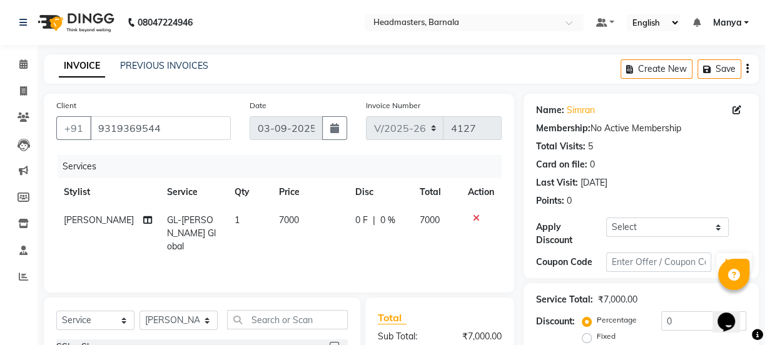
scroll to position [156, 0]
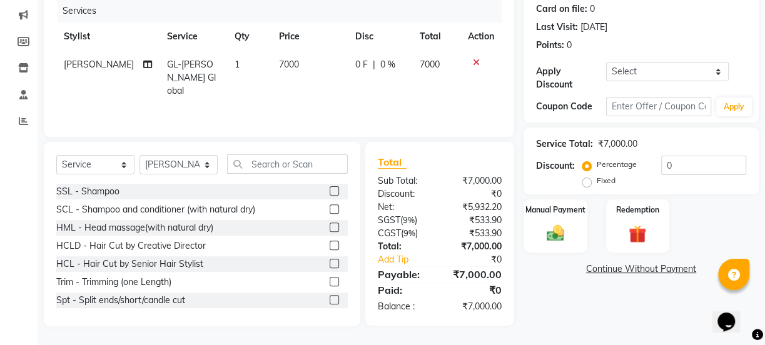
click at [597, 179] on label "Fixed" at bounding box center [606, 180] width 19 height 11
click at [585, 179] on input "Fixed" at bounding box center [589, 180] width 9 height 9
radio input "true"
click at [685, 166] on input "0" at bounding box center [703, 165] width 85 height 19
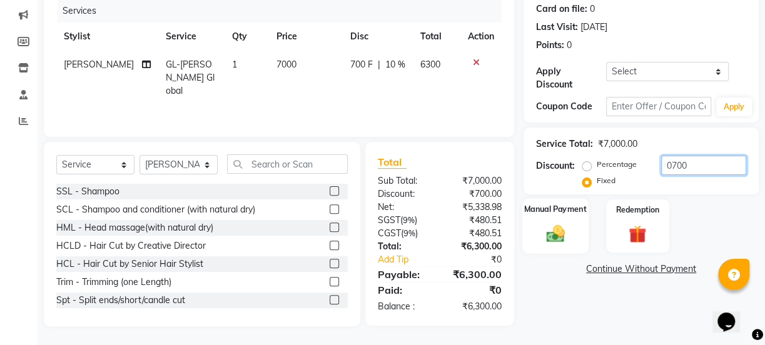
type input "0700"
click at [563, 210] on label "Manual Payment" at bounding box center [555, 209] width 63 height 12
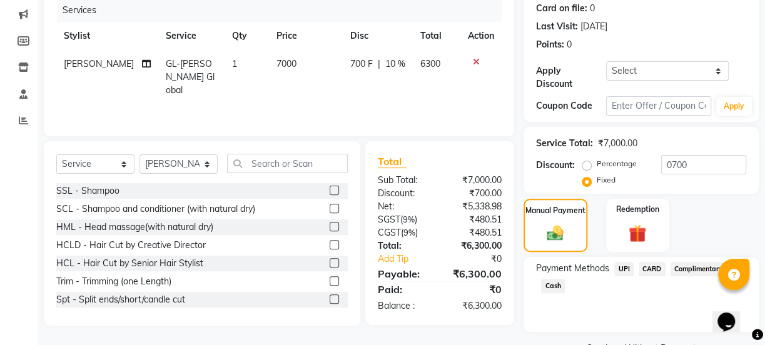
click at [622, 269] on span "UPI" at bounding box center [623, 269] width 19 height 14
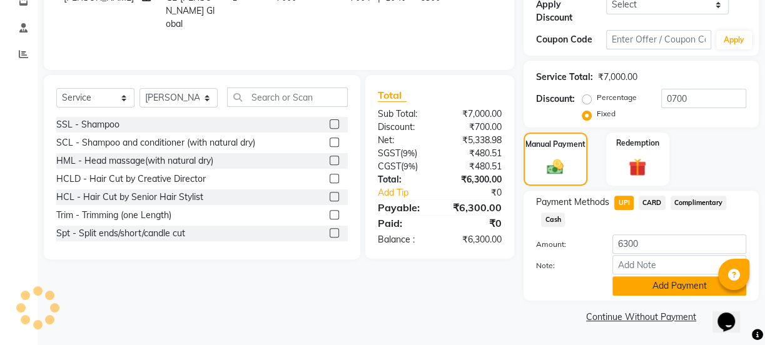
click at [657, 285] on button "Add Payment" at bounding box center [679, 285] width 134 height 19
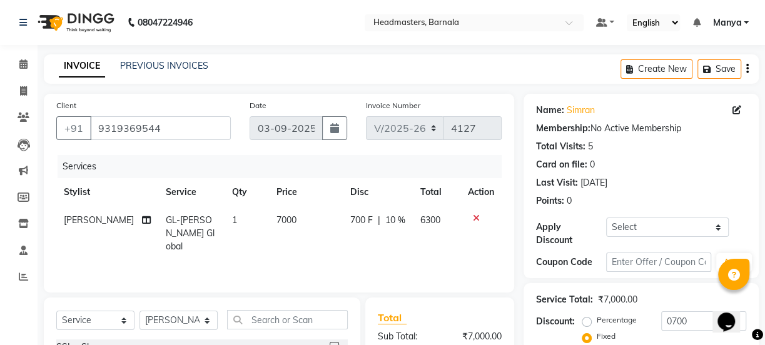
scroll to position [257, 0]
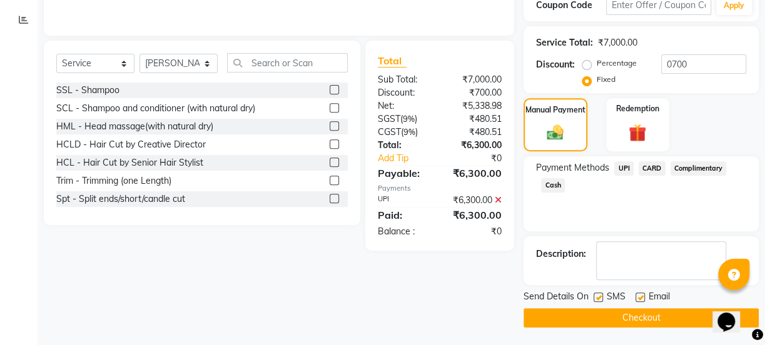
click at [642, 313] on button "Checkout" at bounding box center [640, 317] width 235 height 19
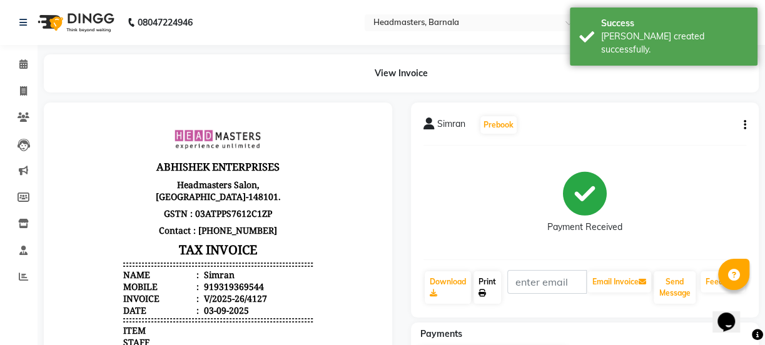
click at [488, 283] on link "Print" at bounding box center [487, 287] width 28 height 33
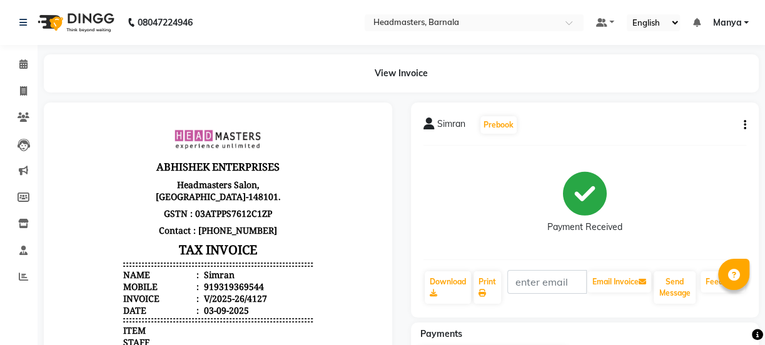
select select "service"
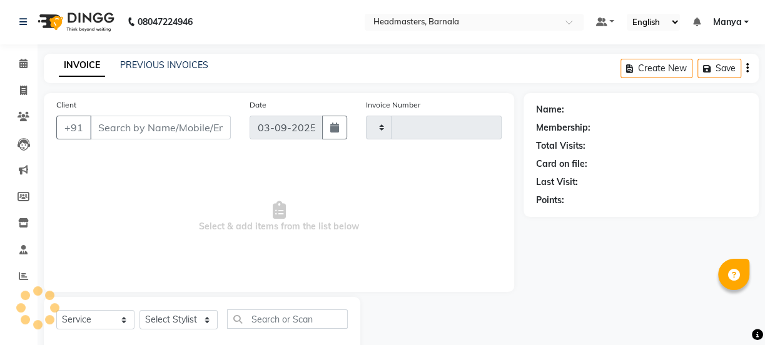
scroll to position [31, 0]
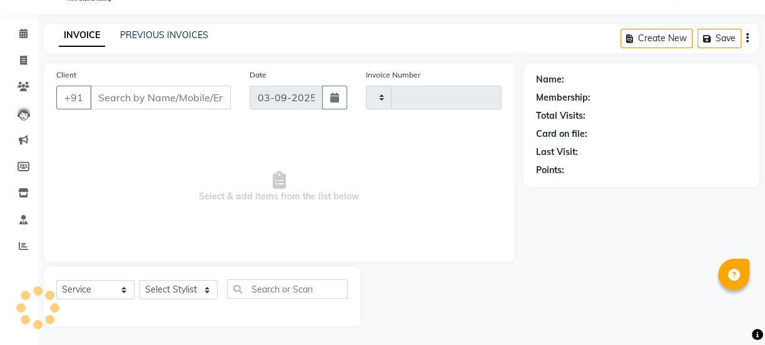
type input "4128"
select select "7526"
type input "9319369544"
select select "67274"
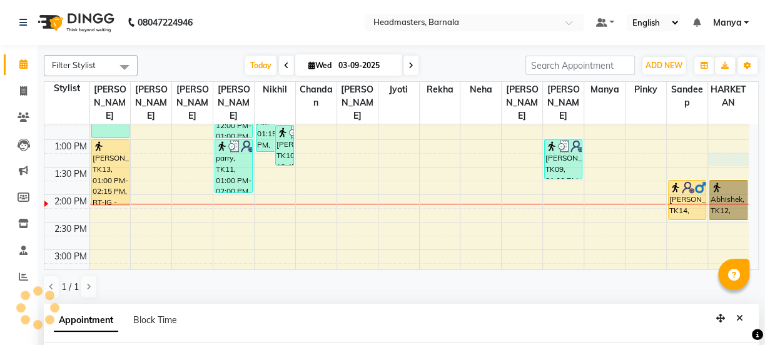
scroll to position [243, 0]
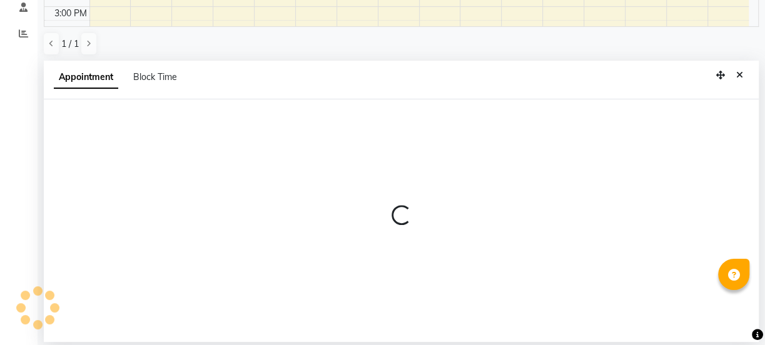
select select "88993"
select select "795"
select select "tentative"
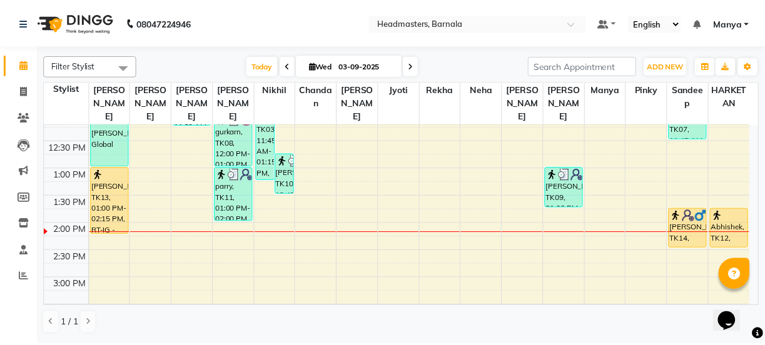
scroll to position [266, 0]
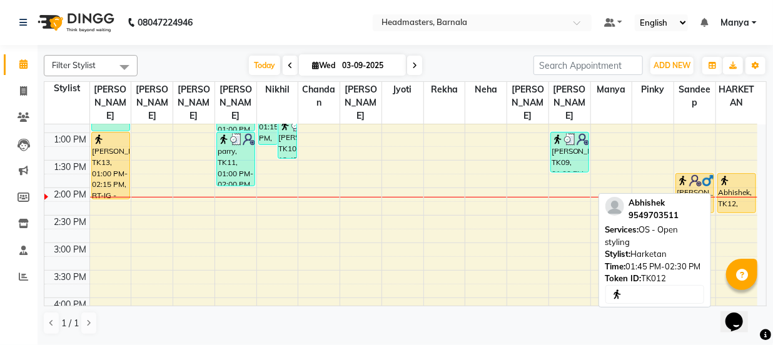
click at [732, 179] on div "Abhishek, TK12, 01:45 PM-02:30 PM, OS - Open styling" at bounding box center [737, 193] width 38 height 39
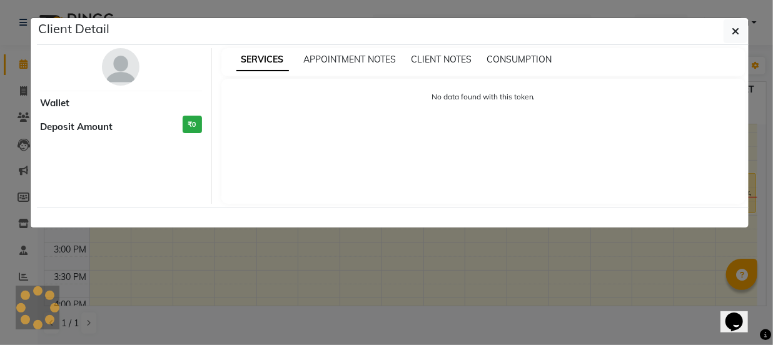
select select "1"
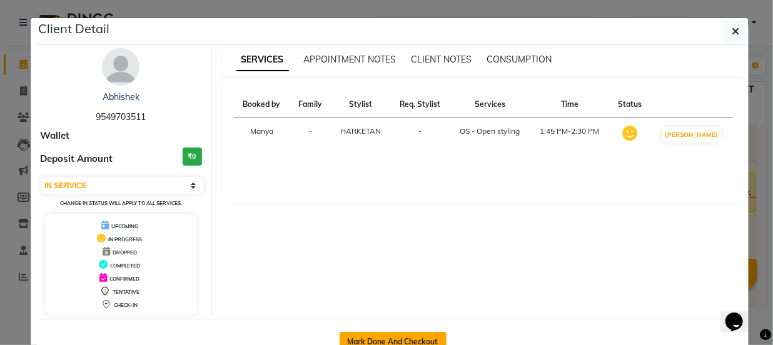
click at [413, 333] on button "Mark Done And Checkout" at bounding box center [393, 342] width 107 height 20
select select "service"
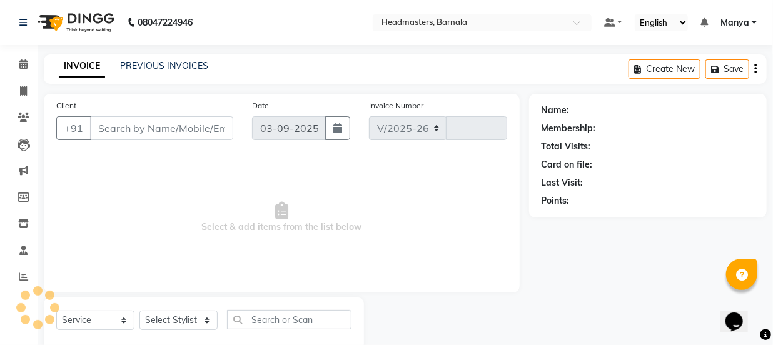
select select "7526"
type input "4128"
type input "9549703511"
select select "88993"
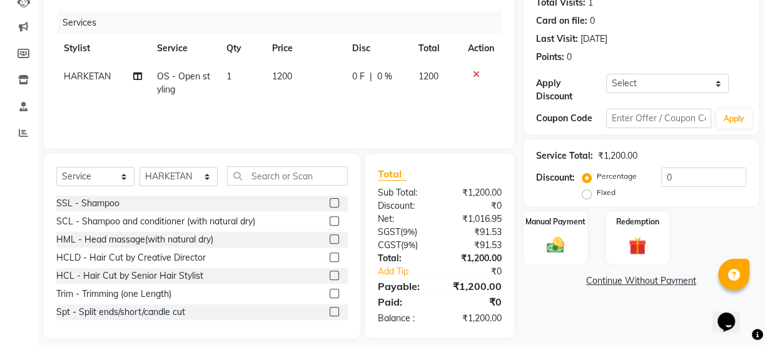
scroll to position [156, 0]
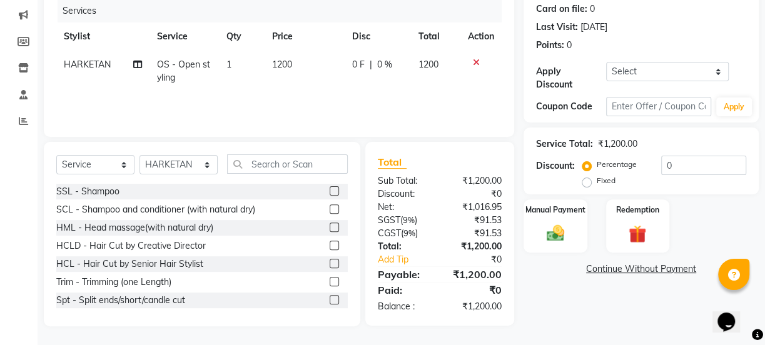
click at [597, 178] on label "Fixed" at bounding box center [606, 180] width 19 height 11
click at [587, 178] on input "Fixed" at bounding box center [589, 180] width 9 height 9
radio input "true"
click at [689, 163] on input "0" at bounding box center [703, 165] width 85 height 19
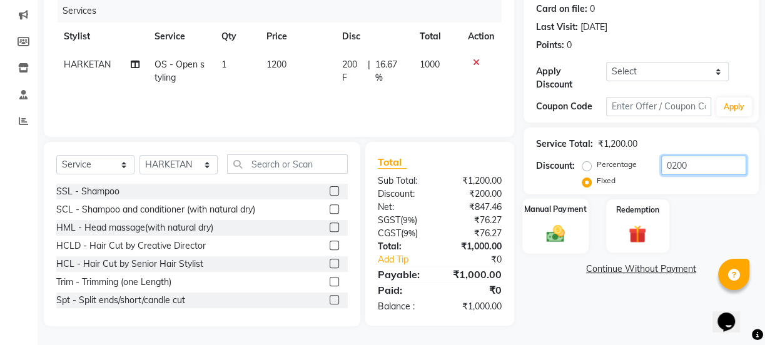
type input "0200"
click at [551, 218] on div "Manual Payment" at bounding box center [555, 226] width 66 height 56
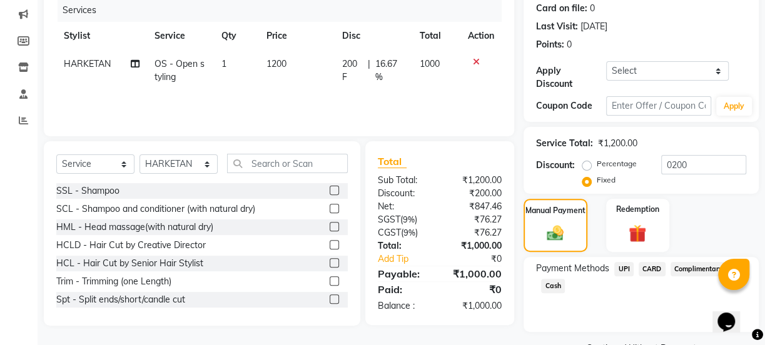
click at [551, 286] on span "Cash" at bounding box center [553, 286] width 24 height 14
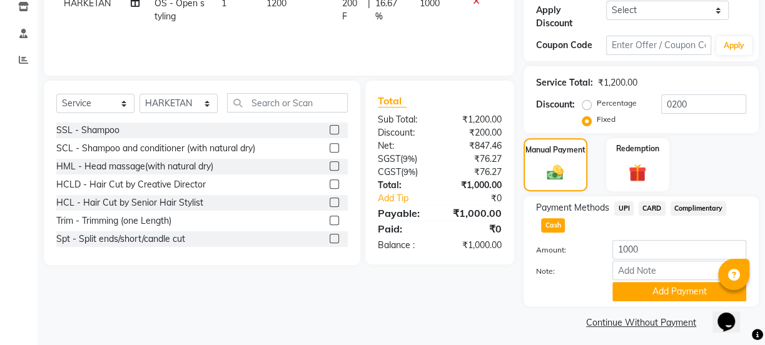
scroll to position [223, 0]
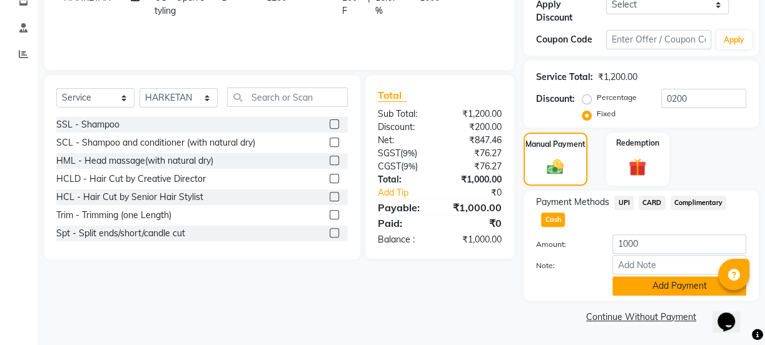
click at [684, 286] on button "Add Payment" at bounding box center [679, 285] width 134 height 19
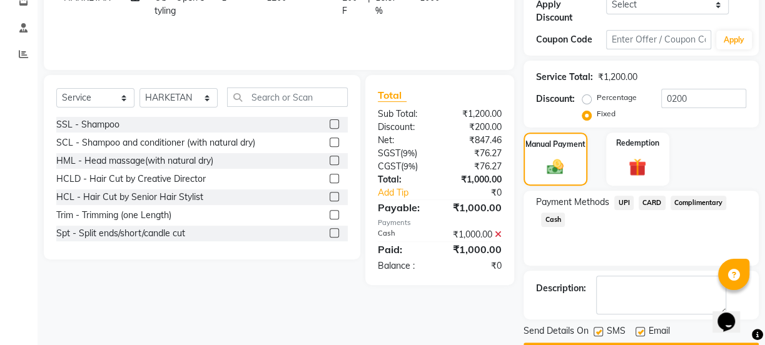
scroll to position [257, 0]
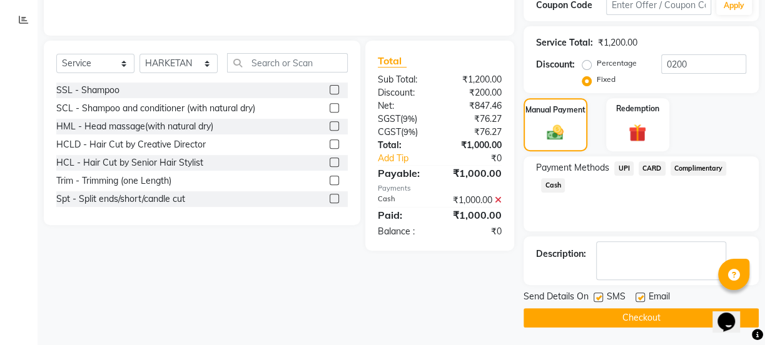
click at [658, 314] on button "Checkout" at bounding box center [640, 317] width 235 height 19
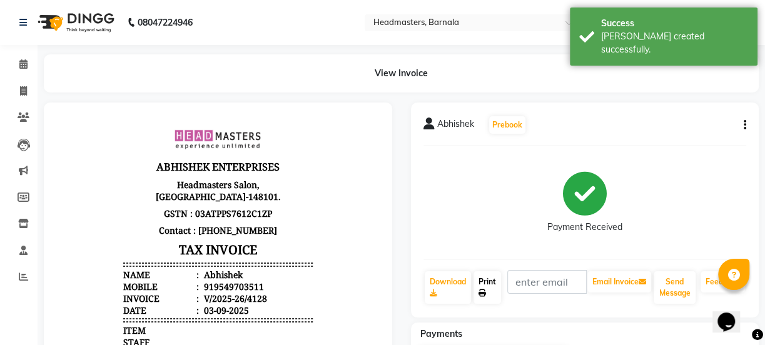
click at [480, 287] on link "Print" at bounding box center [487, 287] width 28 height 33
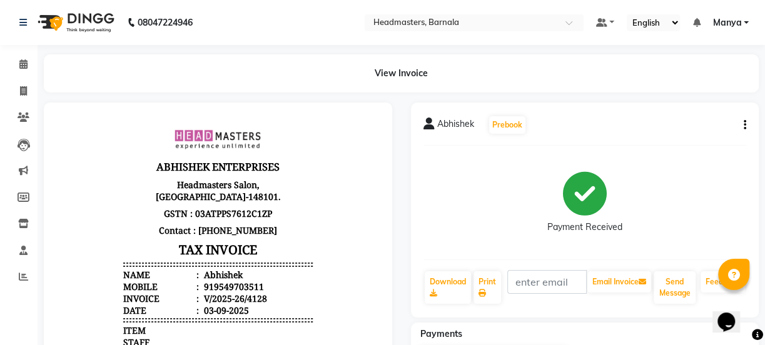
select select "service"
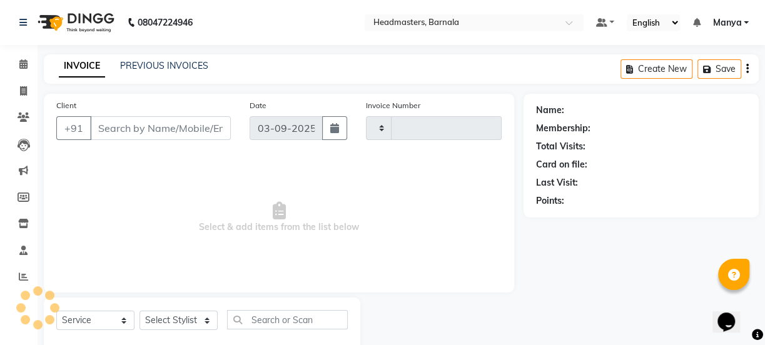
type input "4129"
select select "7526"
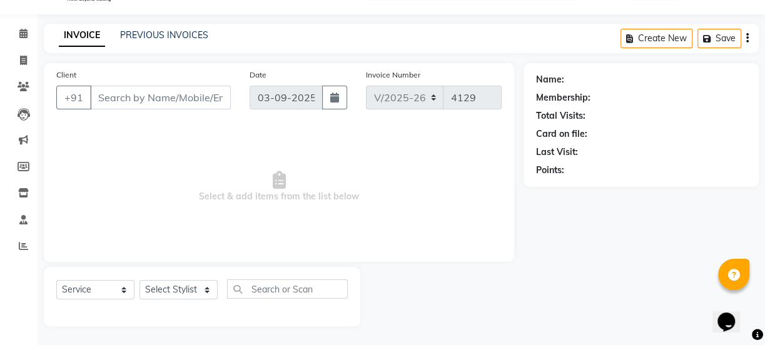
type input "9549703511"
select select "88993"
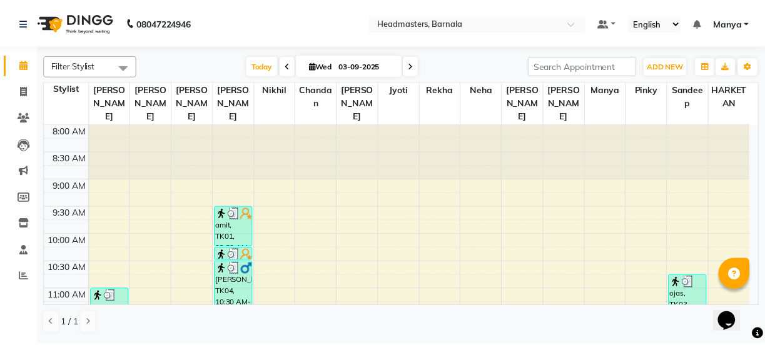
scroll to position [330, 0]
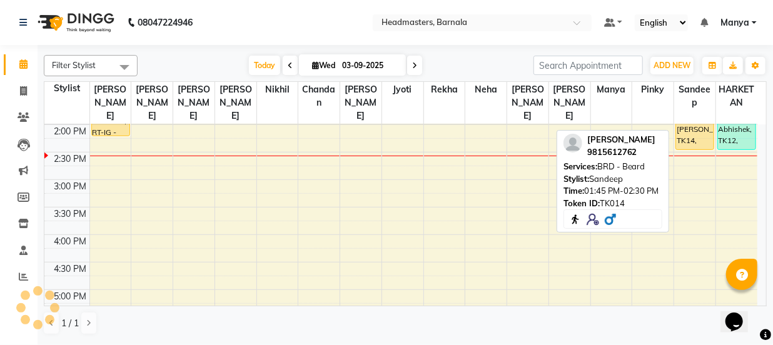
click at [695, 125] on div "[PERSON_NAME], TK14, 01:45 PM-02:30 PM, BRD - [PERSON_NAME]" at bounding box center [695, 130] width 38 height 39
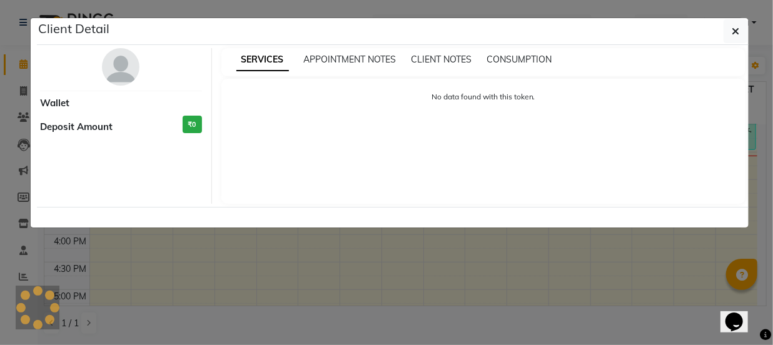
select select "1"
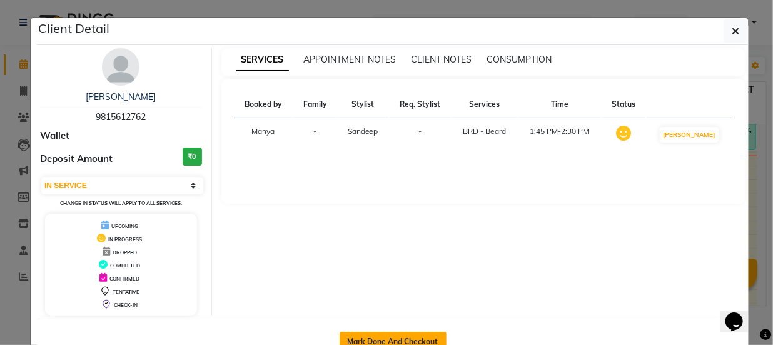
click at [425, 335] on button "Mark Done And Checkout" at bounding box center [393, 342] width 107 height 20
select select "service"
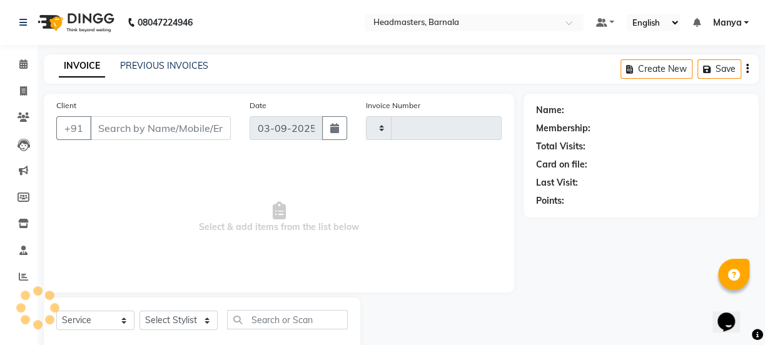
type input "4129"
select select "7526"
type input "9815612762"
select select "71857"
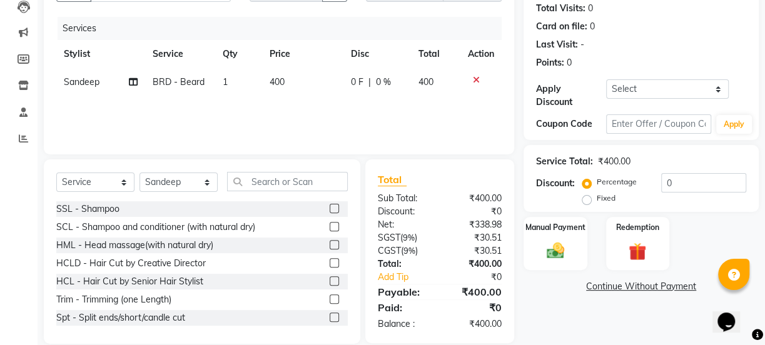
scroll to position [156, 0]
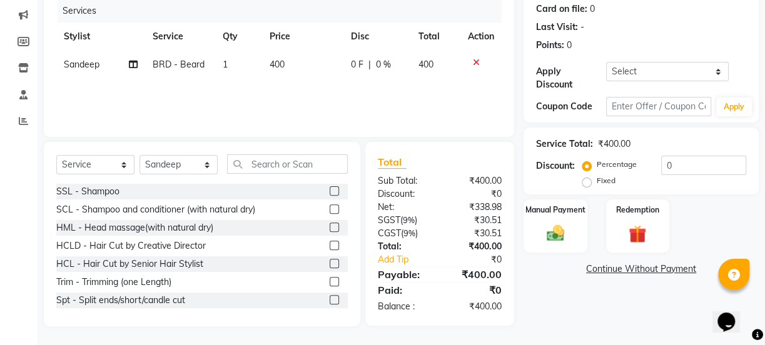
click at [603, 176] on label "Fixed" at bounding box center [606, 180] width 19 height 11
click at [593, 176] on input "Fixed" at bounding box center [589, 180] width 9 height 9
radio input "true"
click at [685, 166] on input "0" at bounding box center [703, 165] width 85 height 19
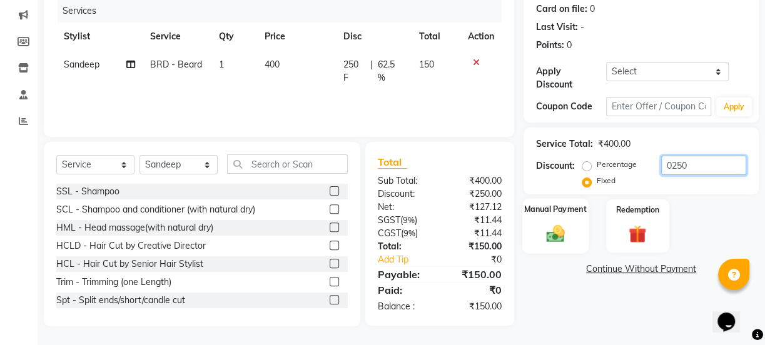
type input "0250"
click at [550, 216] on div "Manual Payment" at bounding box center [555, 226] width 66 height 56
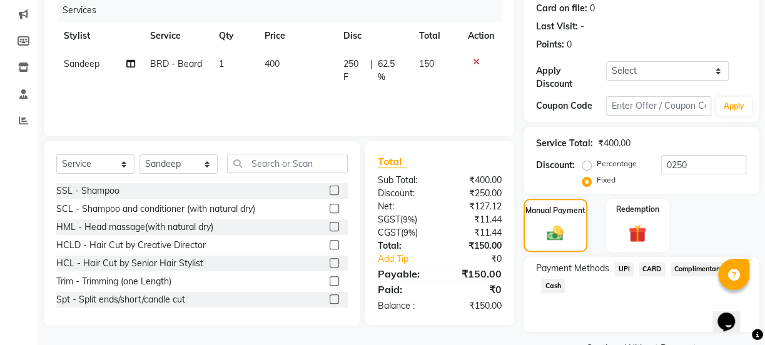
click at [555, 280] on span "Cash" at bounding box center [553, 286] width 24 height 14
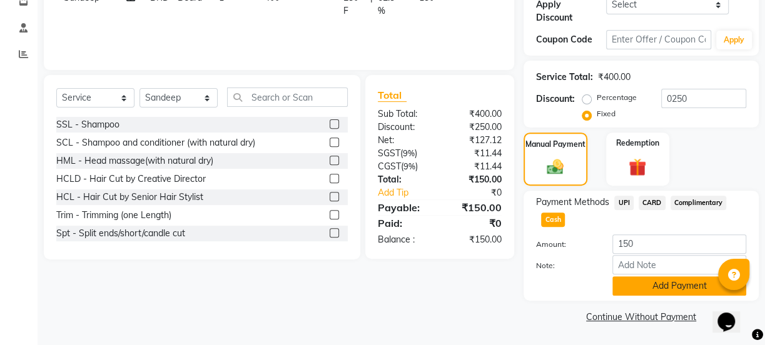
click at [679, 281] on button "Add Payment" at bounding box center [679, 285] width 134 height 19
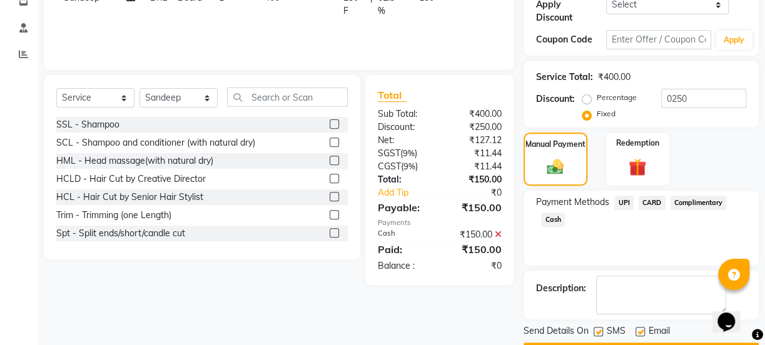
scroll to position [257, 0]
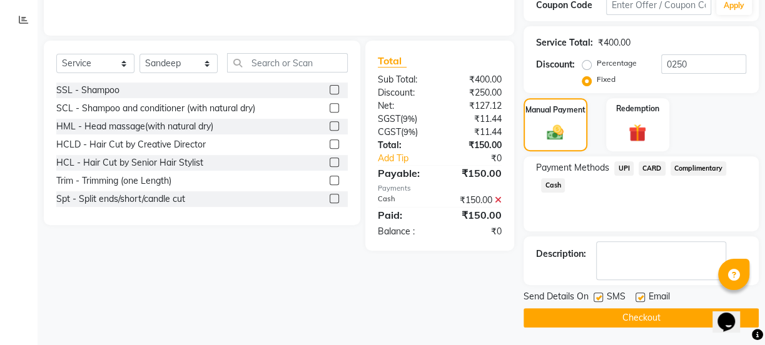
click at [623, 313] on button "Checkout" at bounding box center [640, 317] width 235 height 19
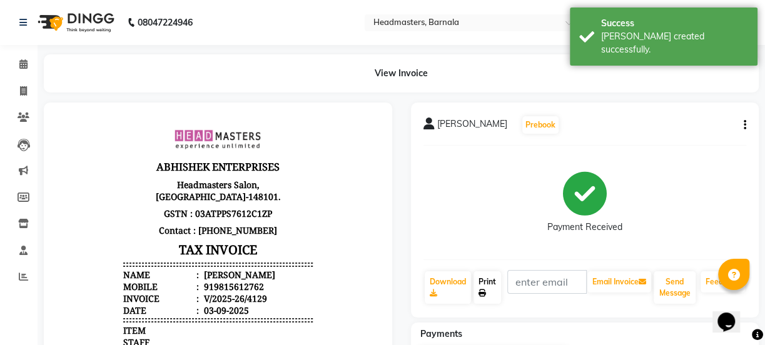
click at [488, 282] on link "Print" at bounding box center [487, 287] width 28 height 33
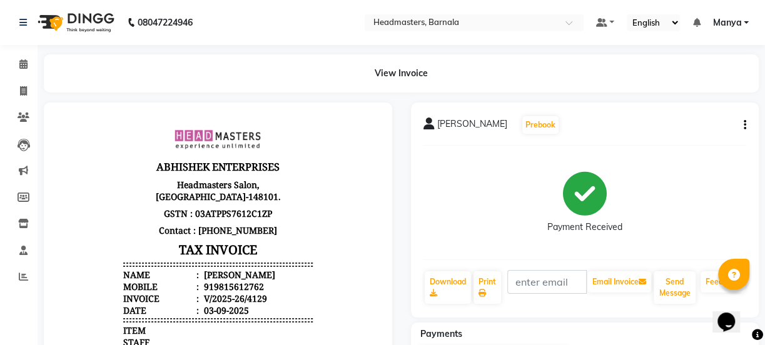
select select "service"
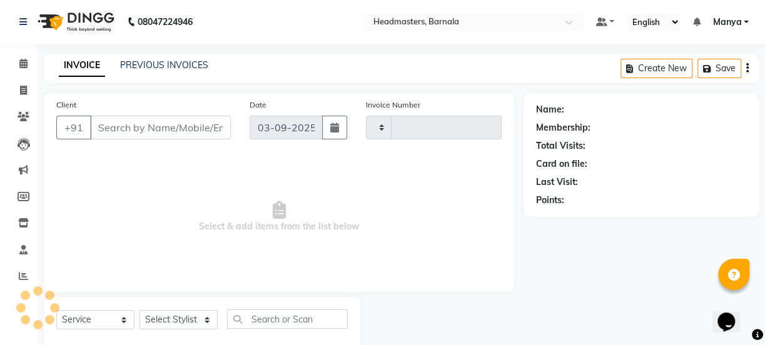
type input "4130"
select select "7526"
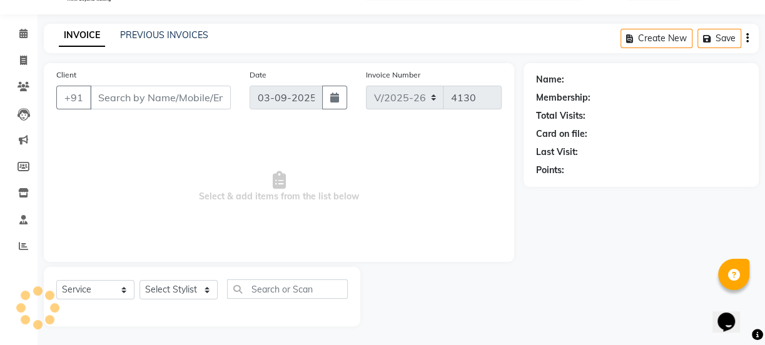
type input "9815612762"
select select "71857"
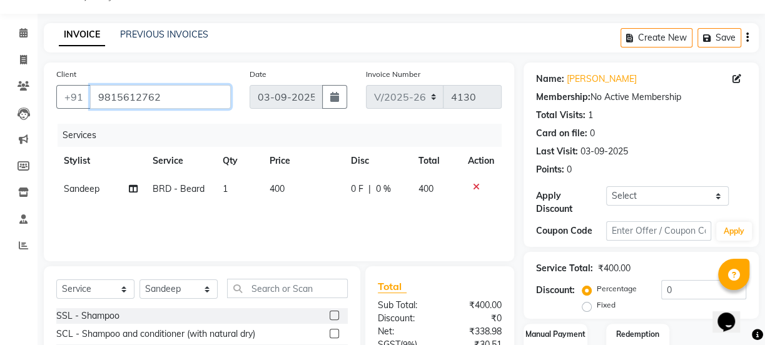
click at [161, 96] on input "9815612762" at bounding box center [160, 97] width 141 height 24
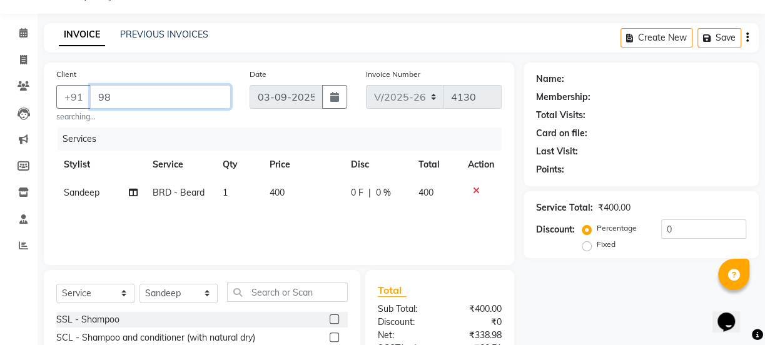
type input "9"
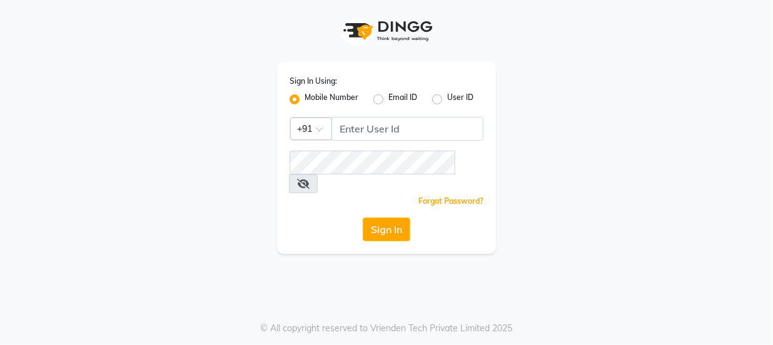
click at [360, 143] on div "Sign In Using: Mobile Number Email ID User ID Country Code × +91 Remember me Fo…" at bounding box center [386, 158] width 219 height 192
click at [362, 128] on input "Username" at bounding box center [407, 129] width 152 height 24
click at [392, 118] on input "Username" at bounding box center [407, 129] width 152 height 24
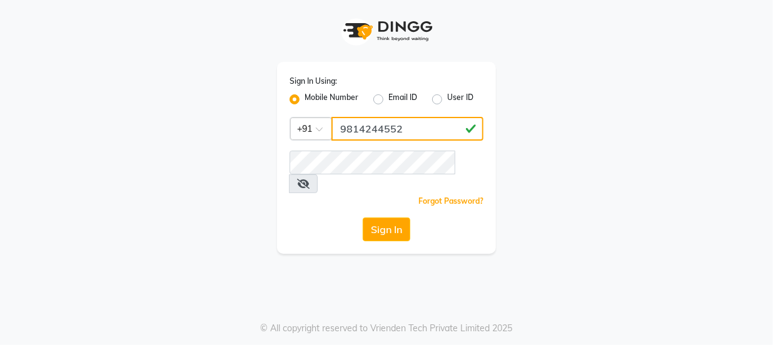
type input "9814244552"
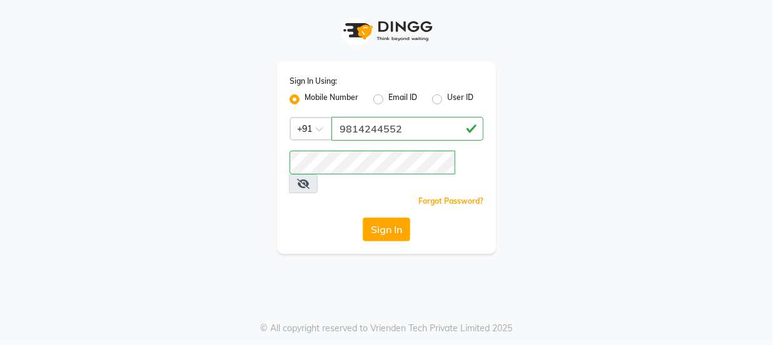
drag, startPoint x: 396, startPoint y: 203, endPoint x: 387, endPoint y: 201, distance: 9.7
click at [388, 218] on button "Sign In" at bounding box center [387, 230] width 48 height 24
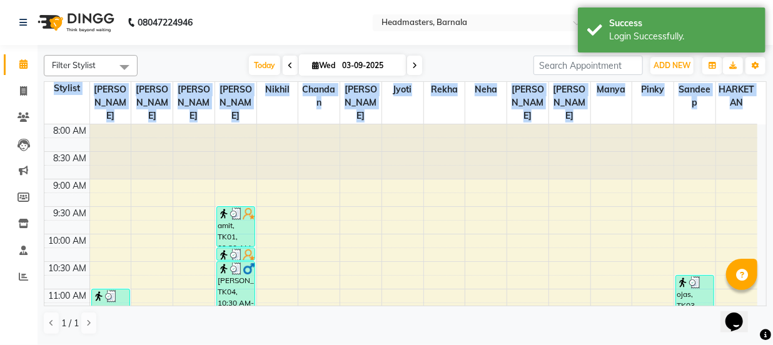
click at [767, 200] on div "Filter Stylist Select All [PERSON_NAME] [PERSON_NAME] [PERSON_NAME] [PERSON_NAM…" at bounding box center [405, 194] width 735 height 298
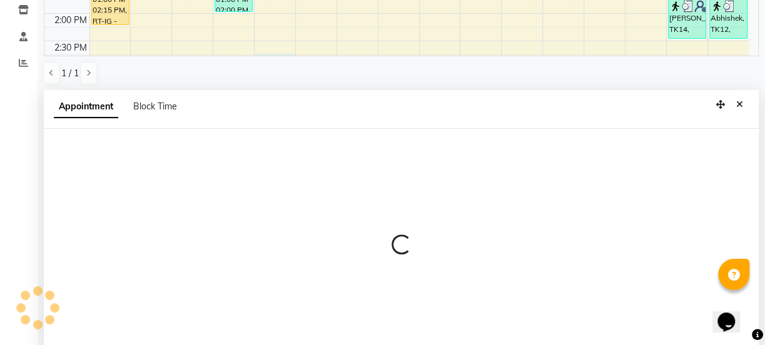
scroll to position [243, 0]
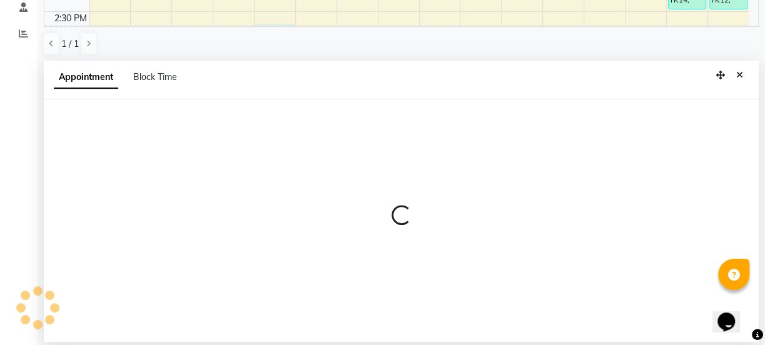
select select "67279"
select select "885"
select select "tentative"
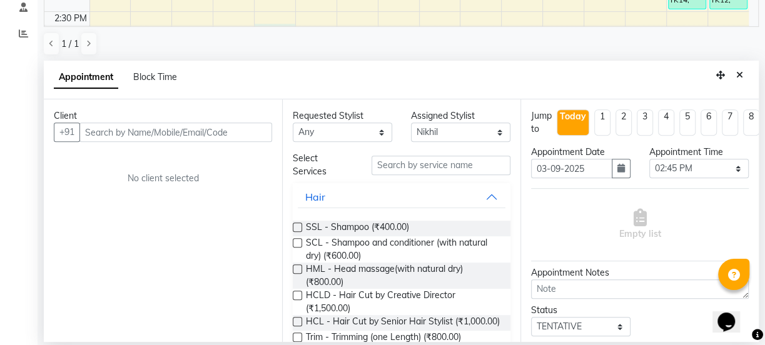
click at [148, 133] on input "text" at bounding box center [175, 132] width 193 height 19
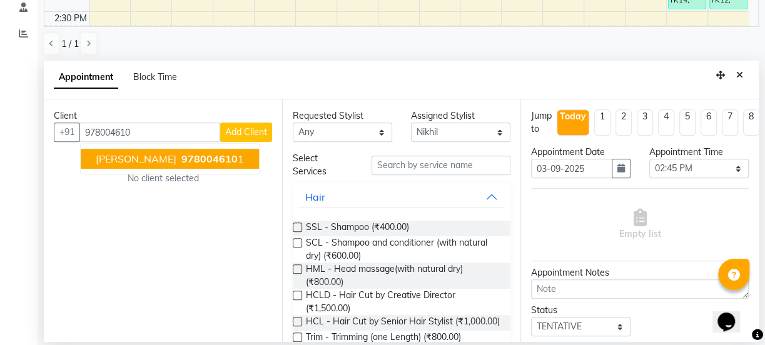
click at [186, 163] on button "[PERSON_NAME] 978004610 1" at bounding box center [170, 159] width 178 height 20
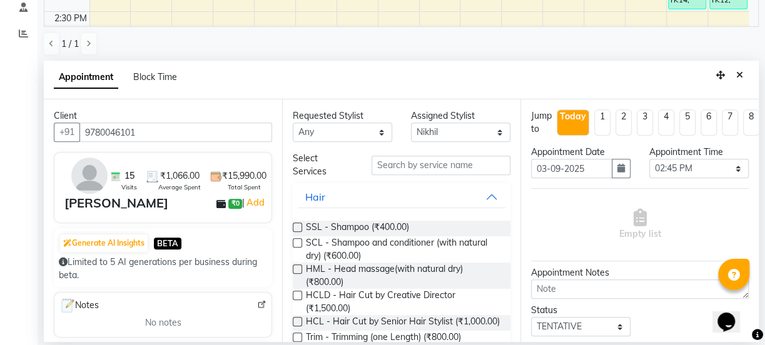
type input "9780046101"
click at [427, 164] on input "text" at bounding box center [440, 165] width 139 height 19
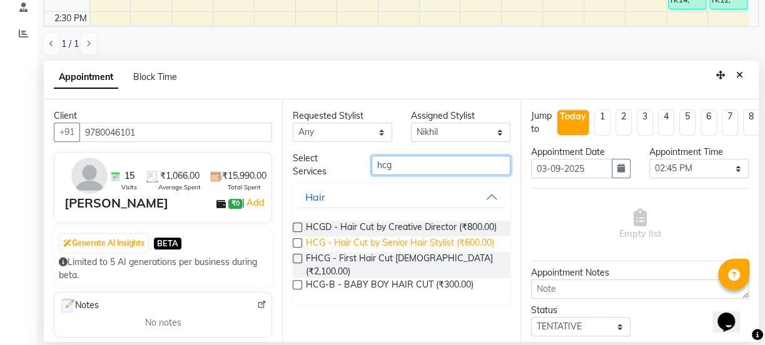
type input "hcg"
click at [318, 240] on span "HCG - Hair Cut by Senior Hair Stylist (₹600.00)" at bounding box center [400, 244] width 188 height 16
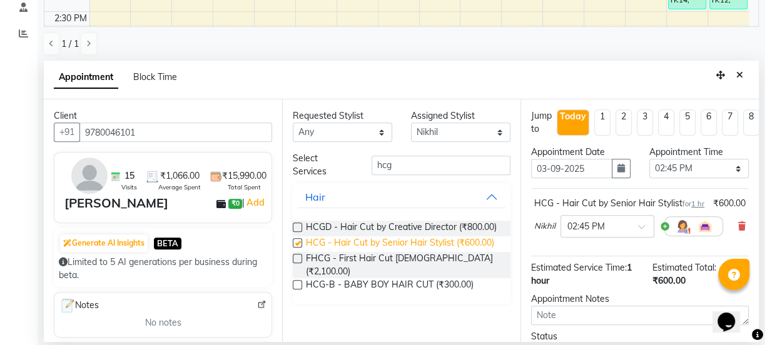
checkbox input "false"
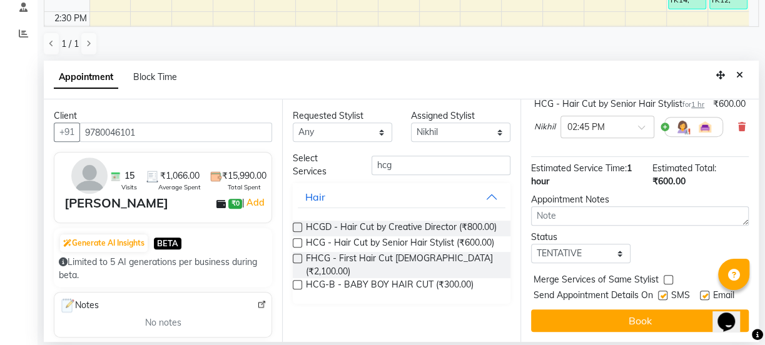
scroll to position [131, 0]
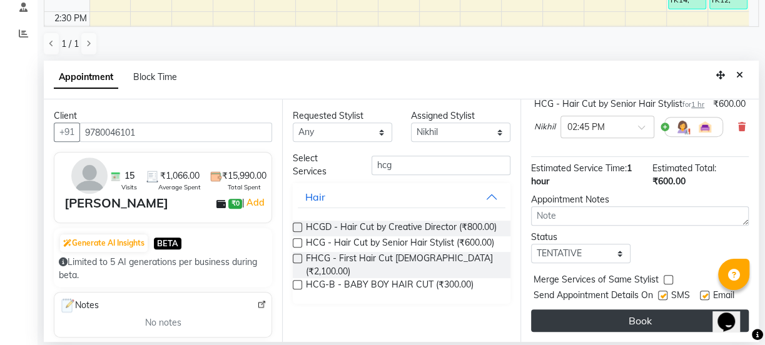
click at [640, 310] on button "Book" at bounding box center [640, 321] width 218 height 23
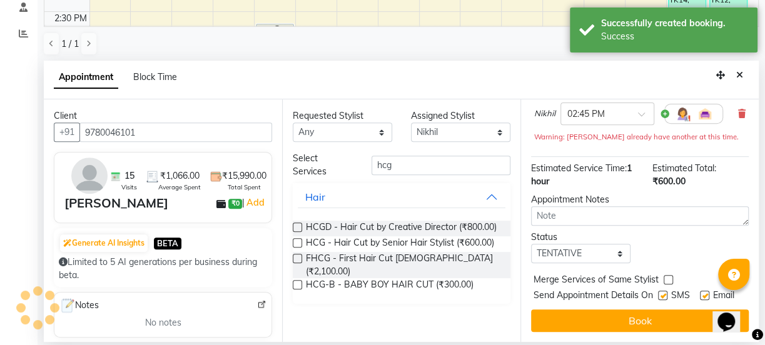
scroll to position [0, 0]
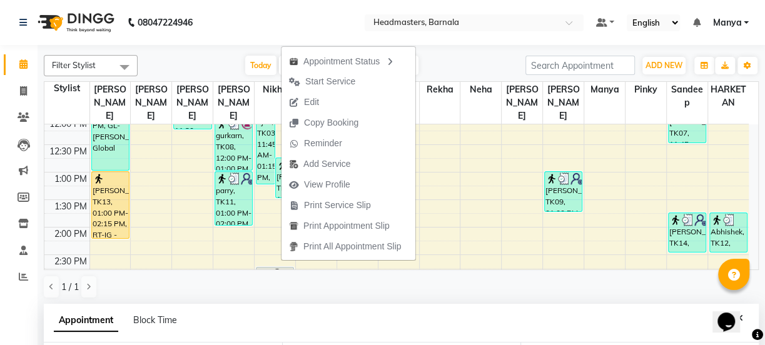
click at [338, 206] on span "Print Service Slip" at bounding box center [337, 205] width 67 height 13
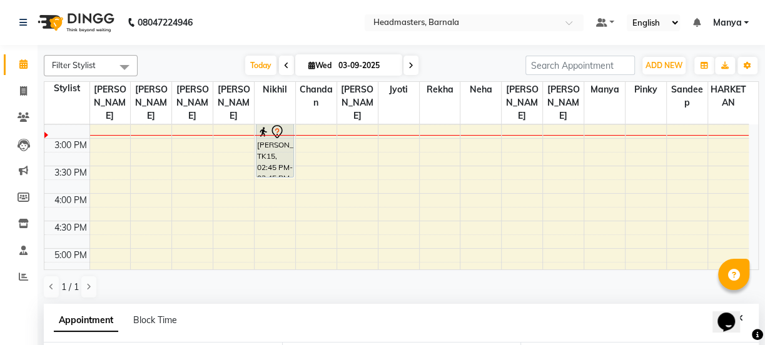
scroll to position [374, 0]
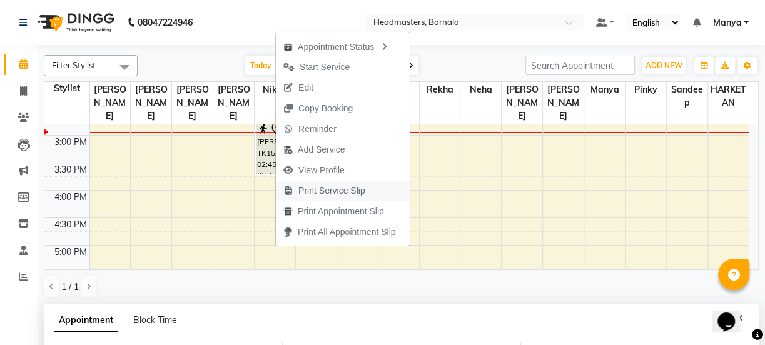
click at [315, 190] on span "Print Service Slip" at bounding box center [331, 190] width 67 height 13
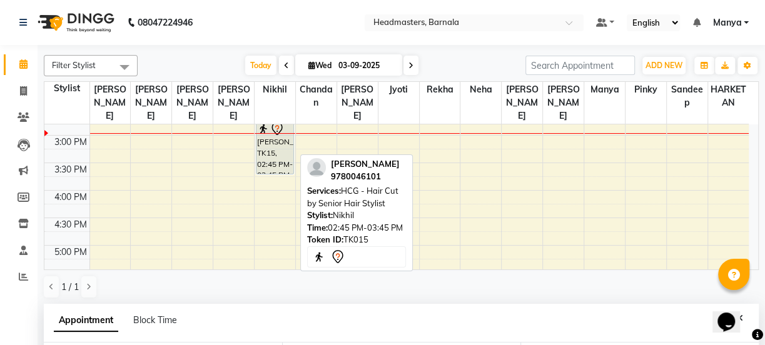
click at [278, 136] on div "[PERSON_NAME], TK15, 02:45 PM-03:45 PM, HCG - Hair Cut by Senior Hair Stylist" at bounding box center [274, 147] width 37 height 53
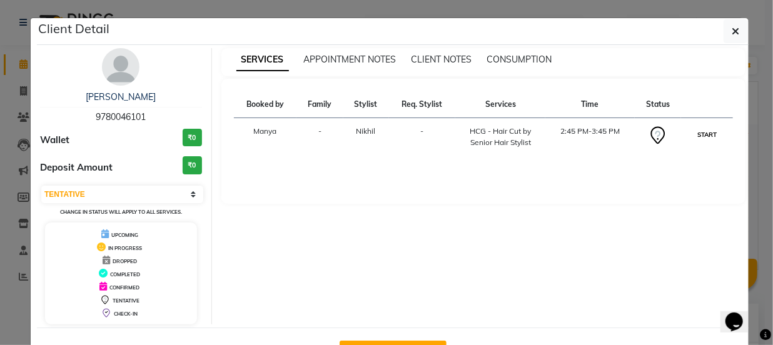
click at [696, 134] on button "START" at bounding box center [707, 135] width 26 height 16
select select "1"
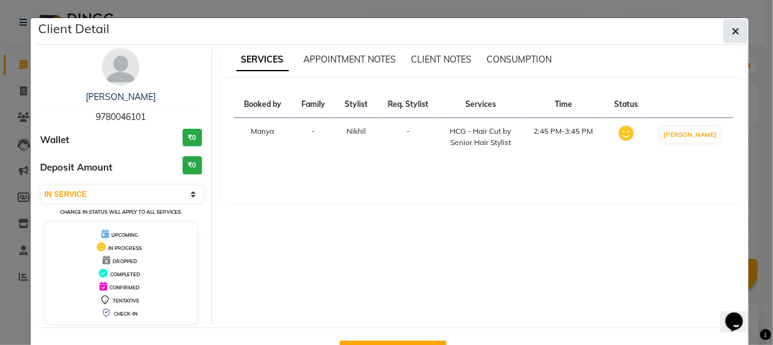
click at [732, 28] on icon "button" at bounding box center [736, 31] width 8 height 10
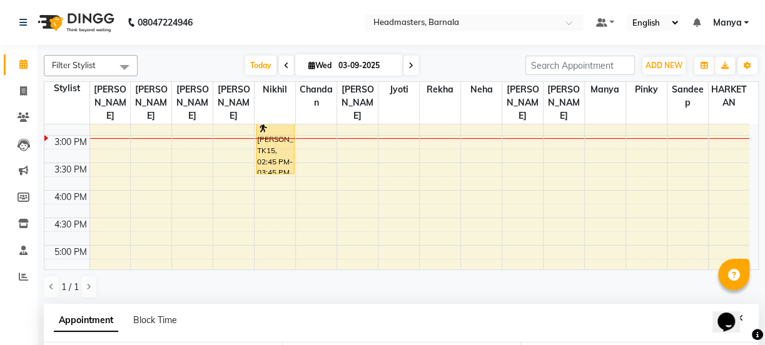
scroll to position [235, 0]
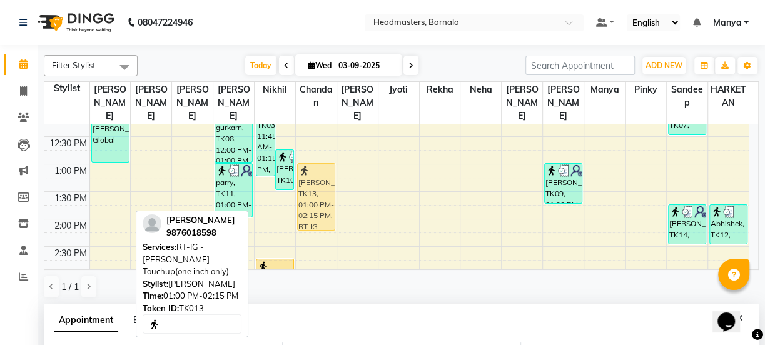
drag, startPoint x: 107, startPoint y: 181, endPoint x: 321, endPoint y: 168, distance: 214.2
click at [321, 174] on tr "[PERSON_NAME], TK05, 11:00 AM-01:00 PM, GL-igora - Igora Global [PERSON_NAME], …" at bounding box center [396, 246] width 704 height 715
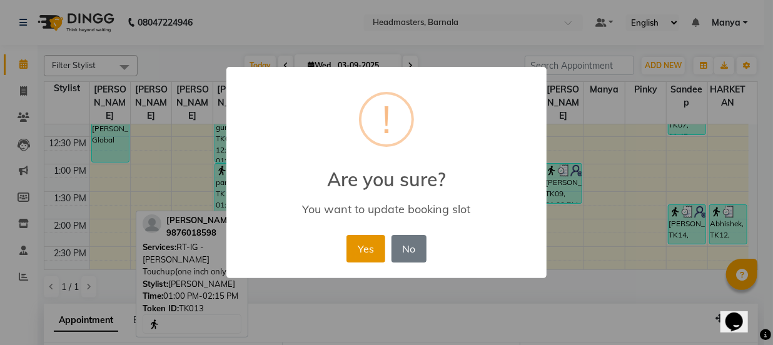
click at [381, 245] on button "Yes" at bounding box center [365, 249] width 38 height 28
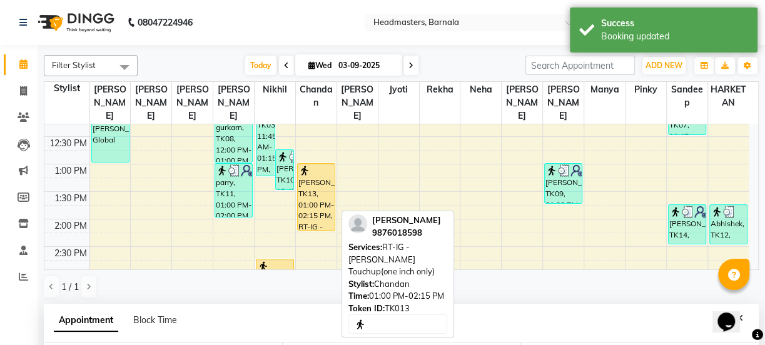
click at [317, 178] on div "[PERSON_NAME], TK13, 01:00 PM-02:15 PM, RT-IG - [PERSON_NAME] Touchup(one inch …" at bounding box center [316, 197] width 37 height 66
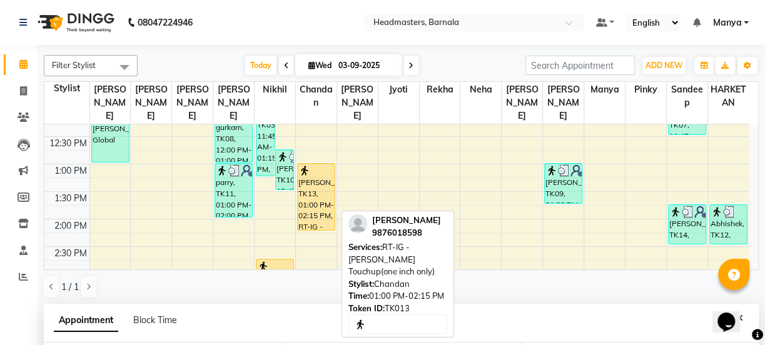
click at [310, 183] on div "[PERSON_NAME], TK13, 01:00 PM-02:15 PM, RT-IG - [PERSON_NAME] Touchup(one inch …" at bounding box center [316, 197] width 37 height 66
select select "1"
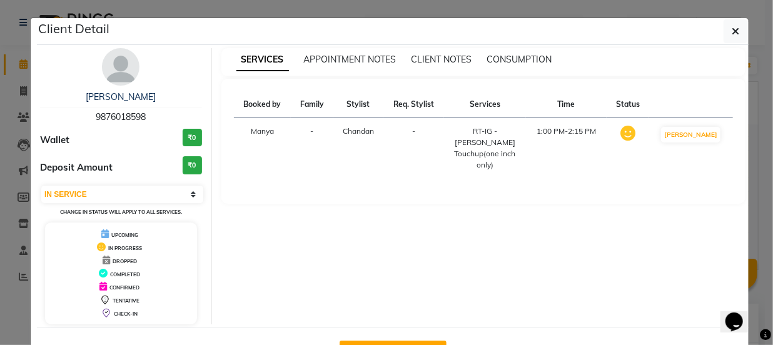
click at [11, 310] on ngb-modal-window "Client Detail [PERSON_NAME] 9876018598 Wallet ₹0 Deposit Amount ₹0 Select IN SE…" at bounding box center [386, 172] width 773 height 345
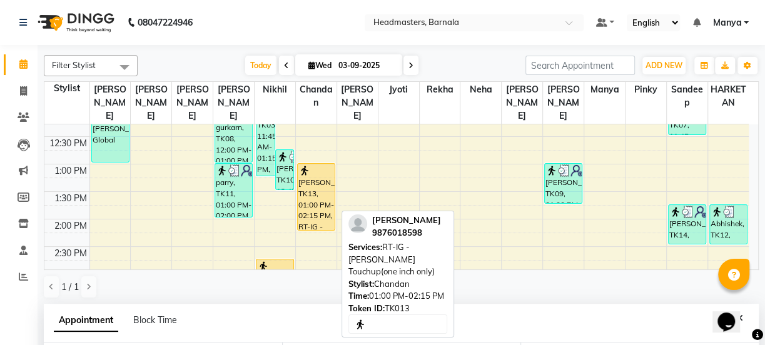
click at [321, 193] on div "[PERSON_NAME], TK13, 01:00 PM-02:15 PM, RT-IG - [PERSON_NAME] Touchup(one inch …" at bounding box center [316, 197] width 37 height 66
select select "1"
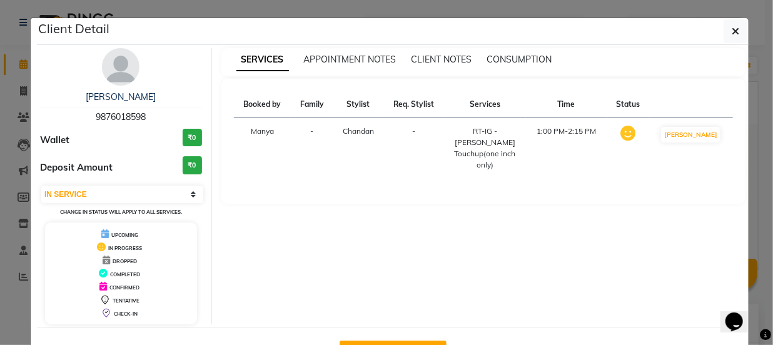
click at [396, 344] on button "Mark Done And Checkout" at bounding box center [393, 351] width 107 height 20
select select "service"
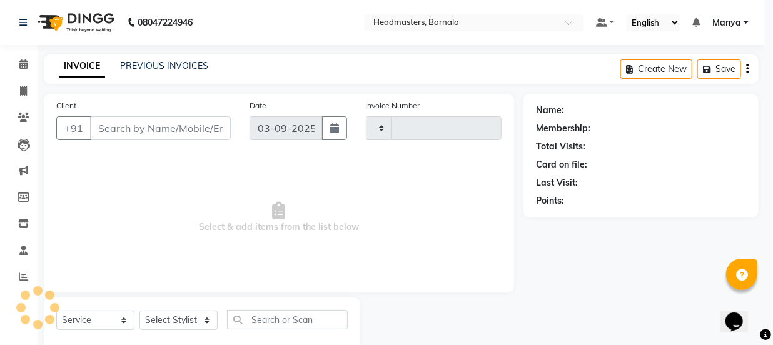
type input "4130"
select select "7526"
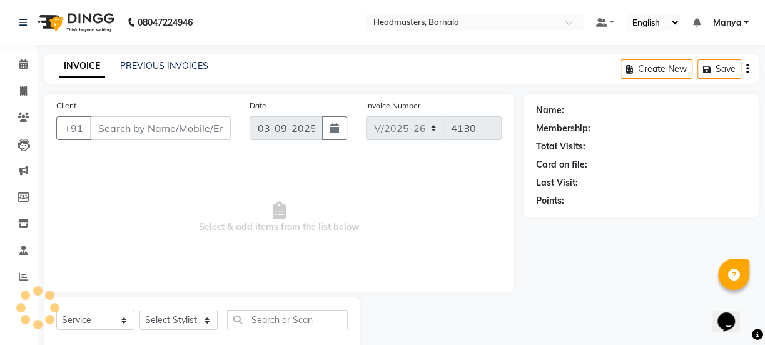
type input "9876018598"
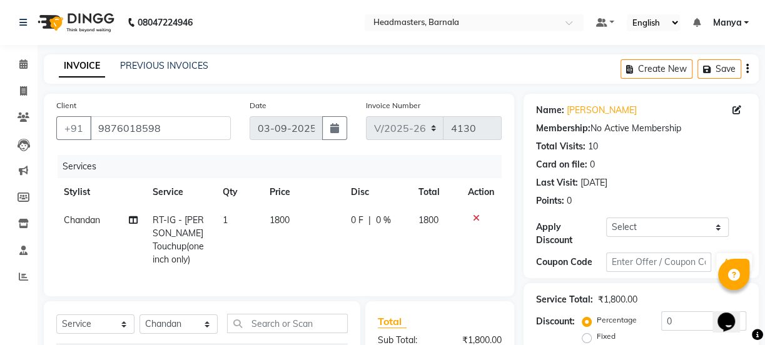
drag, startPoint x: 763, startPoint y: 256, endPoint x: 772, endPoint y: 252, distance: 10.1
click at [765, 253] on html "08047224946 Select Location × Headmasters, Barnala Default Panel My Panel Engli…" at bounding box center [382, 172] width 765 height 345
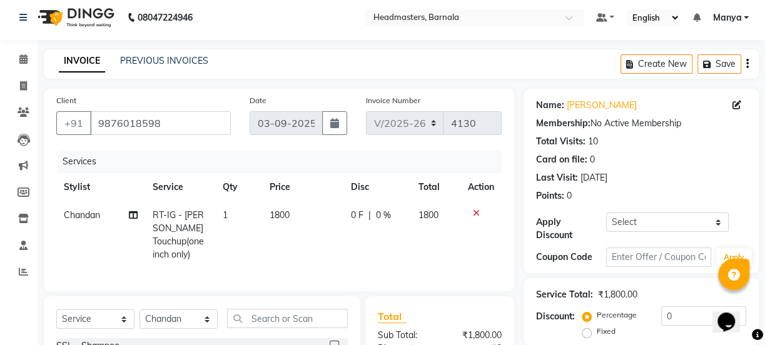
scroll to position [168, 0]
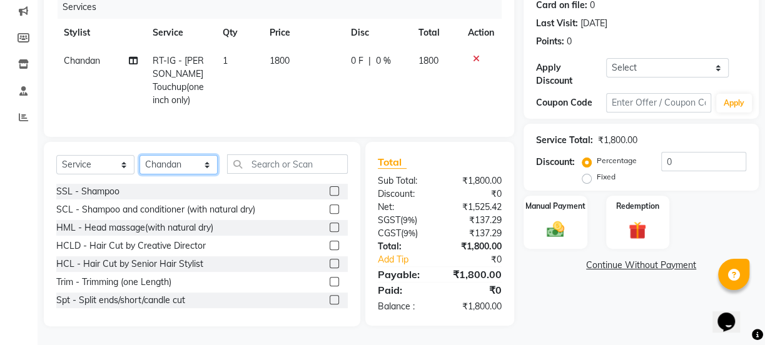
click at [206, 167] on select "Select Stylist [PERSON_NAME] [PERSON_NAME] [PERSON_NAME] [PERSON_NAME] Neha Nik…" at bounding box center [178, 164] width 78 height 19
select select "88993"
click at [139, 155] on select "Select Stylist [PERSON_NAME] [PERSON_NAME] [PERSON_NAME] [PERSON_NAME] Neha Nik…" at bounding box center [178, 164] width 78 height 19
click at [304, 166] on input "text" at bounding box center [287, 163] width 121 height 19
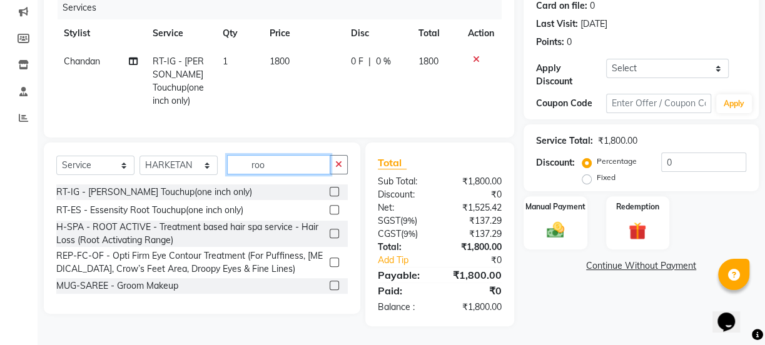
type input "roo"
click at [333, 191] on label at bounding box center [334, 191] width 9 height 9
click at [333, 191] on input "checkbox" at bounding box center [334, 192] width 8 height 8
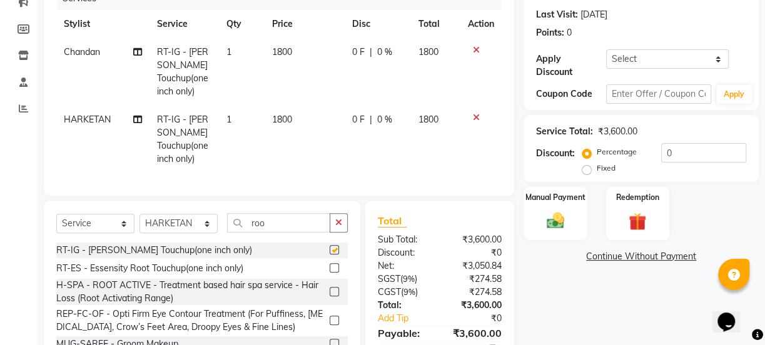
checkbox input "false"
click at [597, 169] on label "Fixed" at bounding box center [606, 168] width 19 height 11
click at [585, 169] on input "Fixed" at bounding box center [589, 168] width 9 height 9
radio input "true"
click at [676, 150] on input "0" at bounding box center [703, 152] width 85 height 19
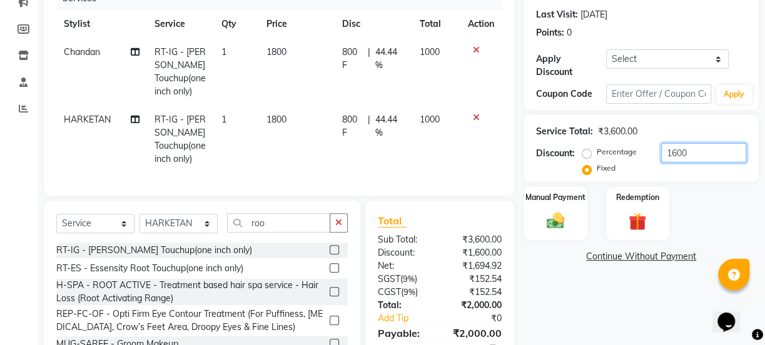
scroll to position [235, 0]
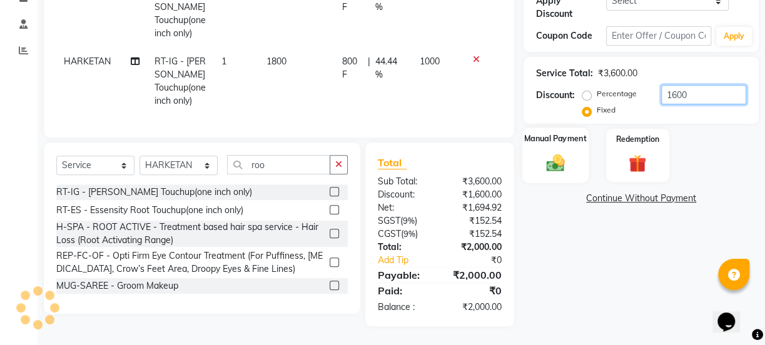
type input "1600"
click at [569, 142] on div "Manual Payment" at bounding box center [555, 156] width 66 height 56
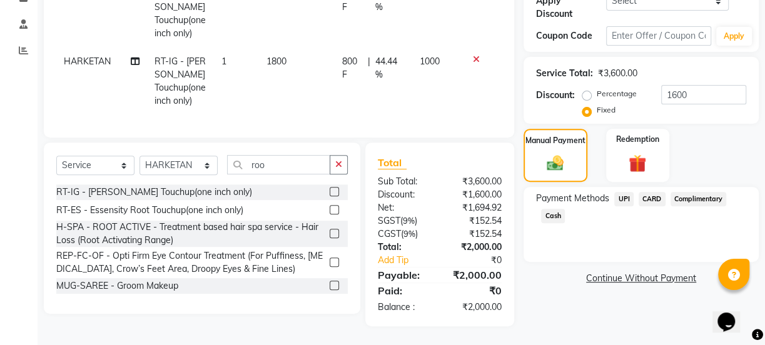
click at [553, 209] on span "Cash" at bounding box center [553, 216] width 24 height 14
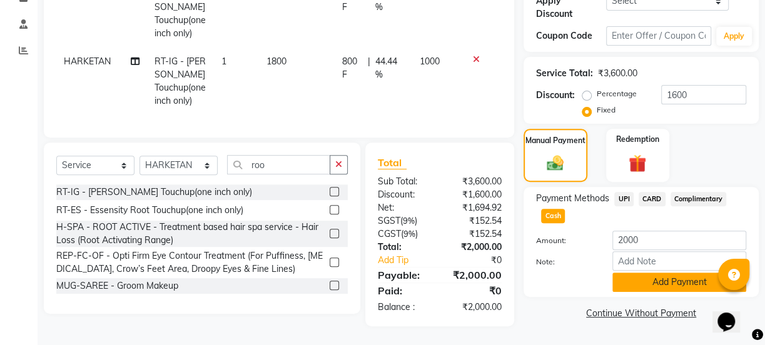
click at [682, 278] on button "Add Payment" at bounding box center [679, 282] width 134 height 19
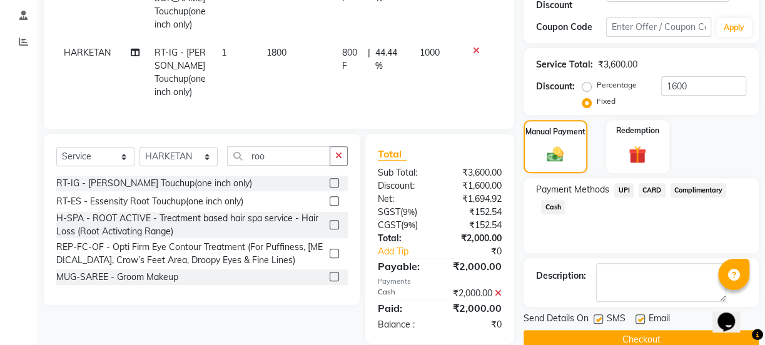
click at [687, 335] on button "Checkout" at bounding box center [640, 339] width 235 height 19
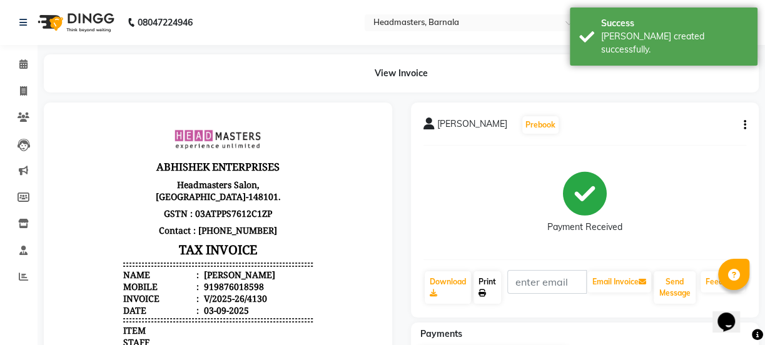
drag, startPoint x: 473, startPoint y: 275, endPoint x: 488, endPoint y: 283, distance: 16.5
drag, startPoint x: 488, startPoint y: 283, endPoint x: 487, endPoint y: 296, distance: 13.1
click at [487, 296] on link "Print" at bounding box center [487, 287] width 28 height 33
